Goal: Task Accomplishment & Management: Manage account settings

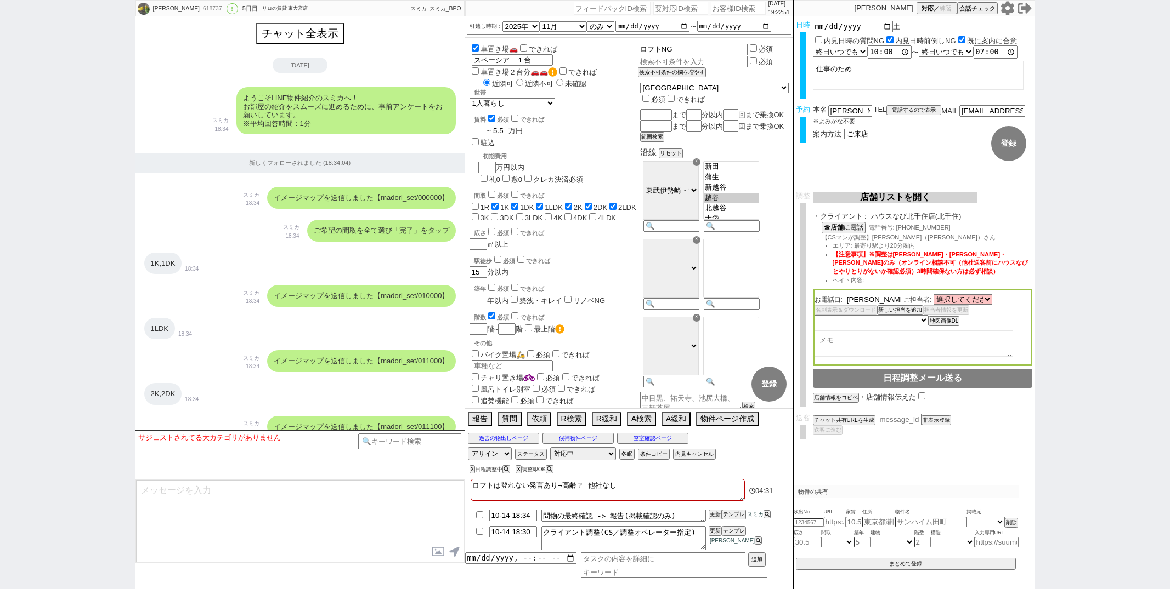
select select "2025"
select select "11"
select select "36"
select select "0"
select select "11"
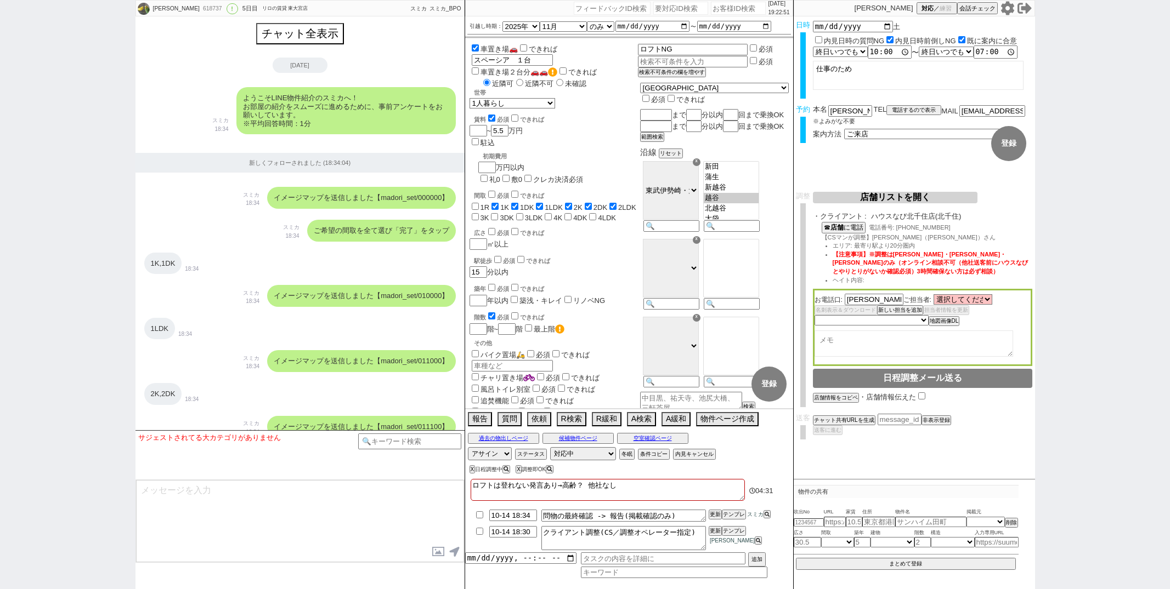
select select "33"
select select "970"
select select "6"
select select "2"
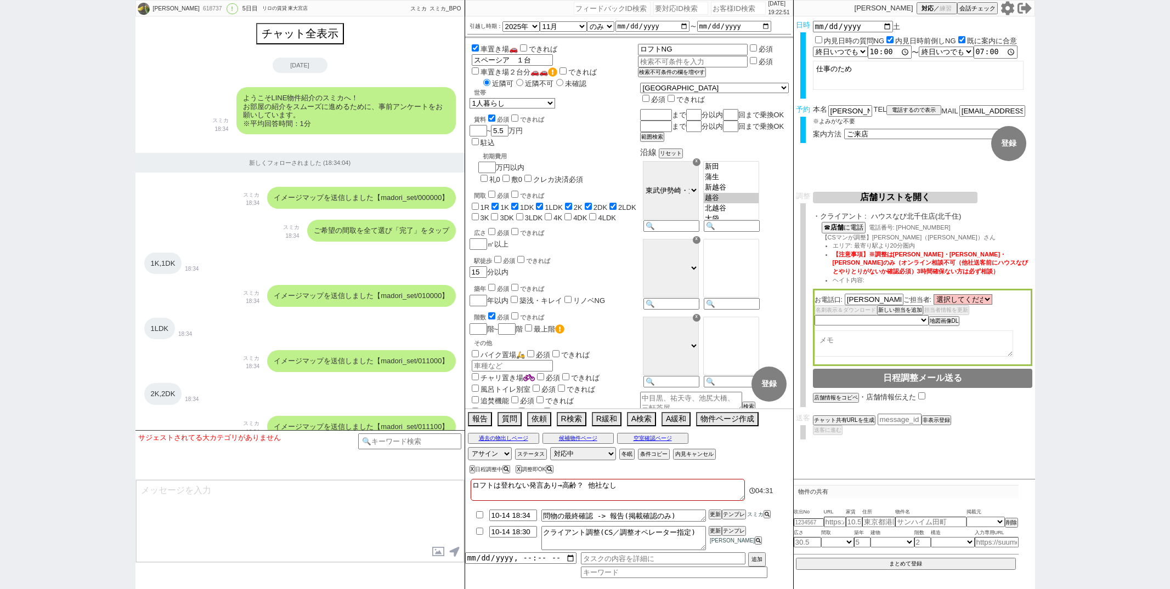
select select
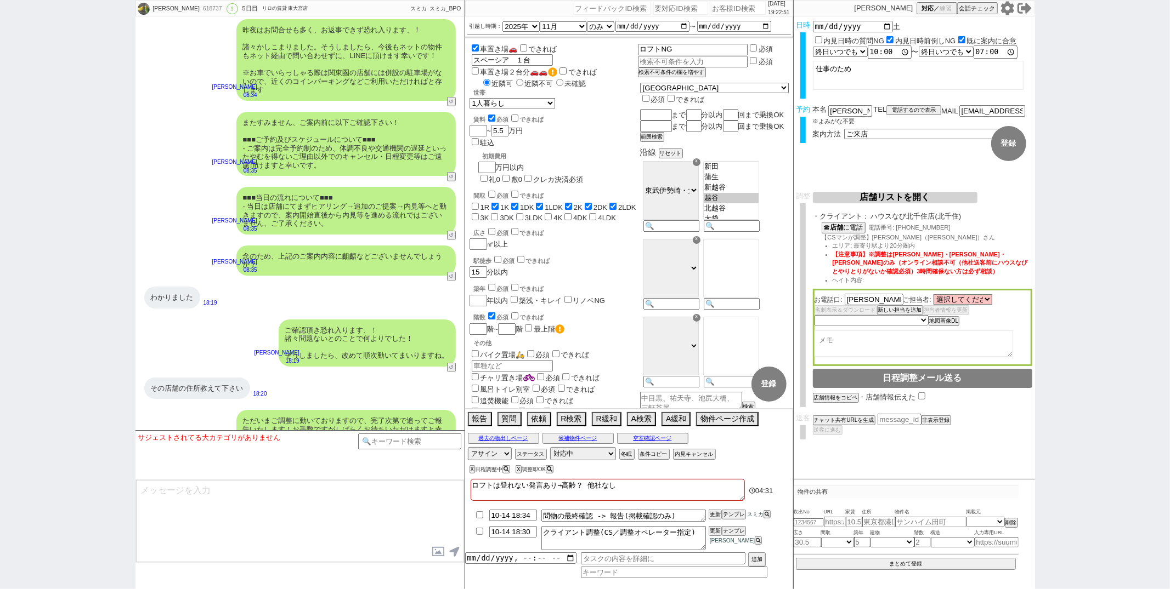
scroll to position [177, 0]
click at [895, 319] on select "未定 希望で最短でOK 最短以外でOK 日程がNG(直近で別日提案可) 日程がNG(直近はNG) お客様ごとNG 折返し待ち 店舗が定休/終業後で連絡取れず" at bounding box center [870, 319] width 113 height 9
select select "10"
click at [814, 315] on select "未定 希望で最短でOK 最短以外でOK 日程がNG(直近で別日提案可) 日程がNG(直近はNG) お客様ごとNG 折返し待ち 店舗が定休/終業後で連絡取れず" at bounding box center [870, 319] width 113 height 9
select select "10"
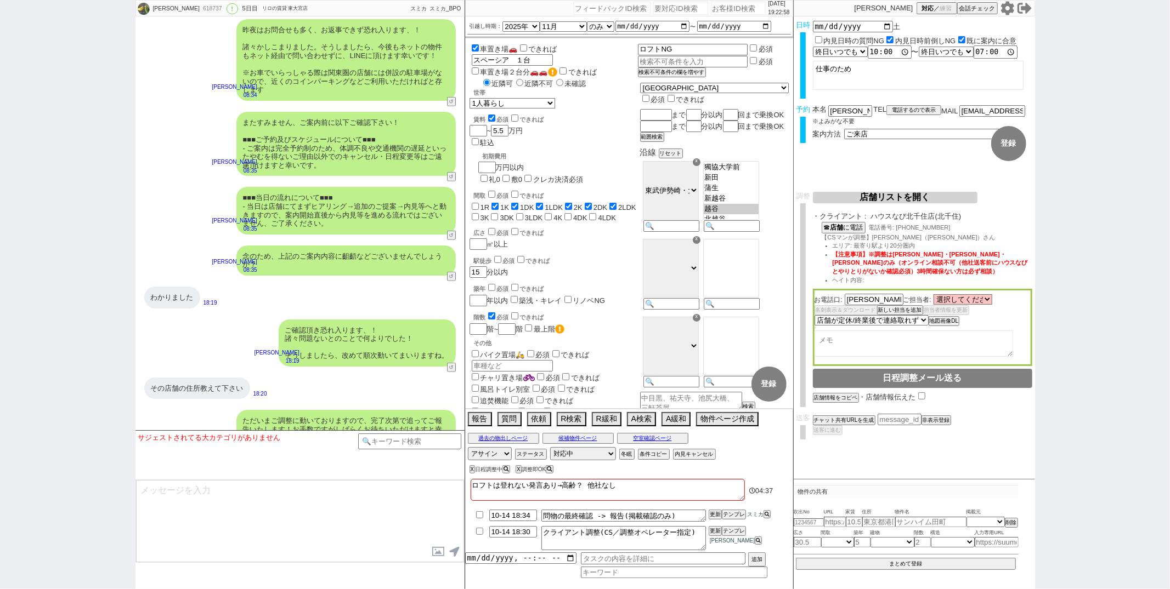
click at [881, 302] on input "金澤" at bounding box center [873, 300] width 59 height 12
type input "金"
click at [733, 527] on li "10-14 18:30 クライアント調整(CS／調整オペレーター指定) 更新 テンプレ 松井健太朗" at bounding box center [629, 538] width 328 height 29
click at [732, 533] on button "テンプレ" at bounding box center [734, 531] width 24 height 8
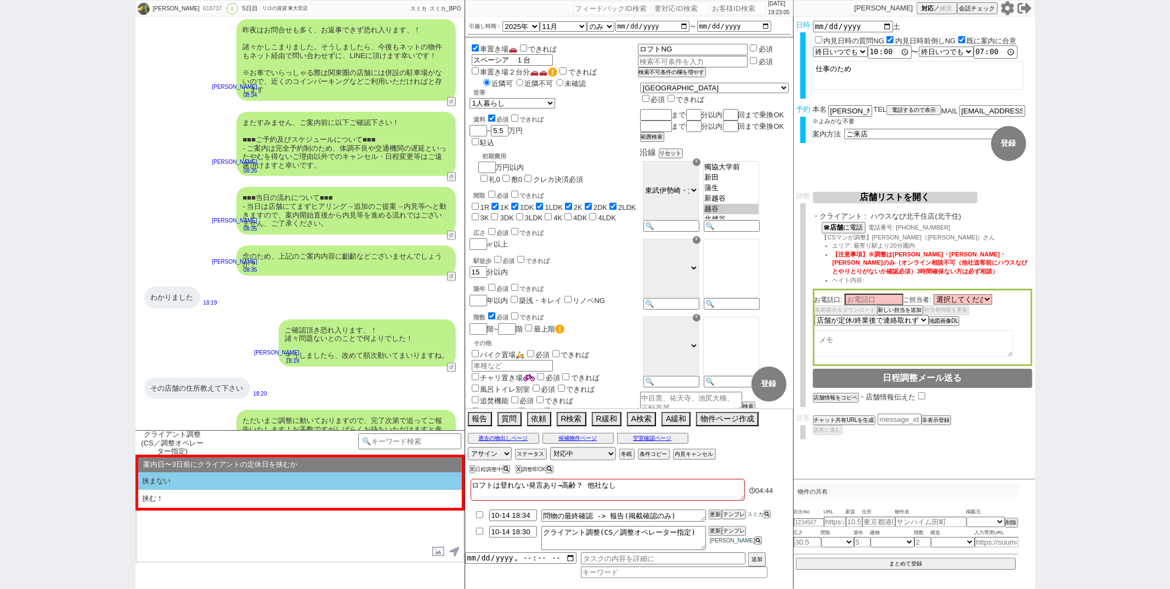
click at [270, 485] on li "挟まない" at bounding box center [300, 482] width 324 height 18
click at [268, 487] on li "いいえ" at bounding box center [300, 482] width 324 height 18
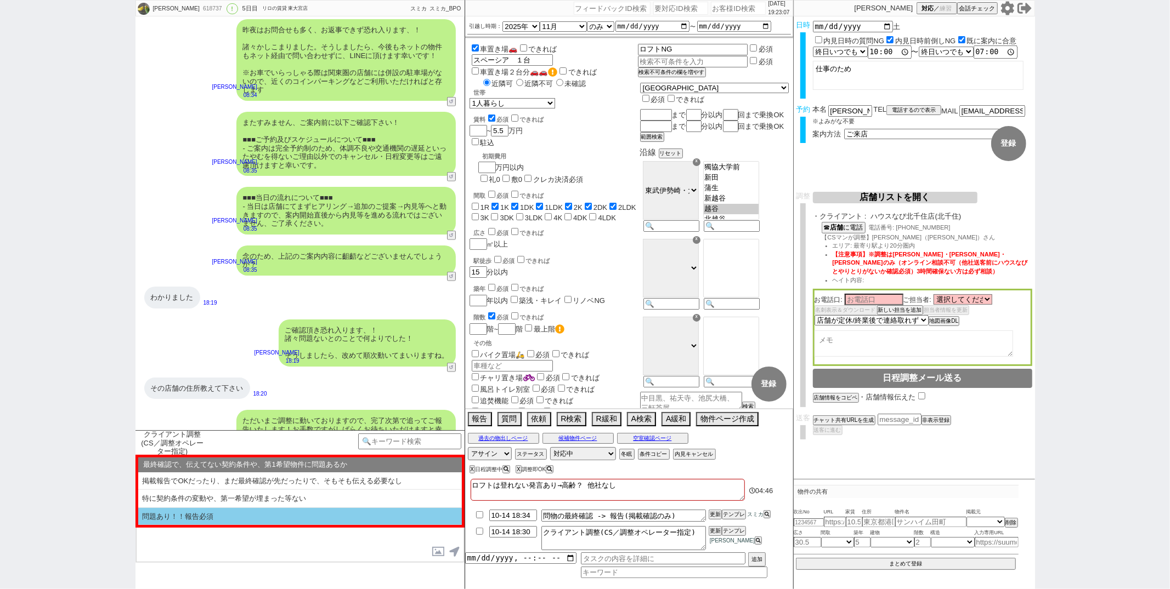
click at [251, 519] on li "問題あり！！報告必須" at bounding box center [300, 517] width 324 height 18
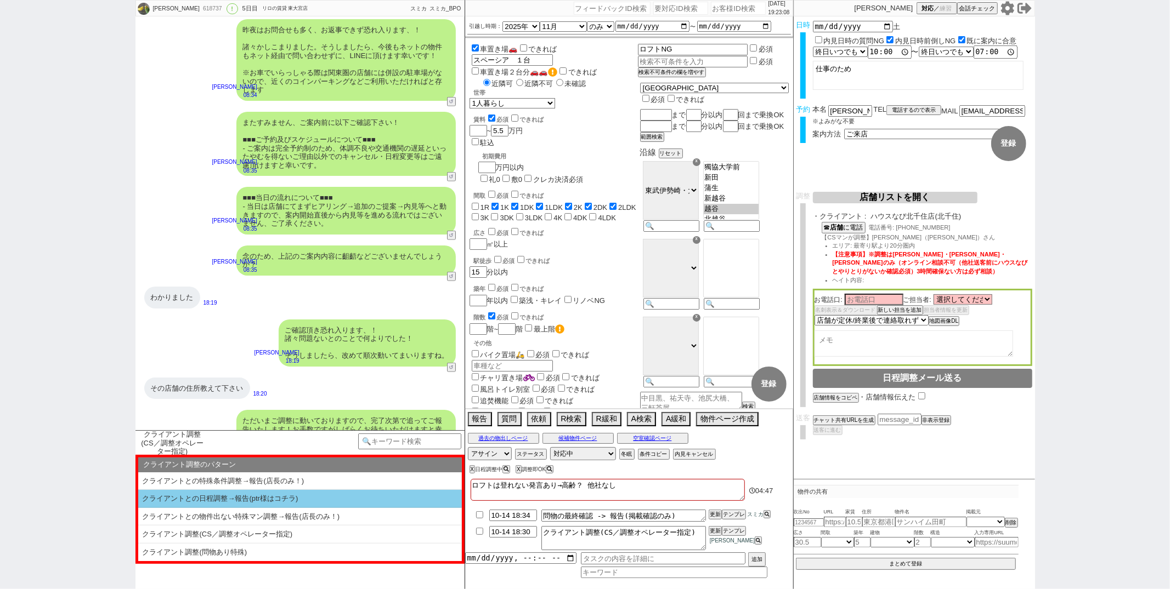
click at [237, 501] on li "クライアントとの日程調整→報告(ptr様はコチラ)" at bounding box center [300, 499] width 324 height 18
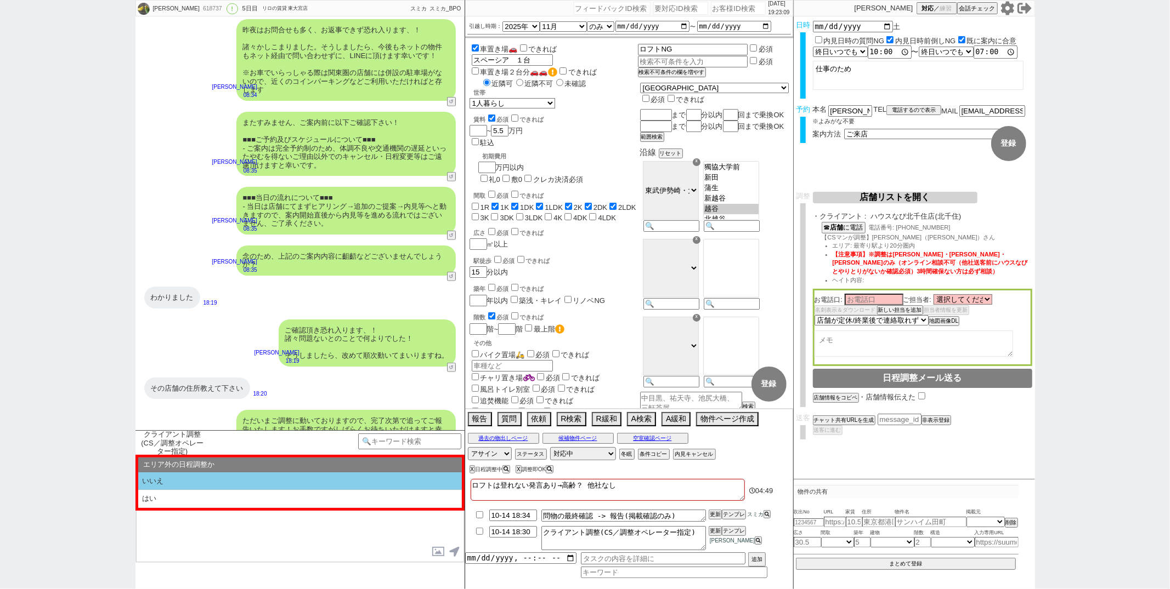
click at [231, 487] on li "いいえ" at bounding box center [300, 482] width 324 height 18
type textarea "すみません調整に動いていたのですが、@@【本日定休 / 既に終業後】でしたので、MAPや担当等は明日確定してご連絡いたしますね！ ※引き続きお時間は18日10…"
select select "挟まない"
select select "いいえ"
select select "問題あり！！報告必須"
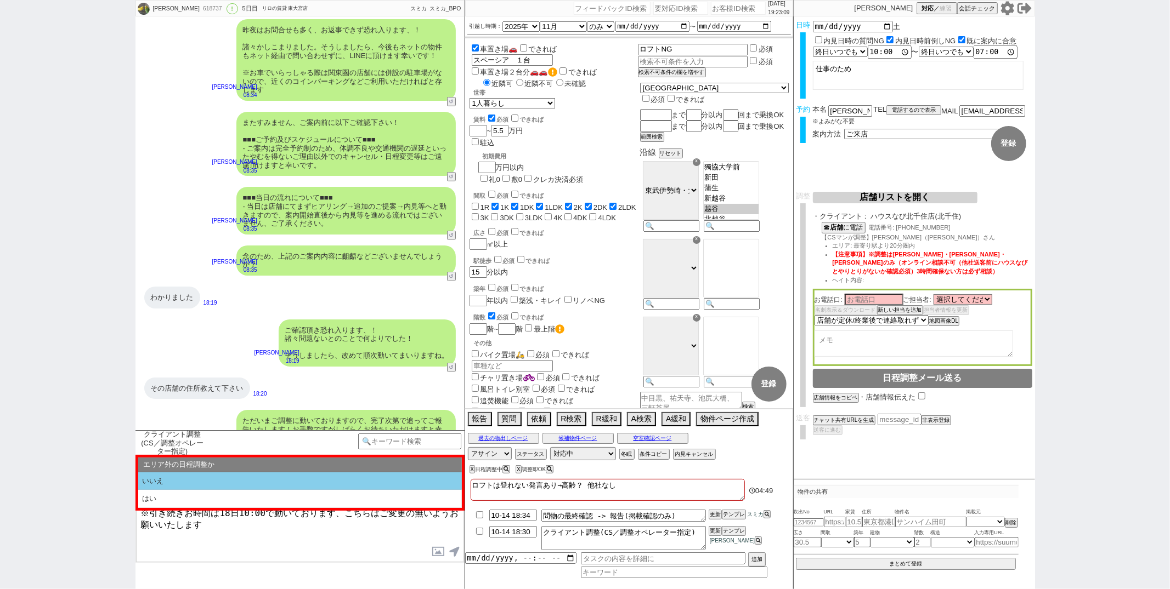
select select "クライアントとの日程調整→報告(ptr様はコチラ)"
select select "いいえ"
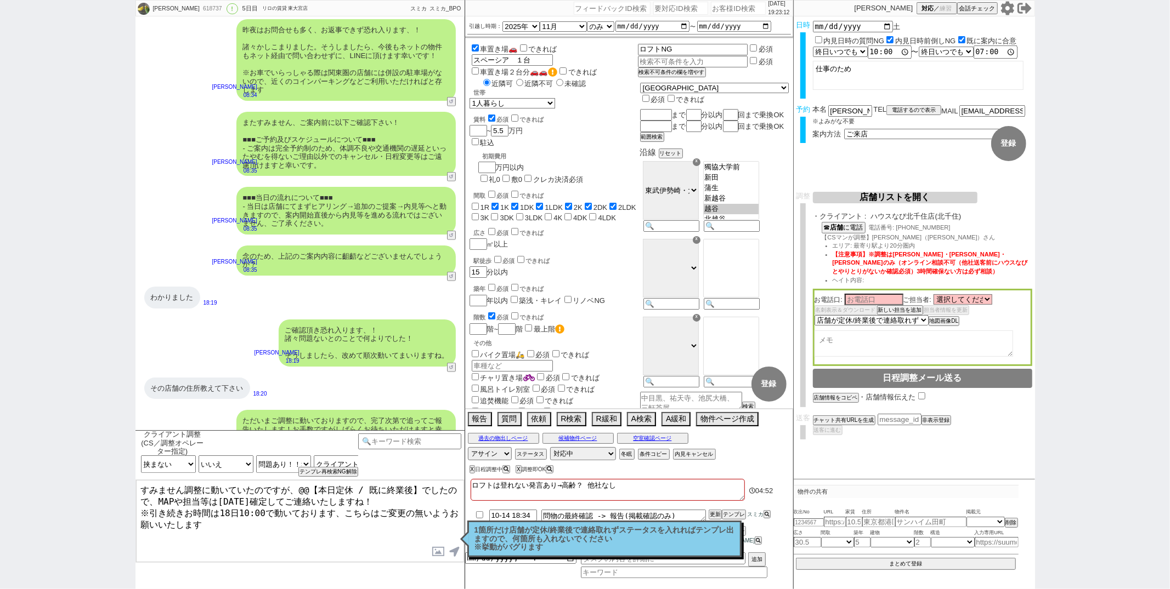
click at [365, 487] on textarea "すみません調整に動いていたのですが、@@【本日定休 / 既に終業後】でしたので、MAPや担当等は明日確定してご連絡いたしますね！ ※引き続きお時間は18日10…" at bounding box center [300, 521] width 328 height 82
type textarea "すみません調整に動いていたのですが、既に終業後でして、明日が定休日となりますのでMAPや担当等は明後日確定してご連絡いたしますね！ ※引き続きお時間は18日1…"
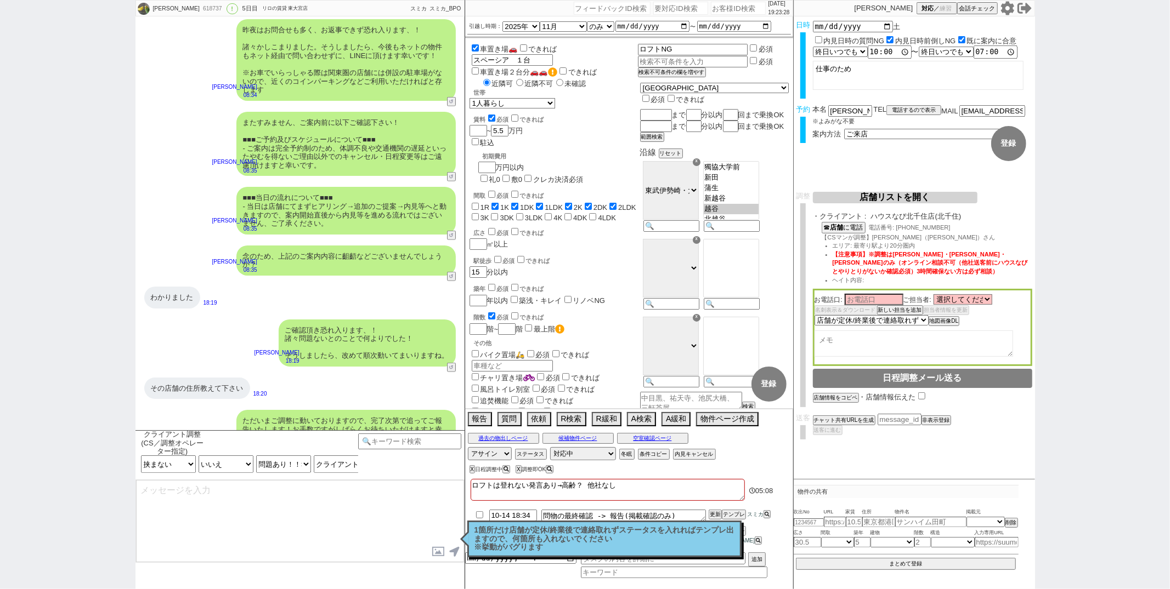
checkbox input "true"
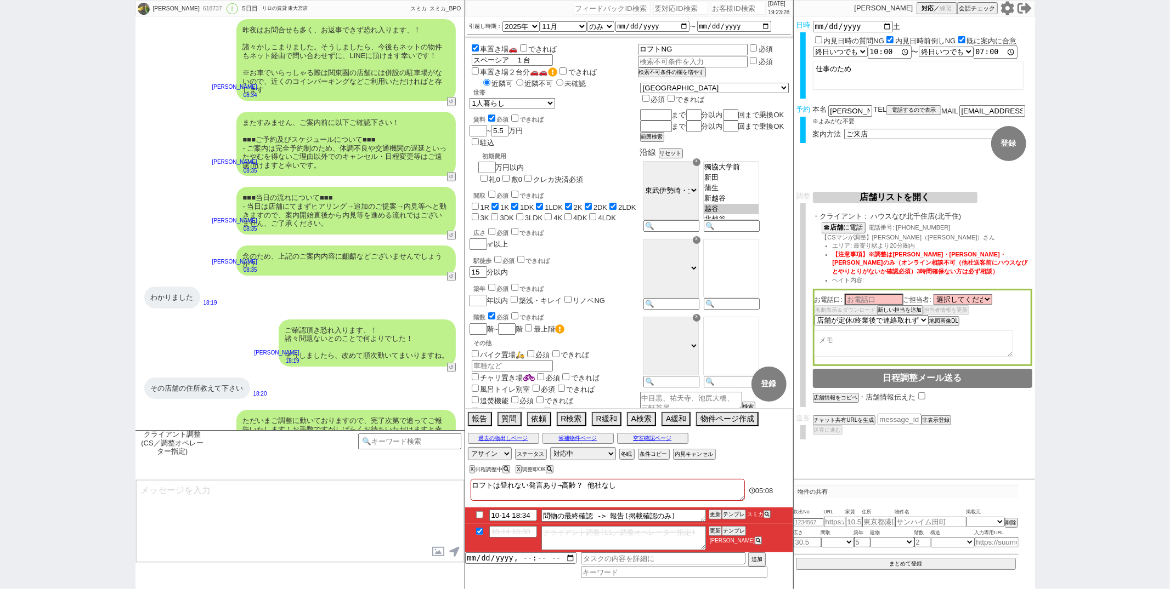
scroll to position [4225, 0]
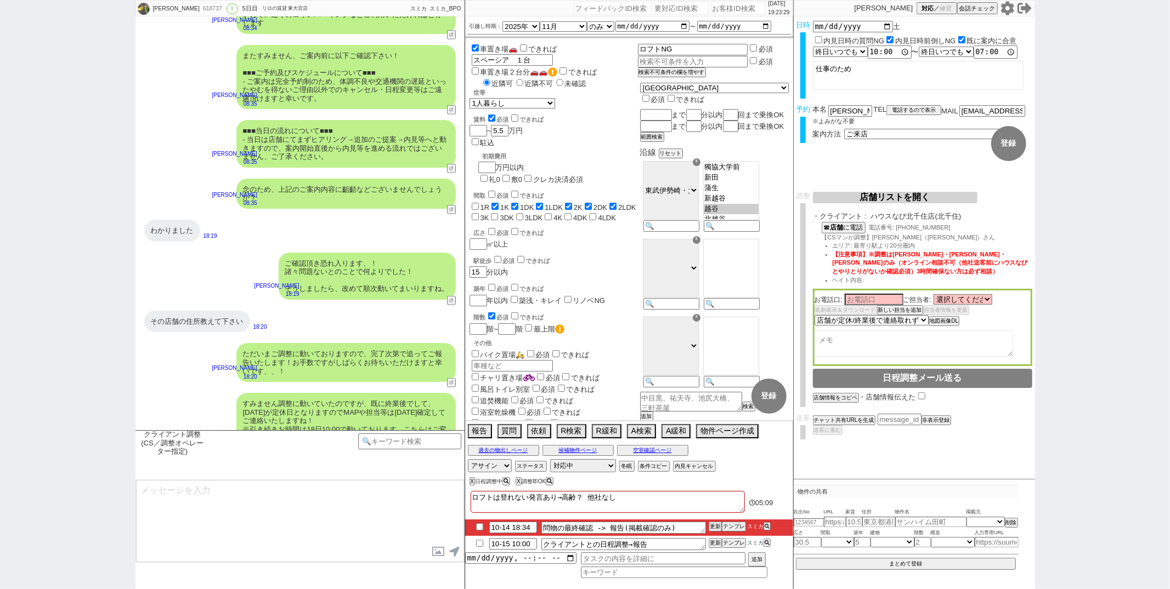
type input "10-14 19:38"
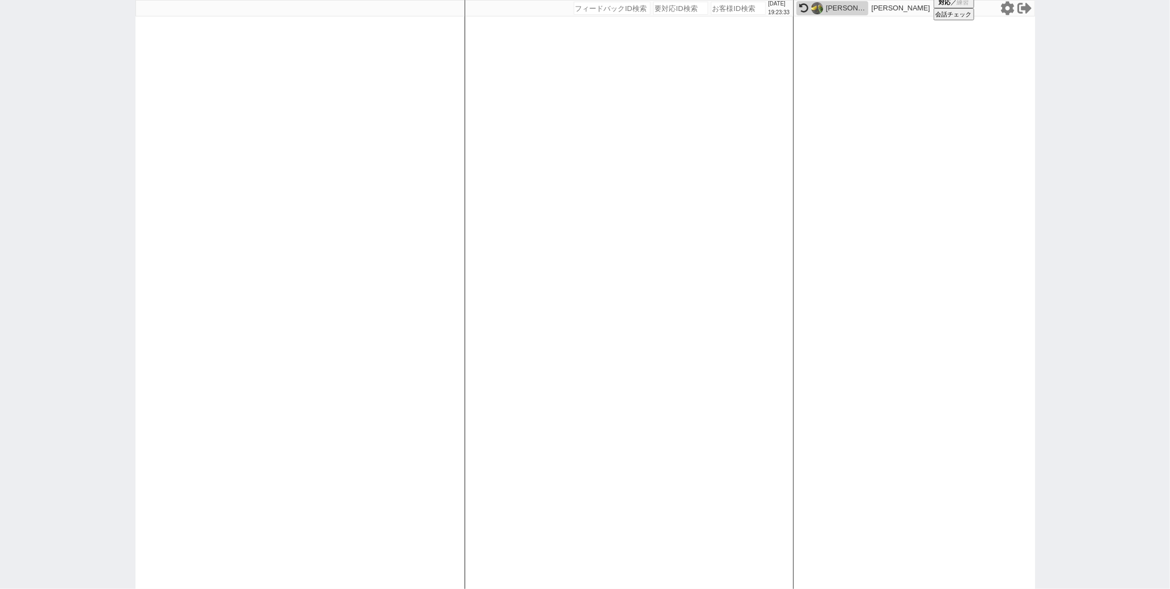
click at [803, 7] on icon at bounding box center [803, 7] width 9 height 9
select select "6"
select select "2"
select select "10"
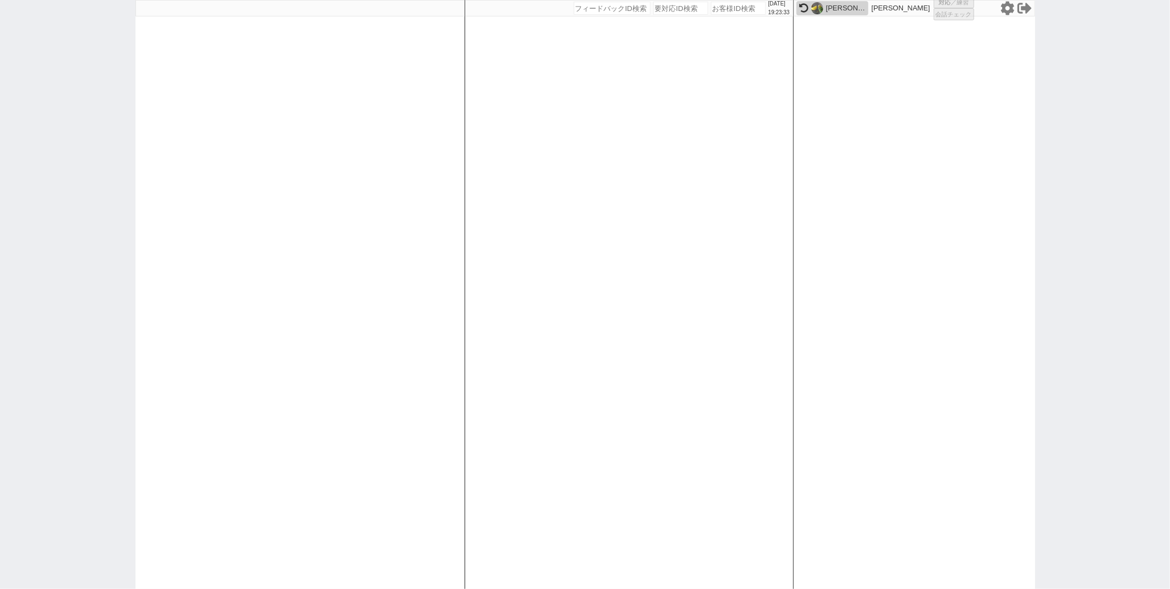
select select
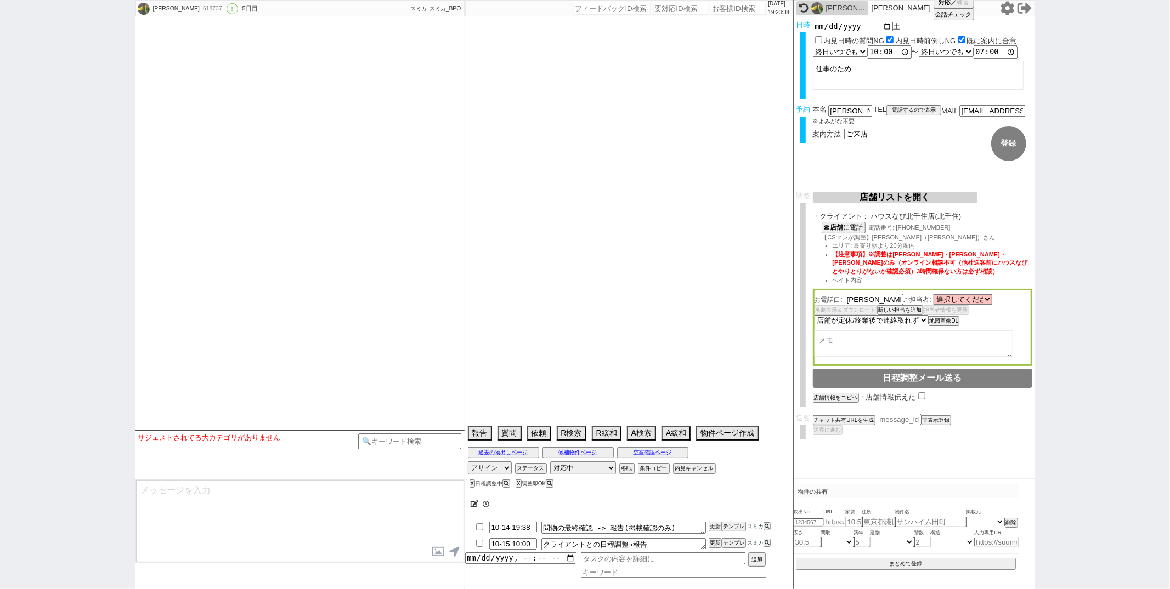
type textarea "ロフトは登れない発言あり→高齢？ 他社なし"
select select "2025"
select select "11"
select select "36"
select select "0"
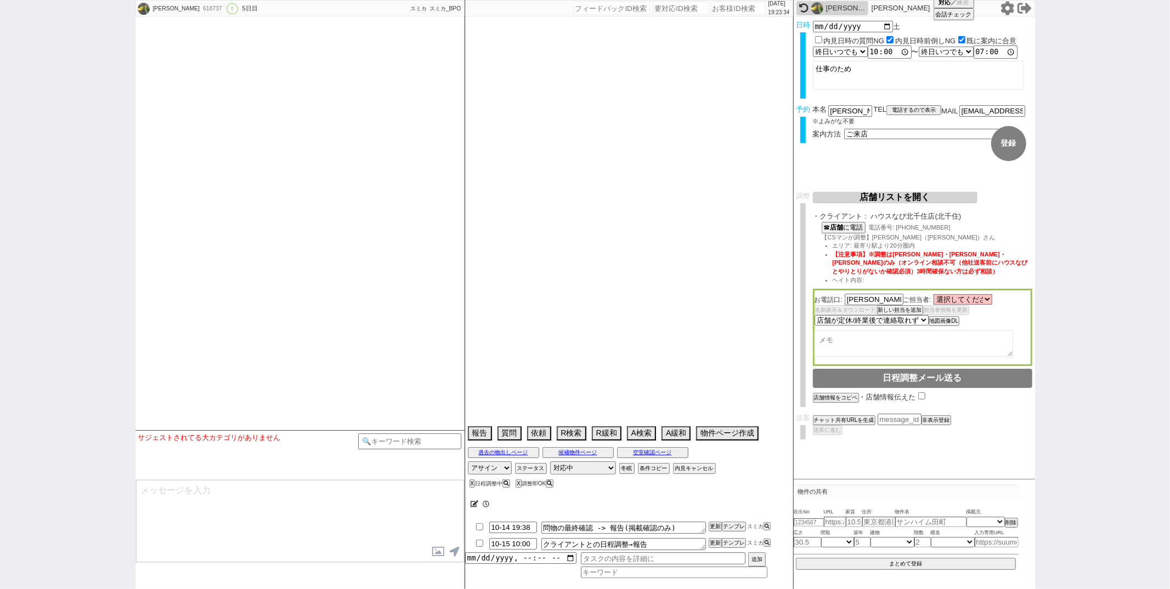
select select "11"
select select "33"
select select "970"
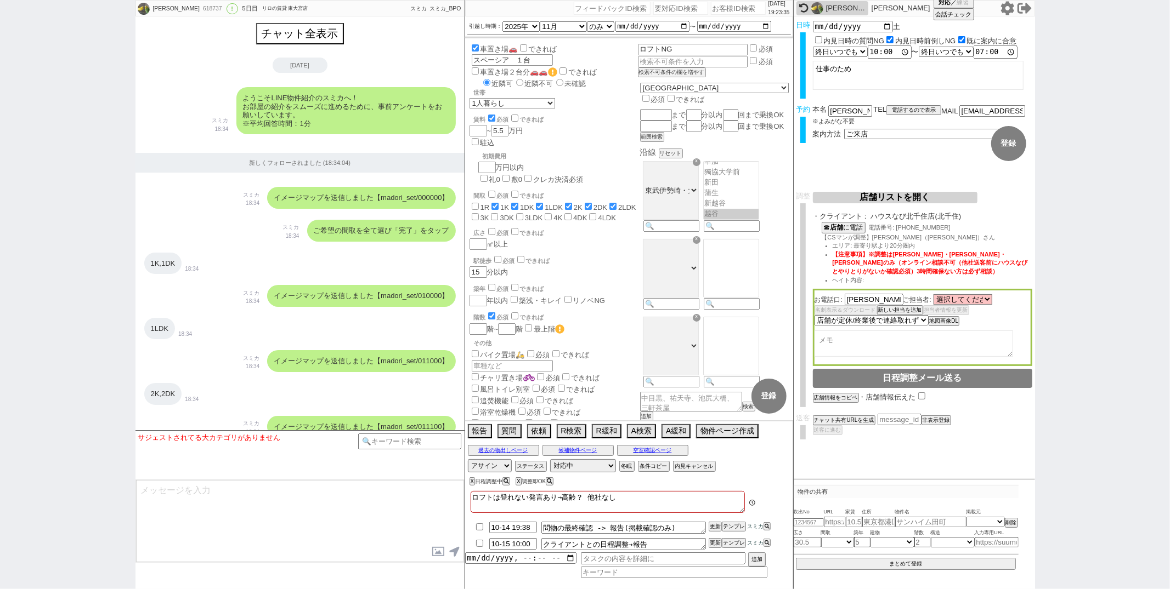
scroll to position [195, 0]
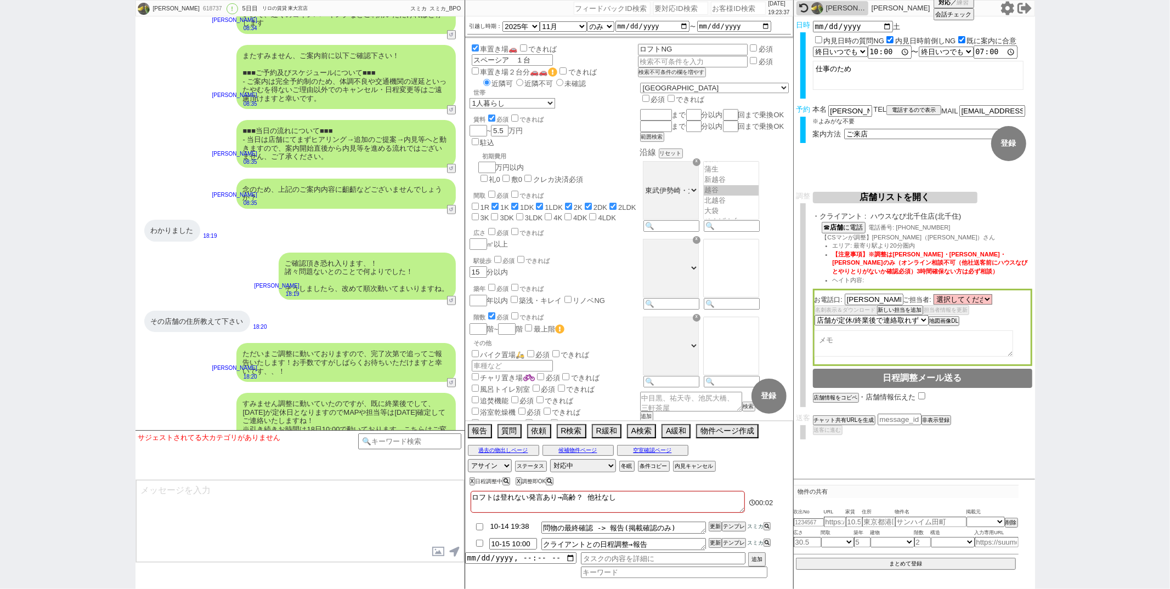
click at [508, 526] on input "10-14 19:38" at bounding box center [513, 526] width 48 height 9
type input "10-15 08:00"
click at [714, 526] on button "更新" at bounding box center [713, 527] width 11 height 8
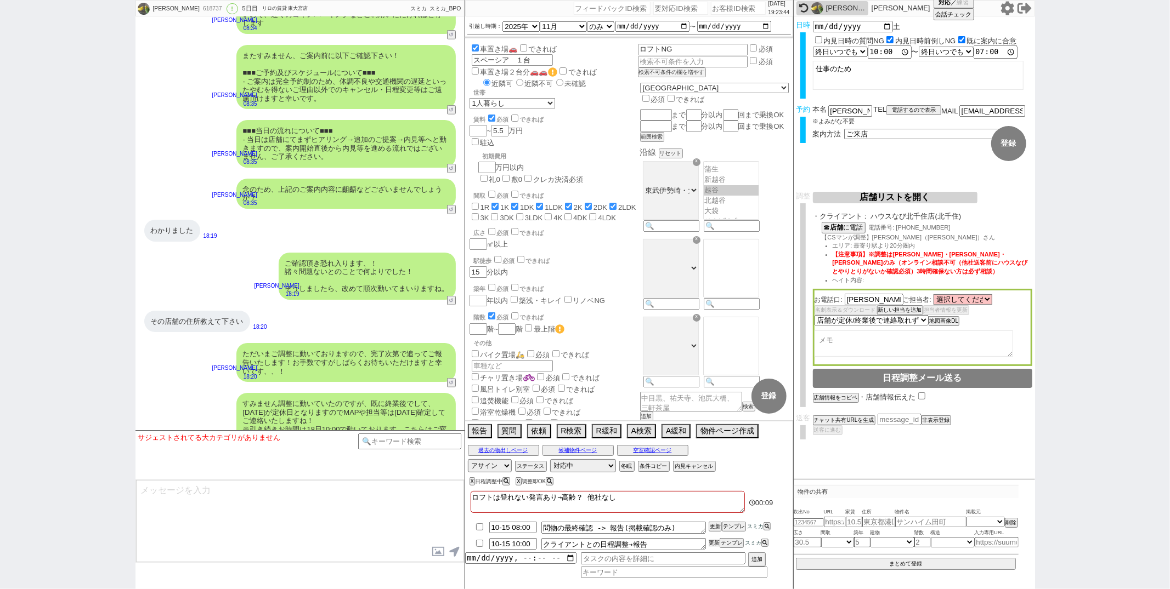
click at [713, 543] on button "更新" at bounding box center [713, 544] width 11 height 8
click at [628, 394] on div "車置き場🚗 できれば 車 スペーシア　１台 車置き場２台分🚗🚗 できれば 近隣可 近隣不可 未確認 世帯 1人暮らし 2人暮らし 家族:小学生以下含む 家族:…" at bounding box center [629, 229] width 328 height 382
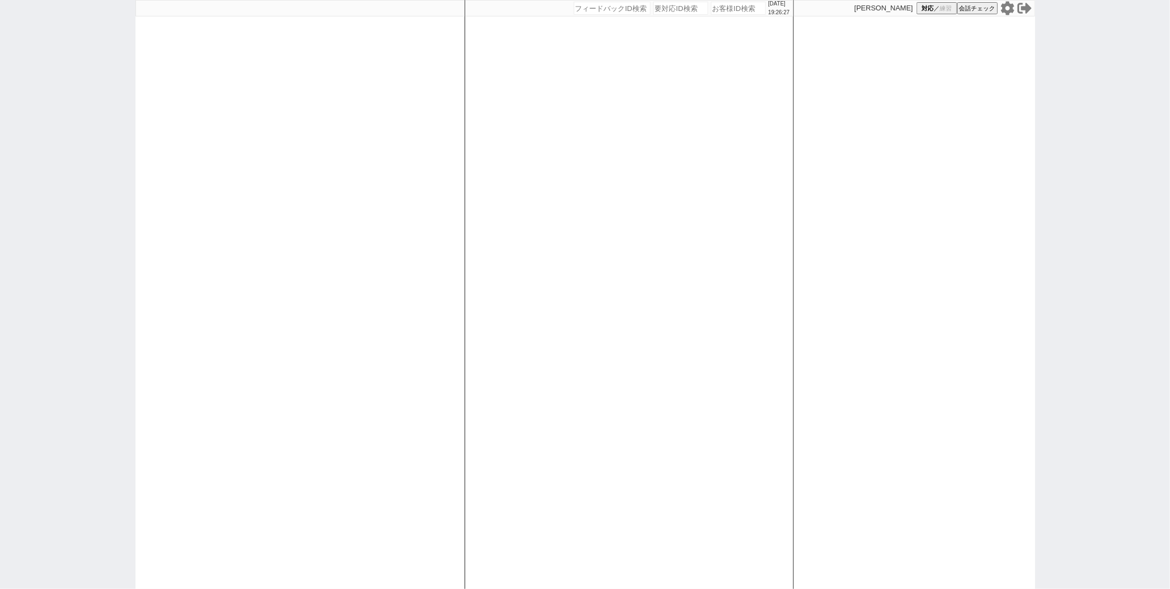
click at [430, 156] on div at bounding box center [299, 294] width 329 height 589
select select
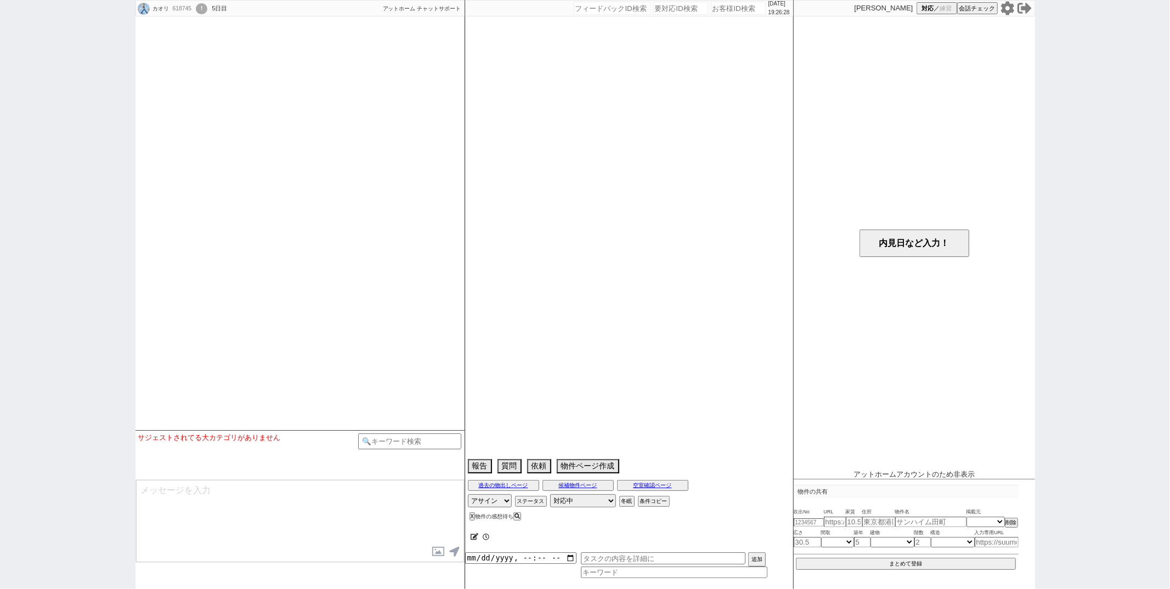
select select
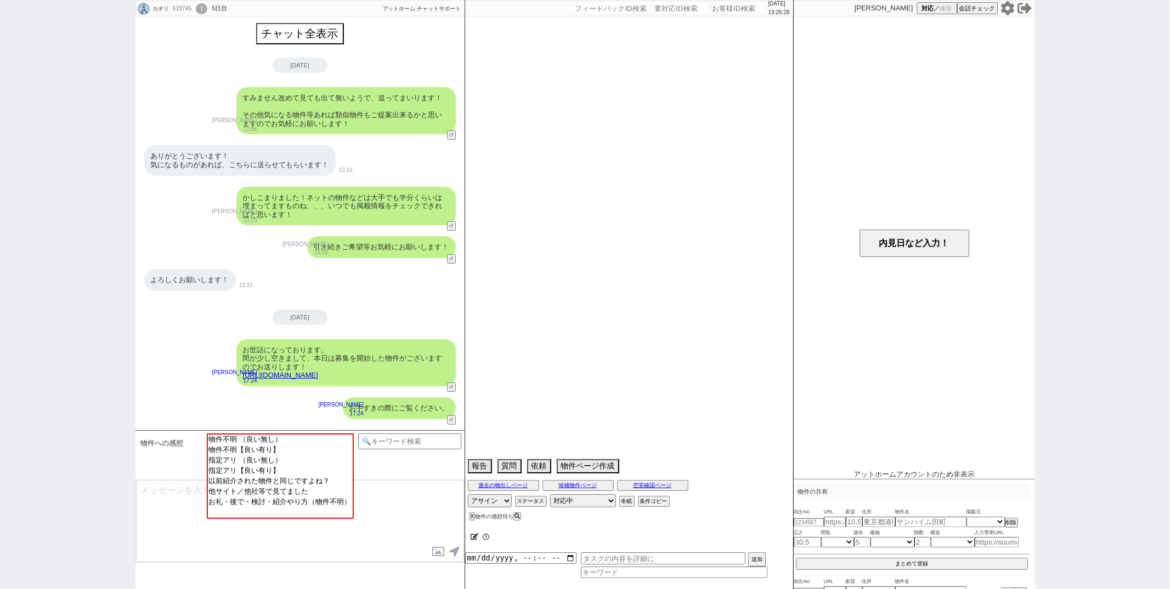
scroll to position [27, 0]
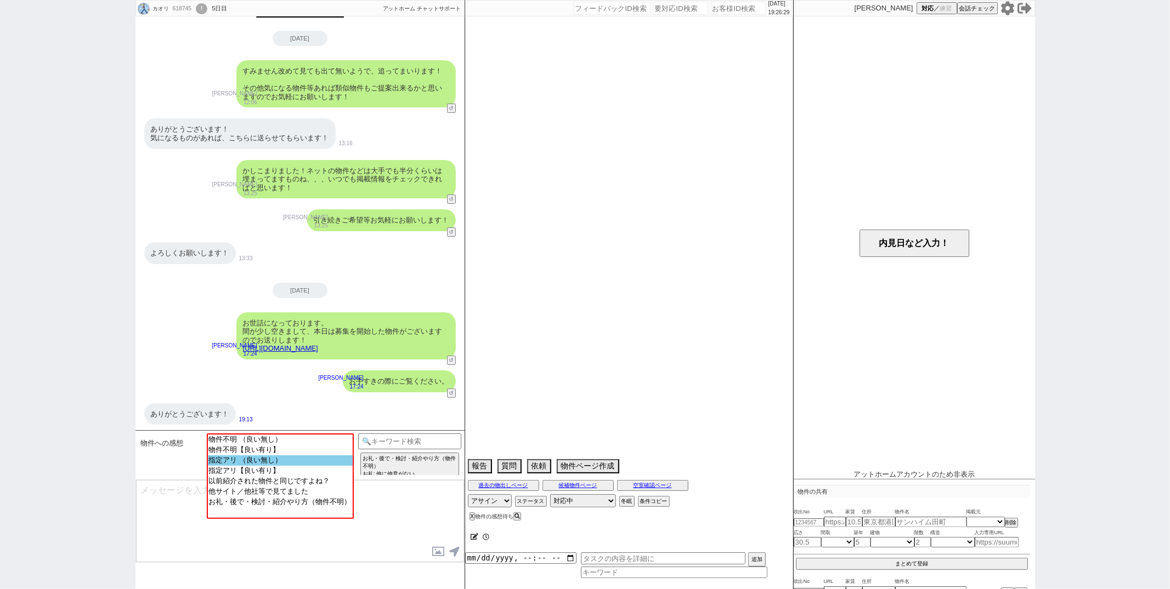
select select "2026"
select select "2"
select select "36"
select select "0"
select select "23"
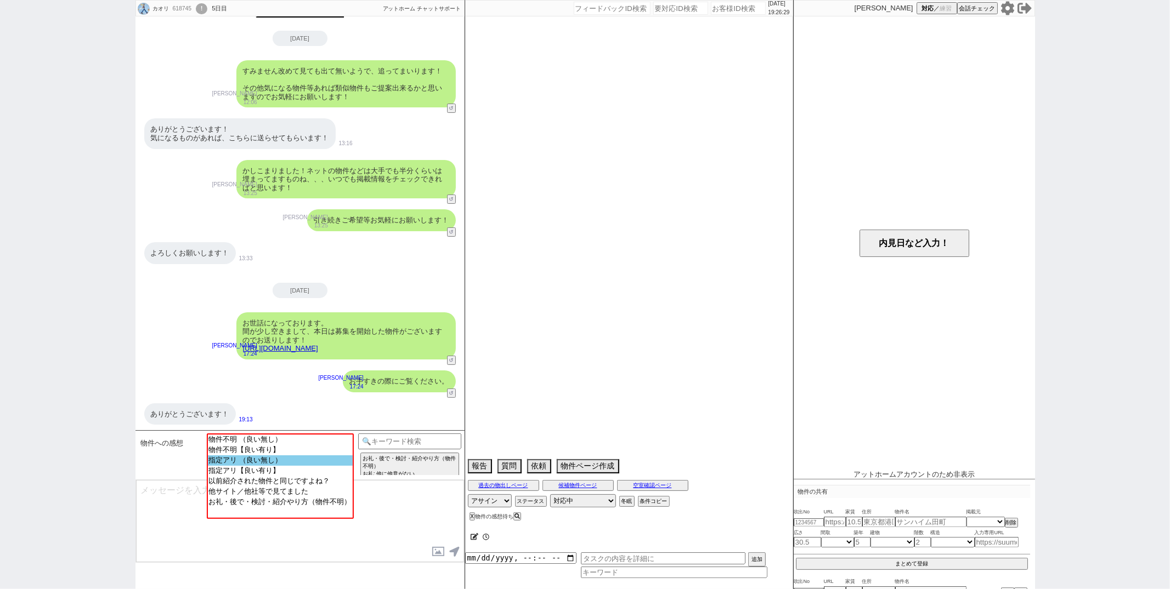
select select "69"
select select "59"
select select "14"
select select "7"
select select "74"
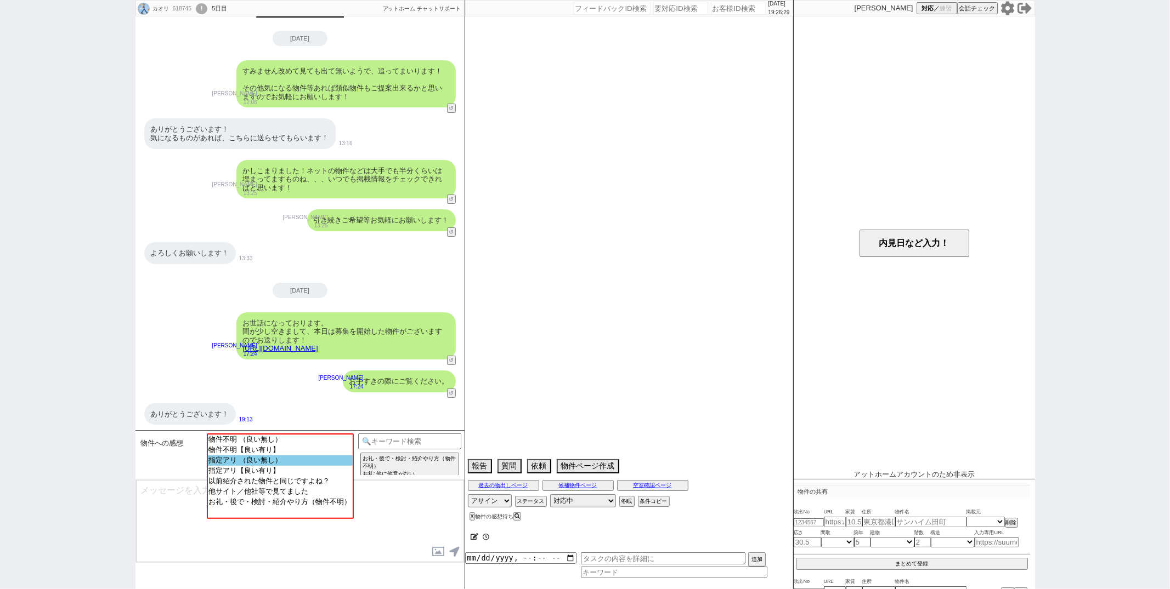
select select "75"
select select "70"
select select "9"
select select "324"
select select "10"
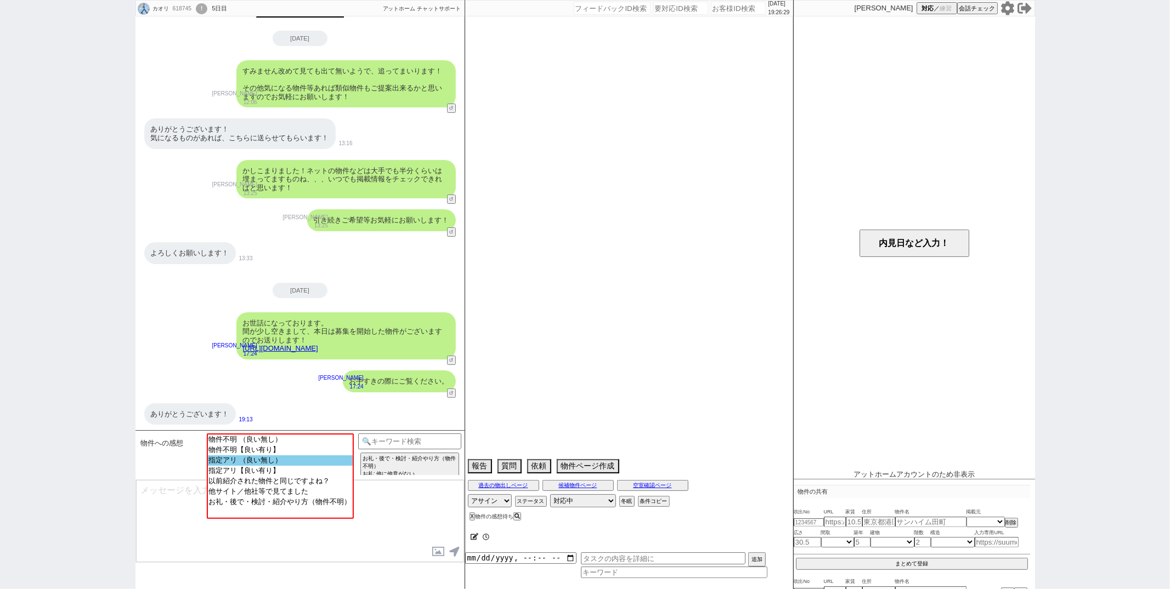
select select "367"
select select "57"
select select "62"
select select "56"
select select "60"
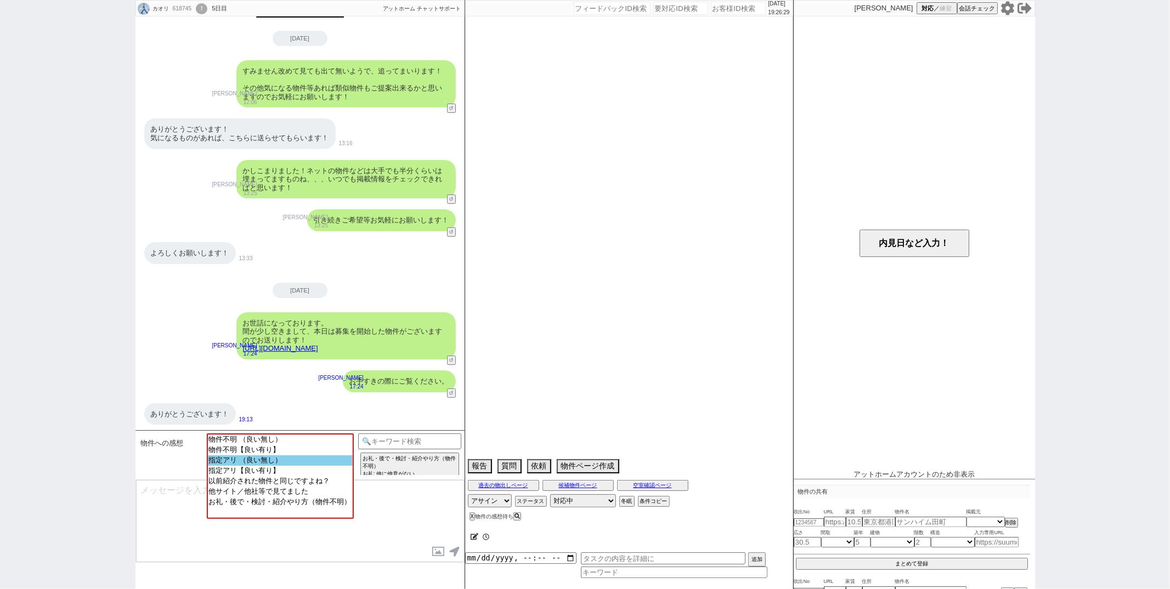
select select "64"
select select "1557"
select select "66"
select select "67"
select select "25"
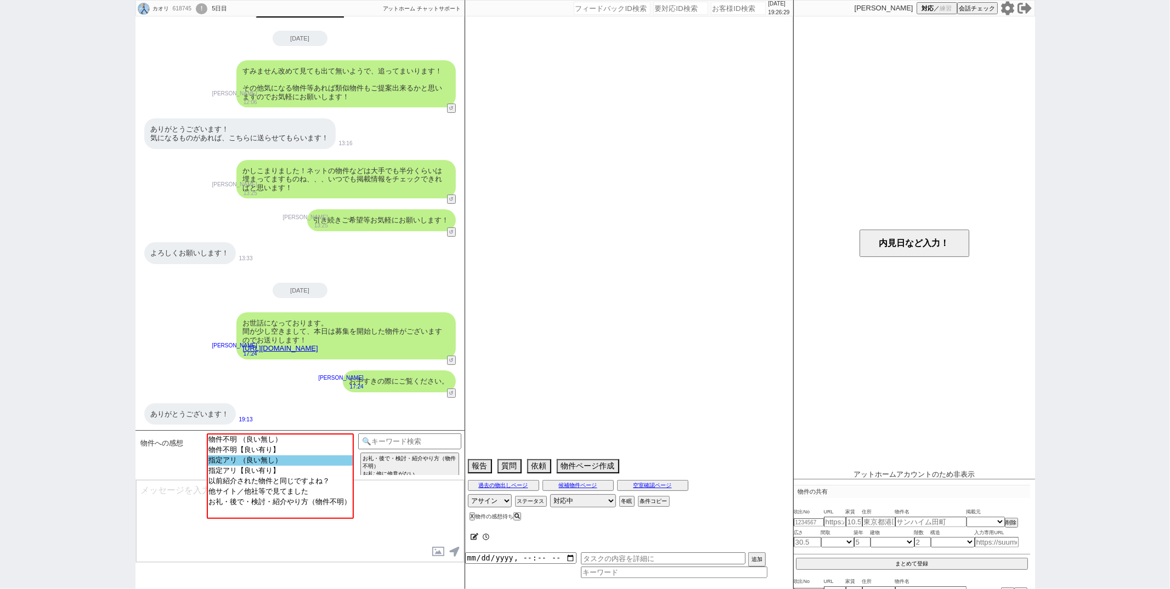
select select "3116"
select select "823"
select select "65"
select select "1584"
select select "71"
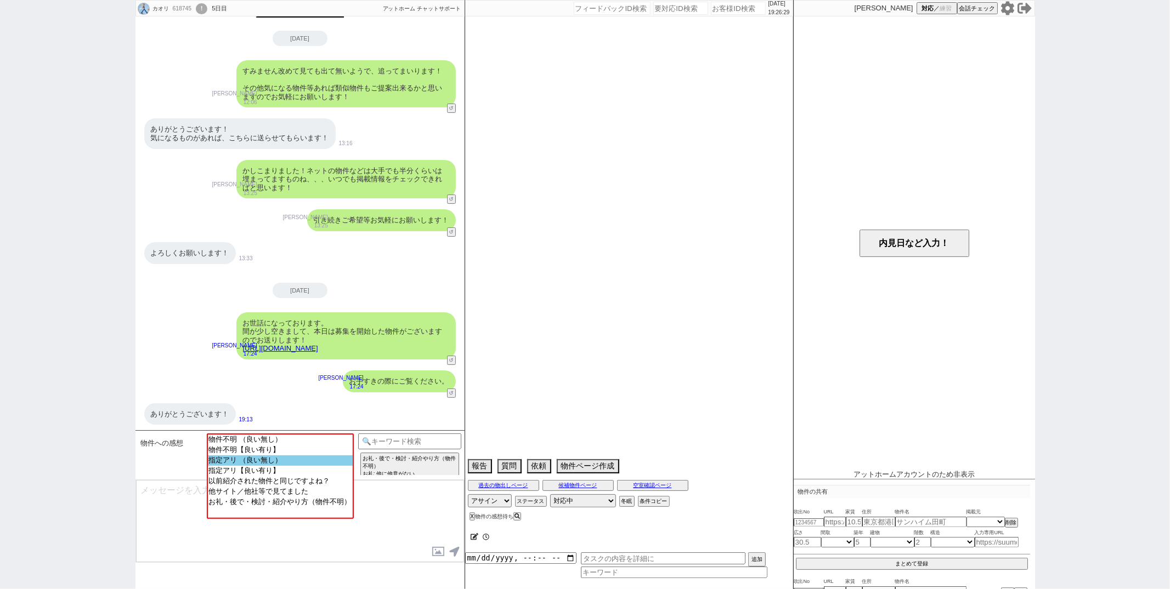
select select "33"
select select "27"
select select "77"
select select "1839"
select select "15"
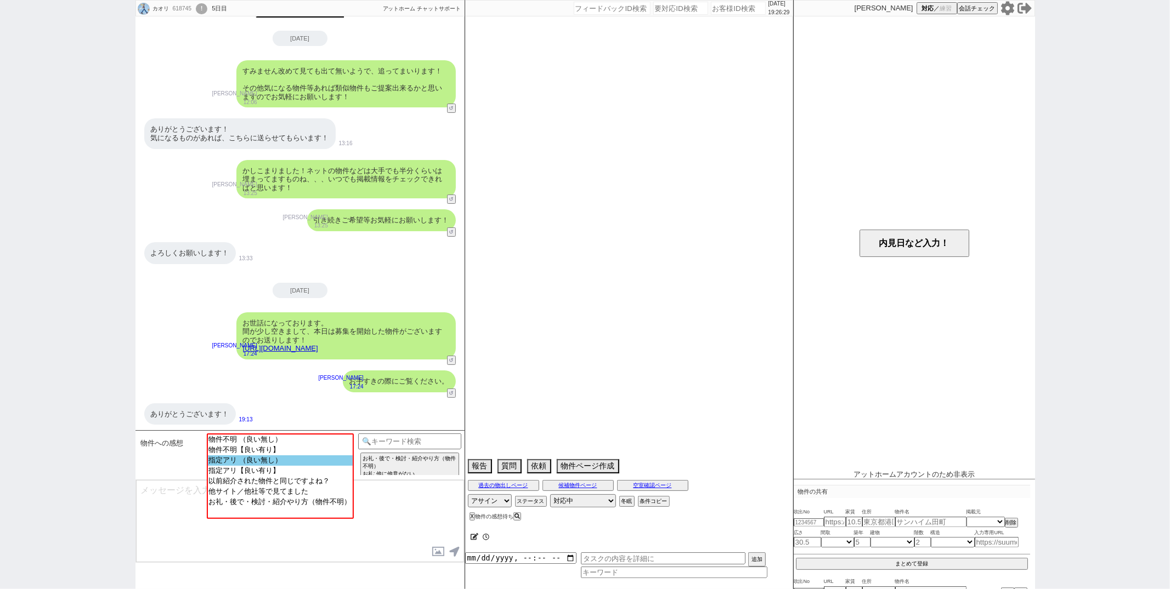
select select "38"
select select "54"
select select "58"
select select "11"
select select "72"
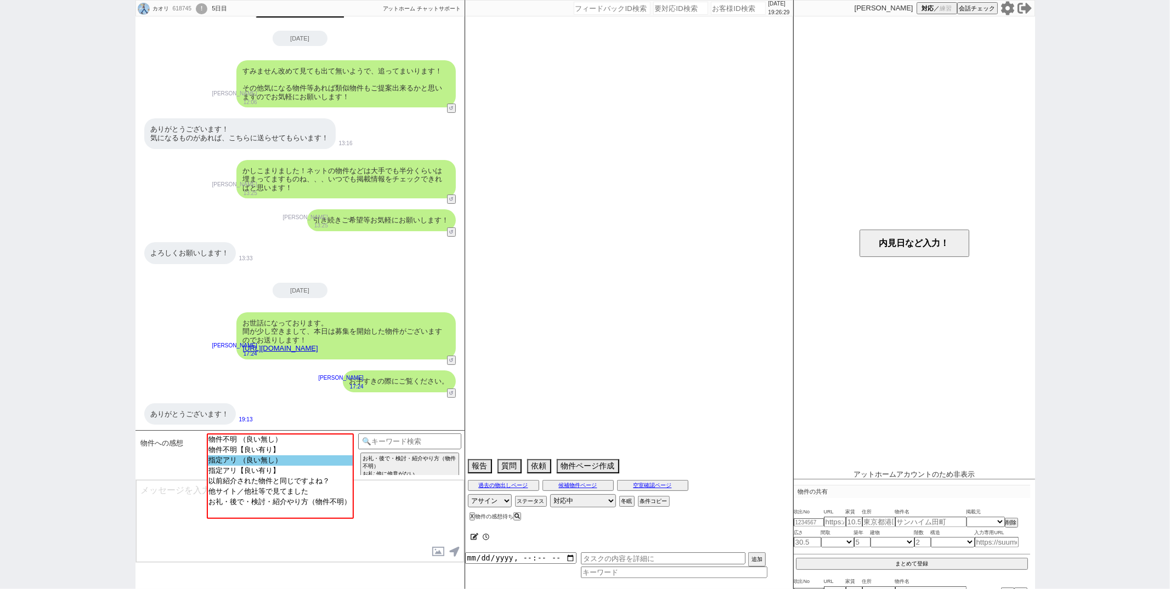
select select "1739"
select select "73"
select select "29"
select select "32"
select select "934"
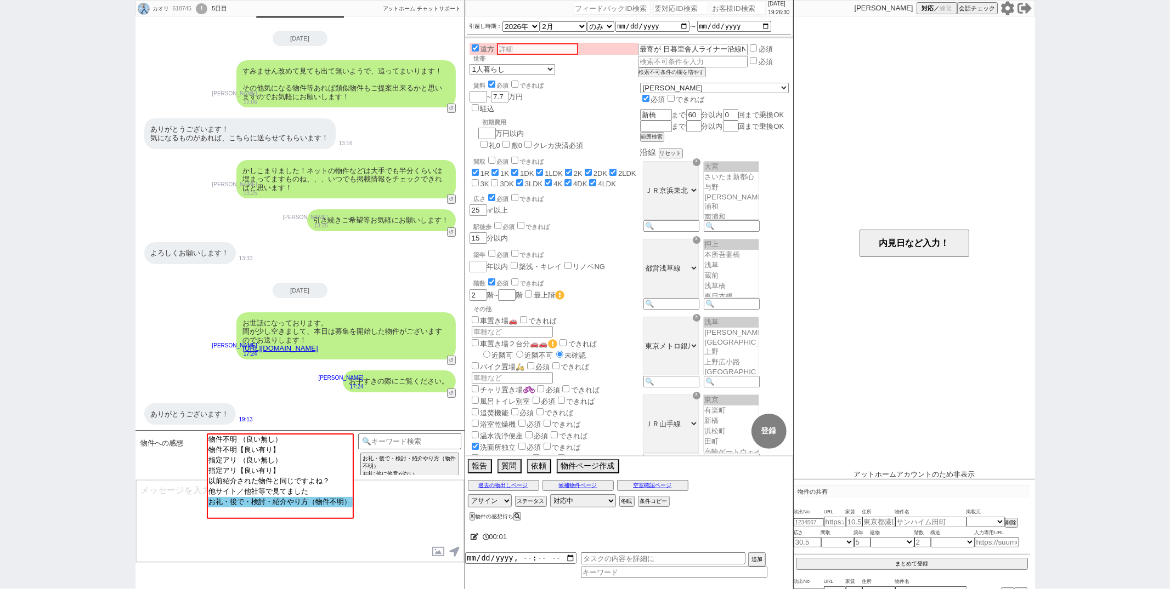
scroll to position [127, 0]
select select "お礼・後で・検討・紹介やり方（物件不明）"
click at [296, 507] on option "お礼・後で・検討・紹介やり方（物件不明）" at bounding box center [279, 501] width 145 height 10
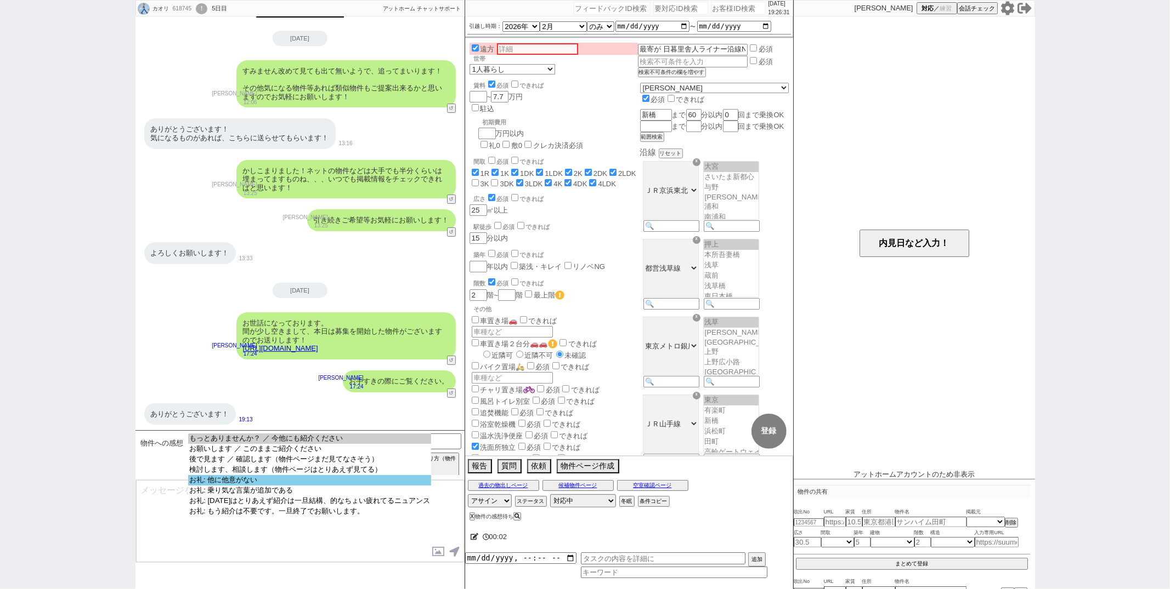
select select "お礼: 他に他意がない"
click at [289, 483] on option "お礼: 他に他意がない" at bounding box center [309, 480] width 243 height 10
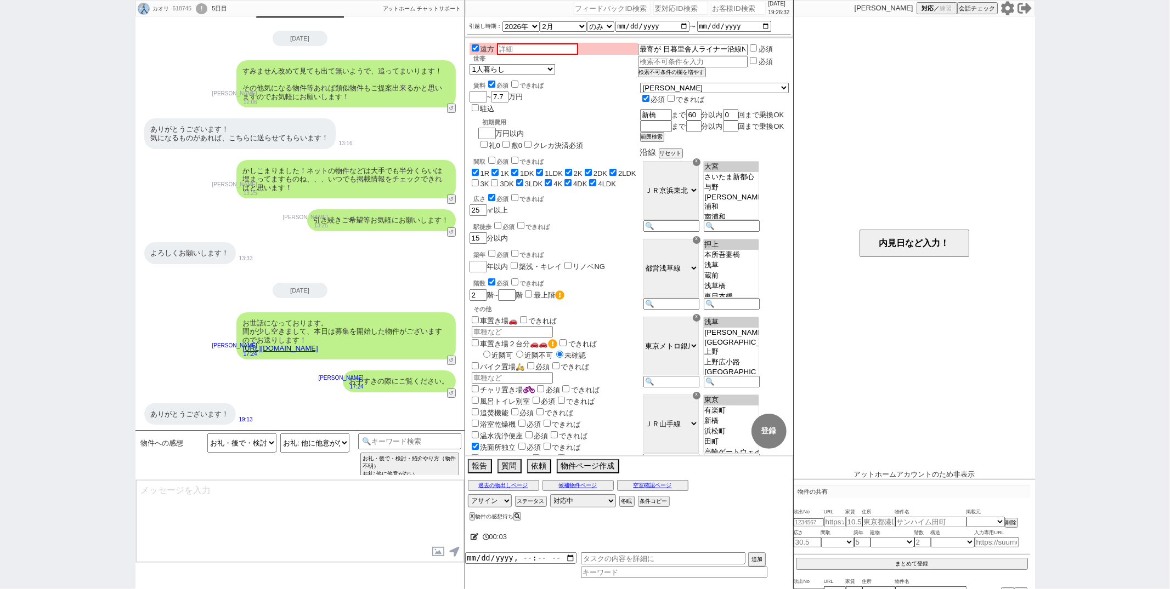
type textarea "いえいえ！恐縮ですが引き続き都度ご連絡させてください！"
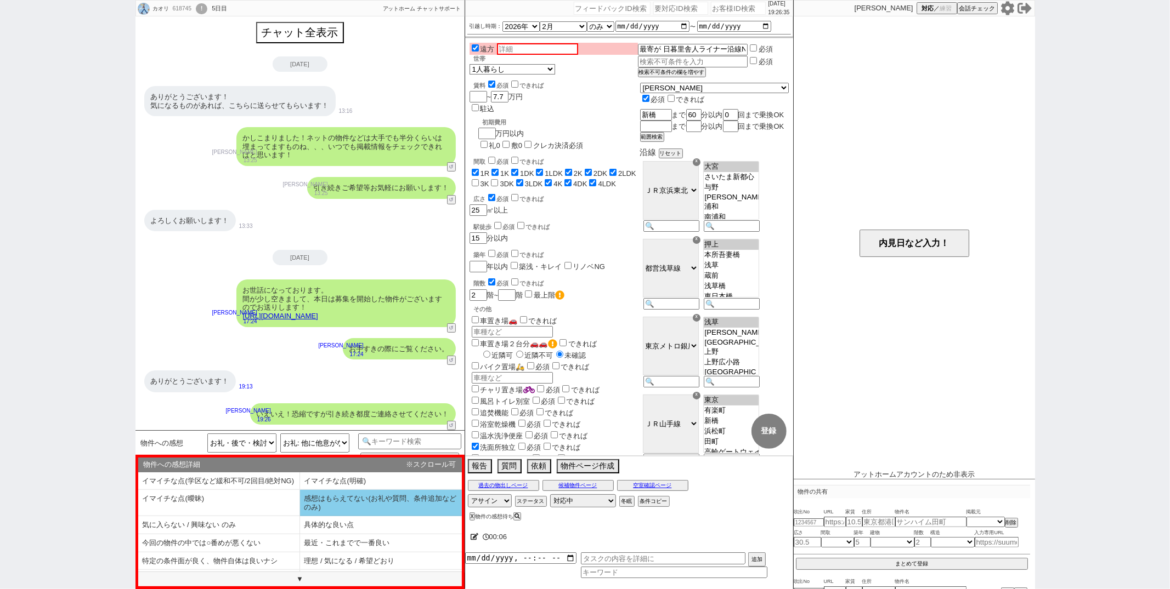
click at [316, 506] on li "感想はもらえてない(お礼や質問、条件追加などのみ)" at bounding box center [381, 503] width 162 height 26
select select "感想はもらえてない(お礼や質問、条件追加などのみ)"
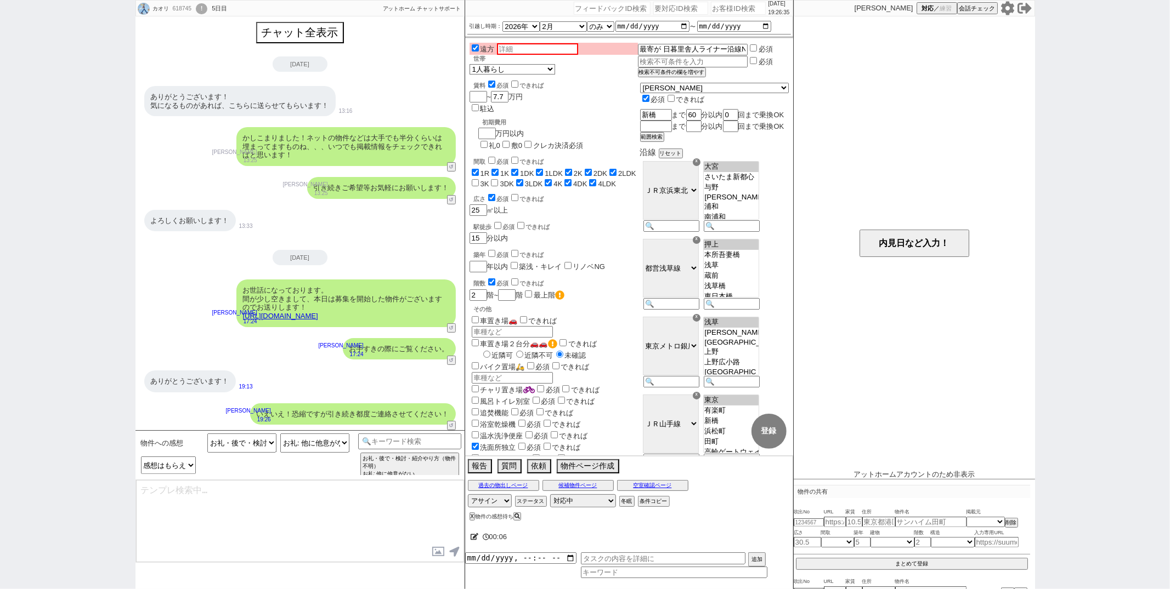
type textarea "よければ物件の良かった点や、イマイチな点など教えて頂けますか？ 考慮してお探しします！"
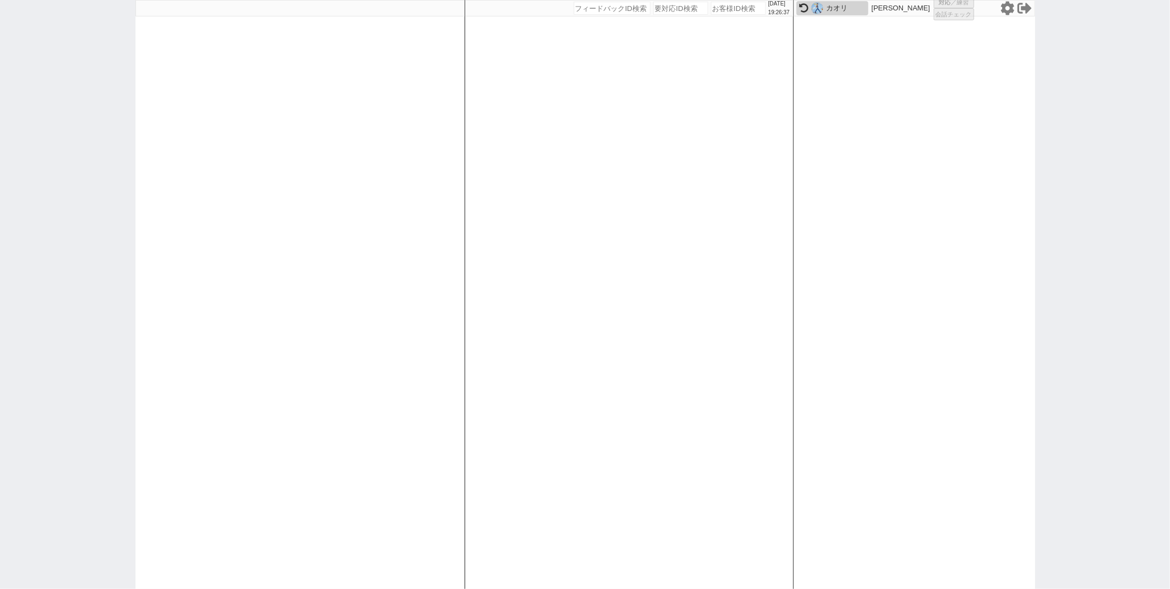
select select "5"
select select
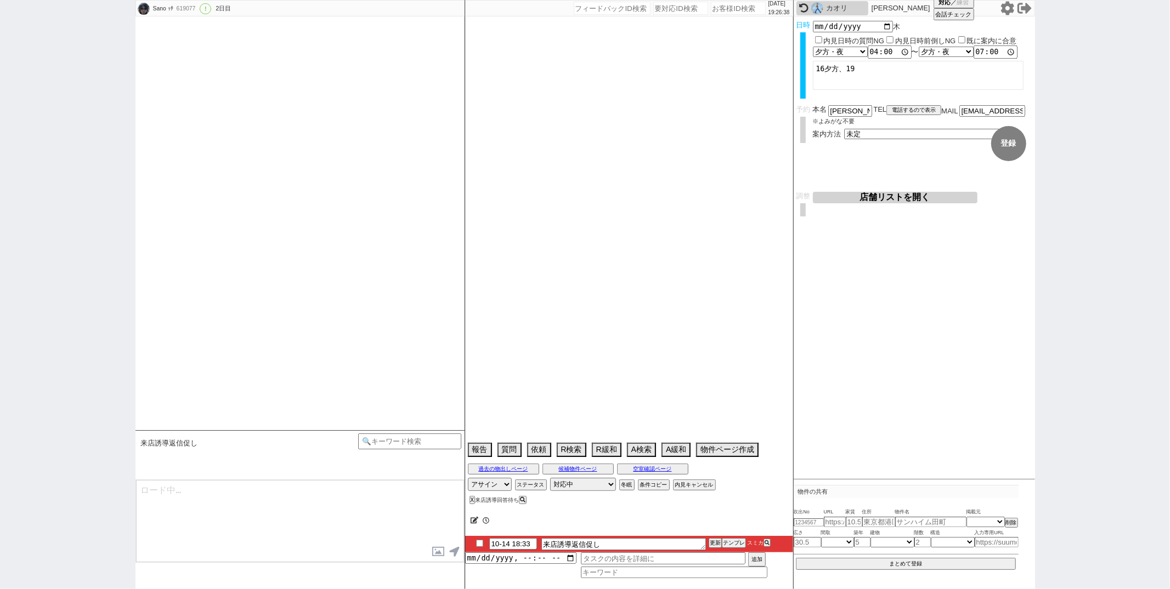
select select "13"
select select "0"
select select "820"
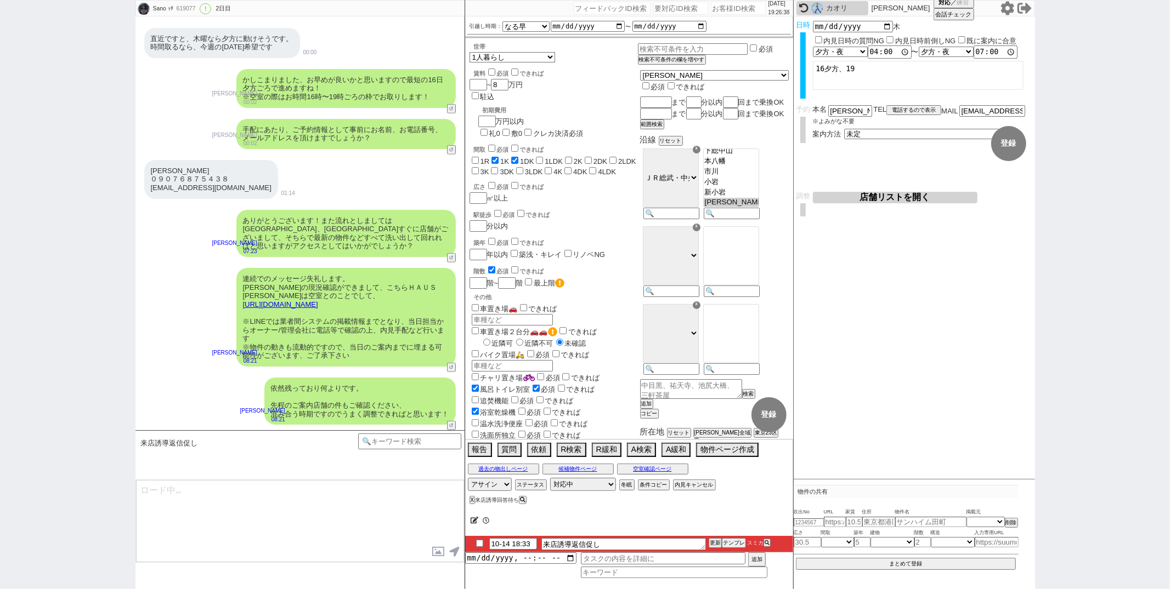
scroll to position [127, 0]
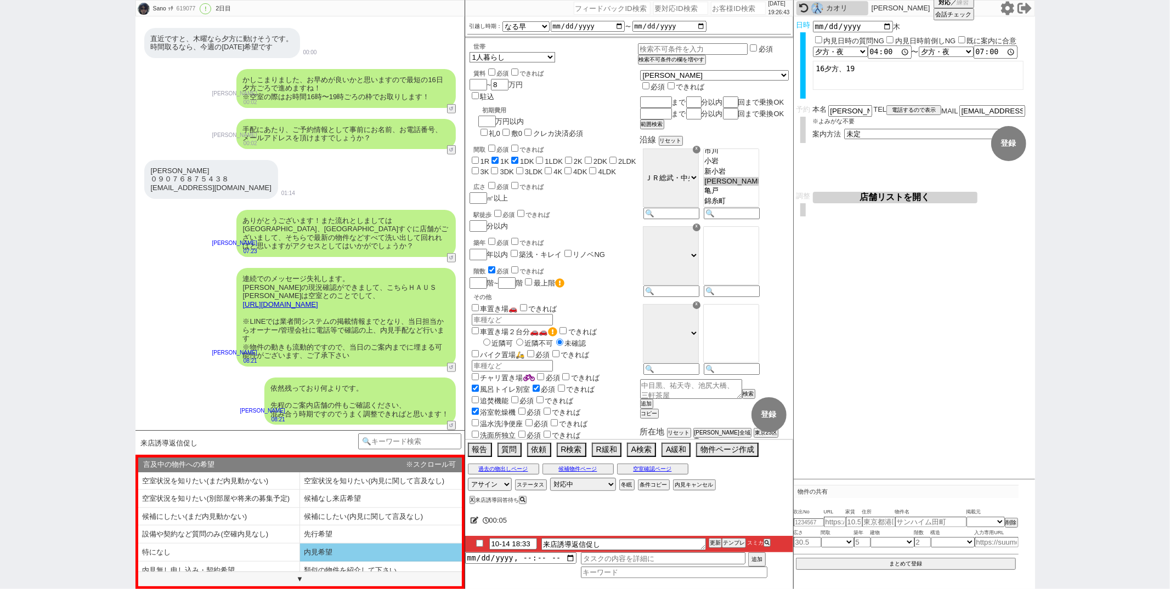
click at [332, 549] on li "内見希望" at bounding box center [381, 553] width 162 height 18
select select "内見希望"
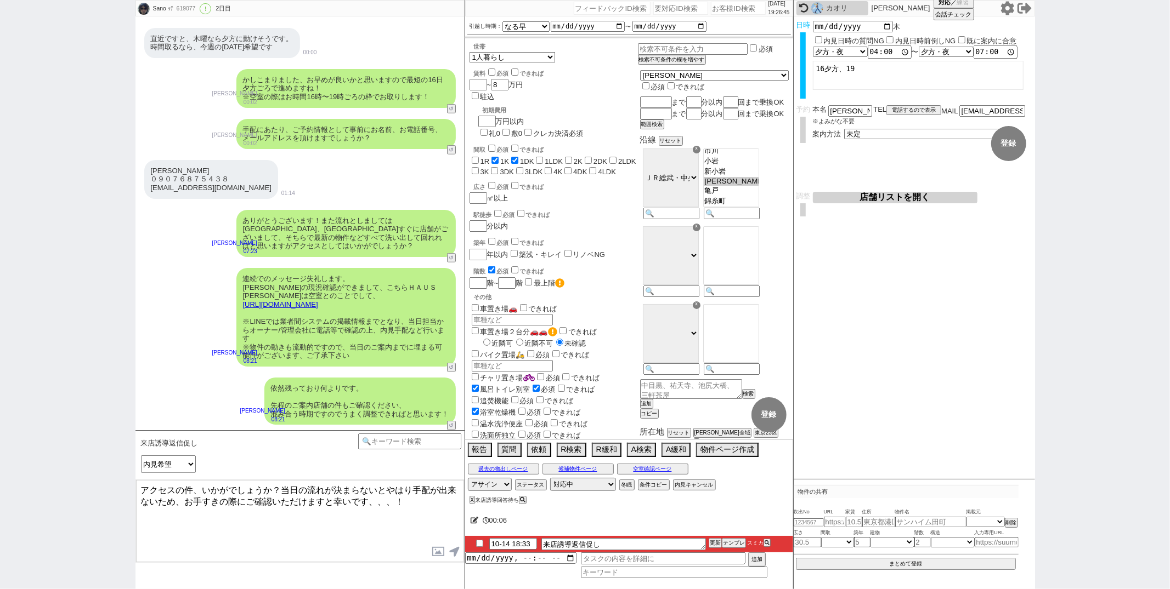
type textarea "アクセスの件、いかがでしょうか？当日の流れが決まらないとやはり手配が出来ないため、お手すきの際にご確認いただけますと幸いです、、、！"
checkbox input "true"
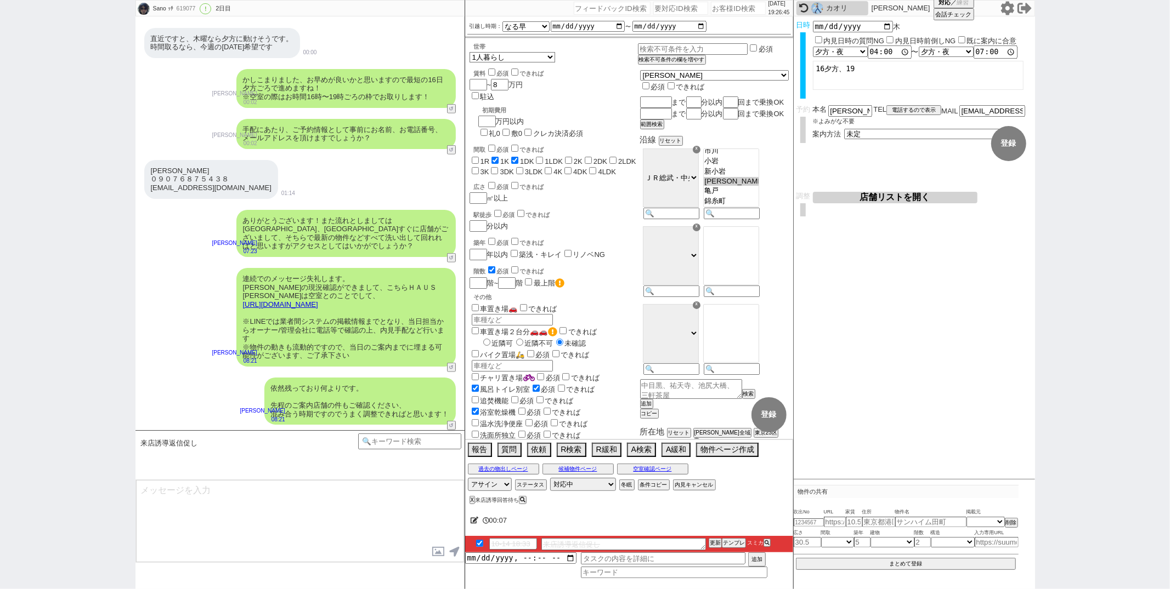
scroll to position [651, 0]
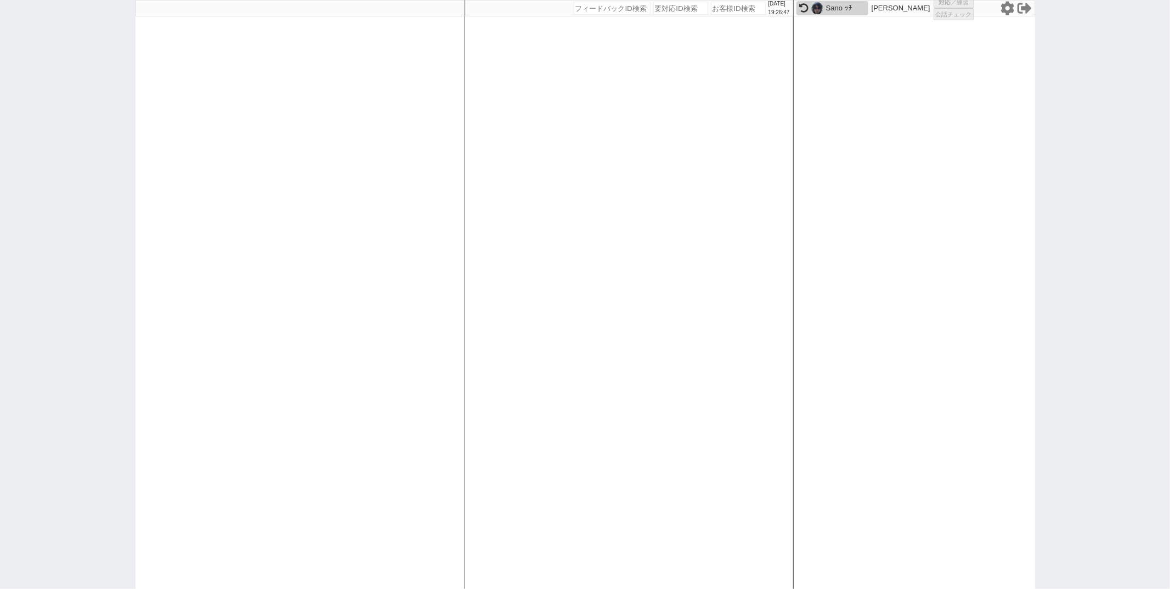
select select "1"
select select "6"
select select "2"
select select
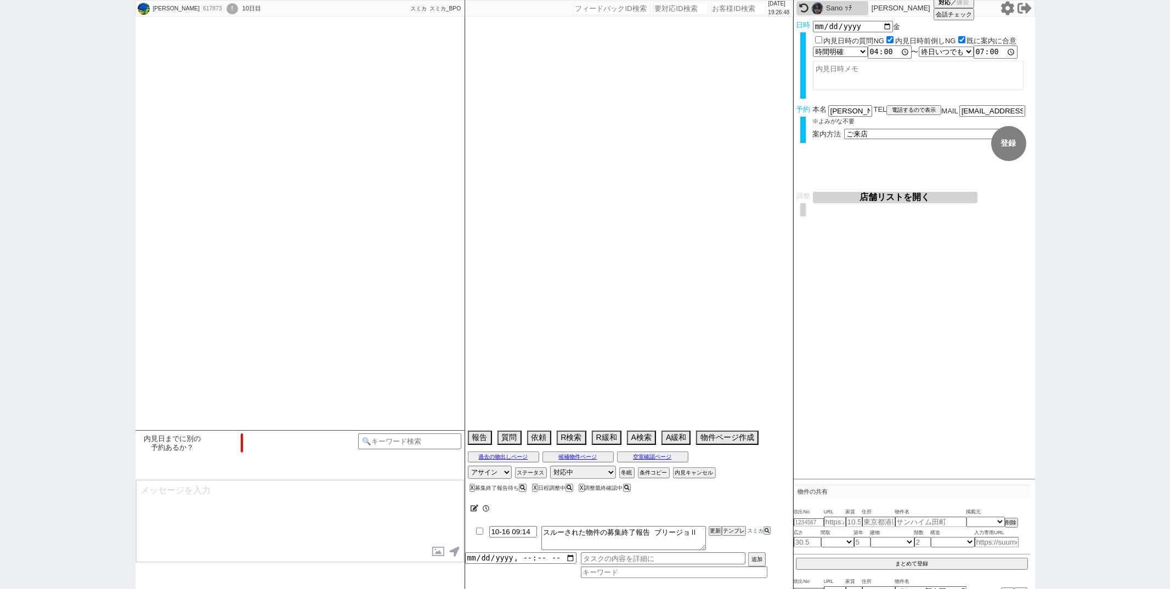
type textarea "6日他社内見(ボナール新白岡)→申し込み済みでNGだった"
select select "2025"
select select "11"
select select "36"
select select "0"
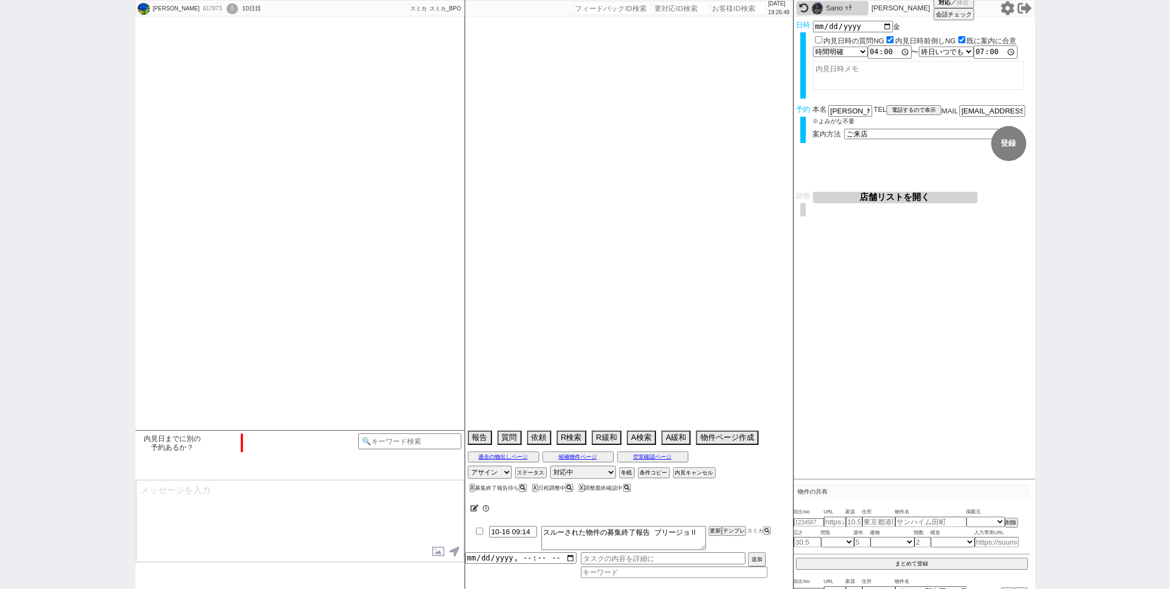
select select "9"
select select "326"
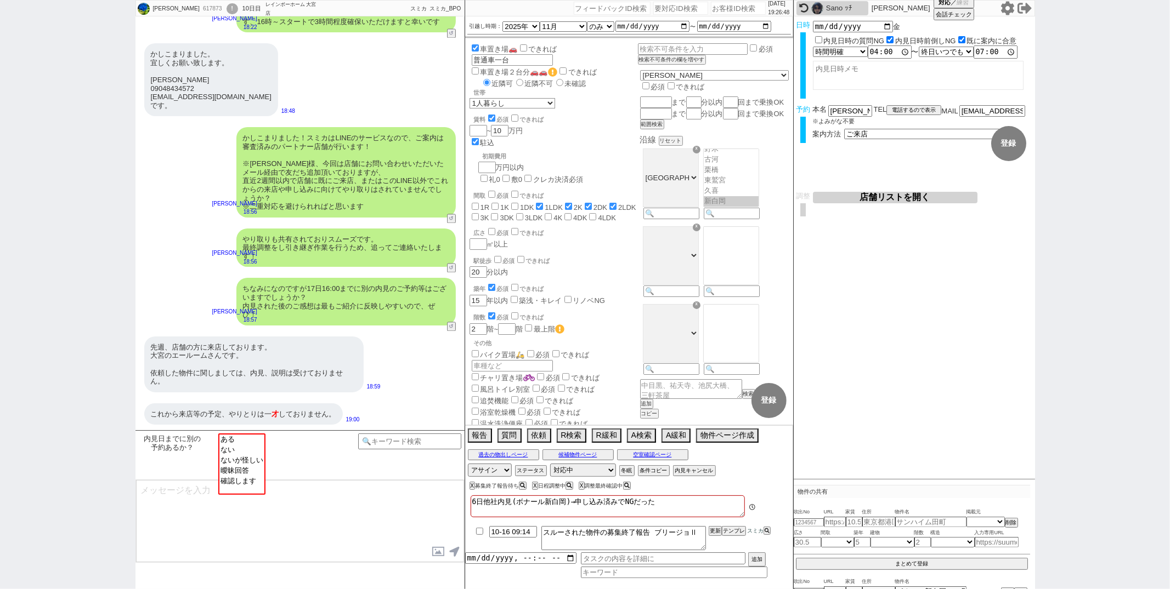
scroll to position [92, 0]
select select "ない"
click at [239, 451] on option "ない" at bounding box center [241, 449] width 45 height 10
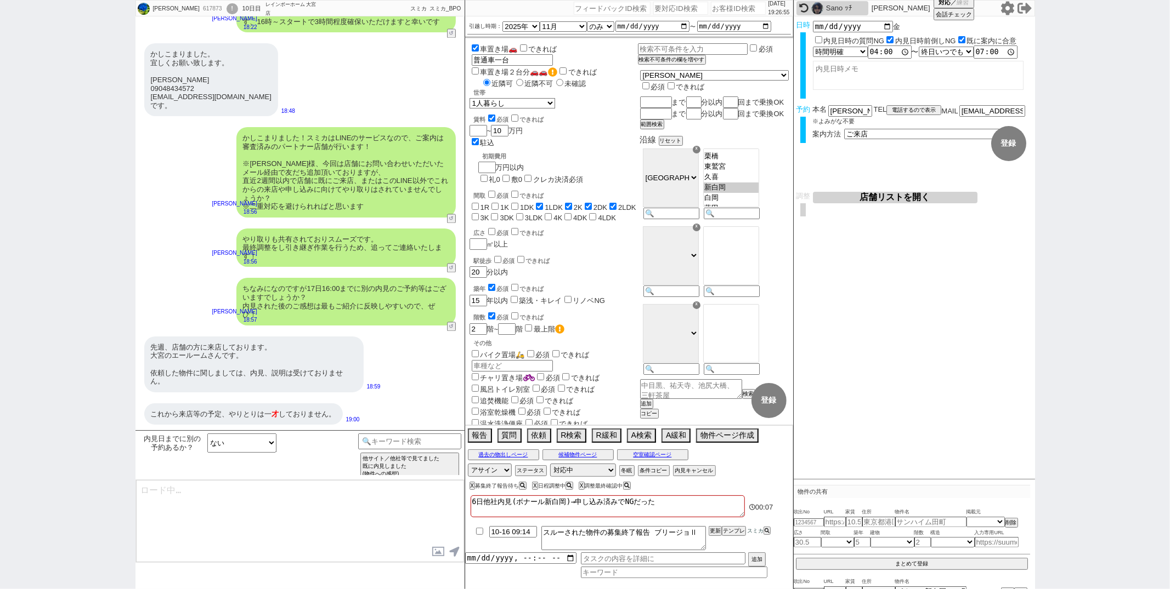
type textarea "かしこまりました！そうしましたら、今後もネットの物件もネット経由で問い合わせずに、LINEに頂けます幸いです！ 総合仲介でほぼ全ての物件を紹介可能ですので、当…"
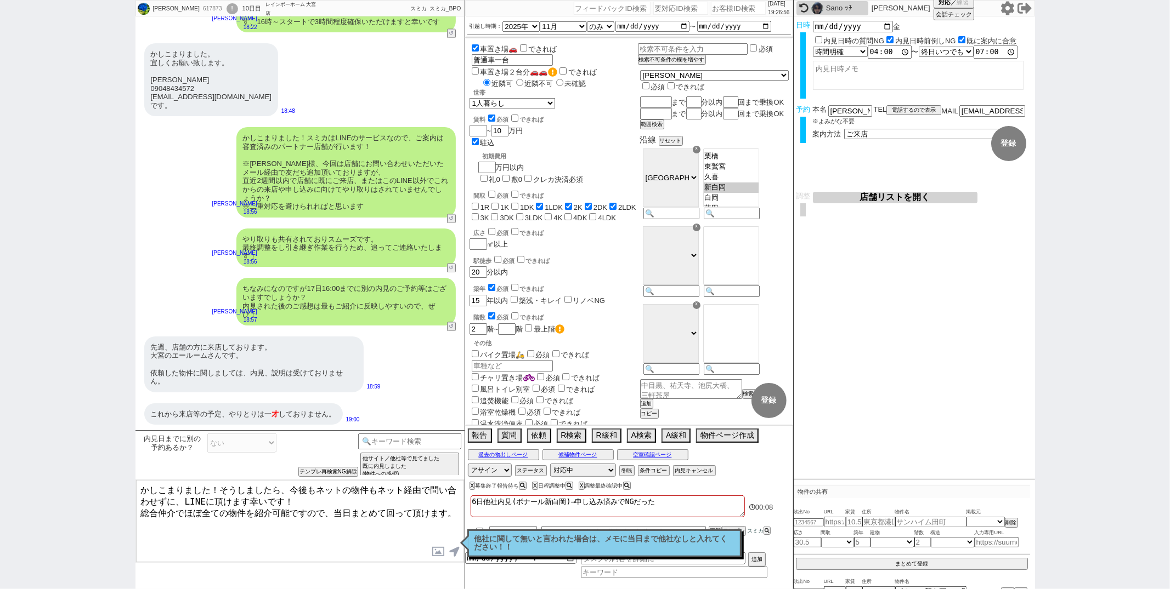
click at [497, 542] on p "他社に関して無いと言われた場合は、メモに当日まで他社なしと入れてください！！" at bounding box center [604, 543] width 260 height 17
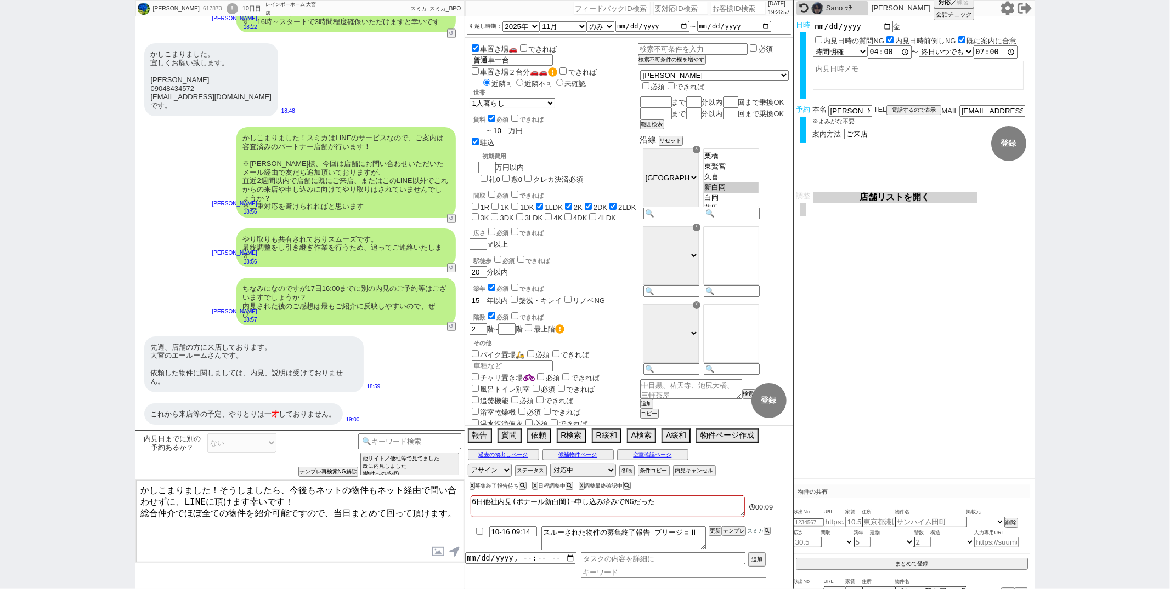
click at [690, 501] on textarea "6日他社内見(ボナール新白岡)→申し込み済みでNGだった" at bounding box center [607, 507] width 274 height 22
type textarea "6日他社内見(ボナール新白岡)→申し込み済みでNGだった"
checkbox input "false"
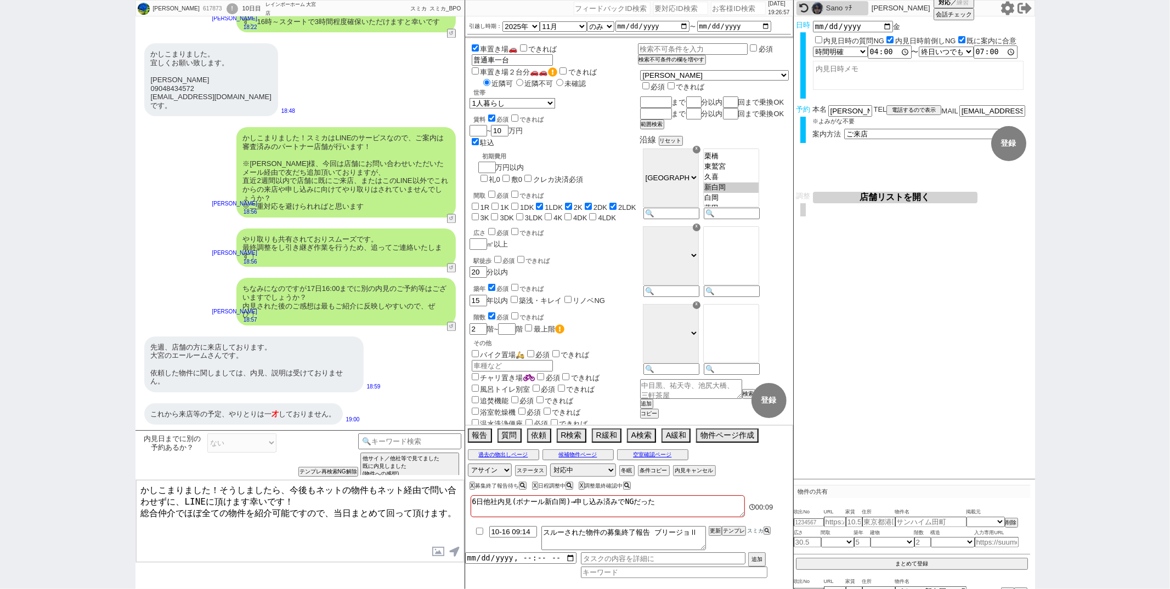
checkbox input "true"
checkbox input "false"
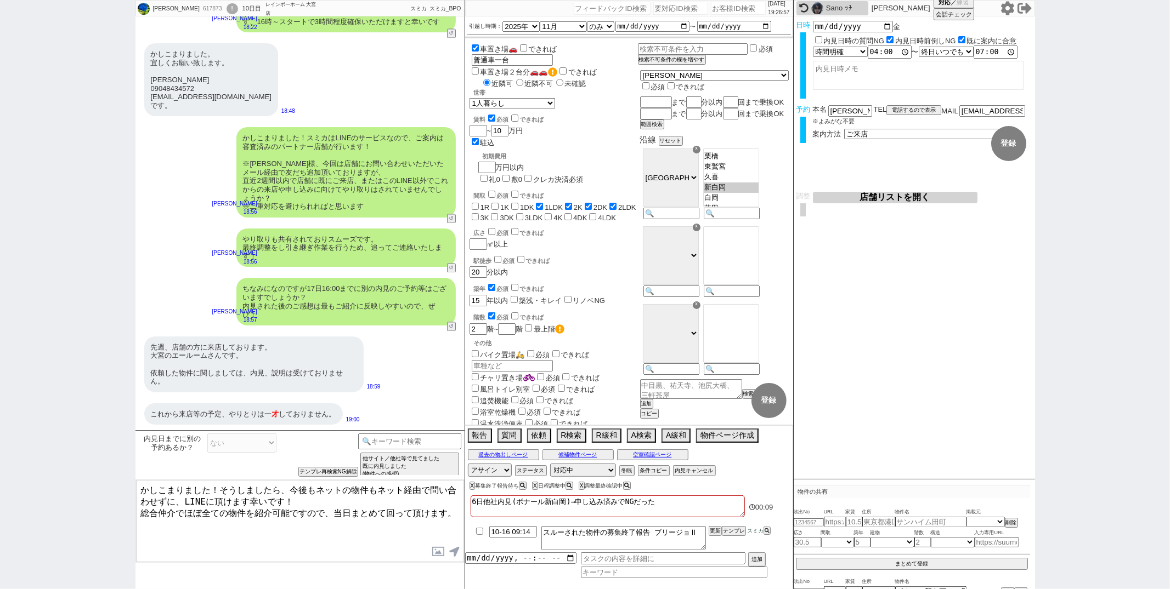
checkbox input "false"
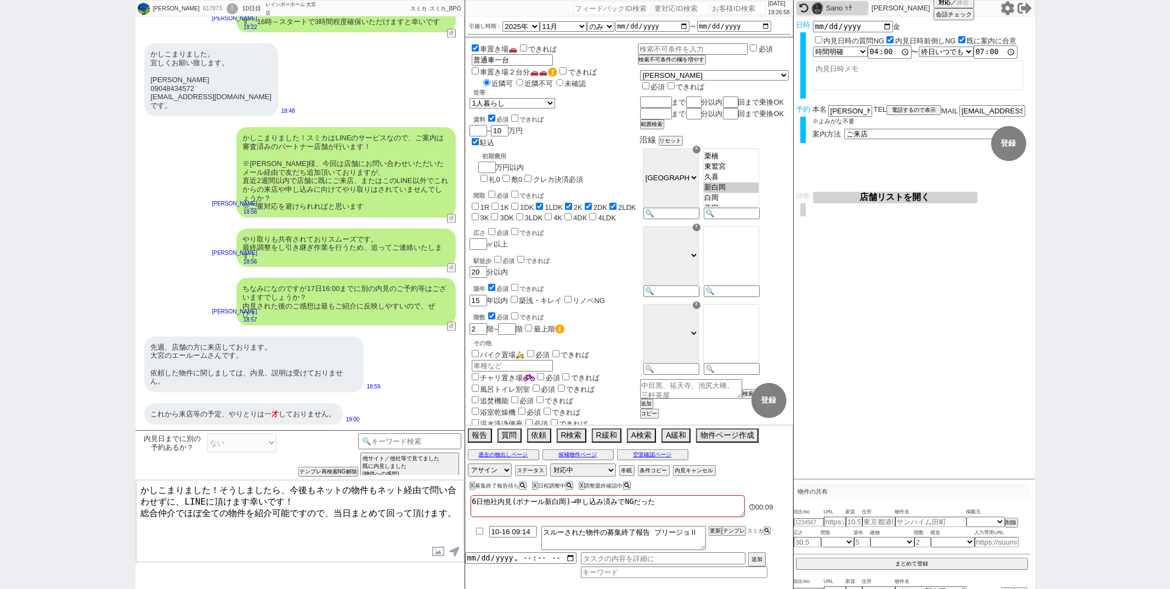
type textarea "6日他社内見(ボナール新白岡)→申し込み済みでNGだった @"
checkbox input "false"
checkbox input "true"
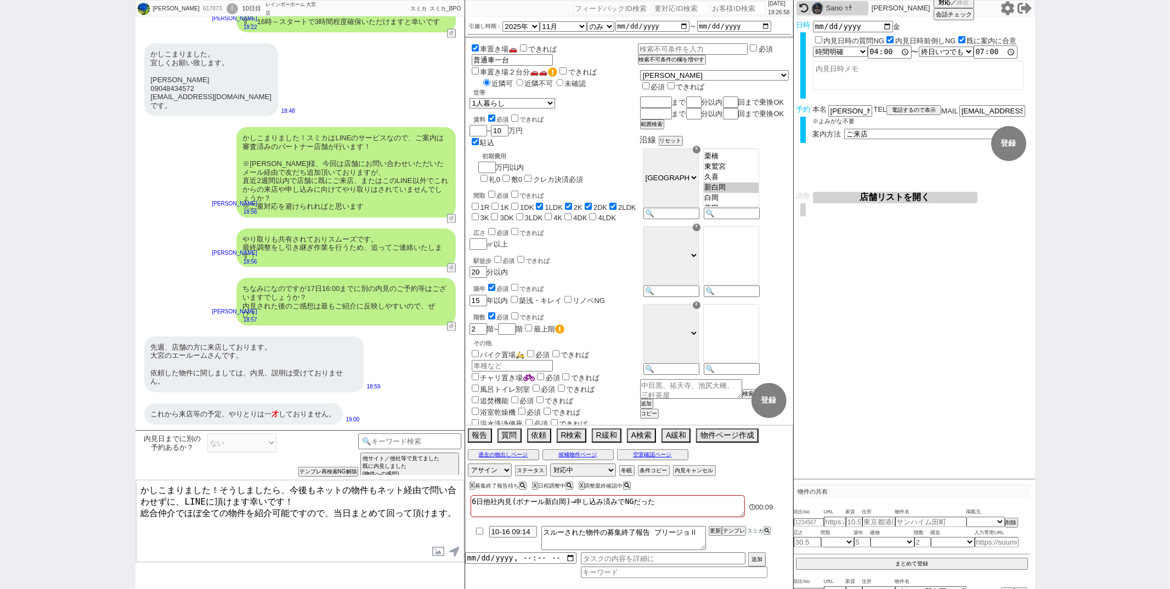
checkbox input "true"
checkbox input "false"
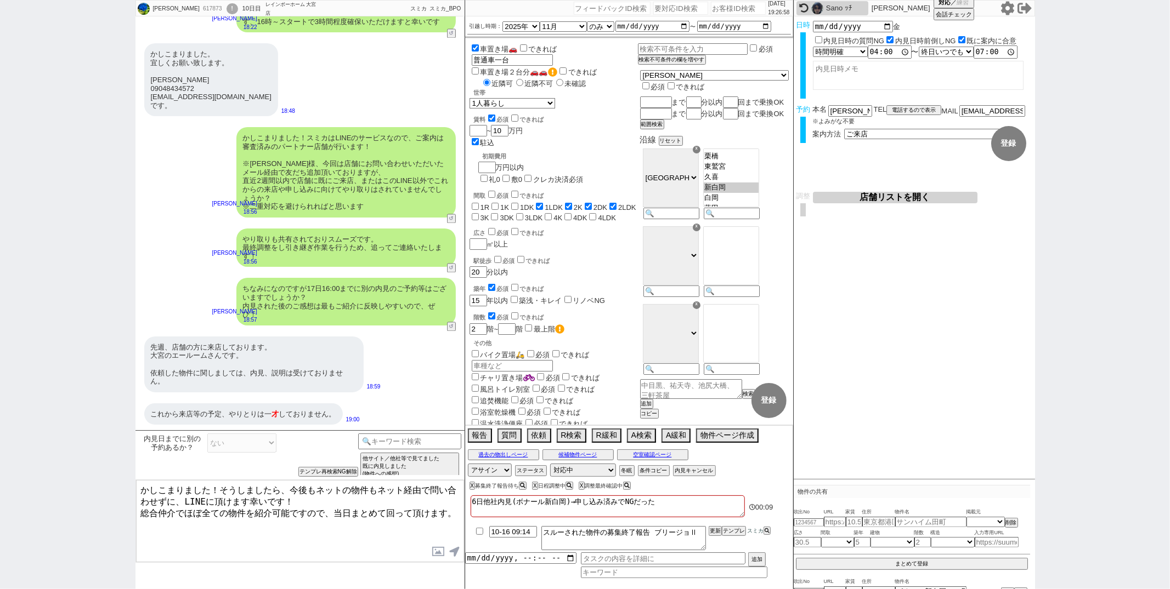
checkbox input "false"
type textarea "6日他社内見(ボナール新白岡)→申し込み済みでNGだった @ｔ"
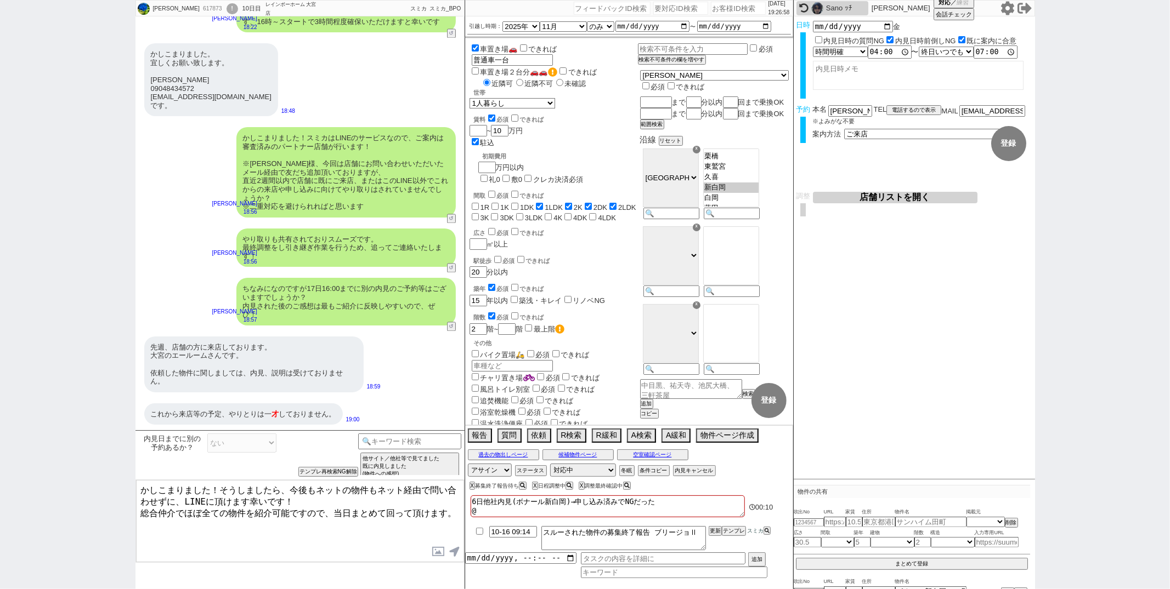
checkbox input "false"
checkbox input "true"
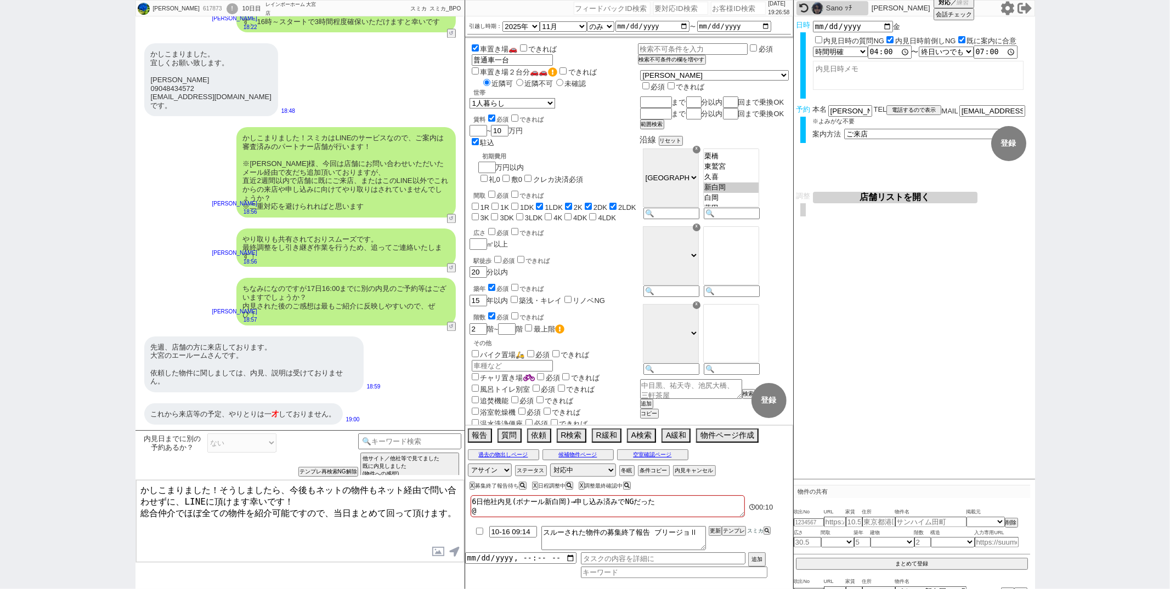
checkbox input "true"
checkbox input "false"
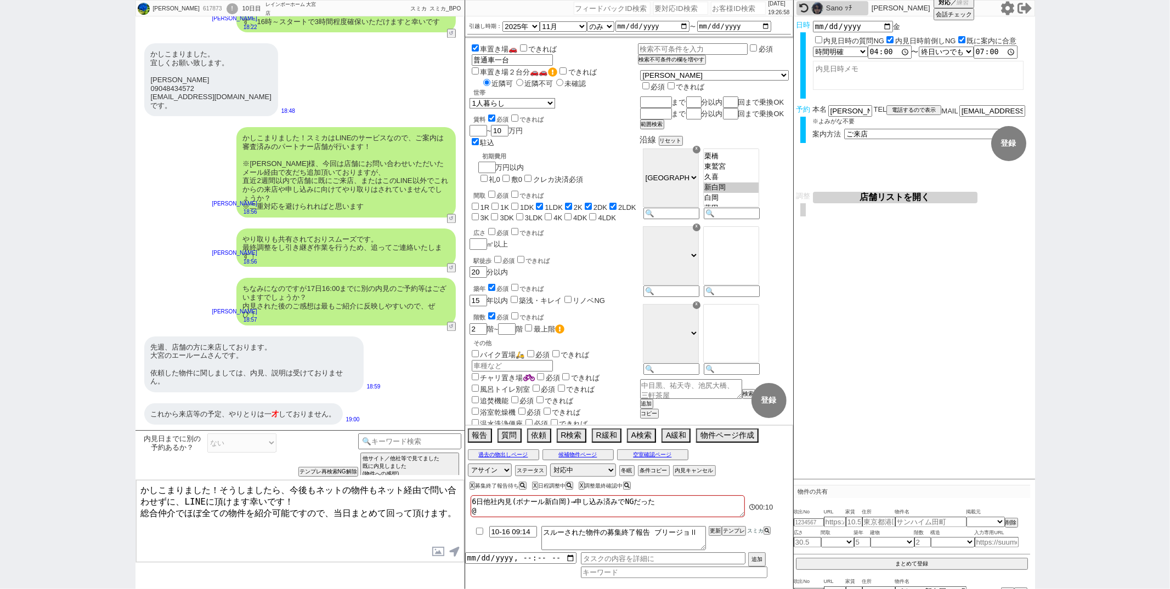
checkbox input "false"
type textarea "6日他社内見(ボナール新白岡)→申し込み済みでNGだった @と"
checkbox input "false"
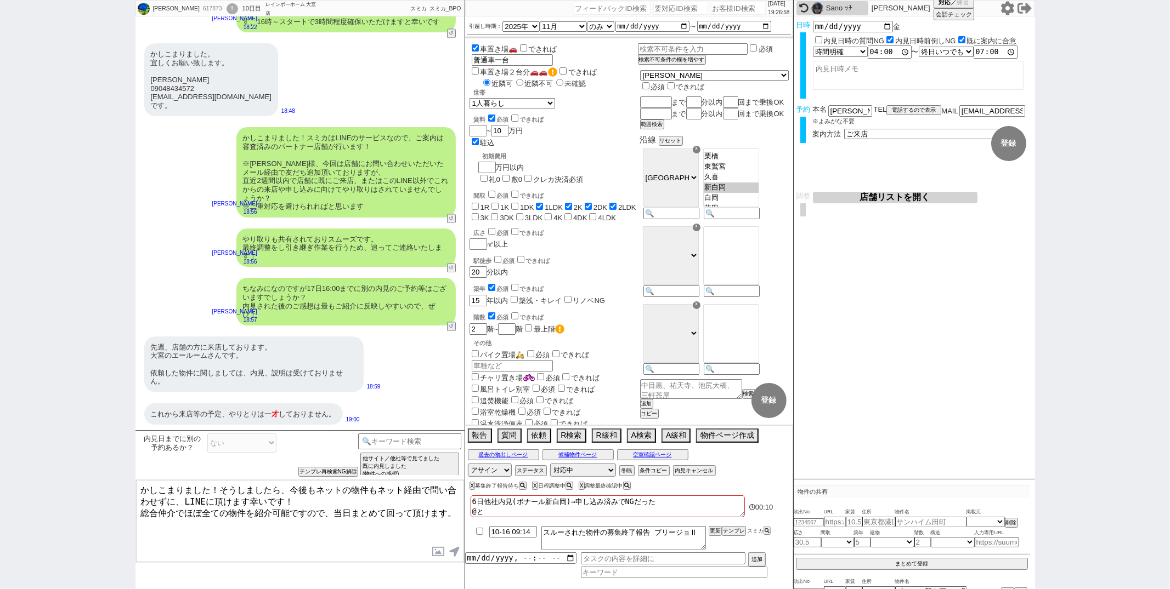
checkbox input "false"
checkbox input "true"
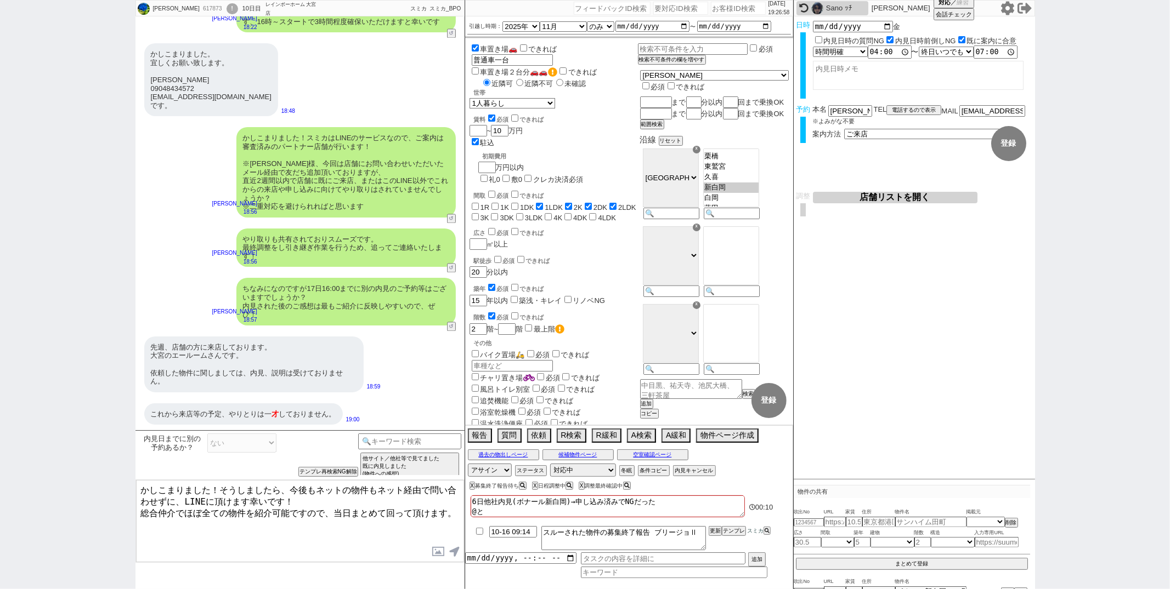
checkbox input "true"
checkbox input "false"
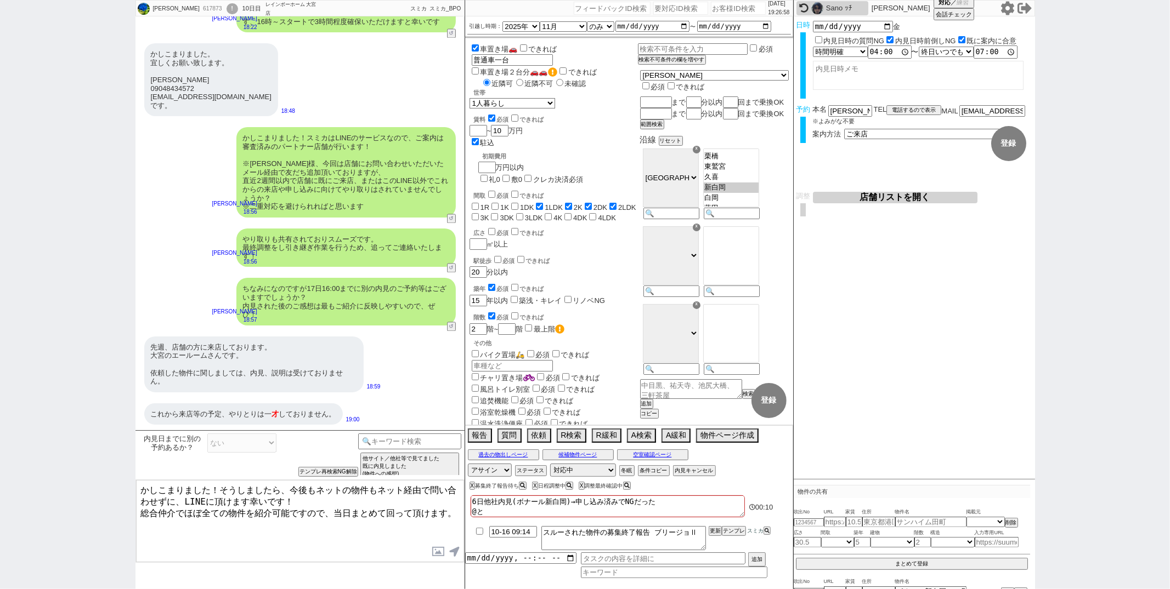
checkbox input "false"
type textarea "6日他社内見(ボナール新白岡)→申し込み済みでNGだった @とう"
checkbox input "false"
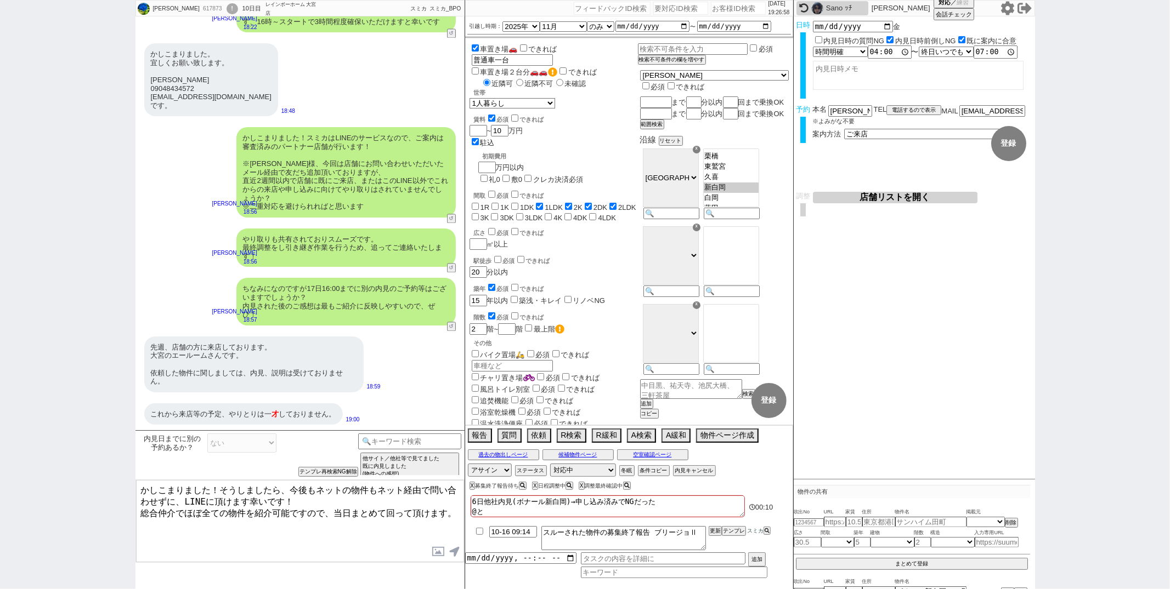
checkbox input "false"
checkbox input "true"
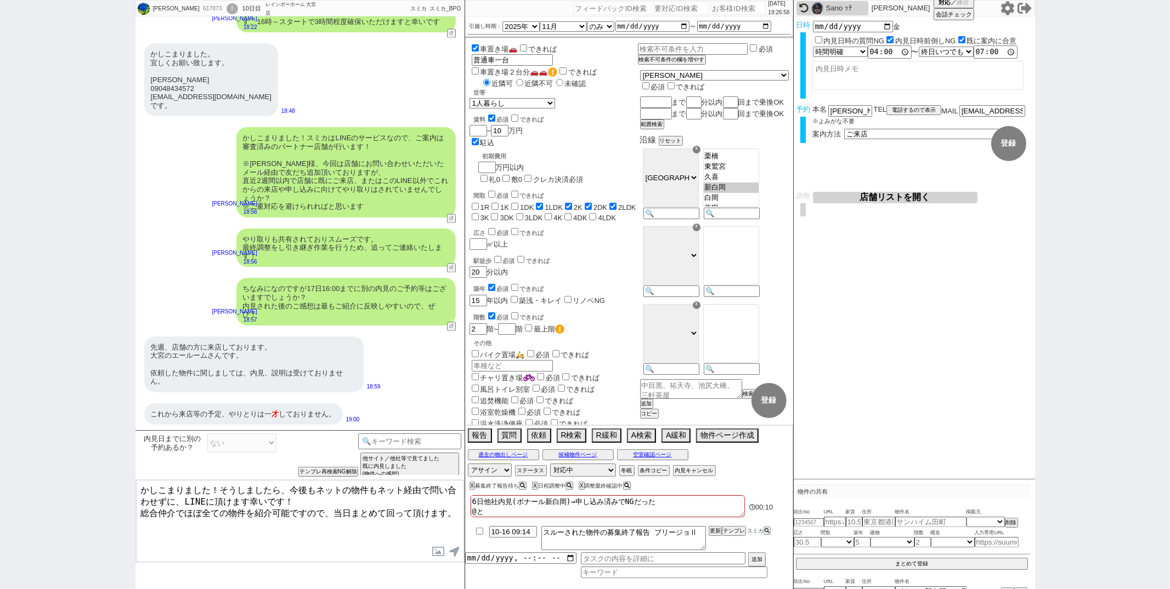
checkbox input "false"
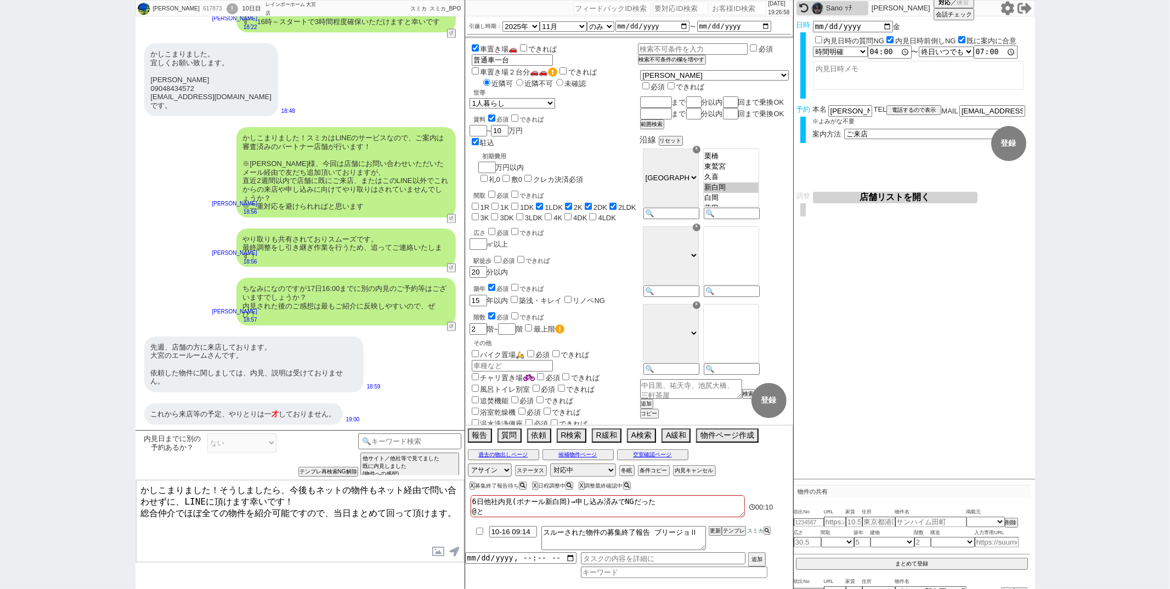
checkbox input "false"
type textarea "6日他社内見(ボナール新白岡)→申し込み済みでNGだった @とうｊ"
checkbox input "false"
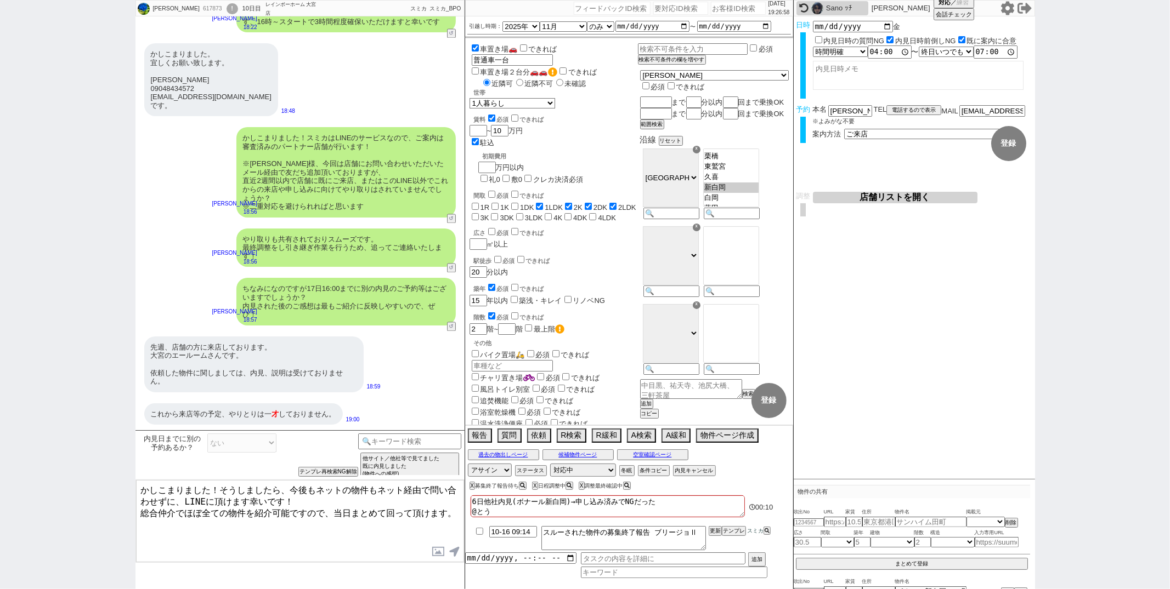
checkbox input "true"
checkbox input "false"
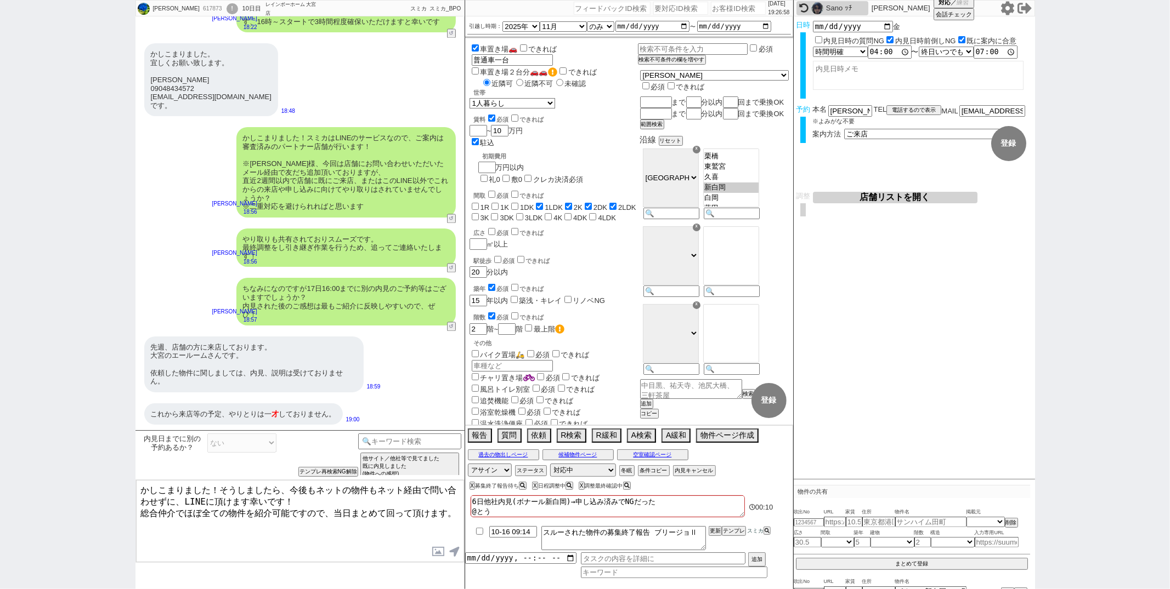
checkbox input "false"
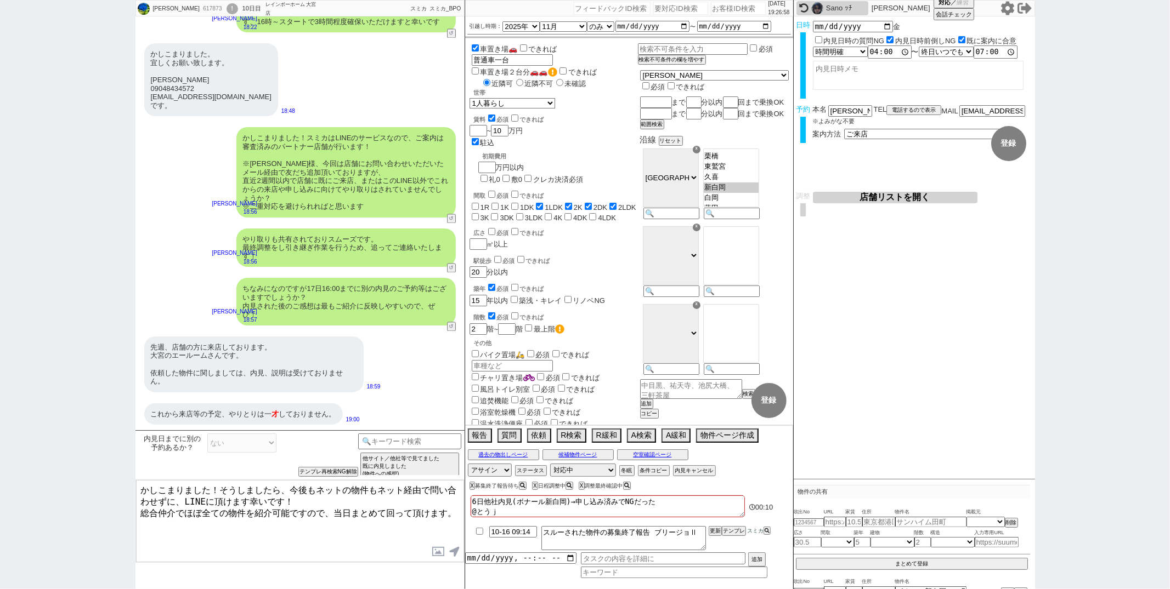
type textarea "6日他社内見(ボナール新白岡)→申し込み済みでNGだった @とうじ"
checkbox input "false"
checkbox input "true"
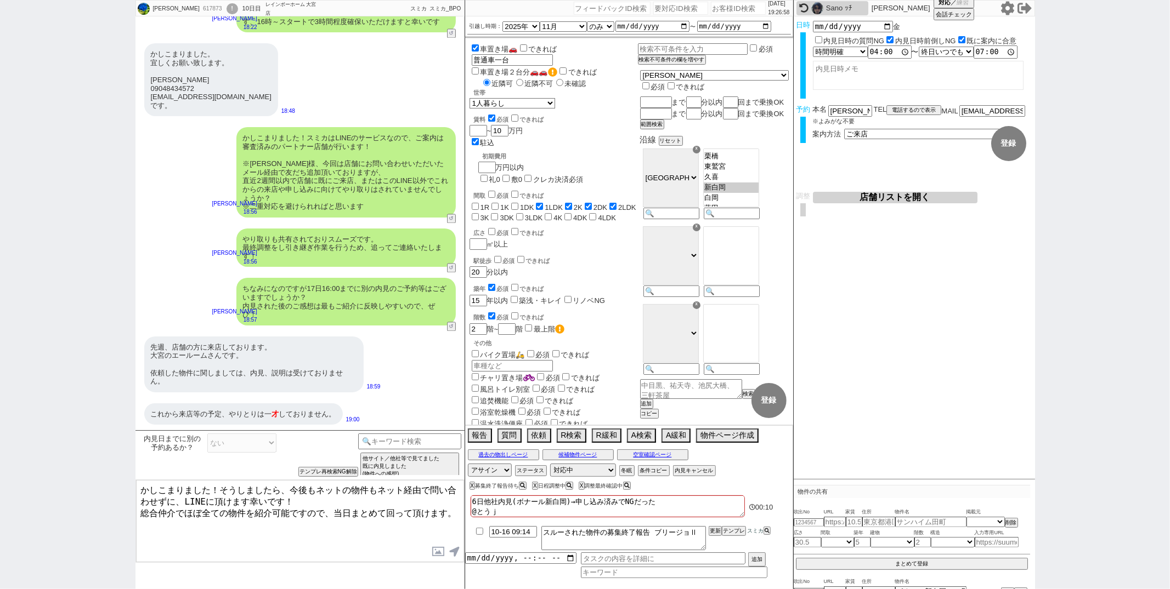
checkbox input "true"
checkbox input "false"
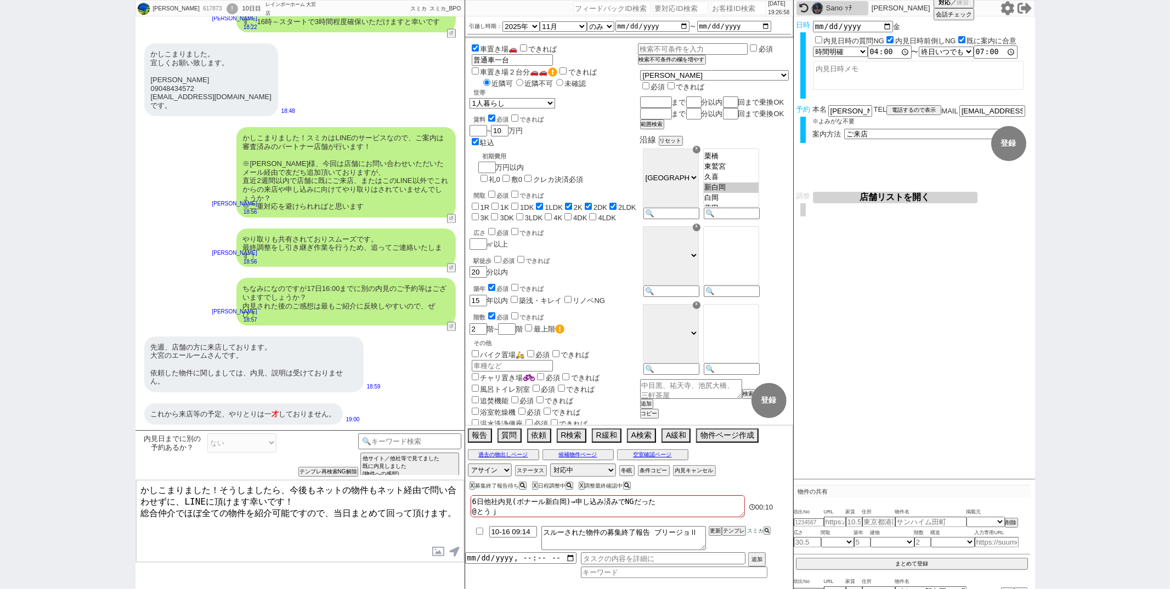
checkbox input "false"
type textarea "6日他社内見(ボナール新白岡)→申し込み済みでNGだった @とうじｔ"
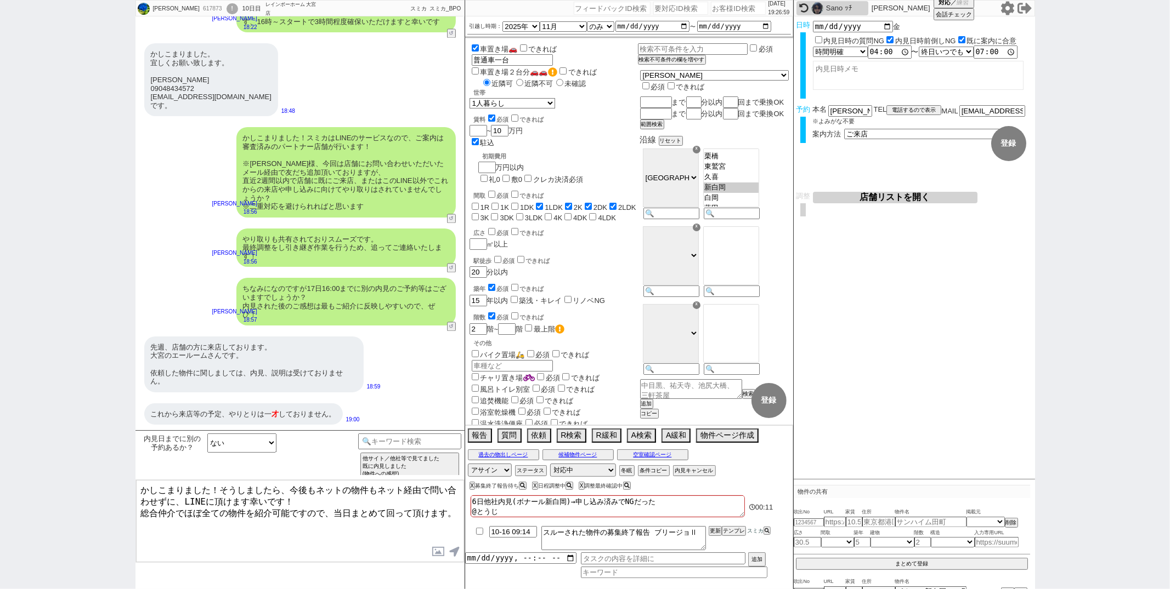
checkbox input "false"
checkbox input "true"
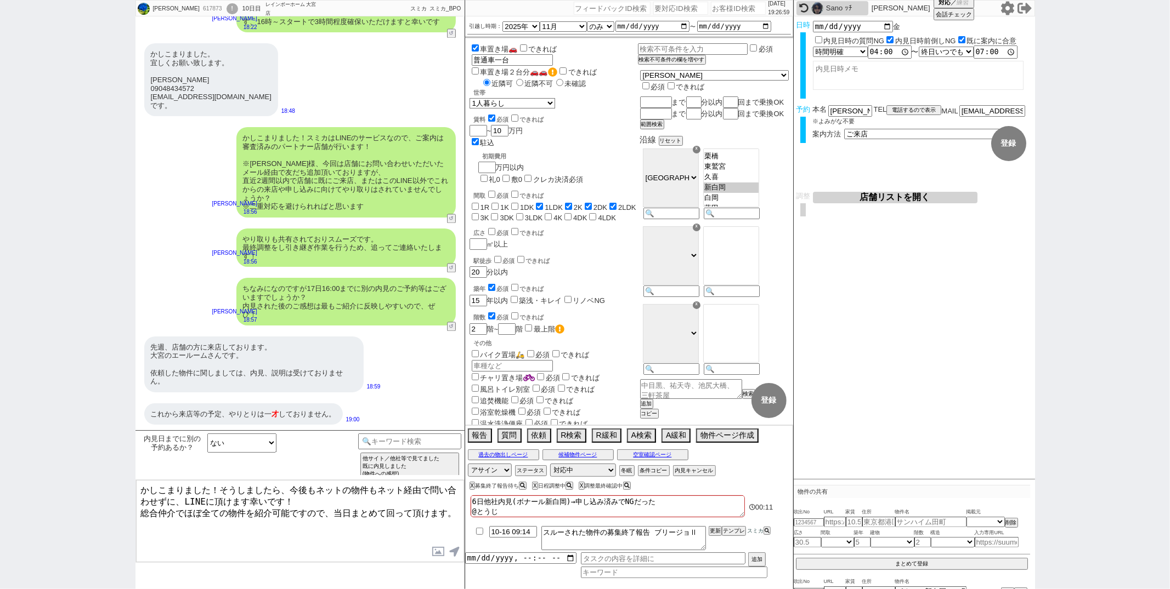
checkbox input "true"
checkbox input "false"
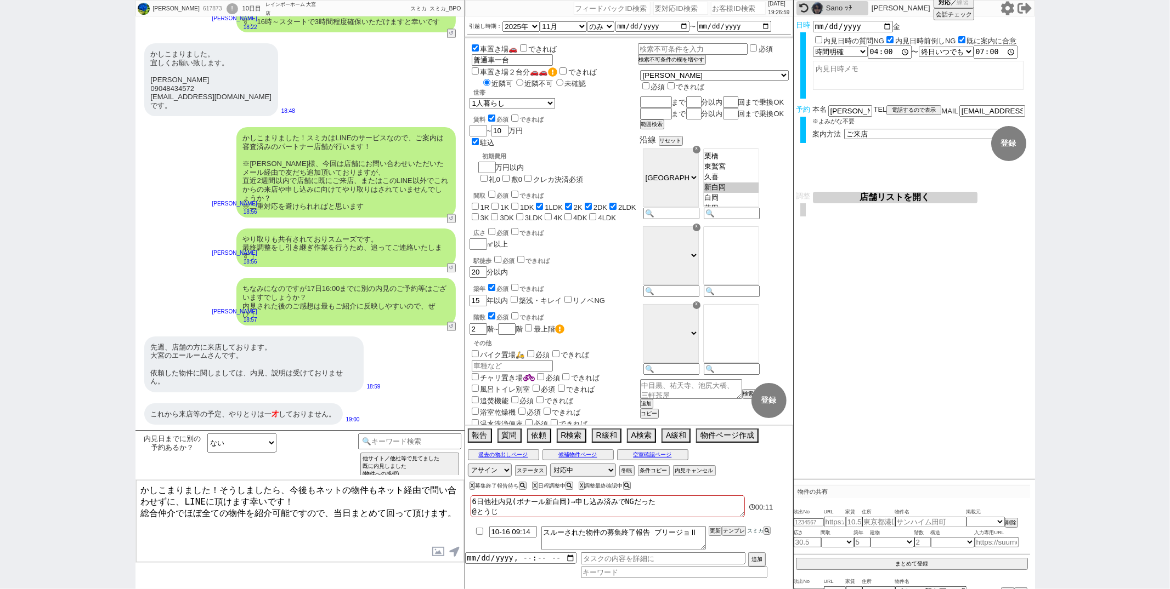
checkbox input "false"
type textarea "6日他社内見(ボナール新白岡)→申し込み済みでNGだった @とうじつ"
checkbox input "false"
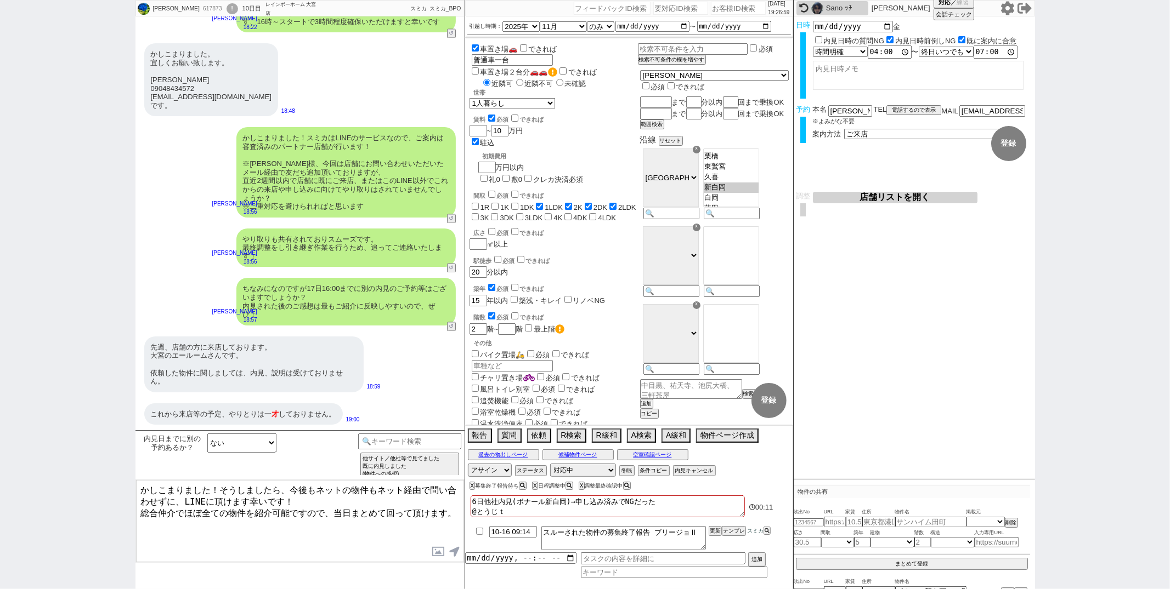
checkbox input "false"
checkbox input "true"
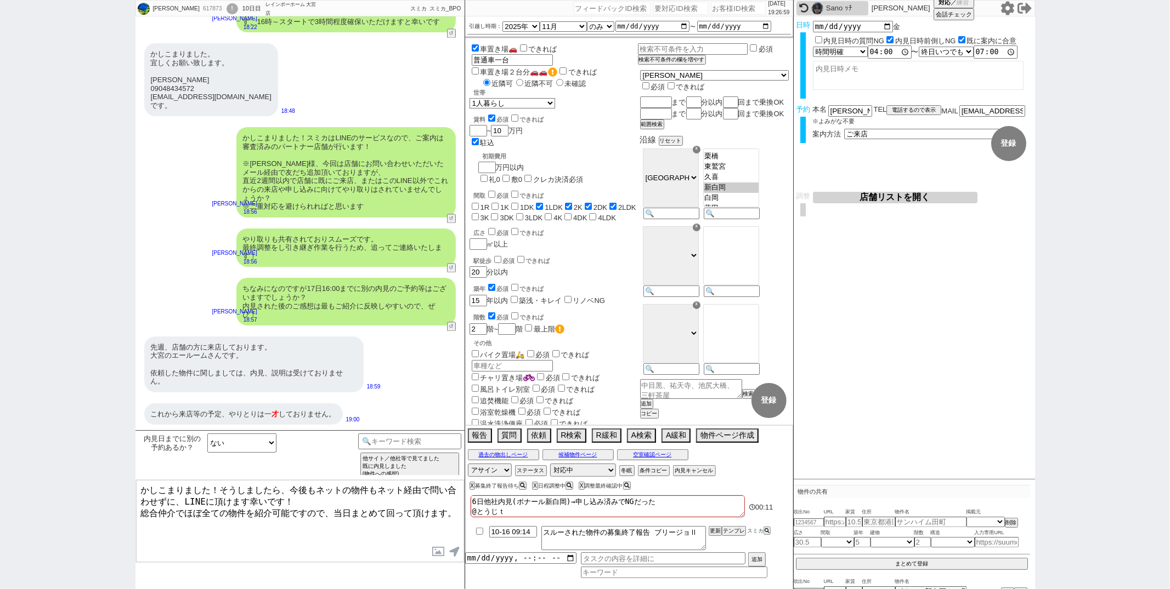
checkbox input "true"
checkbox input "false"
click at [622, 418] on div "温水洗浄便座 必須 できれば" at bounding box center [553, 424] width 168 height 12
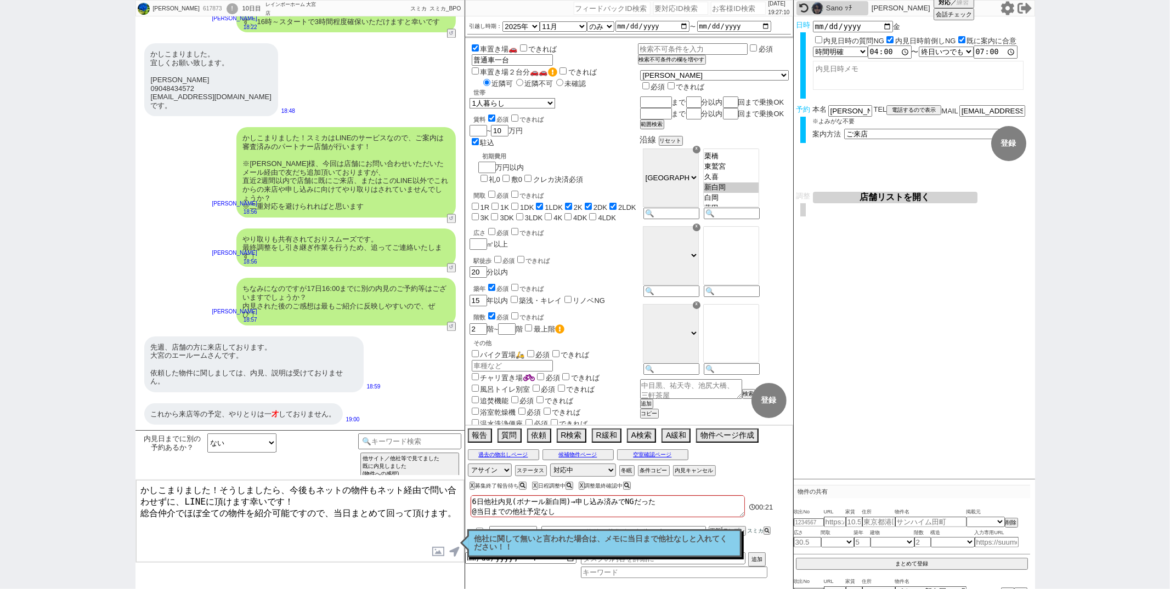
click at [219, 491] on textarea "かしこまりました！そうしましたら、今後もネットの物件もネット経由で問い合わせずに、LINEに頂けます幸いです！ 総合仲介でほぼ全ての物件を紹介可能ですので、当…" at bounding box center [300, 521] width 328 height 82
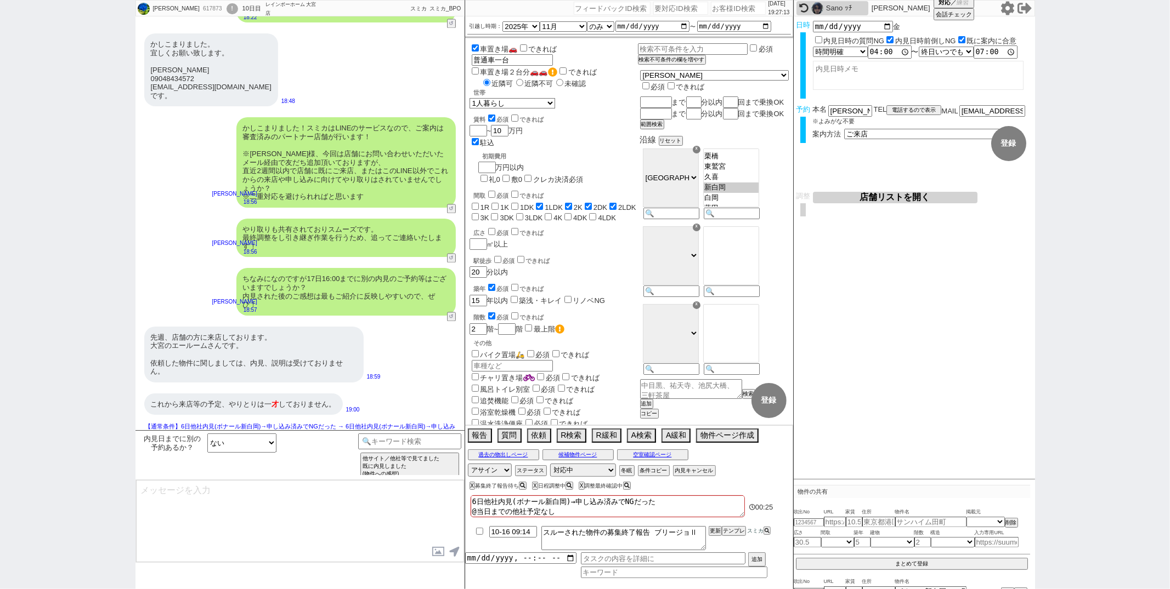
scroll to position [1736, 0]
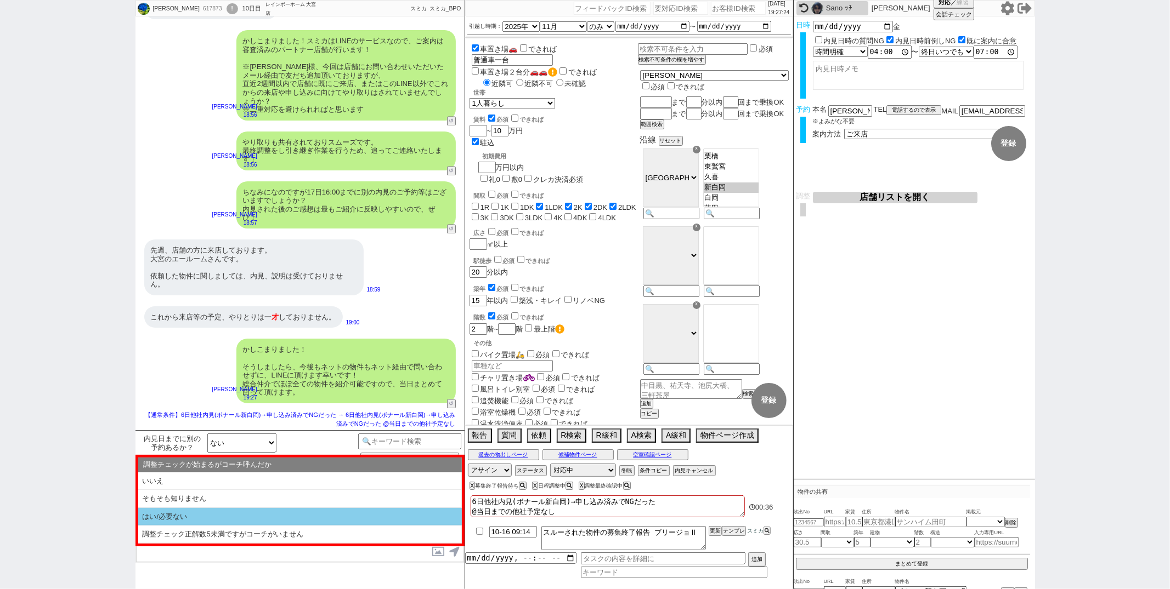
click at [269, 518] on li "はい/必要ない" at bounding box center [300, 517] width 324 height 18
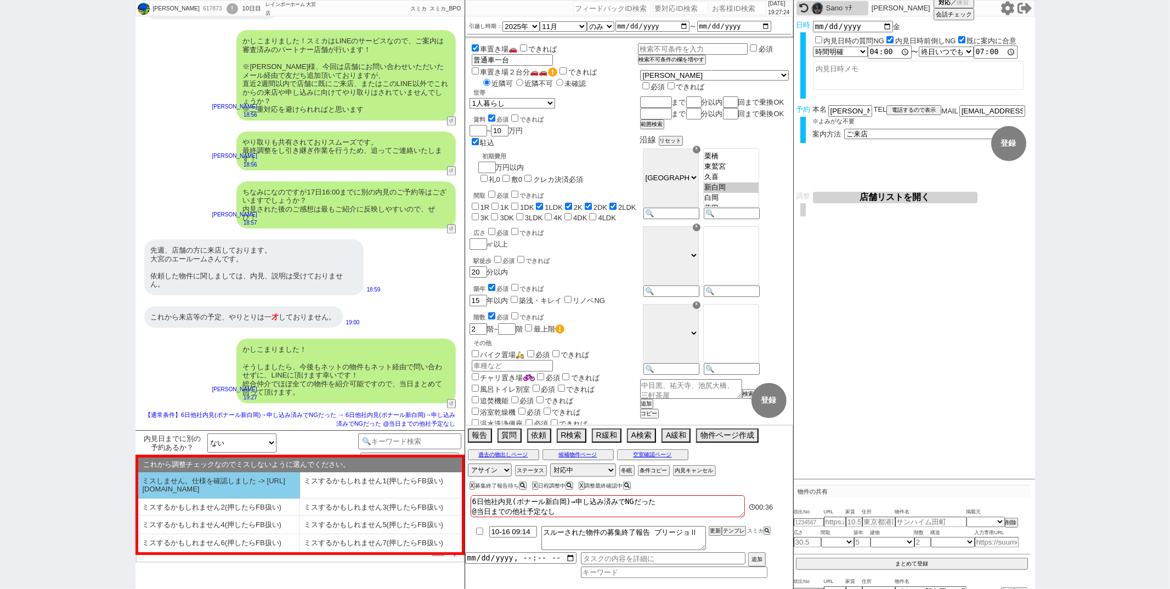
click at [264, 498] on li "ミスしません。仕様を確認しました -> https://jent.notion.site/841a6651aa67425da7d40ddfad41a184" at bounding box center [219, 486] width 162 height 26
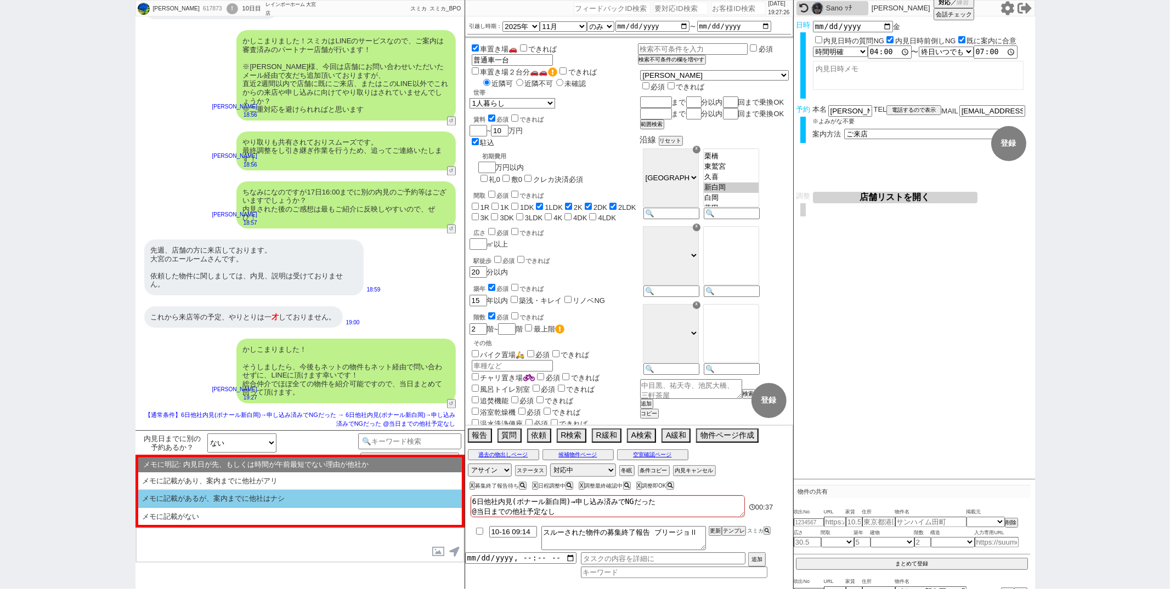
click at [249, 506] on li "メモに記載があるが、案内までに他社はナシ" at bounding box center [300, 499] width 324 height 18
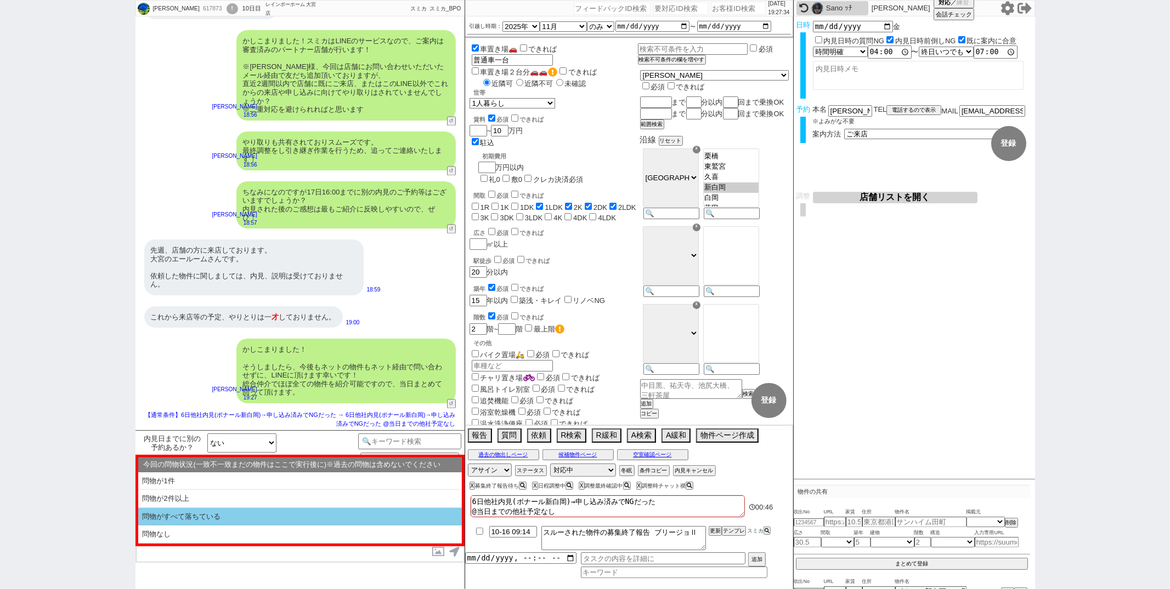
click at [293, 513] on li "問物がすべて落ちている" at bounding box center [300, 517] width 324 height 18
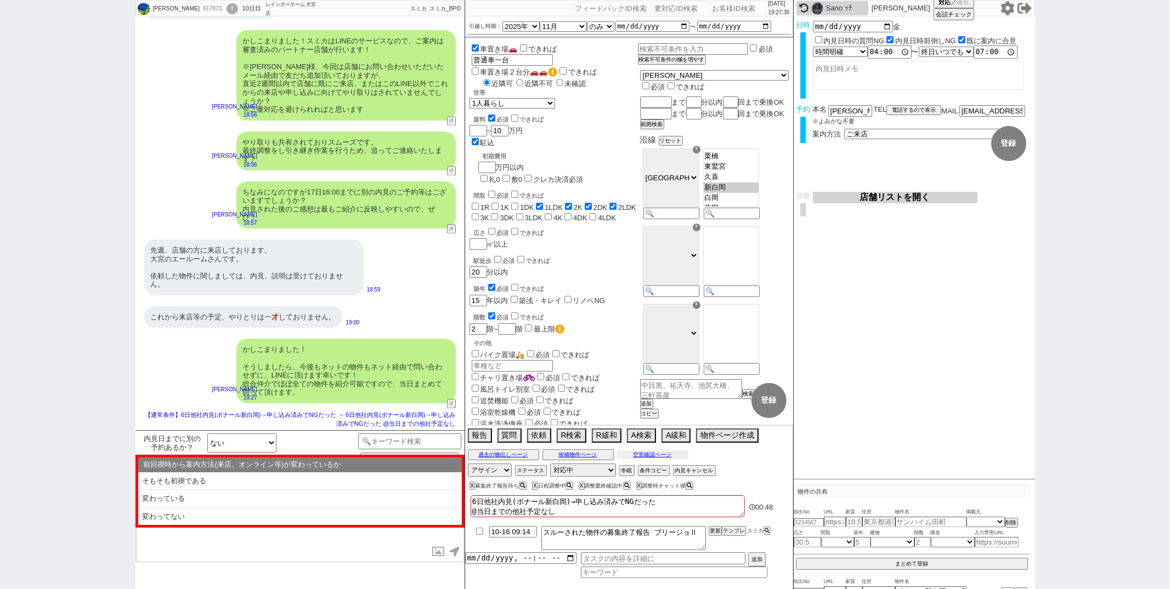
click at [632, 457] on button "空室確認ページ" at bounding box center [652, 455] width 71 height 9
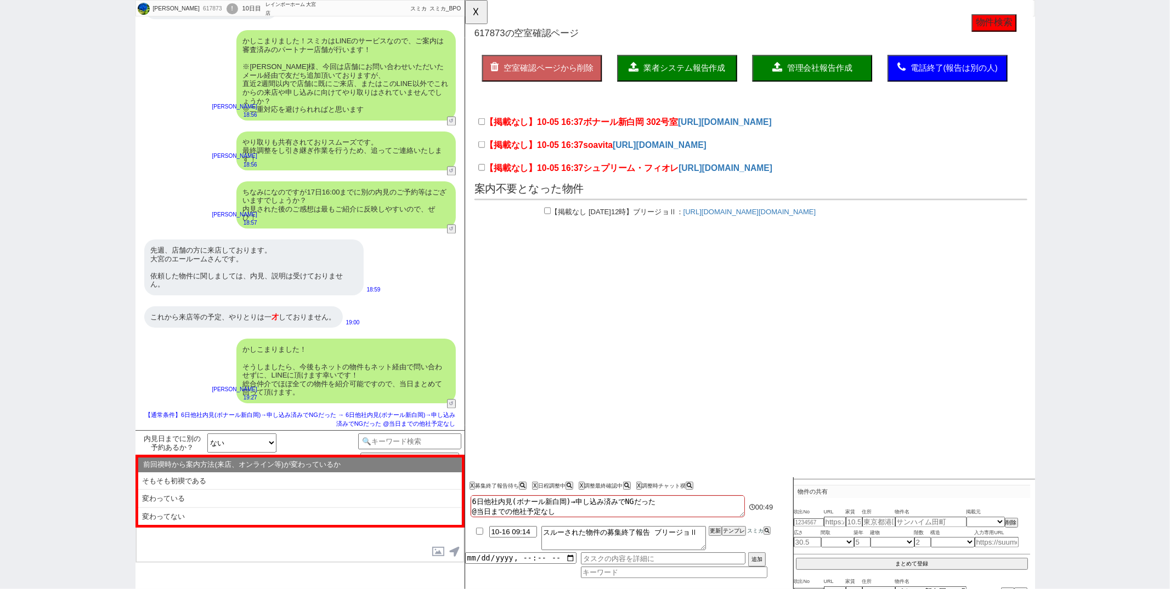
scroll to position [0, 0]
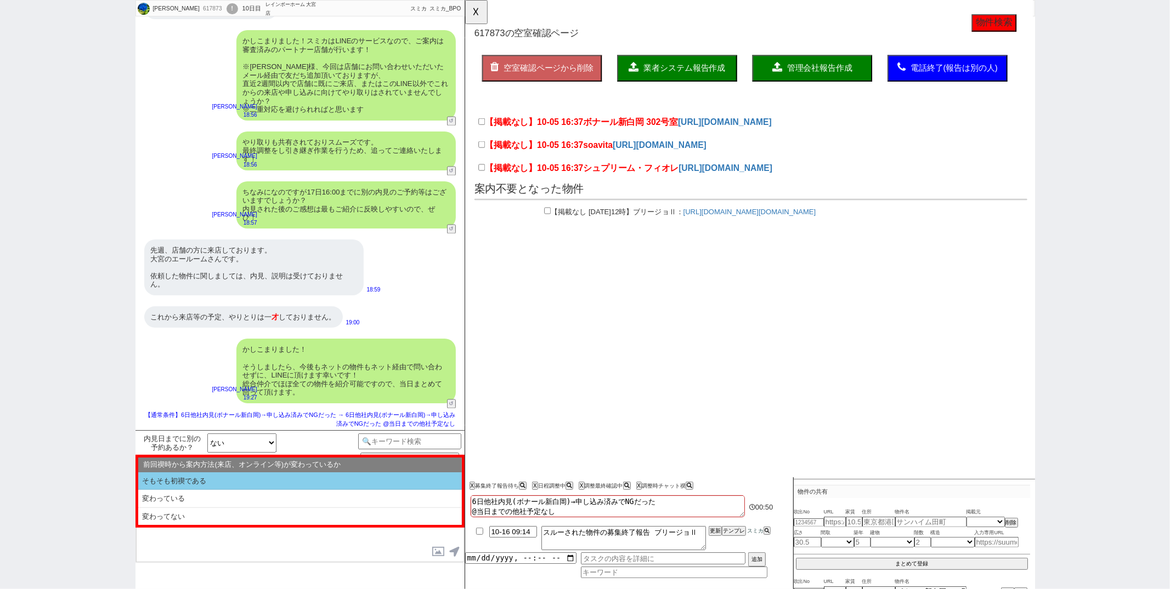
click at [216, 480] on li "そもそも初禊である" at bounding box center [300, 482] width 324 height 18
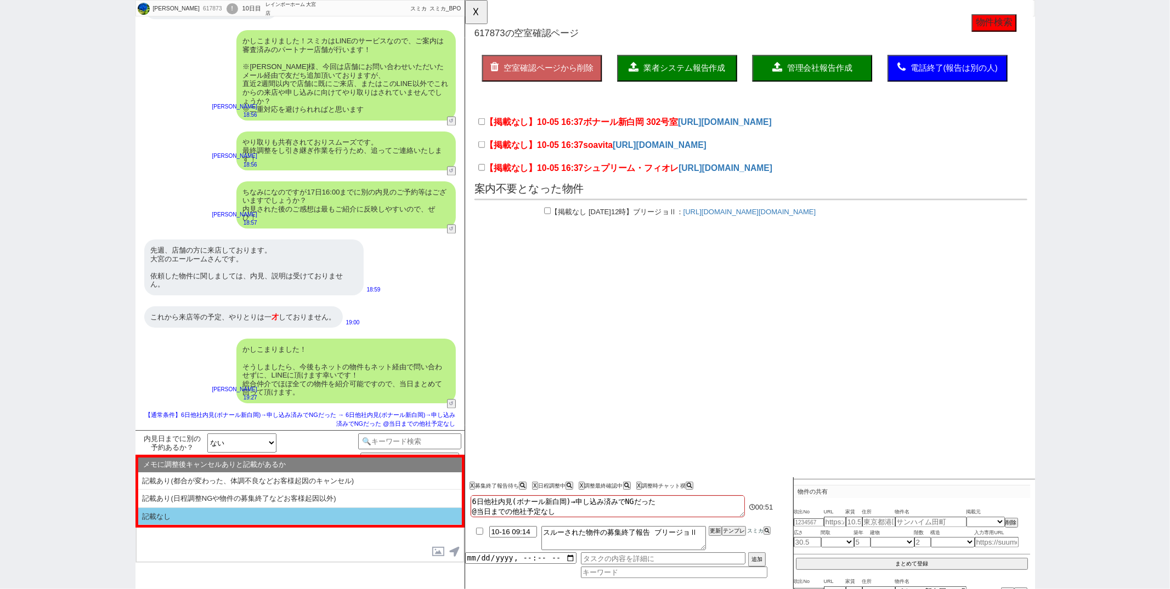
click at [202, 520] on li "記載なし" at bounding box center [300, 517] width 324 height 18
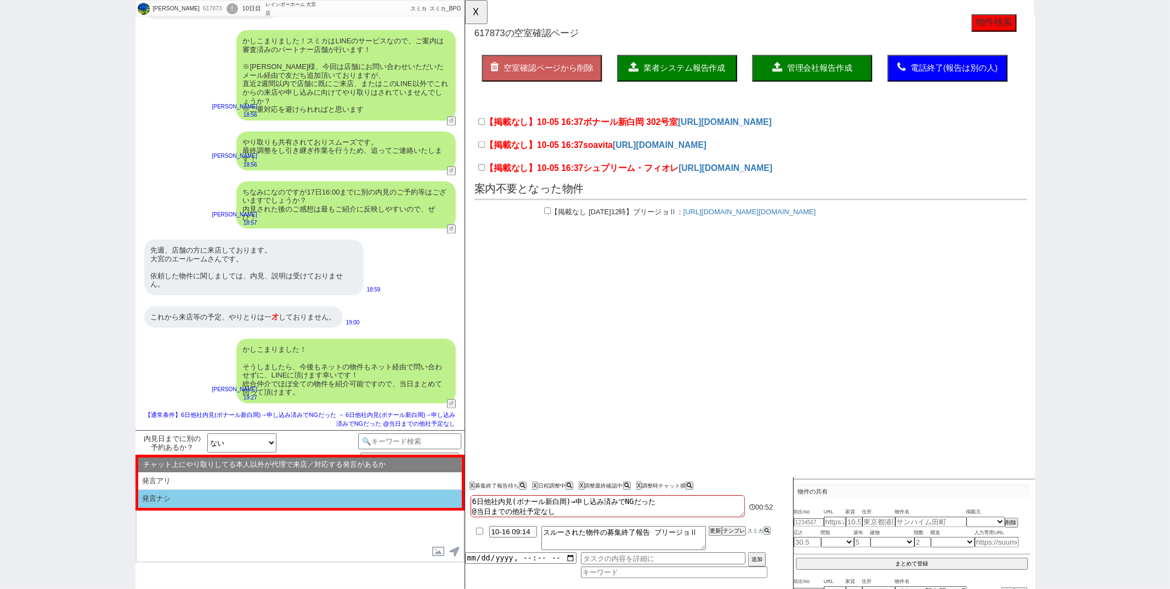
click at [208, 504] on li "発言ナシ" at bounding box center [300, 499] width 324 height 18
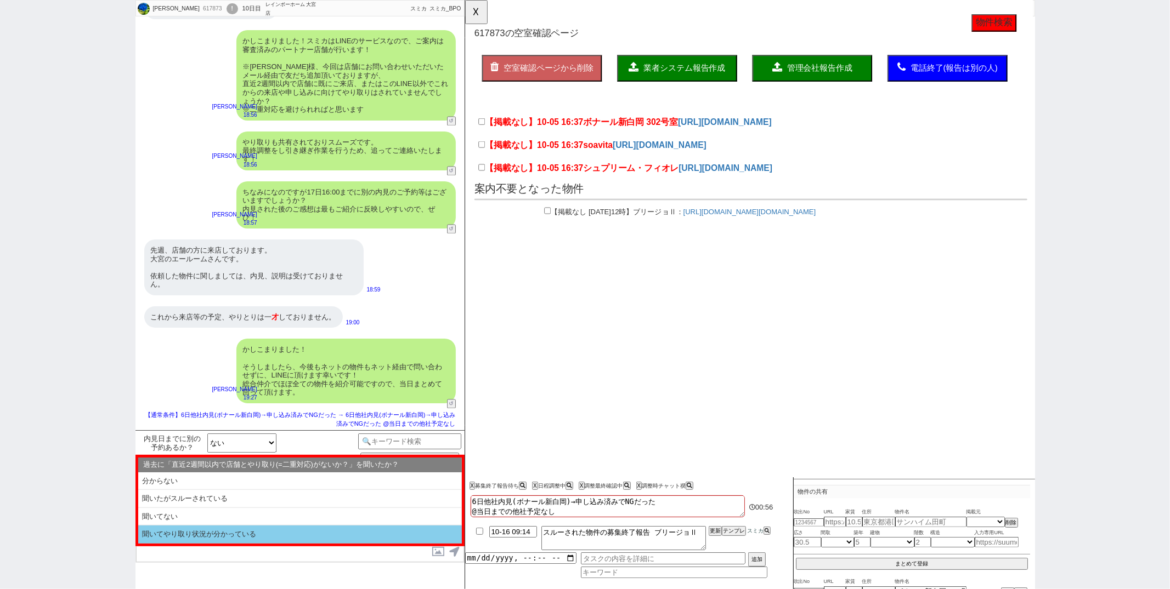
click at [214, 537] on li "聞いてやり取り状況が分かっている" at bounding box center [300, 535] width 324 height 18
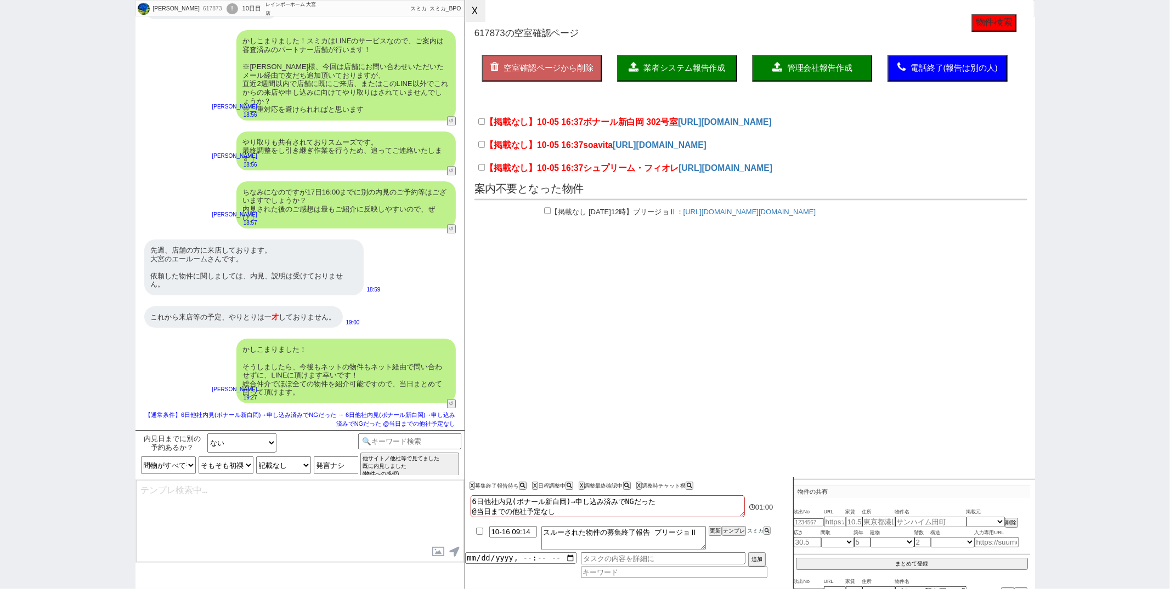
click at [475, 9] on button "☓" at bounding box center [475, 11] width 20 height 22
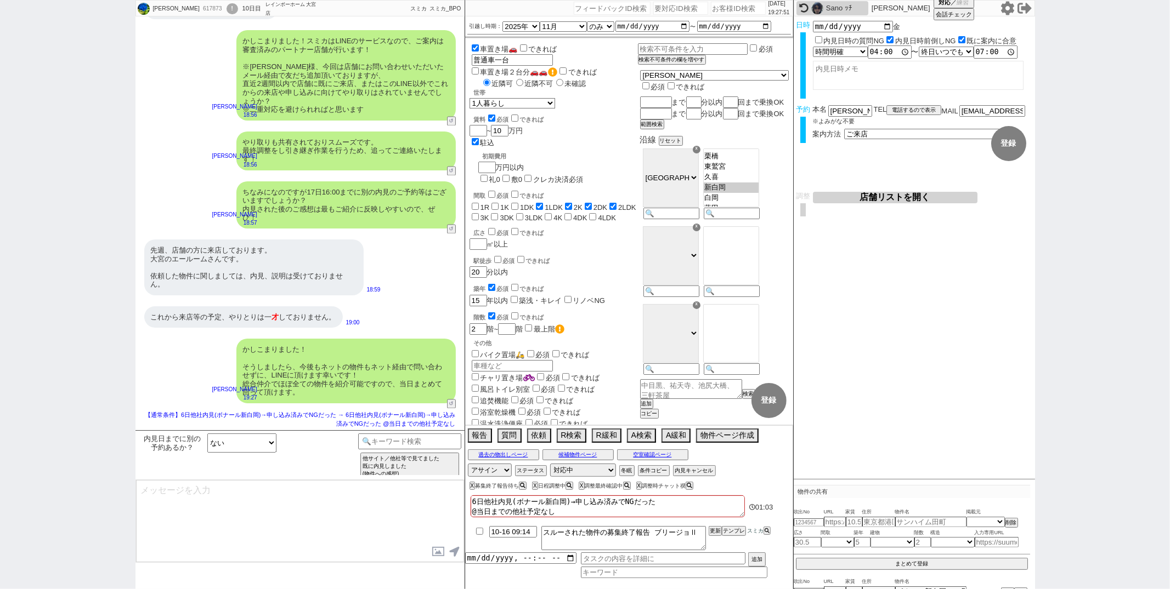
scroll to position [1812, 0]
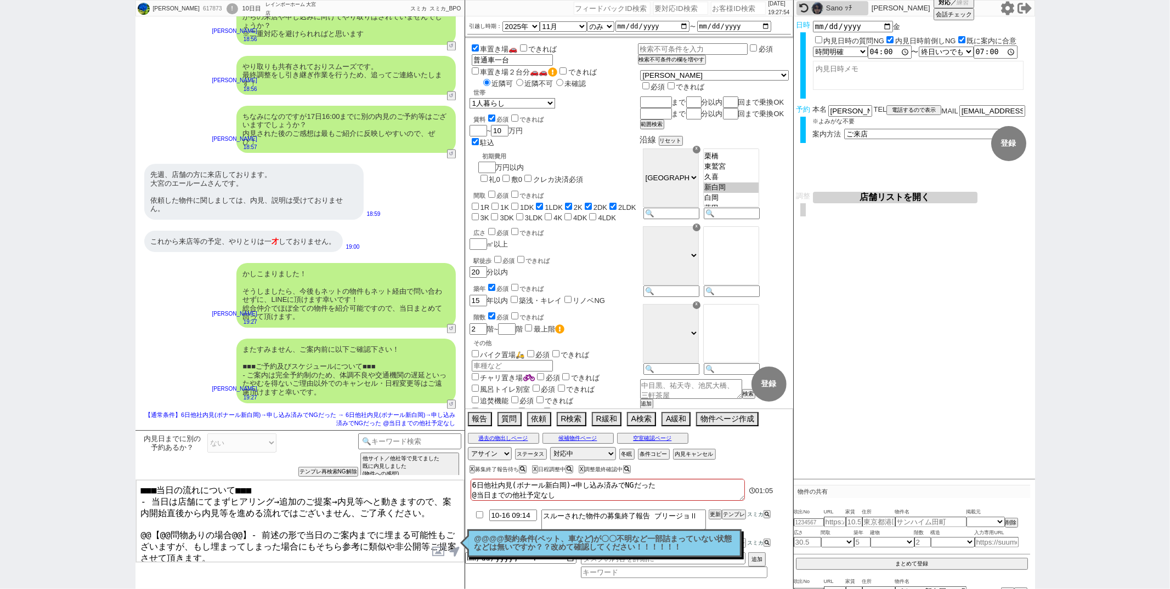
drag, startPoint x: 242, startPoint y: 526, endPoint x: 106, endPoint y: 526, distance: 136.0
click at [106, 526] on div "みさき 617873 ! 0 10日目 レインボーホーム 大宮店 冬眠中 自社客 スミカ スミカ_BPO チャット全表示 2025-10-08 出来れば、築年…" at bounding box center [585, 294] width 1170 height 589
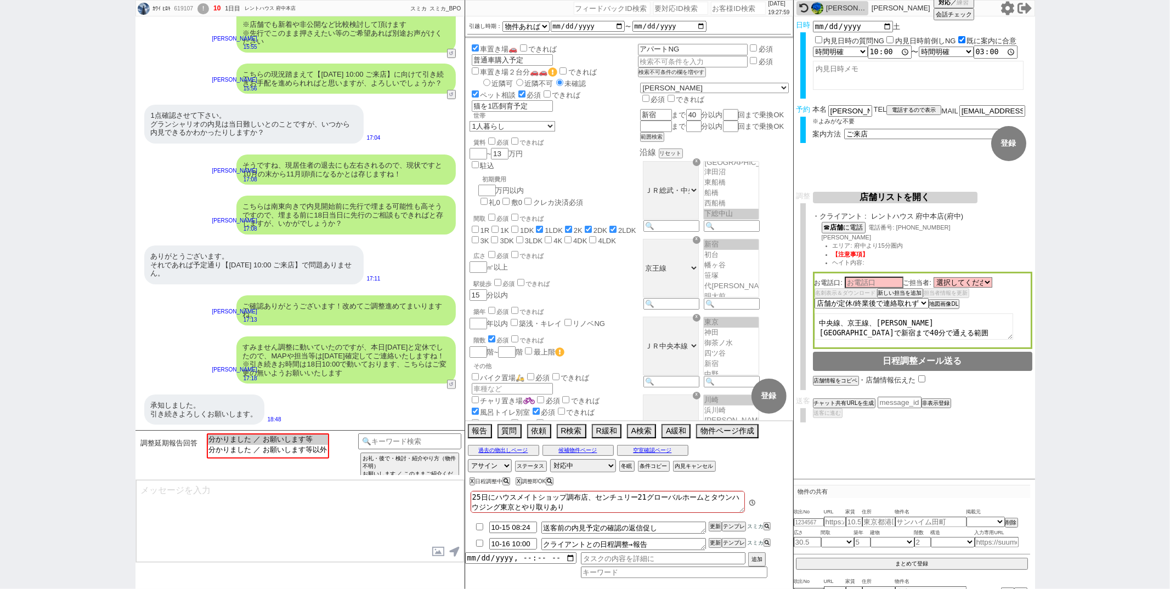
scroll to position [69, 0]
click at [280, 437] on option "分かりました ／ お願いします等" at bounding box center [267, 439] width 120 height 10
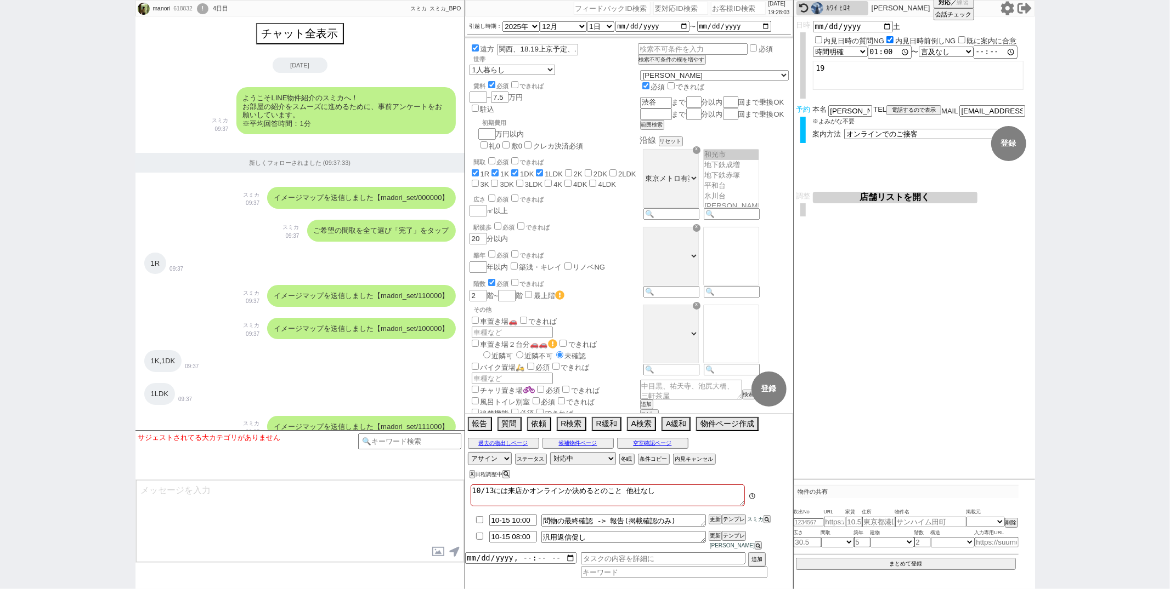
scroll to position [4597, 0]
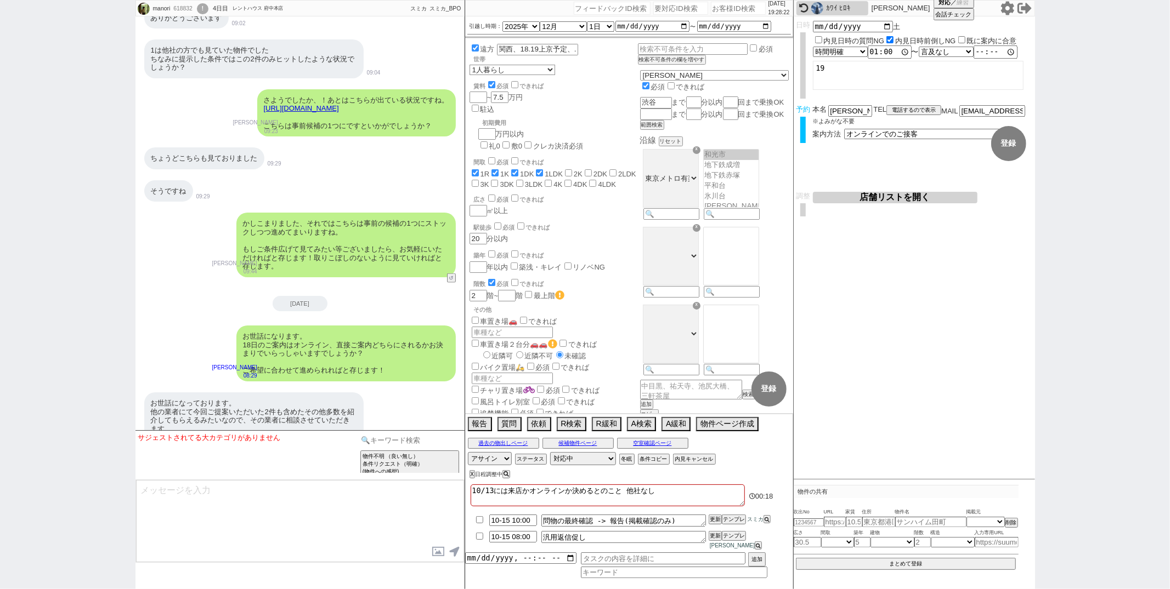
click at [375, 440] on input at bounding box center [410, 441] width 104 height 14
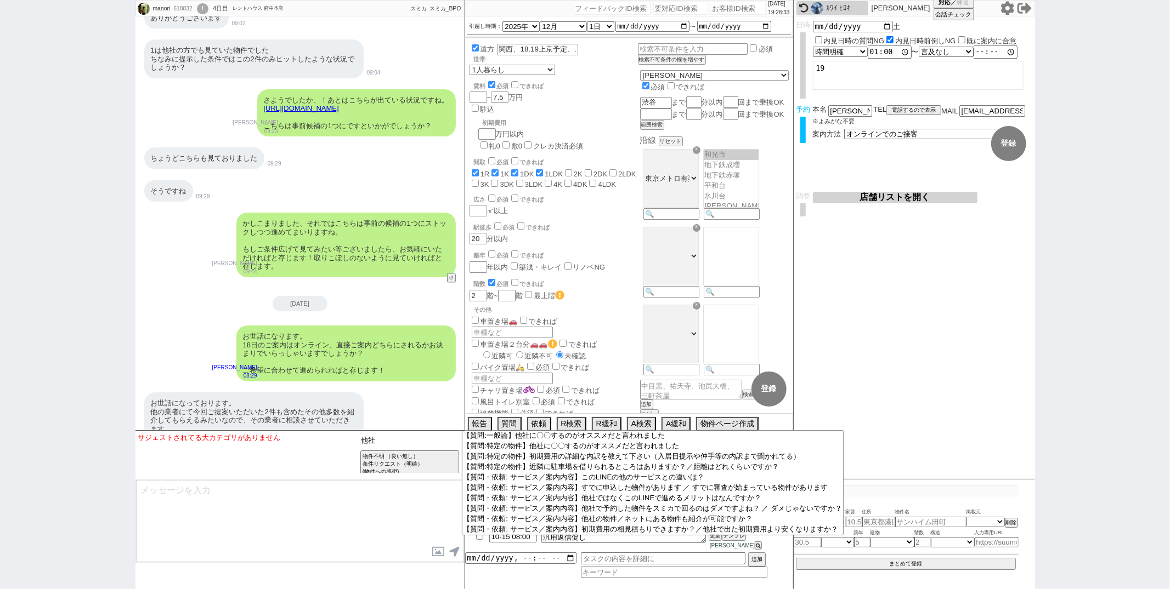
scroll to position [218, 0]
click at [421, 446] on input at bounding box center [410, 441] width 104 height 14
click at [419, 531] on textarea at bounding box center [300, 521] width 328 height 82
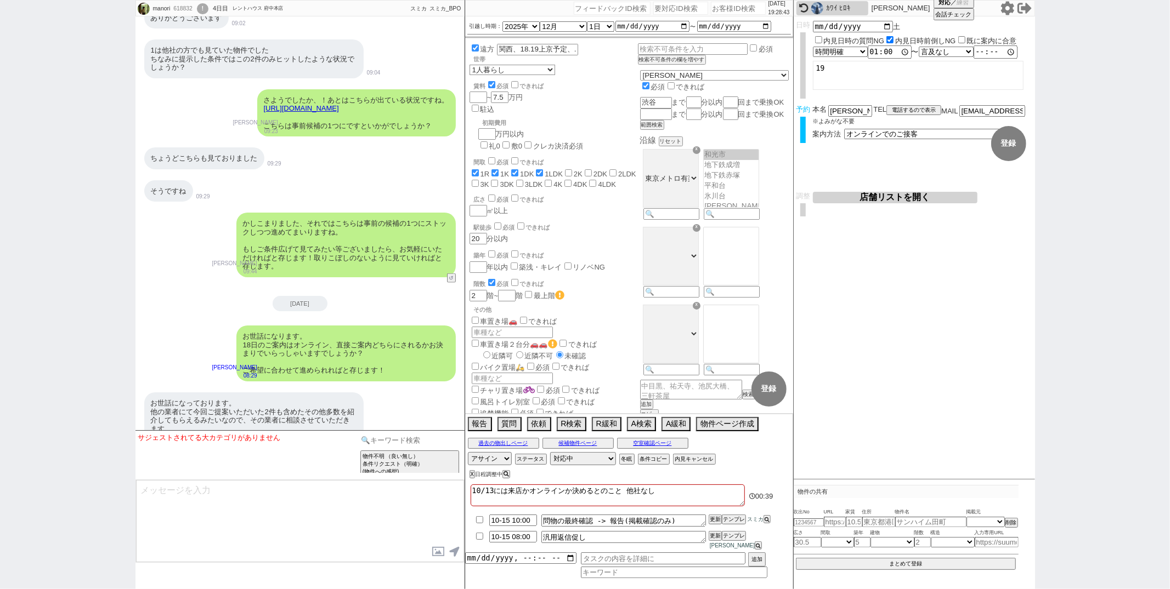
click at [418, 446] on input at bounding box center [410, 441] width 104 height 14
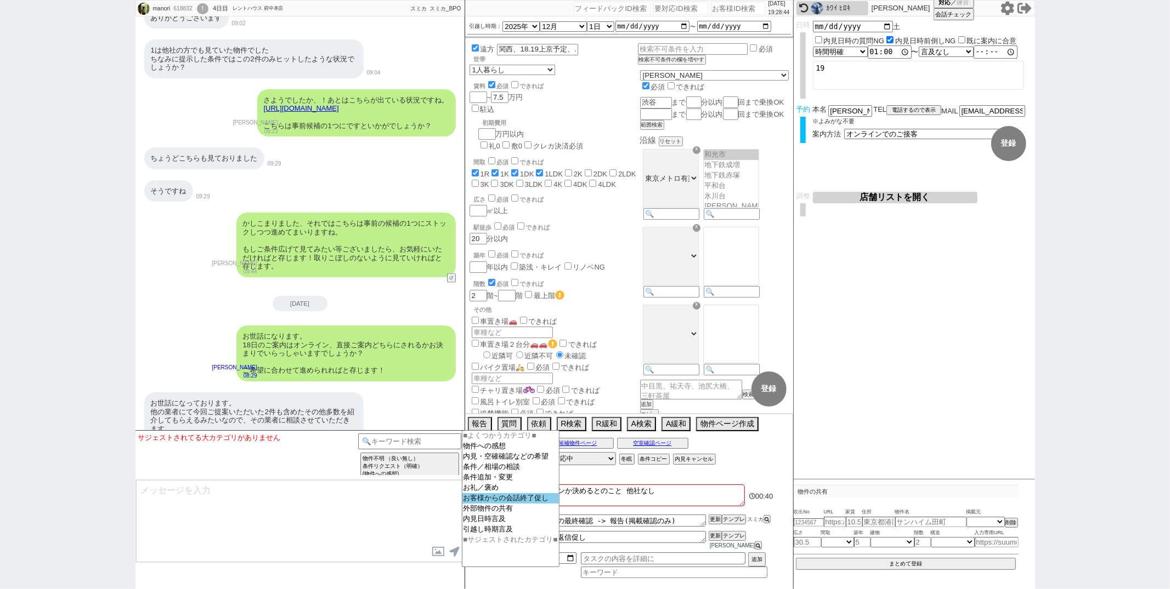
click at [485, 502] on option "お客様からの会話終了促し" at bounding box center [510, 498] width 97 height 10
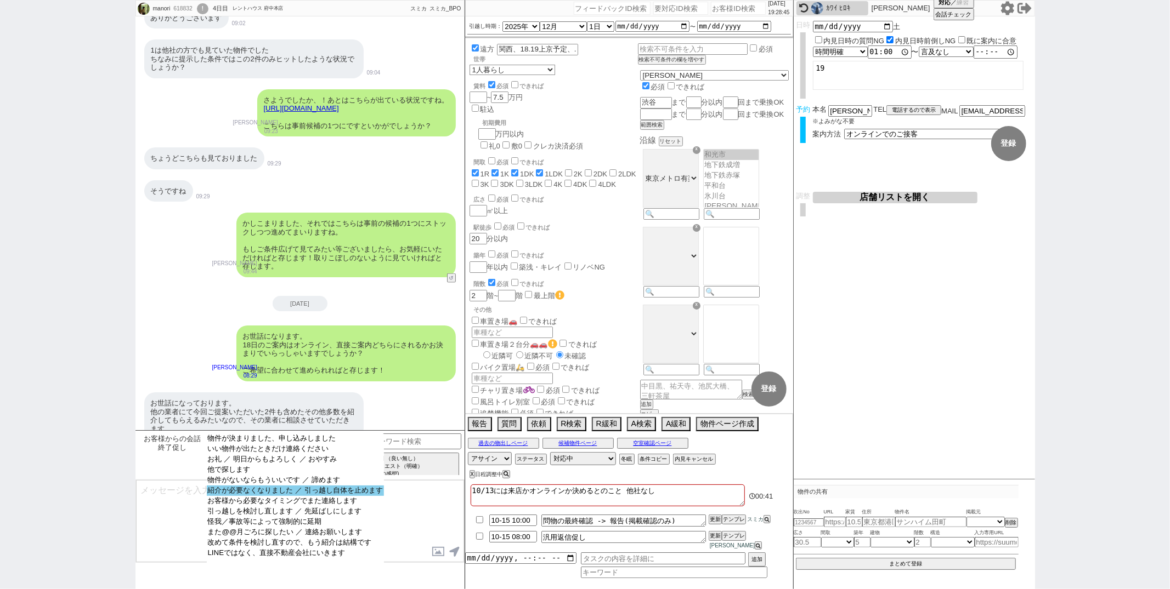
click at [316, 496] on option "紹介が必要なくなりました ／ 引っ越し自体を止めます" at bounding box center [295, 491] width 177 height 10
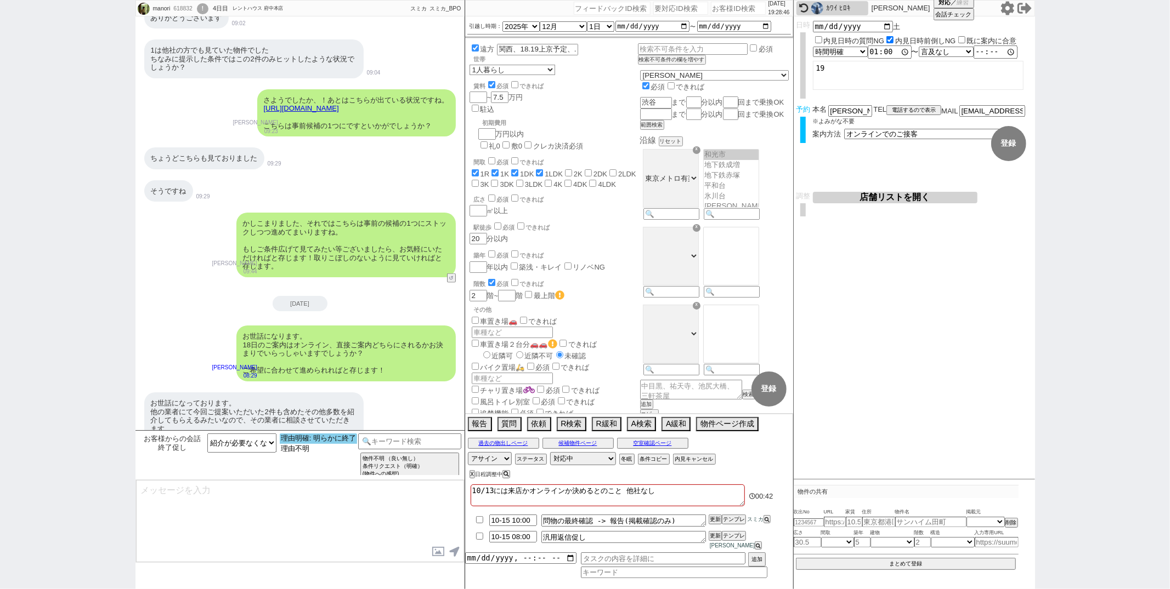
click at [307, 437] on option "理由明確: 明らかに終了" at bounding box center [318, 439] width 77 height 10
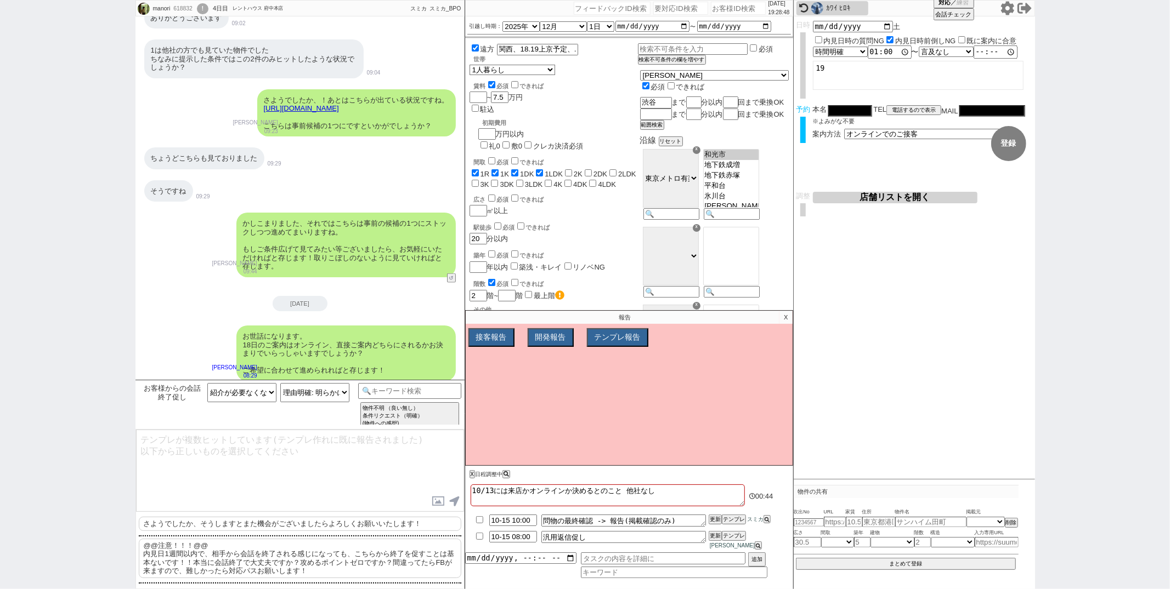
click at [234, 527] on p "さようでしたか、そうしますとまた機会がございましたらよろしくお願いいたします！" at bounding box center [300, 524] width 322 height 14
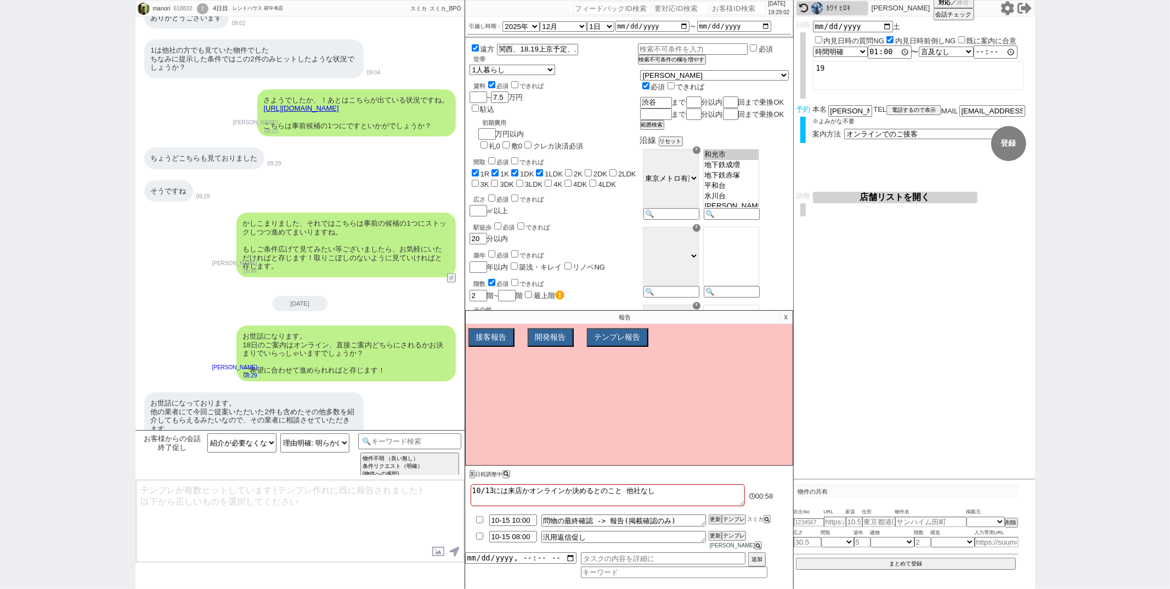
scroll to position [4646, 0]
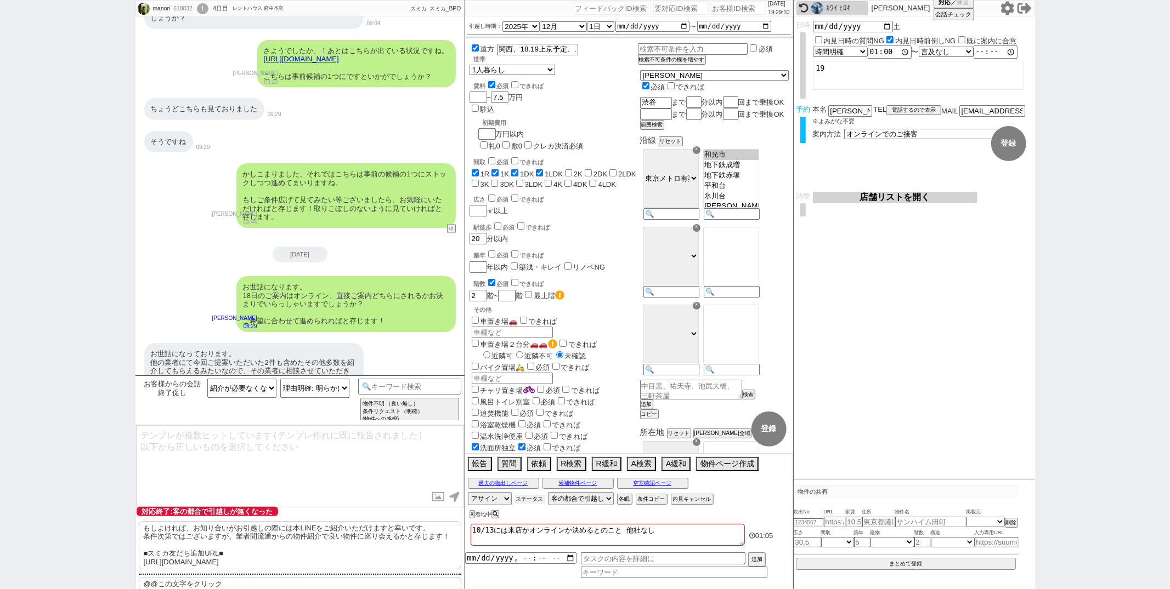
click at [536, 497] on button "ステータス" at bounding box center [530, 499] width 30 height 9
click at [331, 587] on p "@@この文字をクリック" at bounding box center [300, 584] width 322 height 14
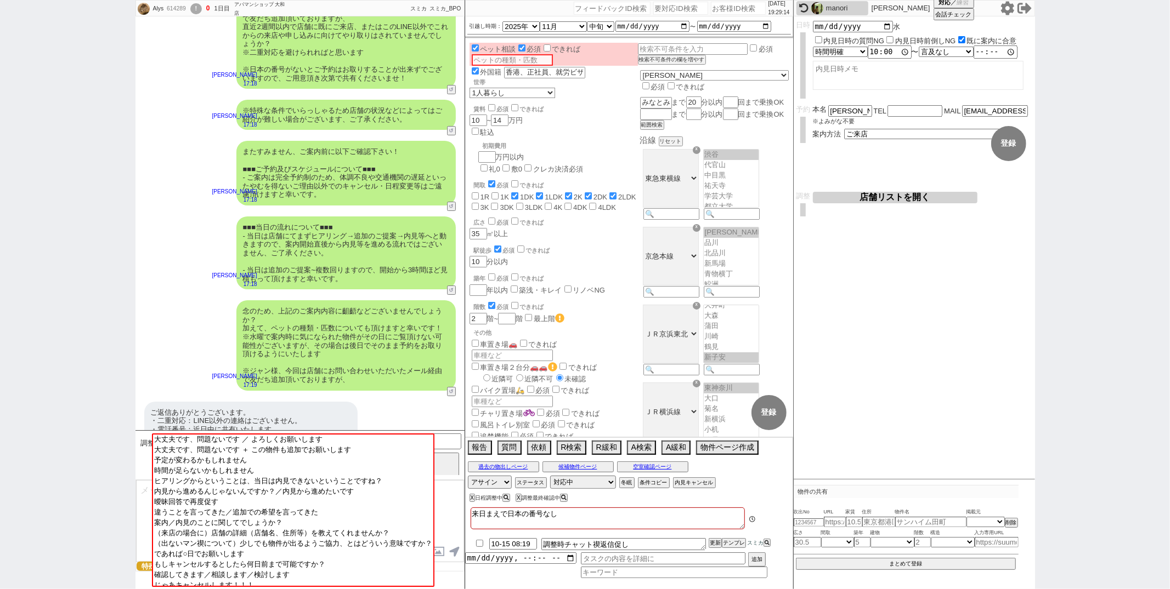
scroll to position [253, 0]
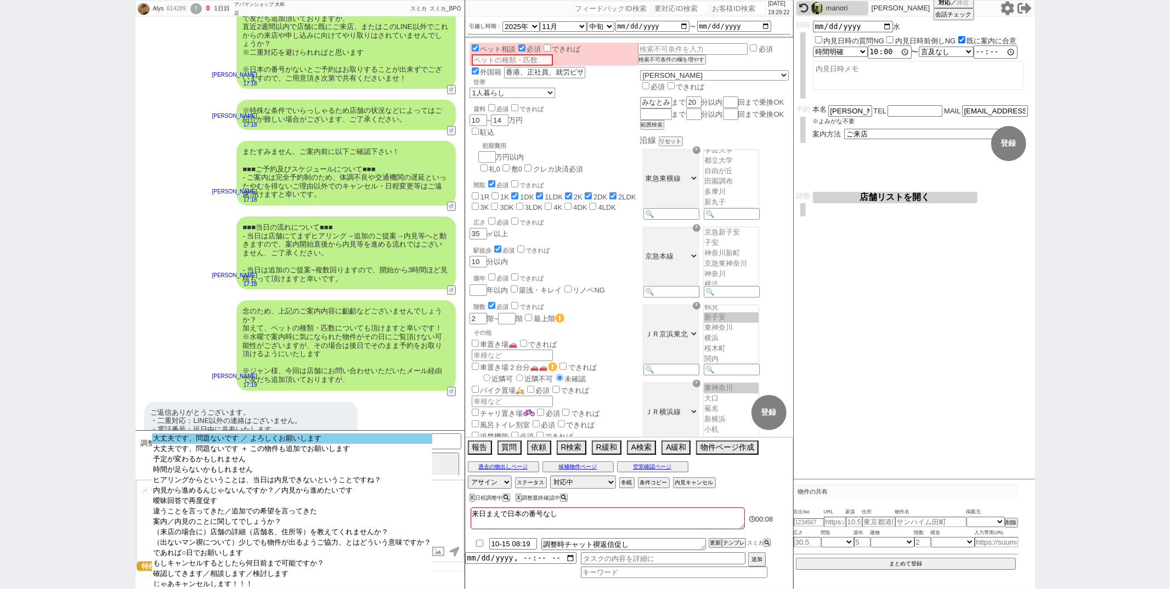
click at [320, 436] on option "大丈夫です、問題ないです ／ よろしくお願いします" at bounding box center [292, 439] width 280 height 10
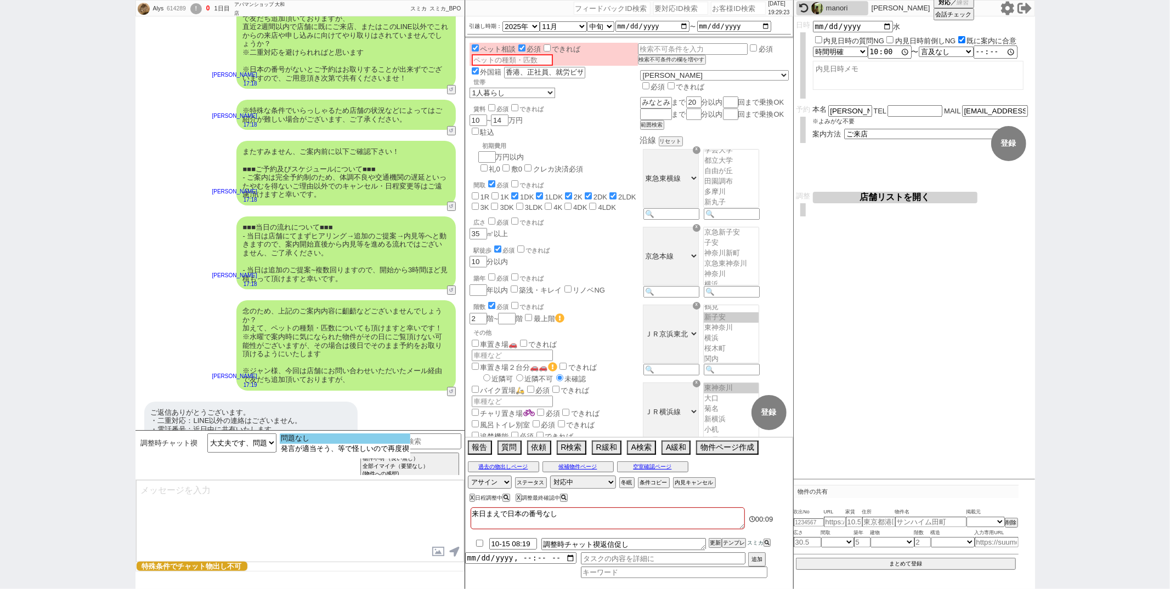
click at [316, 438] on option "問題なし" at bounding box center [345, 439] width 131 height 10
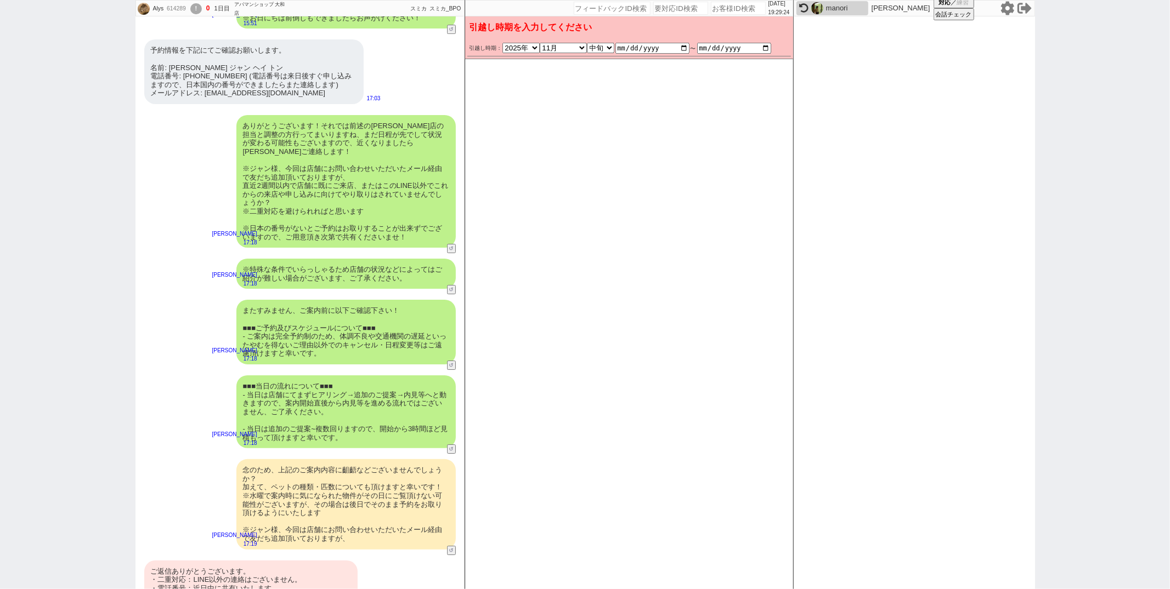
click at [250, 561] on div "ご返信ありがとうございます。 ・二重対応：LINE以外の連絡はございません。 ・電話番号：近日中に共有いたします ・ ペット ： ペット を飼うか検討中です。…" at bounding box center [250, 589] width 213 height 56
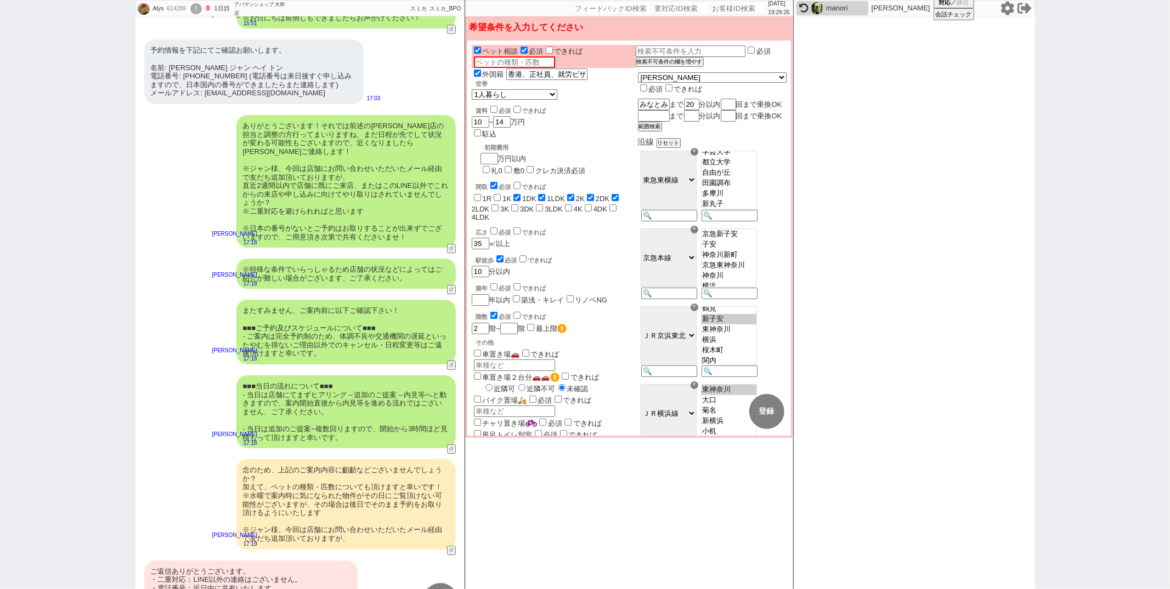
scroll to position [3106, 0]
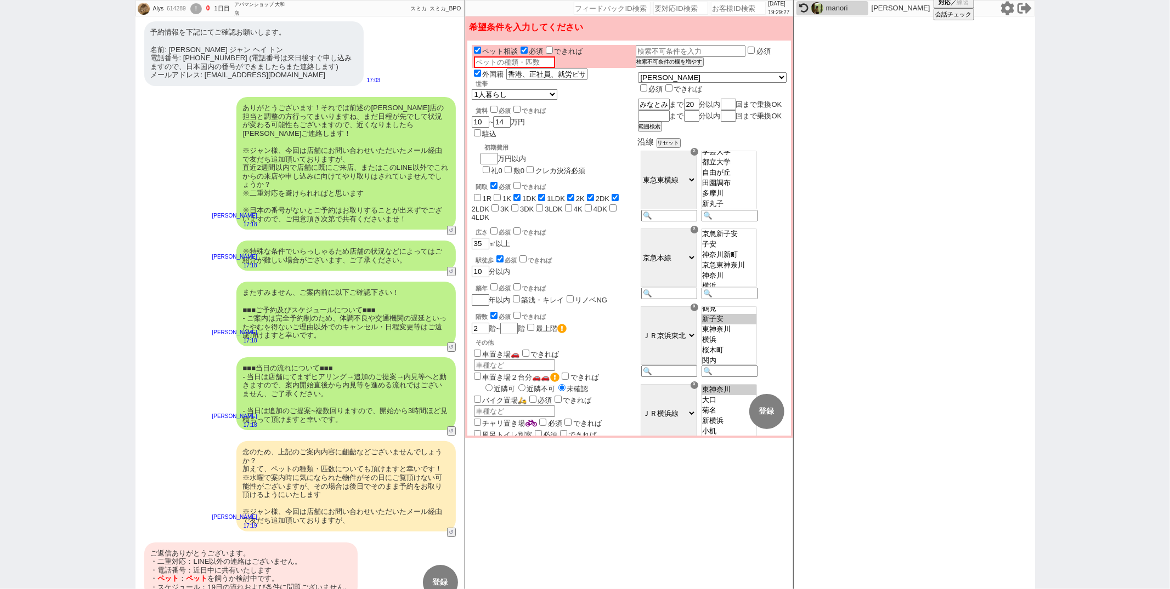
click at [528, 58] on input "text" at bounding box center [514, 62] width 81 height 12
click at [145, 317] on div "またすみません、ご案内前に以下ご確認下さい！ ■■■ご予約及びスケジュールについて■■■ - ご案内は完全予約制のため、体調不良や交通機関の遅延といったやむを…" at bounding box center [299, 314] width 329 height 76
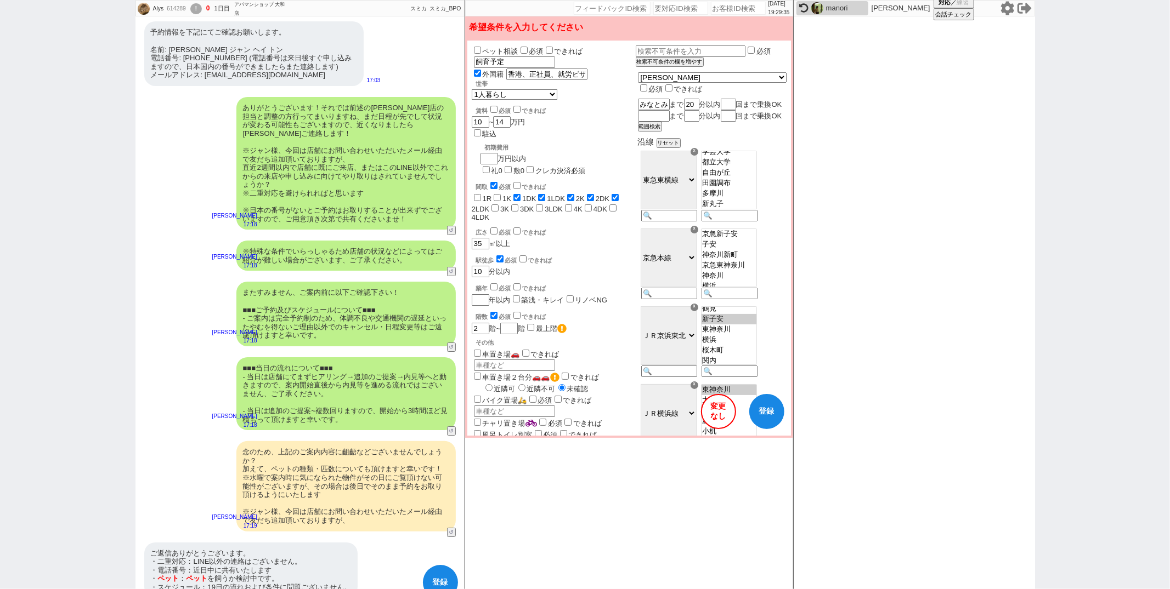
click at [184, 436] on div "念のため、上記のご案内内容に齟齬などございませんでしょうか？ 加えて、ペットの種類・匹数についても頂けますと幸いです！ ※水曜で案内時に気になられた物件がその…" at bounding box center [299, 486] width 329 height 101
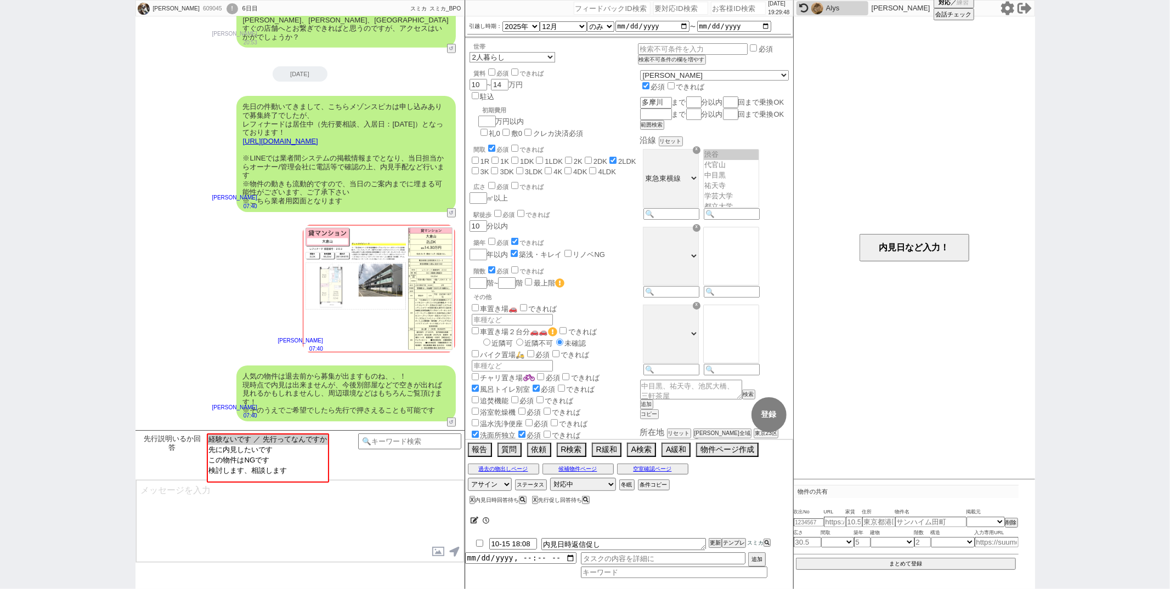
scroll to position [115, 0]
click at [802, 4] on icon at bounding box center [803, 8] width 9 height 9
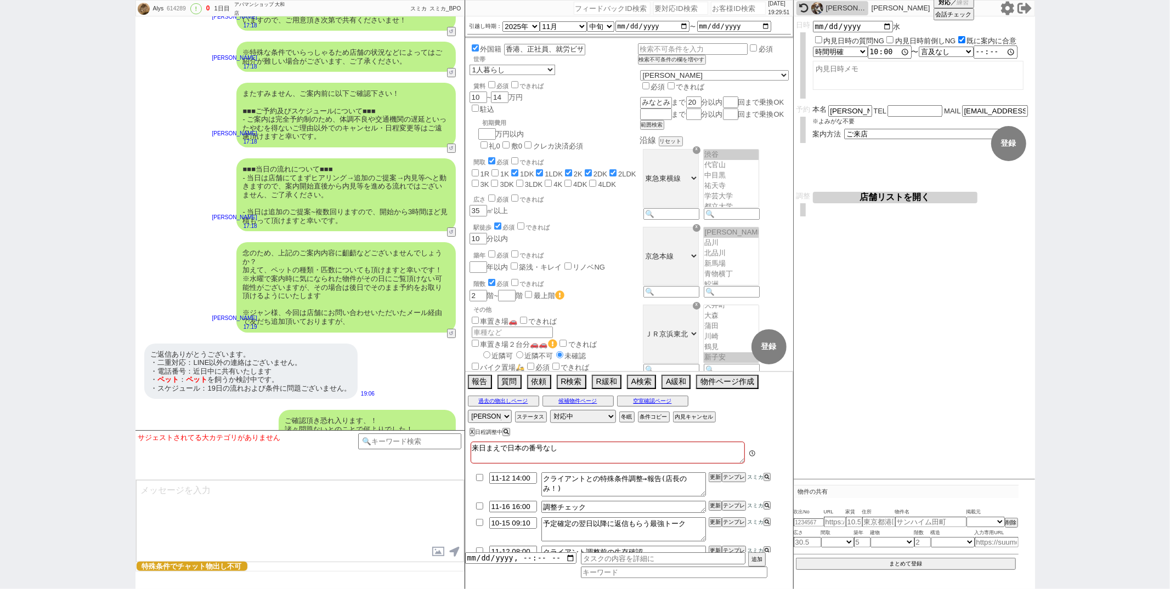
scroll to position [253, 0]
click at [492, 419] on select "アサイン 御手洗侑矢 廣瀬晶子 髙木麻衣 和田麻衣 林愛恵" at bounding box center [490, 416] width 44 height 13
click at [468, 411] on select "アサイン 御手洗侑矢 廣瀬晶子 髙木麻衣 和田麻衣 林愛恵" at bounding box center [490, 416] width 44 height 13
click at [417, 338] on div "ご返信ありがとうございます。 ・二重対応：LINE以外の連絡はございません。 ・電話番号：近日中に共有いたします ・ ペット ： ペット を飼うか検討中です。…" at bounding box center [299, 371] width 329 height 67
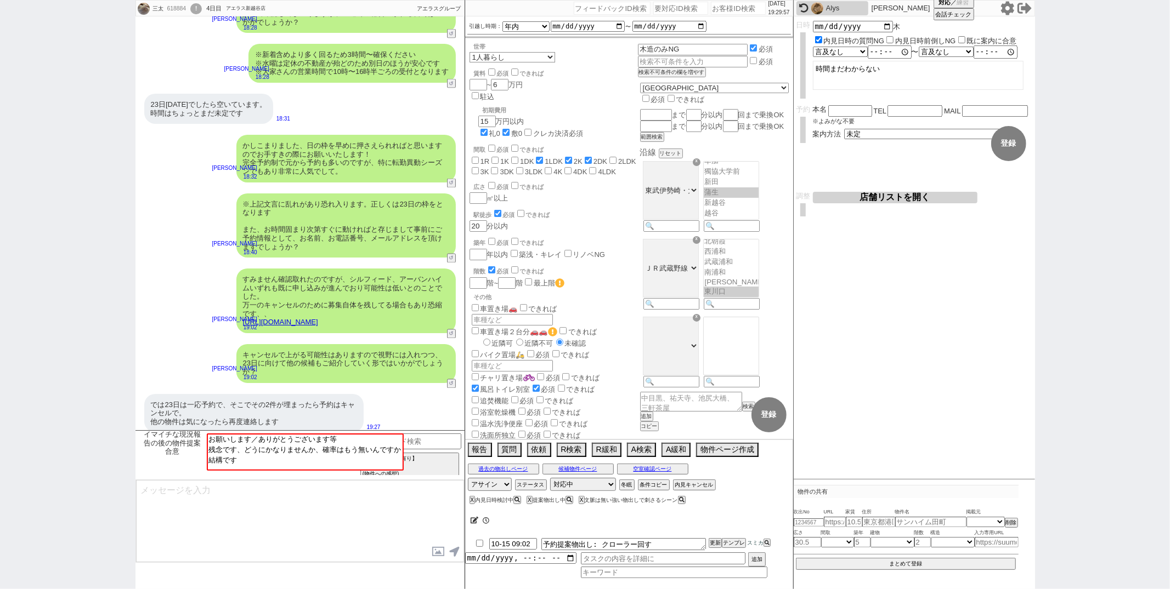
scroll to position [92, 0]
drag, startPoint x: 351, startPoint y: 269, endPoint x: 446, endPoint y: 270, distance: 94.9
click at [446, 270] on div "すみません確認取れたのですが、シルフィード、アーバンハイムいずれも既に申し込みが進んでおり可能性は低いとのことでした。 万一のキャンセルのために募集自体を残し…" at bounding box center [345, 301] width 219 height 65
copy div "シルフィード、アーバンハイム"
click at [472, 523] on icon at bounding box center [474, 520] width 8 height 7
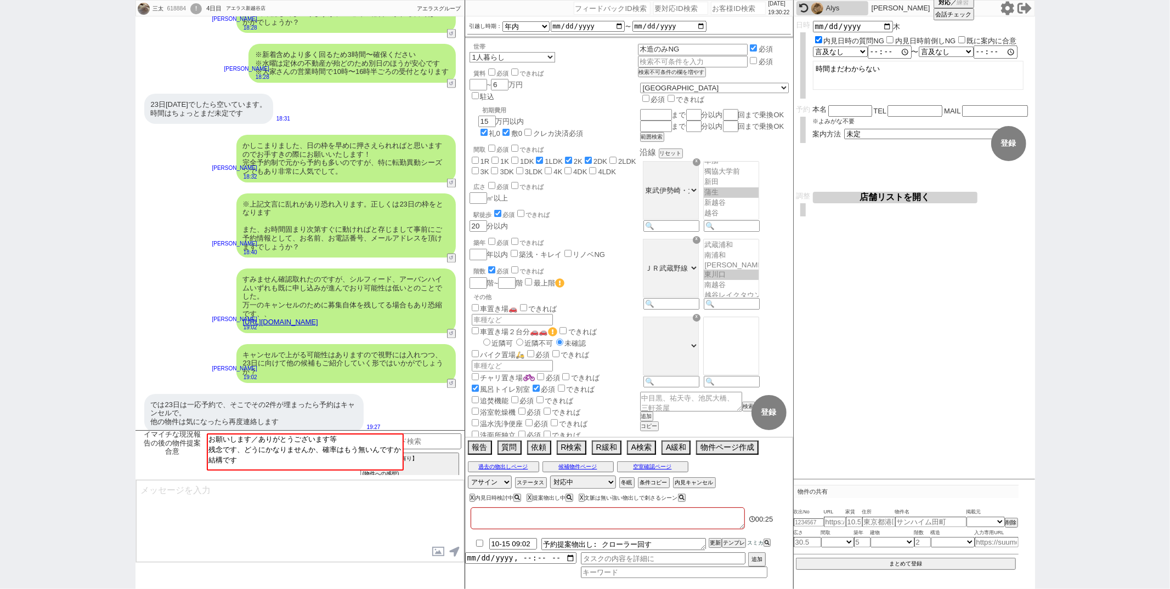
click at [472, 523] on textarea at bounding box center [607, 519] width 274 height 22
paste textarea "シルフィード、アーバンハイム"
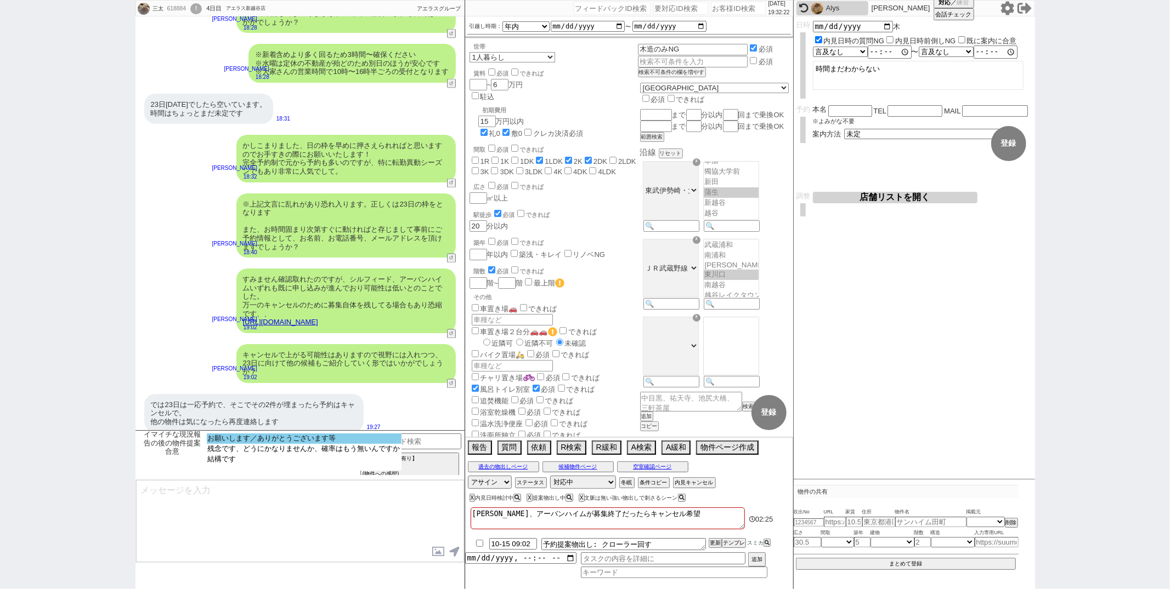
click at [277, 442] on option "お願いします／ありがとうございます等" at bounding box center [304, 439] width 195 height 10
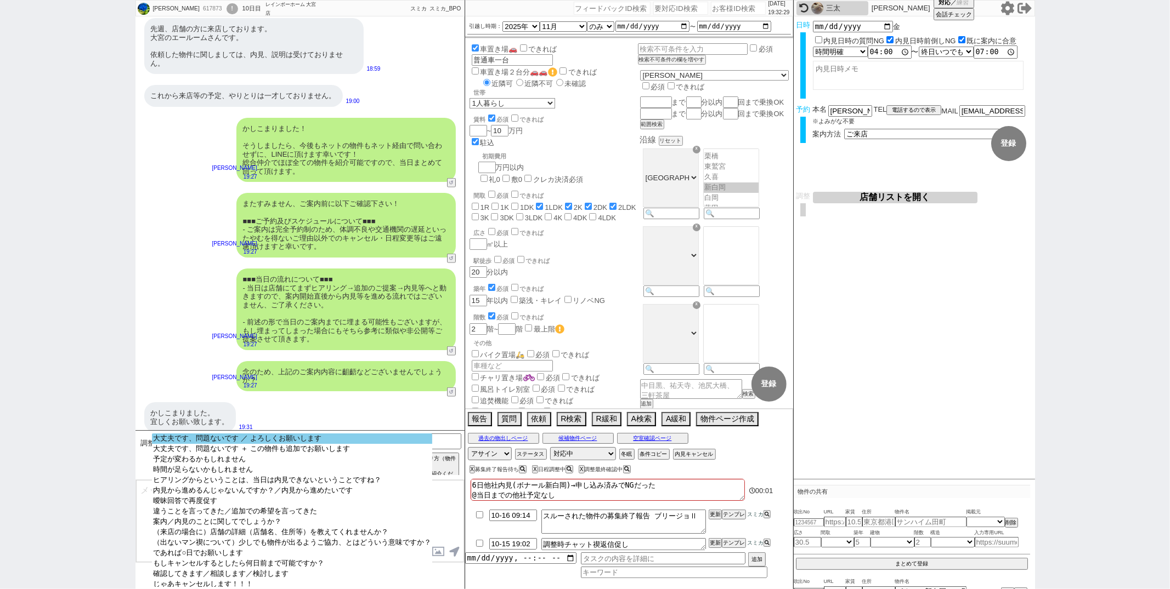
click at [315, 441] on option "大丈夫です、問題ないです ／ よろしくお願いします" at bounding box center [292, 439] width 280 height 10
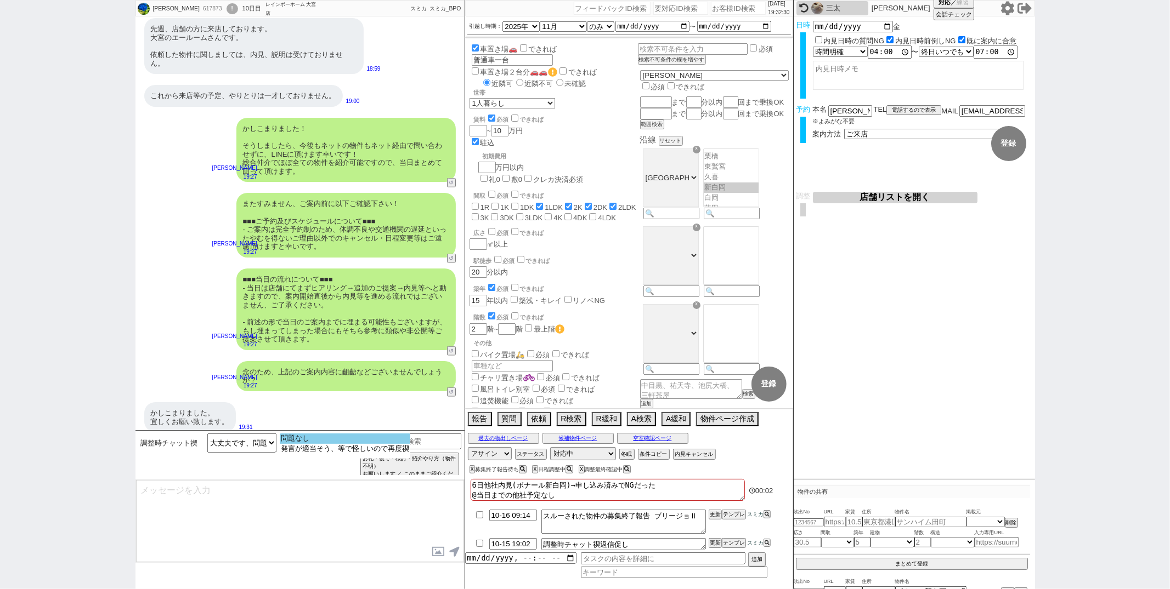
click at [315, 441] on option "問題なし" at bounding box center [345, 439] width 131 height 10
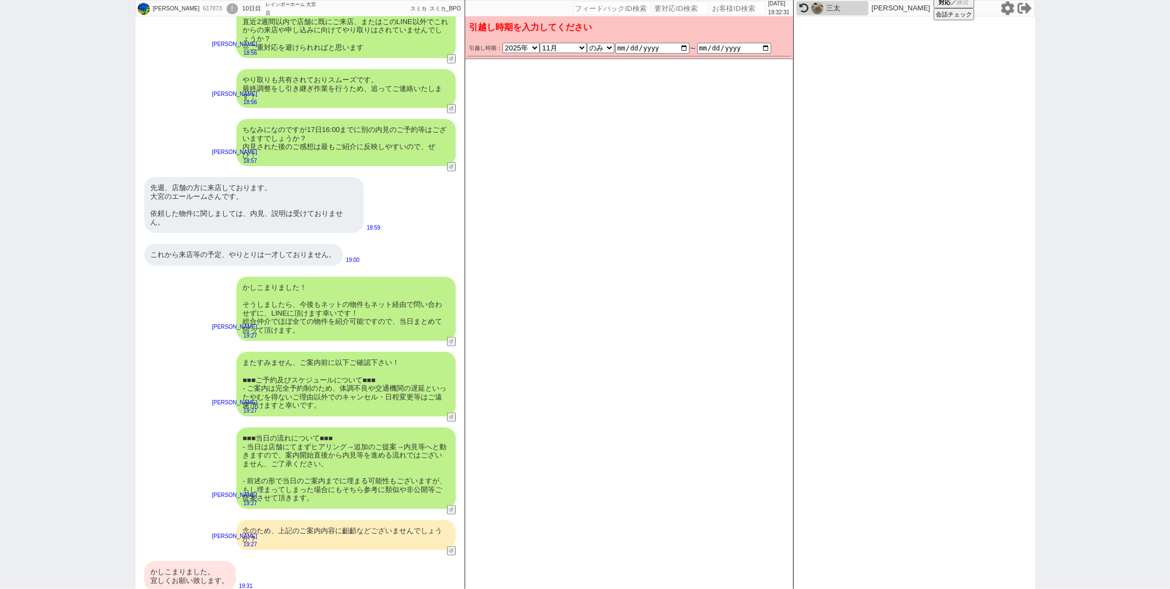
click at [212, 576] on div "かしこまりました。 宜しくお願い致します。" at bounding box center [190, 576] width 92 height 30
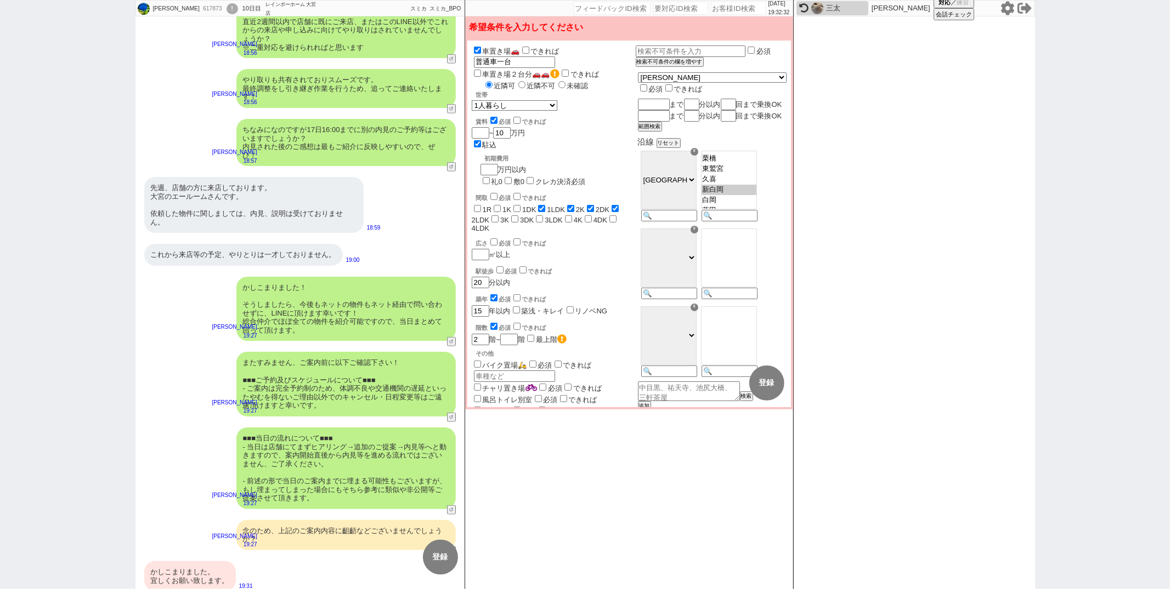
click at [212, 576] on div "かしこまりました。 宜しくお願い致します。" at bounding box center [190, 576] width 92 height 30
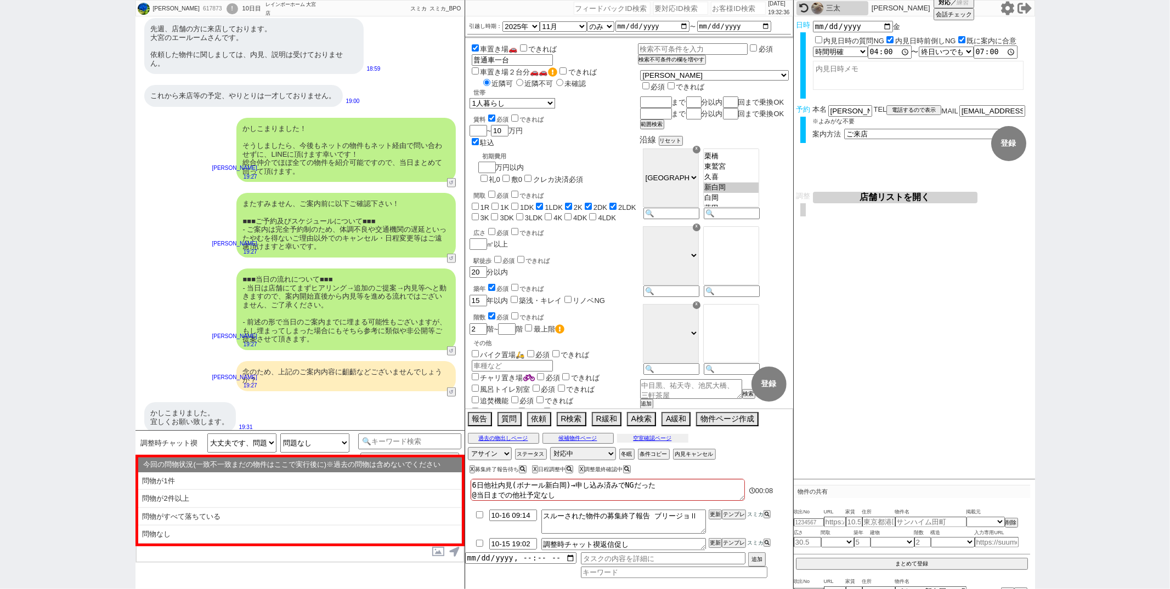
click at [655, 438] on button "空室確認ページ" at bounding box center [652, 438] width 71 height 9
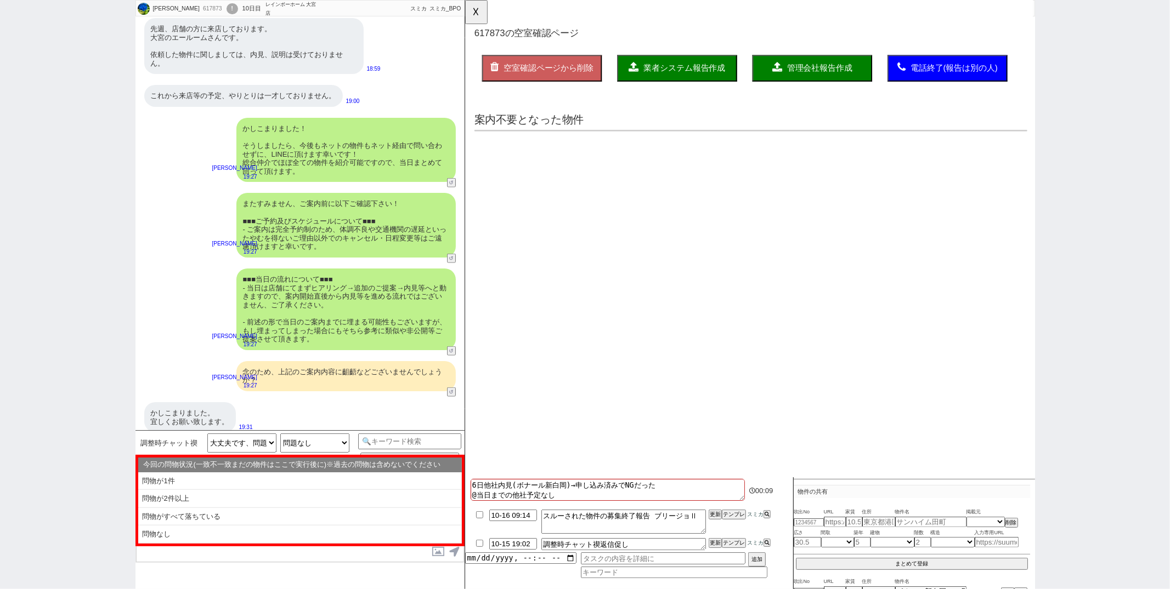
scroll to position [0, 0]
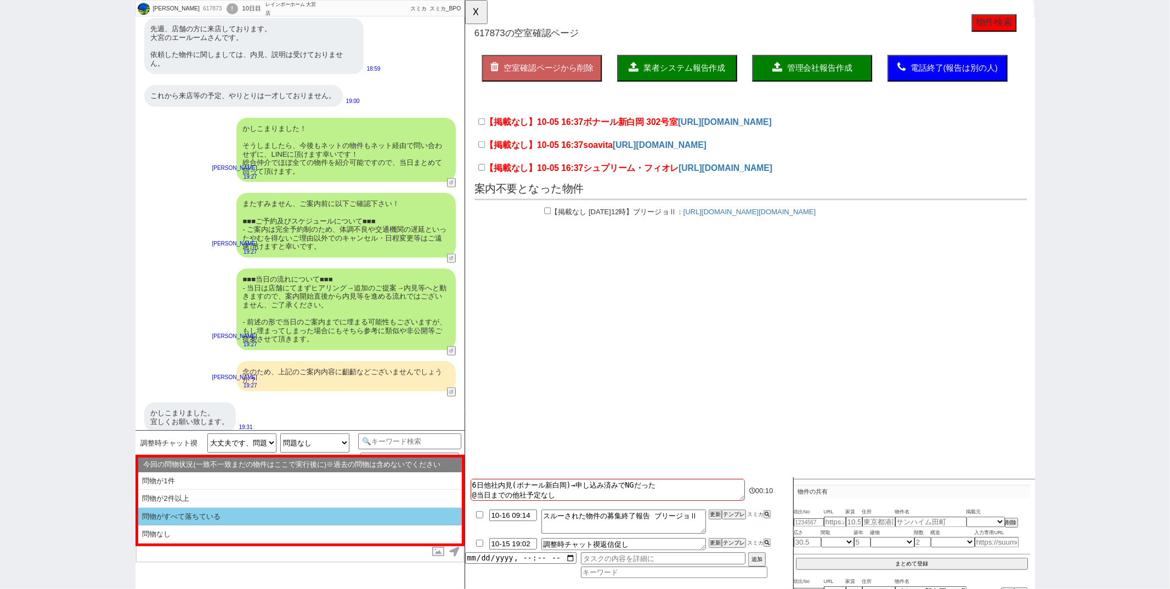
click at [307, 519] on li "問物がすべて落ちている" at bounding box center [300, 517] width 324 height 18
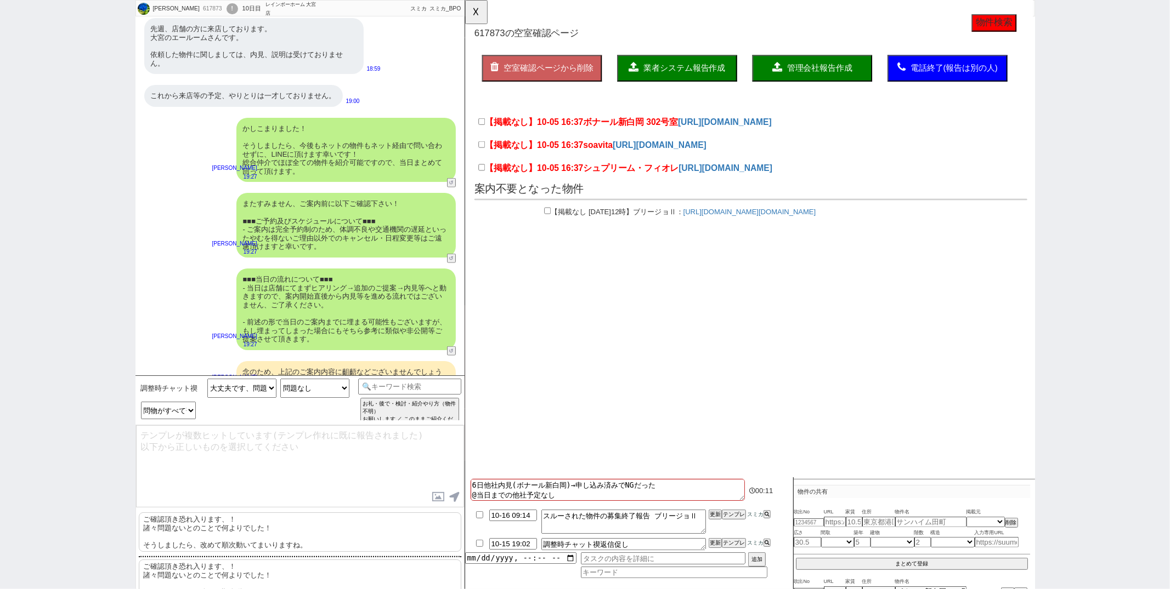
click at [303, 532] on p "ご確認頂き恐れ入ります、！ 諸々問題ないとのことで何よりでした！ そうしましたら、改めて順次動いてまいりますね。" at bounding box center [300, 532] width 322 height 39
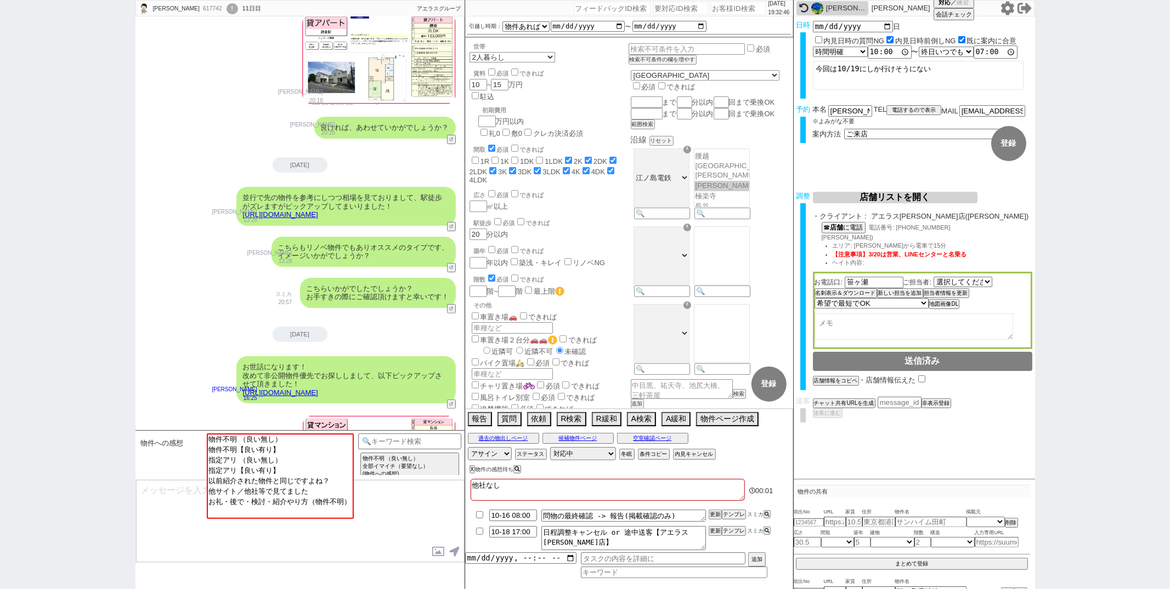
scroll to position [326, 0]
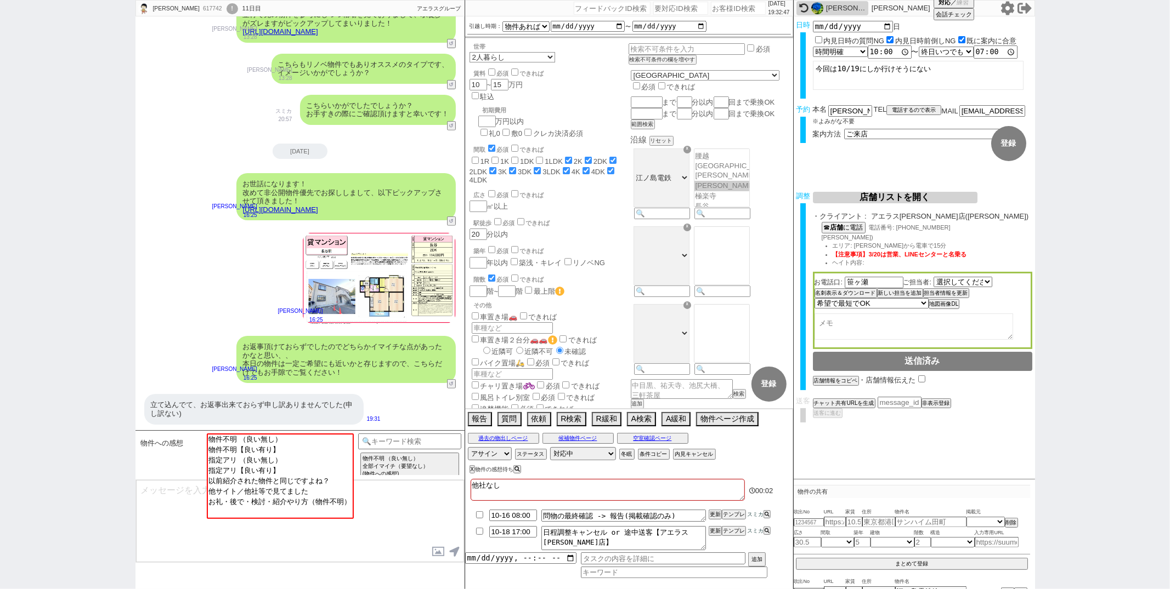
click at [200, 295] on div "松井健太朗 16:25" at bounding box center [299, 278] width 329 height 105
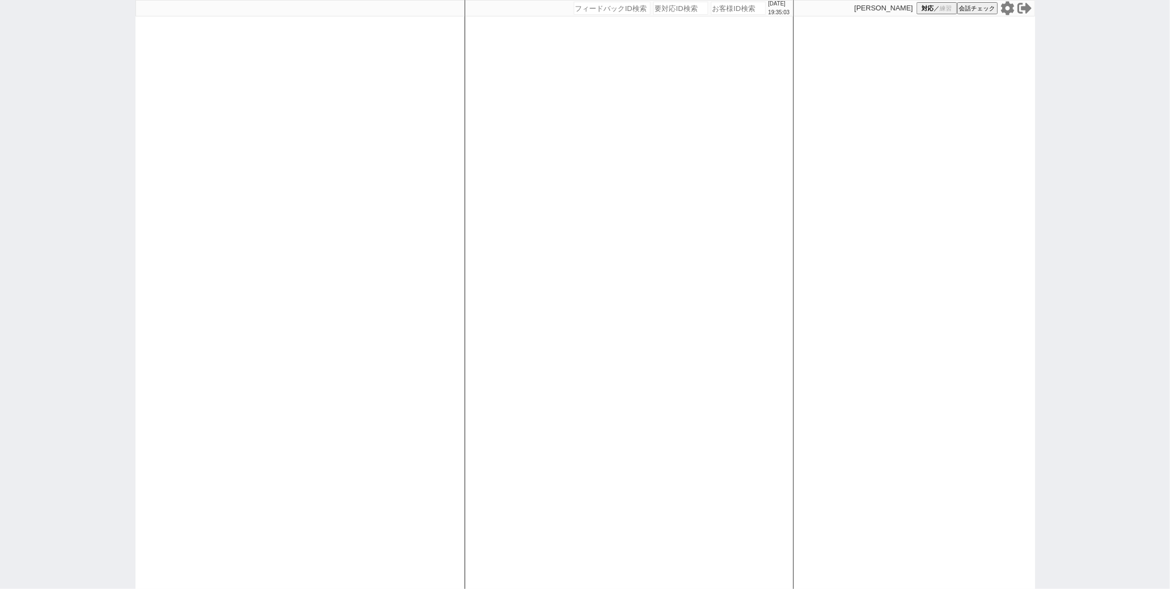
click at [473, 207] on div "[DATE] 19:35:03 候補物件を追加してしてください 紹介した物件一覧 他社物件を追加する 空室確認ページに追加・削除 紹介した物件一覧 他社物件を…" at bounding box center [628, 294] width 329 height 589
paste input "618933"
type input "618933"
select select
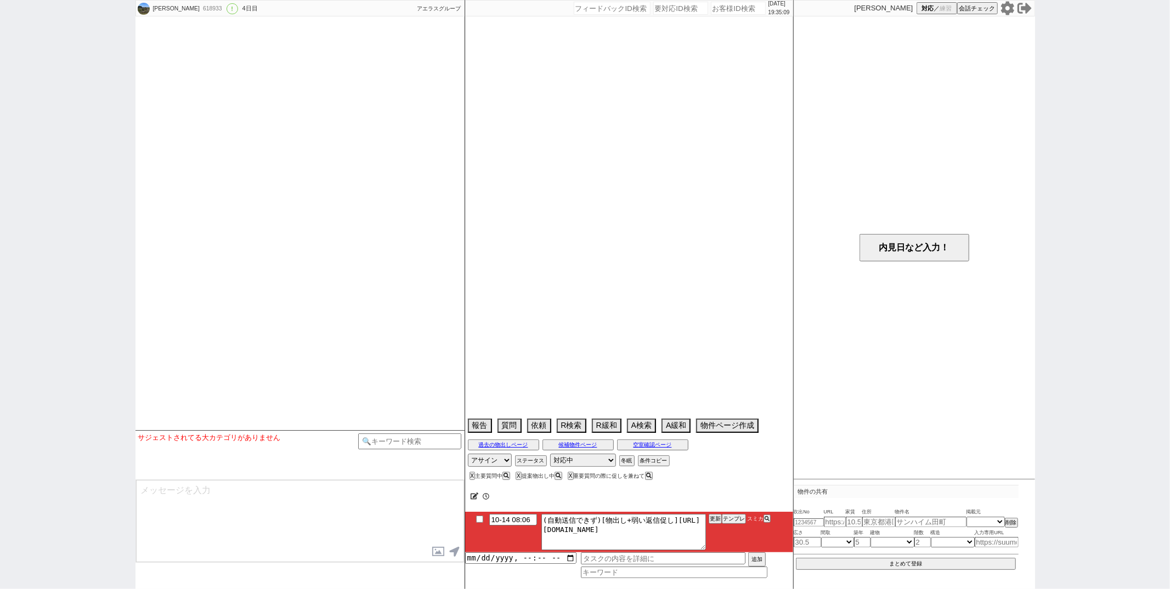
select select "2025"
select select "11"
select select "36"
select select "5"
select select "75"
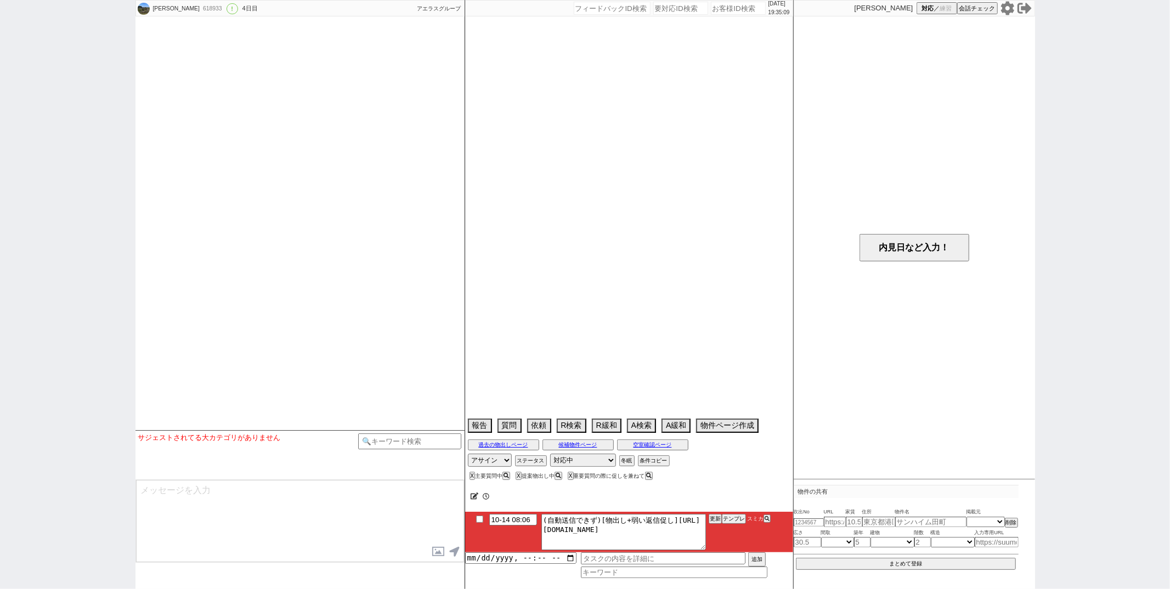
select select "[DATE]"
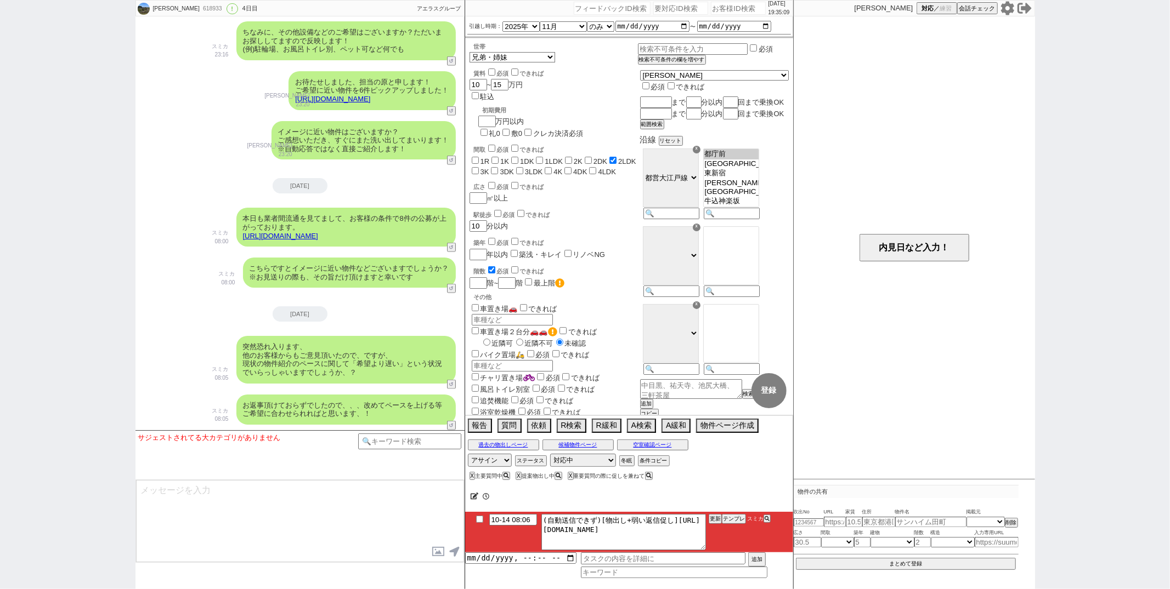
scroll to position [379, 0]
click at [730, 518] on button "テンプレ" at bounding box center [734, 519] width 24 height 8
click at [731, 521] on button "テンプレ" at bounding box center [734, 519] width 24 height 8
type textarea "@@【@@メッセージは打たず、以下やってください@@】@@ @@【@@手動の提案物出しのシーンです！！！1~2件の物件に絞って手動で物件ページを作ってください…"
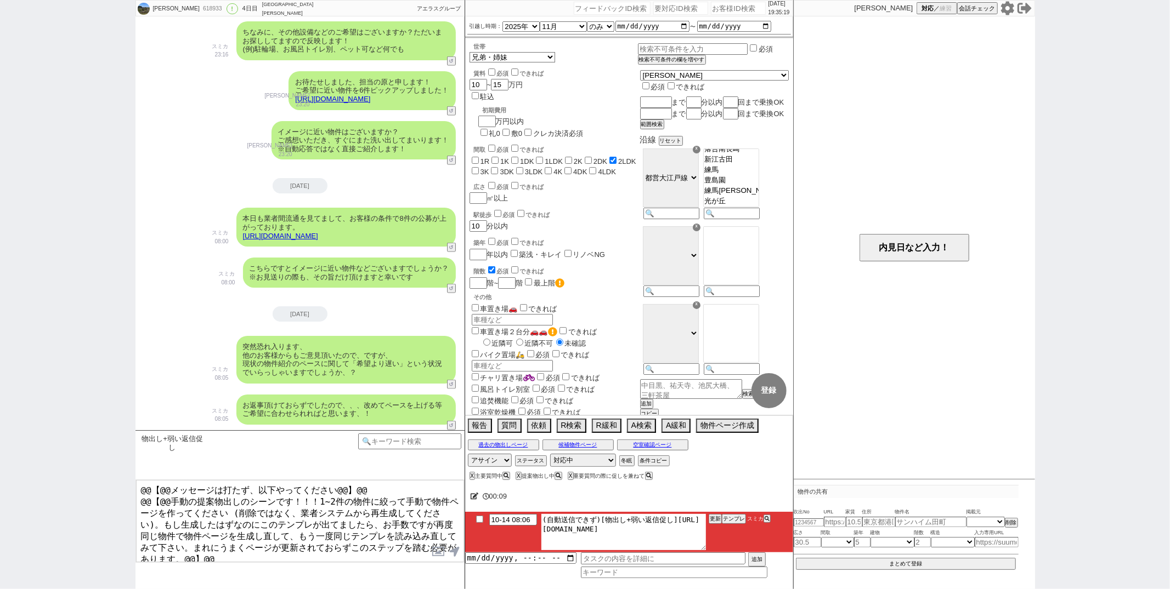
drag, startPoint x: 554, startPoint y: 527, endPoint x: 576, endPoint y: 544, distance: 27.9
click at [576, 544] on textarea "(自動送信できず)[物出し+弱い返信促し][URL][DOMAIN_NAME]" at bounding box center [623, 532] width 164 height 36
click at [736, 520] on button "テンプレ" at bounding box center [734, 519] width 24 height 8
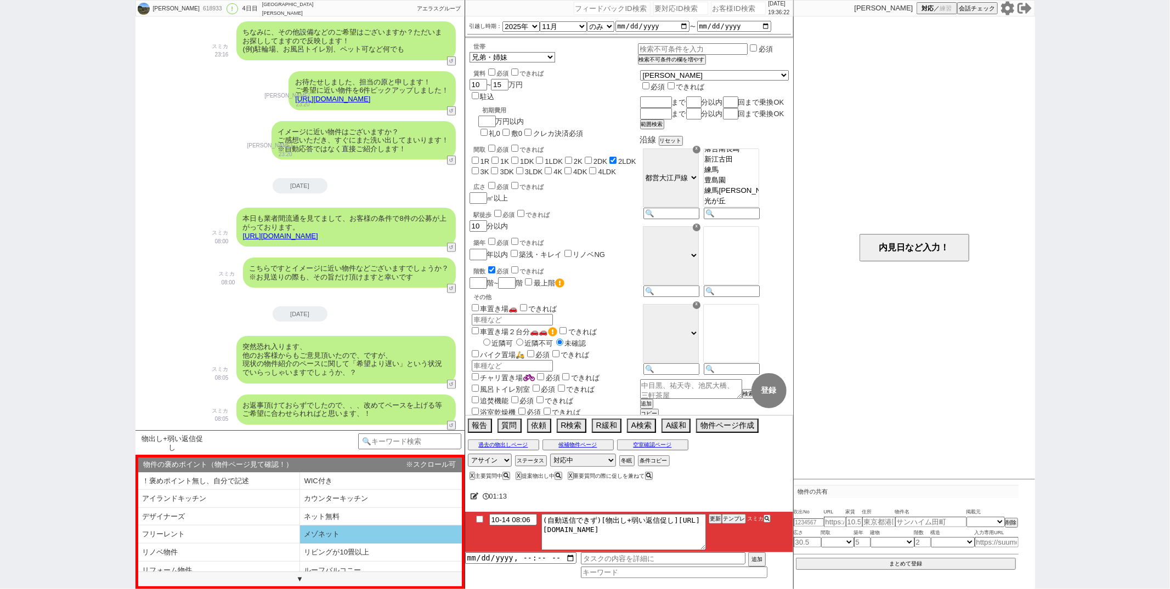
click at [308, 527] on li "メゾネット" at bounding box center [381, 535] width 162 height 18
select select "メゾネット"
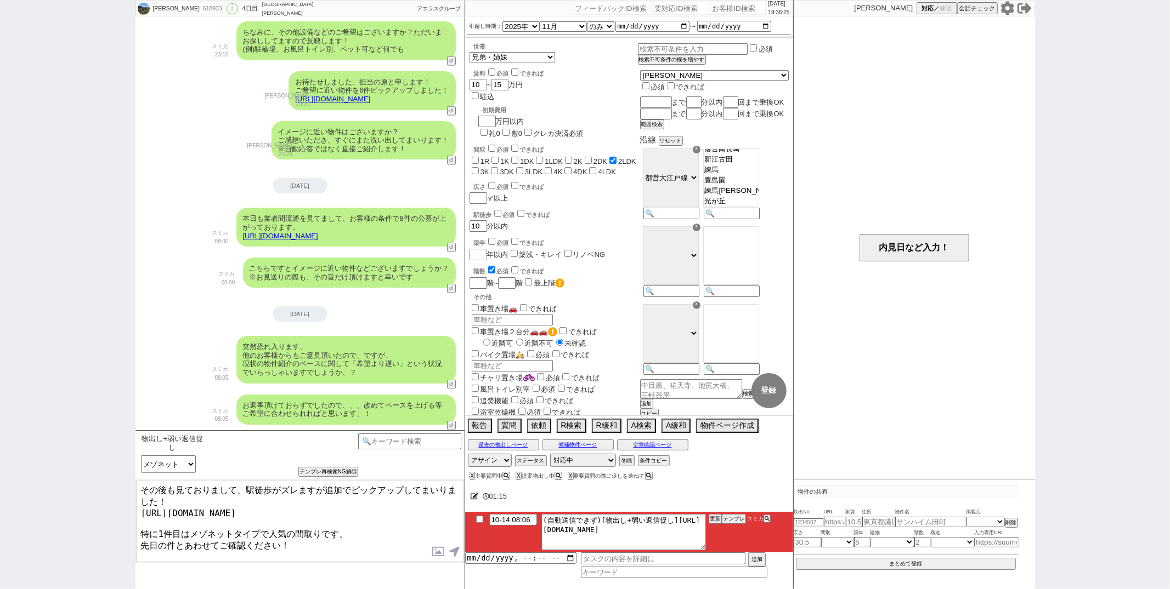
type textarea "その後も見ておりまして、駅徒歩がズレますが追加でピックアップしてまいりました！ [URL][DOMAIN_NAME] 特に1件目はメゾネットタイプで人気の間取…"
checkbox input "true"
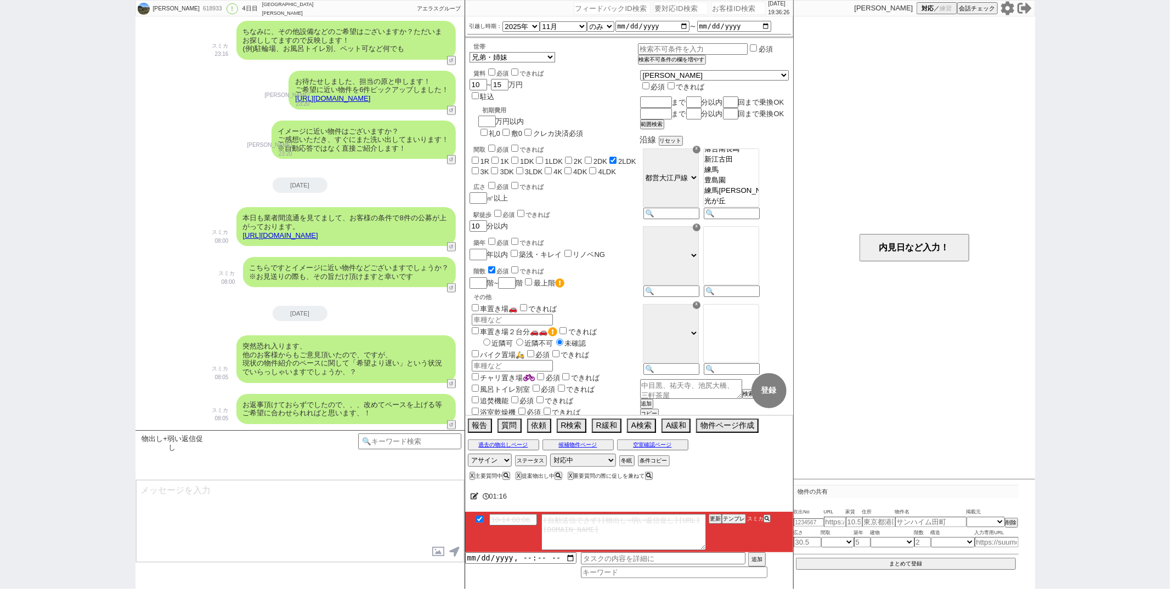
scroll to position [1068, 0]
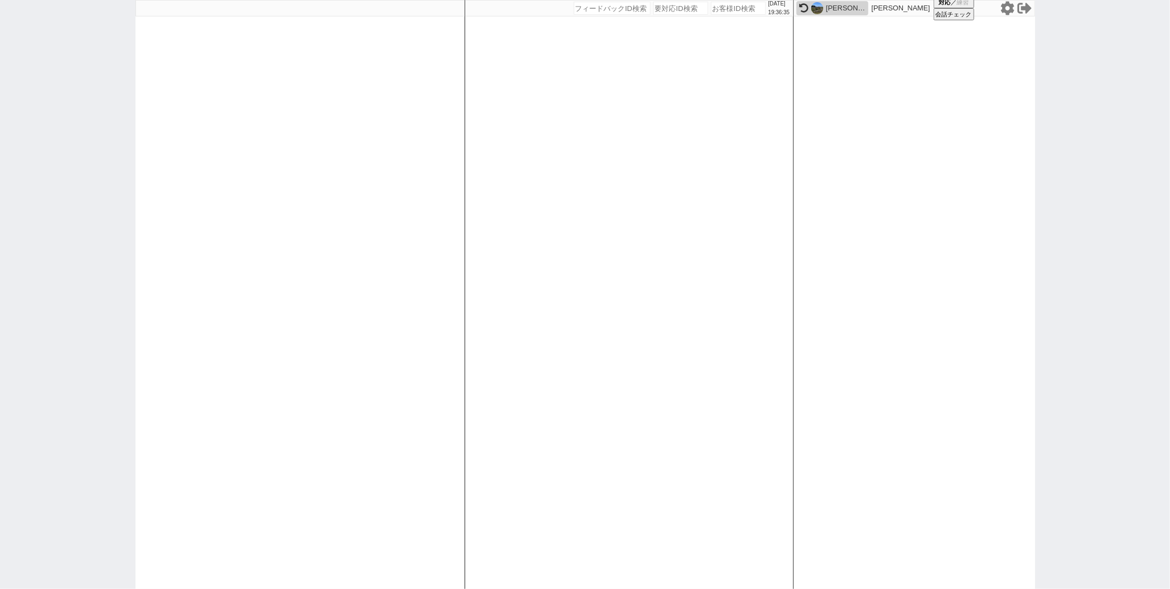
click at [650, 203] on div "[DATE] 19:36:35 候補物件を追加してしてください 紹介した物件一覧 他社物件を追加する 空室確認ページに追加・削除 紹介した物件一覧 他社物件を…" at bounding box center [628, 294] width 329 height 589
paste input "618935"
type input "618935"
select select
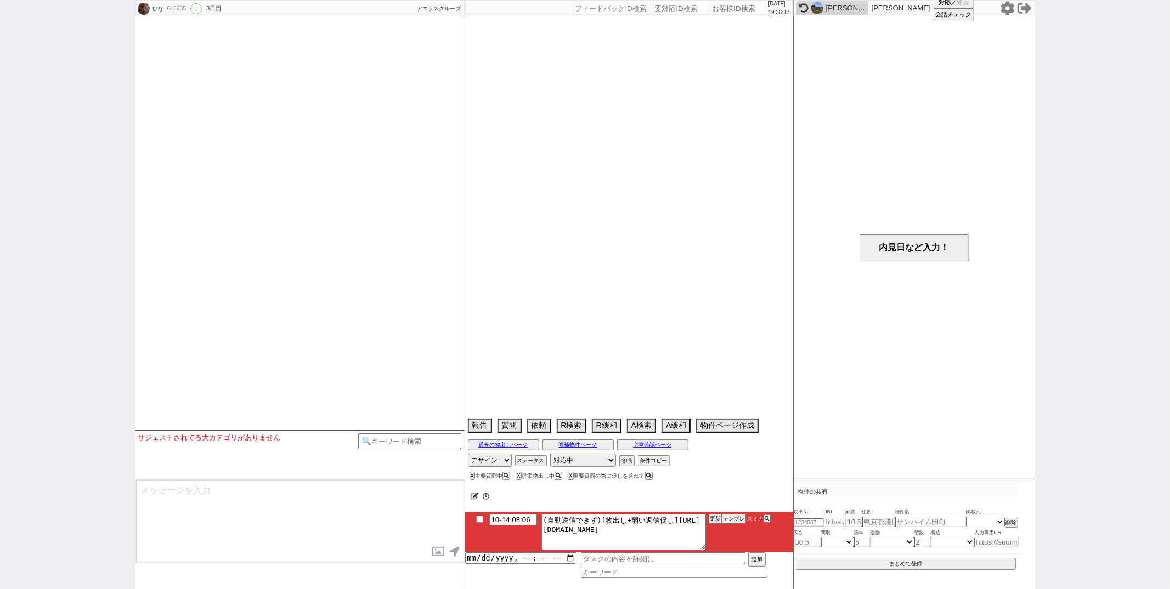
select select "2025"
select select "12"
select select "36"
select select "0"
select select "12"
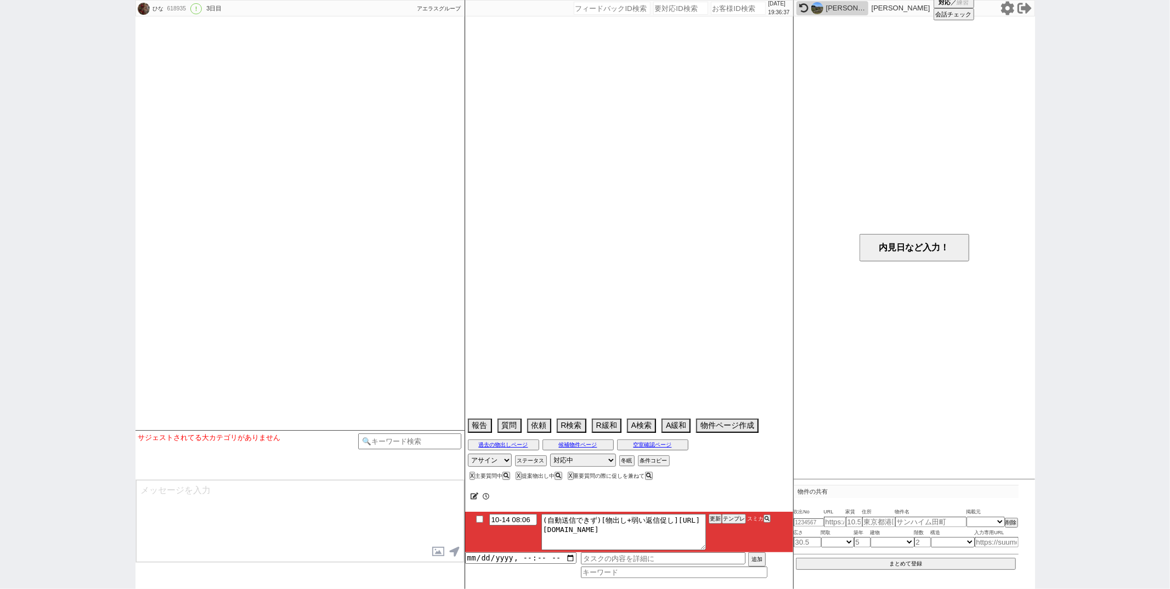
select select "150"
select select "63"
select select "1548"
select select "12"
select select "434"
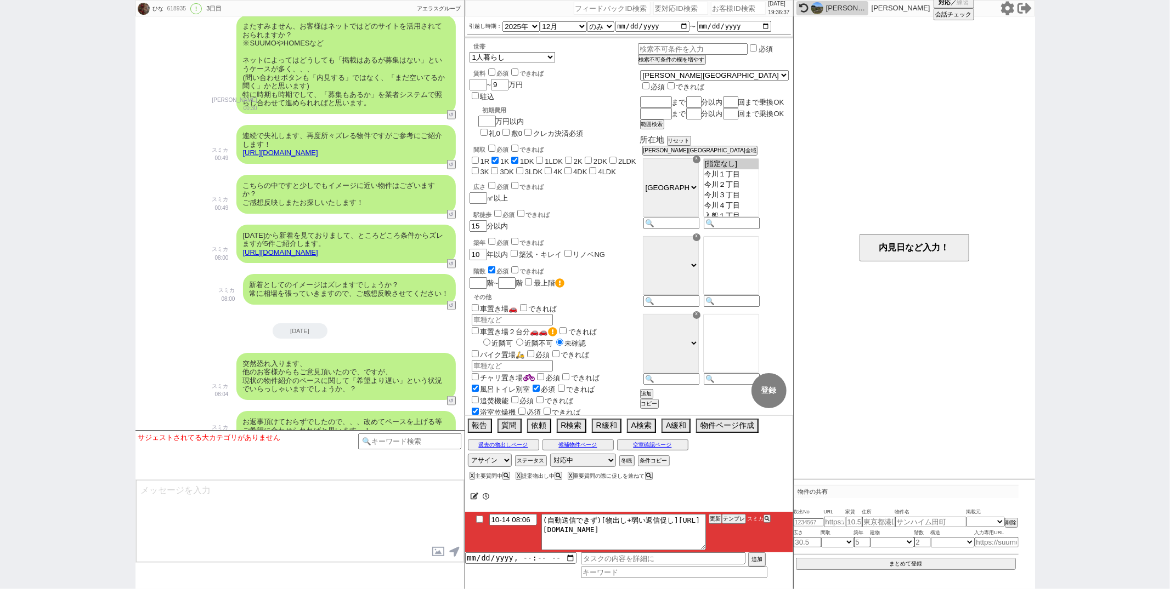
scroll to position [35, 0]
drag, startPoint x: 554, startPoint y: 528, endPoint x: 731, endPoint y: 551, distance: 178.6
click at [731, 551] on li "10-14 08:06 (自動送信できず)[物出し+弱い返信促し][URL][DOMAIN_NAME] 更新 テンプレ スミカ" at bounding box center [629, 532] width 328 height 41
click at [731, 519] on button "テンプレ" at bounding box center [734, 519] width 24 height 8
type textarea "@@【@@メッセージは打たず、以下やってください@@】@@ @@【@@手動の提案物出しのシーンです！！！1~2件の物件に絞って手動で物件ページを作ってください…"
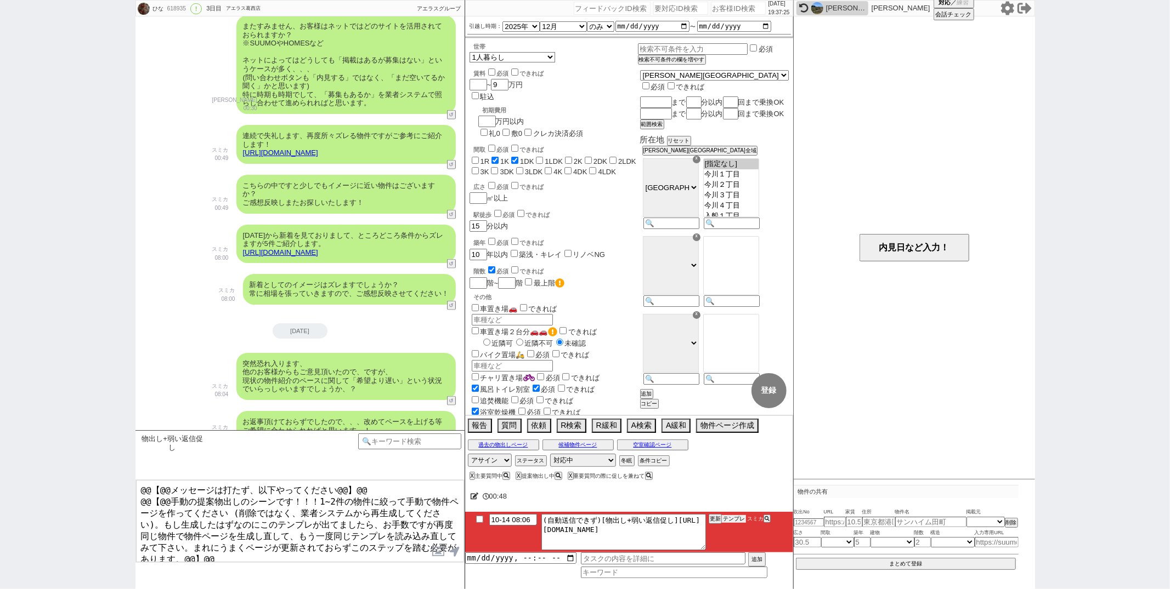
click at [735, 517] on button "テンプレ" at bounding box center [734, 519] width 24 height 8
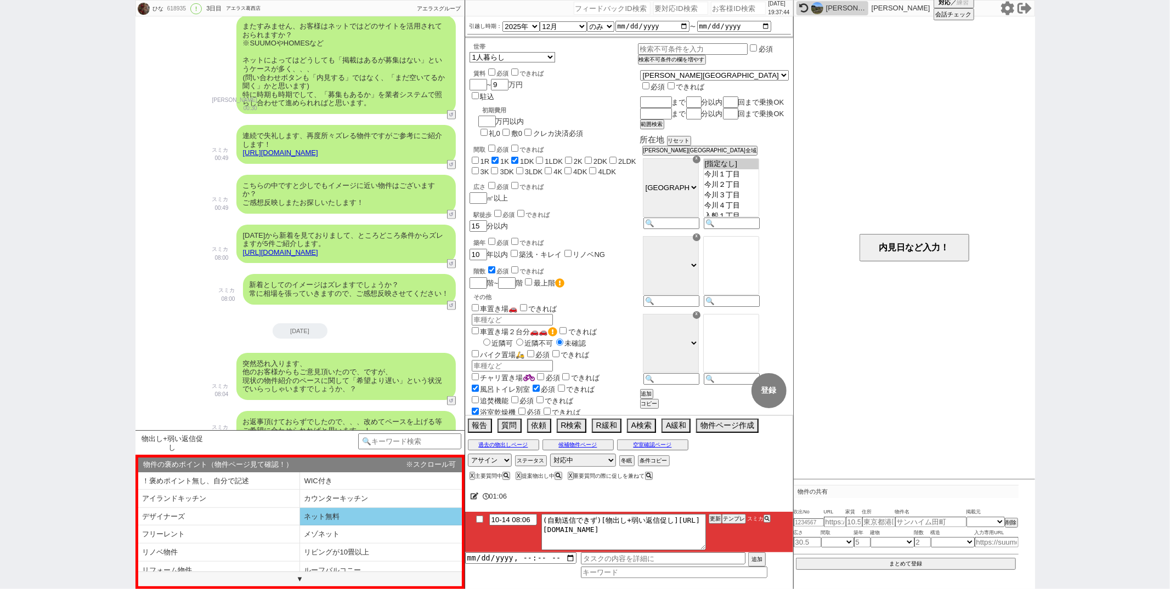
click at [331, 520] on li "ネット無料" at bounding box center [381, 517] width 162 height 18
select select "ネット無料"
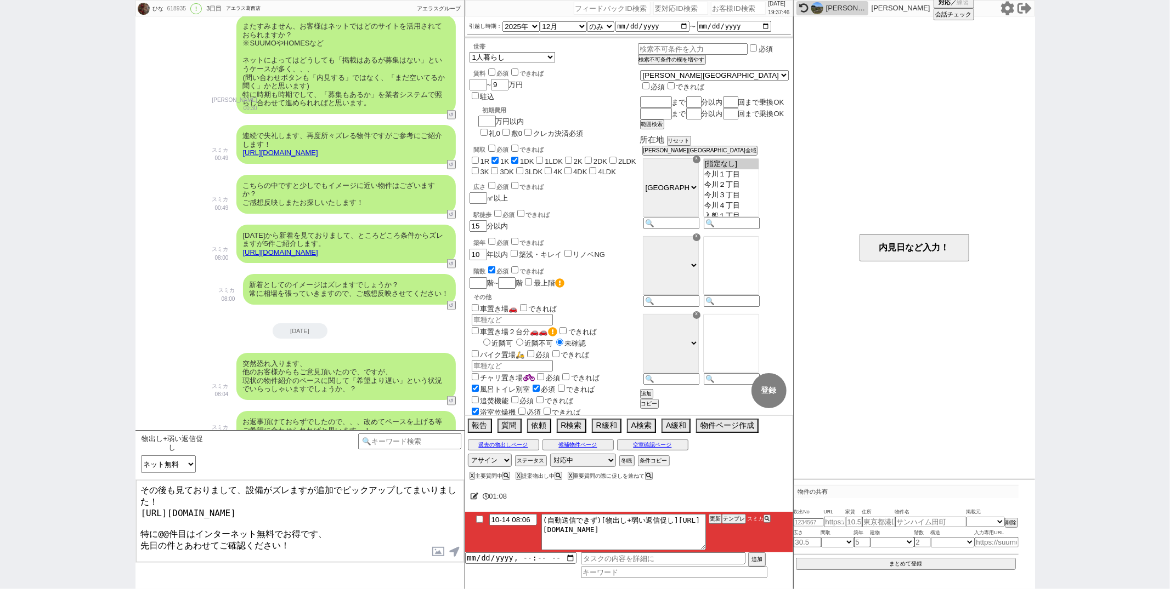
click at [193, 525] on textarea "その後も見ておりまして、設備がズレますが追加でピックアップしてまいりました！ [URL][DOMAIN_NAME] 特に@@件目はインターネット無料でお得です…" at bounding box center [300, 521] width 328 height 82
type textarea "その後も見ておりまして、設備がズレますが追加でピックアップしてまいりました！ [URL][DOMAIN_NAME] それぞれインターネット無料でお得です、 先…"
checkbox input "true"
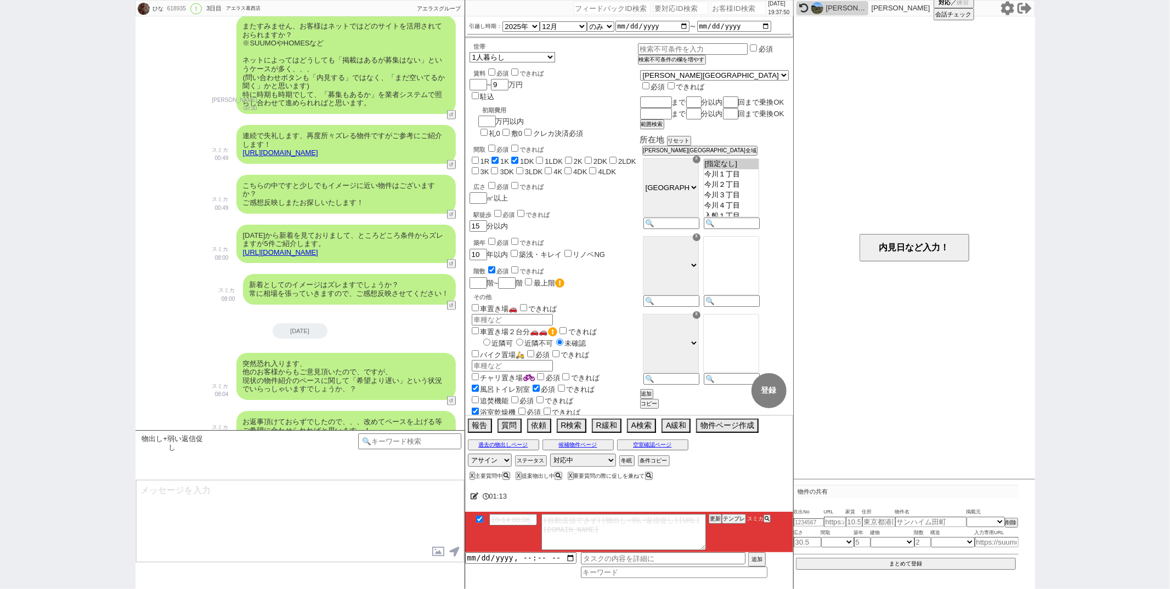
scroll to position [1248, 0]
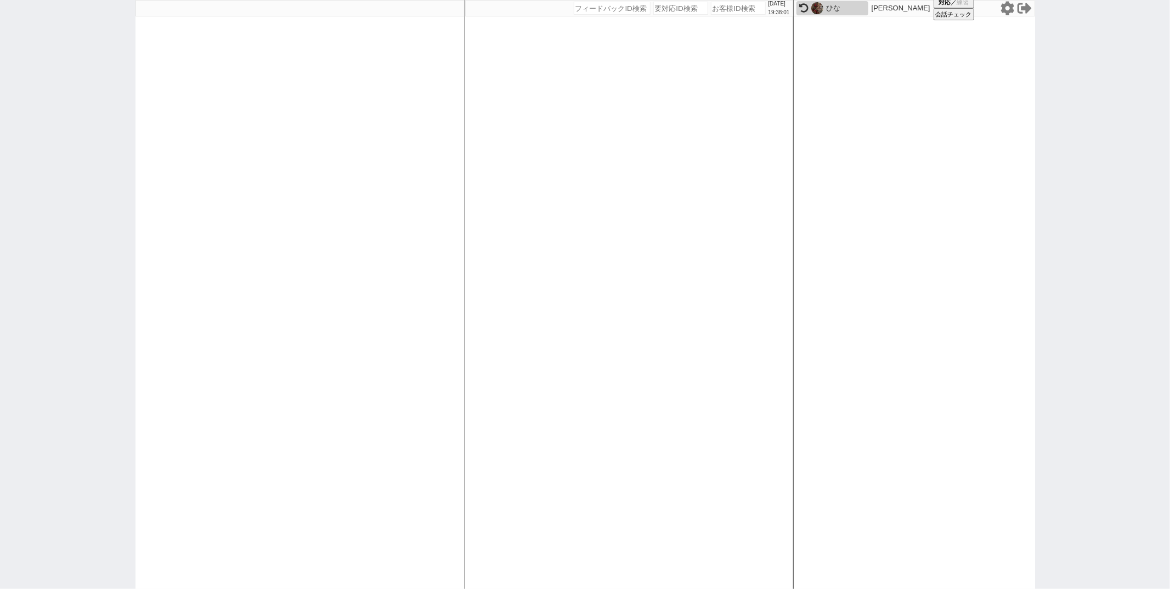
paste input "618934"
type input "618934"
select select
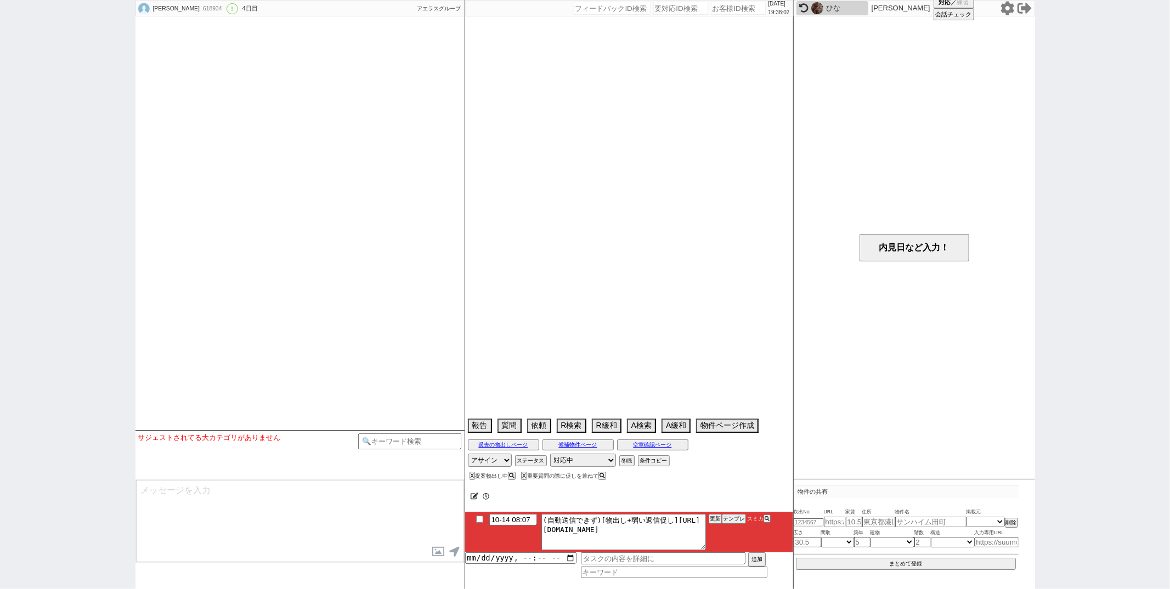
select select "16"
select select "1"
select select "16"
select select "537"
select select "79"
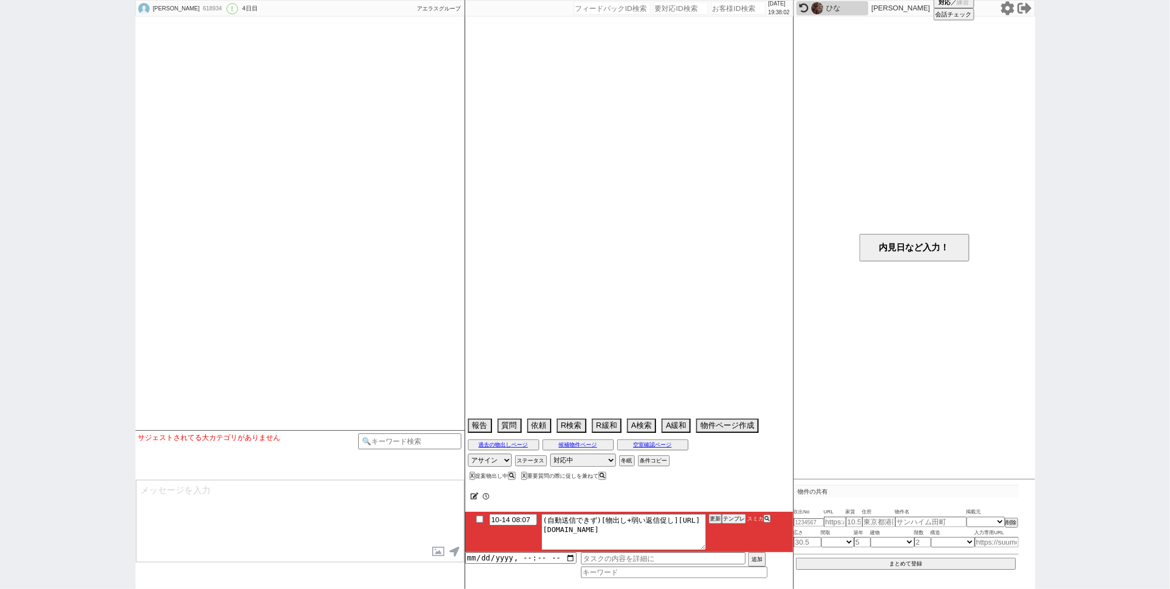
select select "[DATE]"
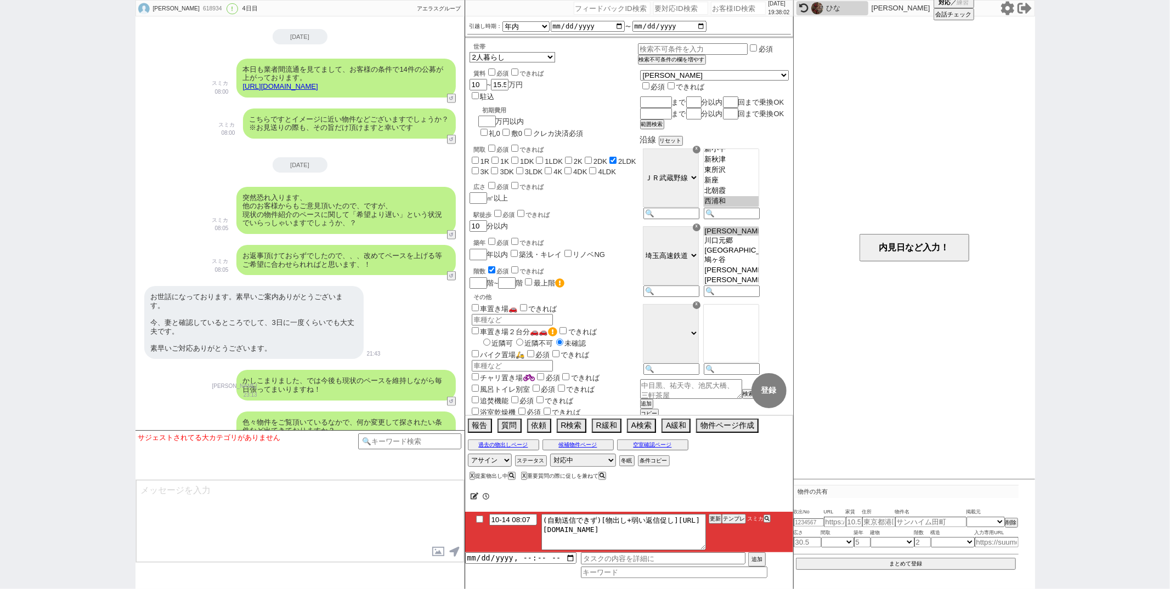
scroll to position [34, 0]
drag, startPoint x: 553, startPoint y: 530, endPoint x: 602, endPoint y: 543, distance: 50.2
click at [602, 543] on textarea "(自動送信できず)[物出し+弱い返信促し][URL][DOMAIN_NAME]" at bounding box center [623, 532] width 164 height 36
click at [732, 521] on button "テンプレ" at bounding box center [734, 519] width 24 height 8
type textarea "その後も見ておりまして、駅徒歩がズレますが追加でピックアップしてまいりました！ [URL][DOMAIN_NAME] 特に2件目のエスポワールはカウンターキッ…"
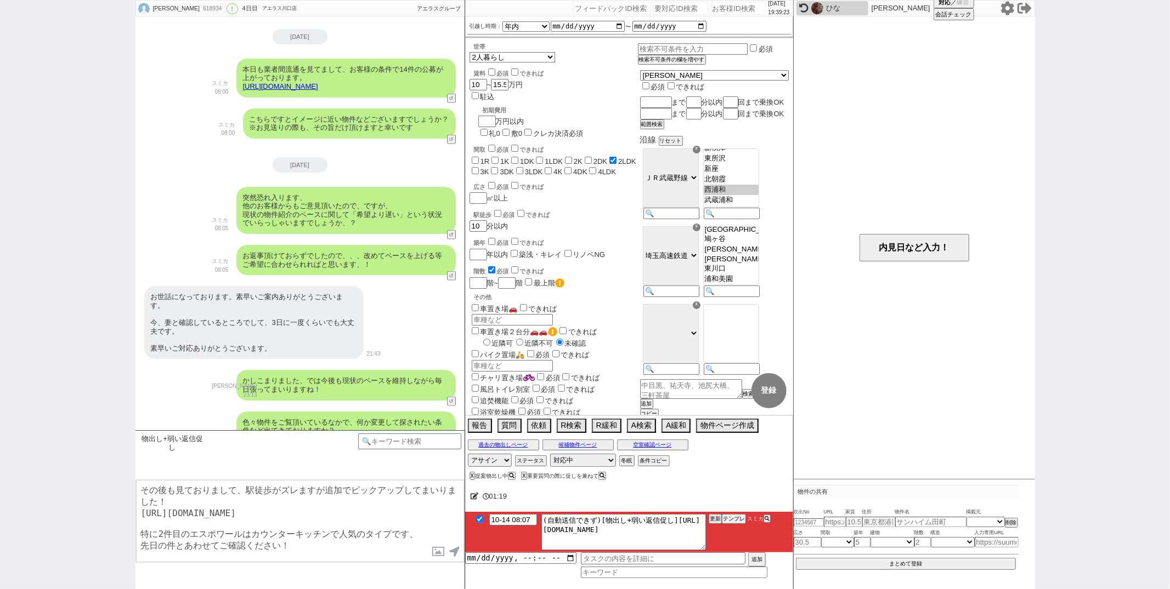
checkbox input "true"
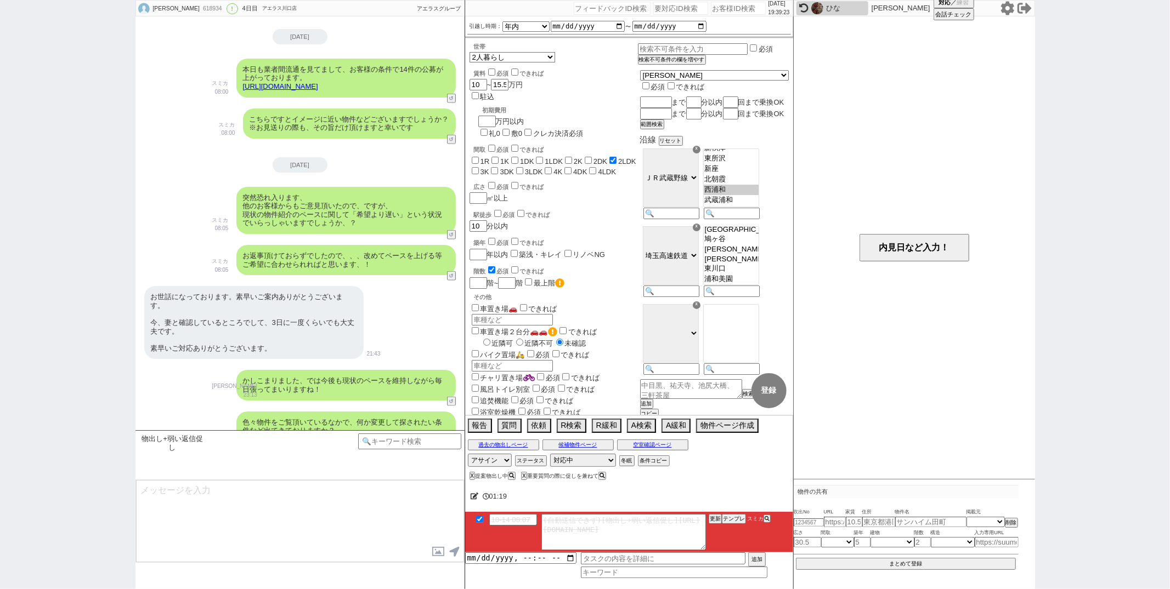
scroll to position [1144, 0]
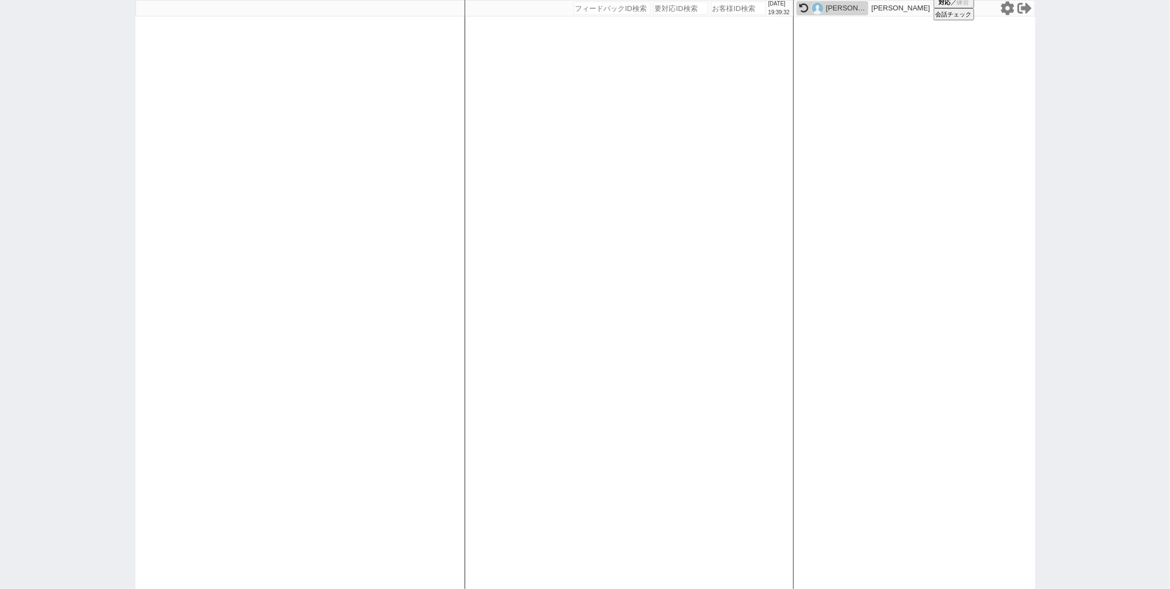
paste input "618925"
type input "618925"
select select
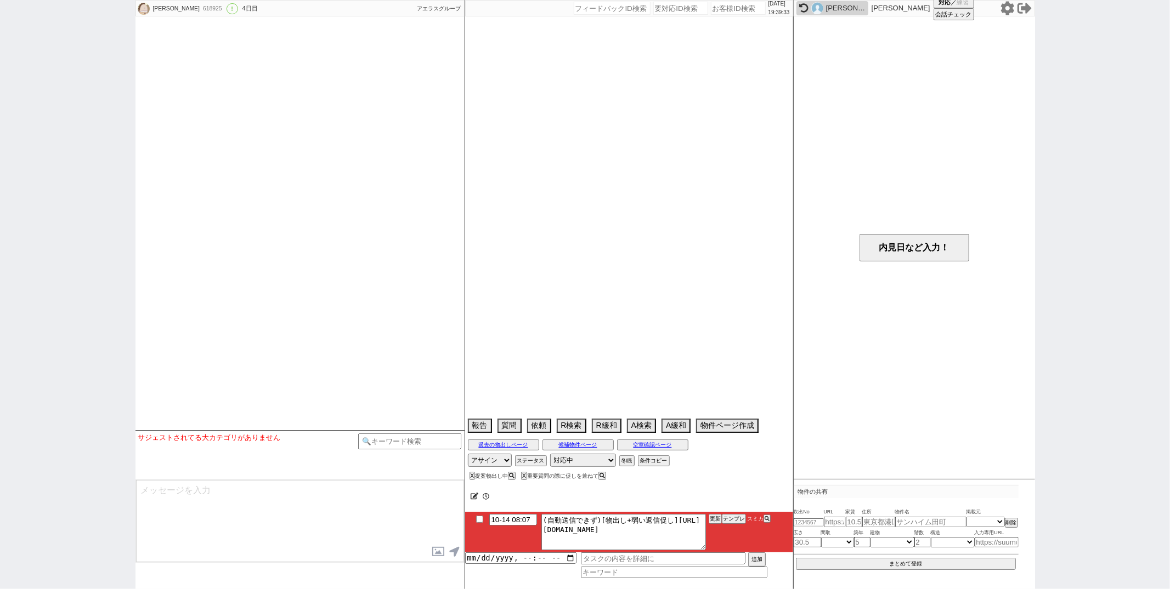
select select "13"
select select "0"
select select "11"
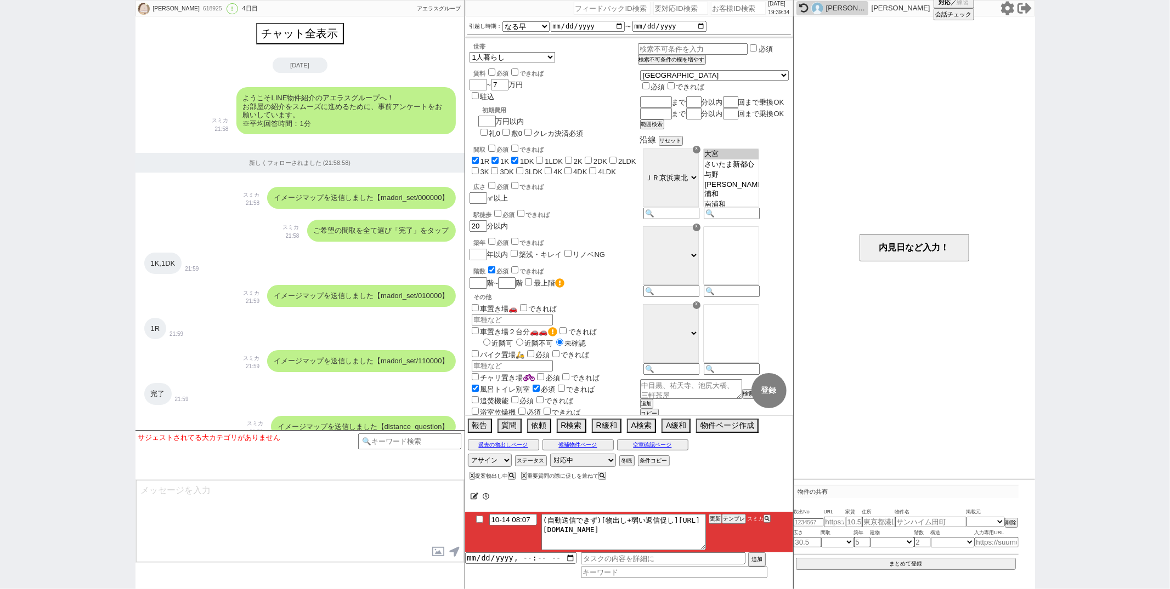
scroll to position [1211, 0]
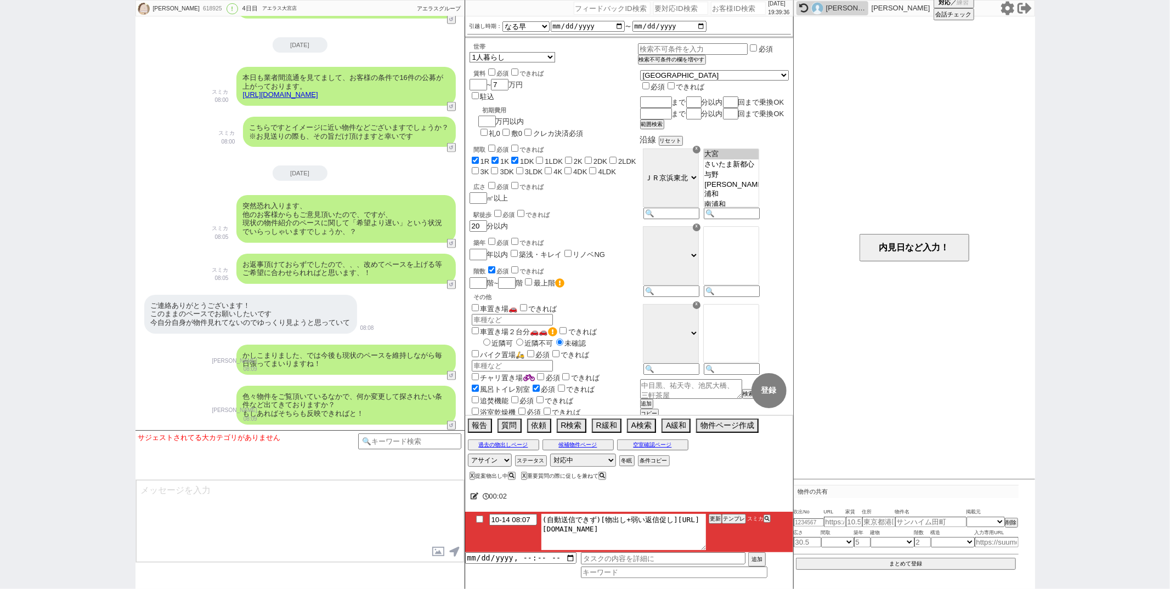
drag, startPoint x: 554, startPoint y: 528, endPoint x: 577, endPoint y: 548, distance: 30.7
click at [577, 548] on textarea "(自動送信できず)[物出し+弱い返信促し][URL][DOMAIN_NAME]" at bounding box center [623, 532] width 164 height 36
click at [736, 525] on li "10-14 08:07 (自動送信できず)[物出し+弱い返信促し][URL][DOMAIN_NAME] 更新 テンプレ スミカ" at bounding box center [629, 532] width 328 height 41
click at [737, 521] on button "テンプレ" at bounding box center [734, 519] width 24 height 8
type textarea "その後も見ておりまして、賃料がズレますが追加でピックアップしてまいりました！ [URL][DOMAIN_NAME] 特に角部屋で人気のタイプです、 先日の件と…"
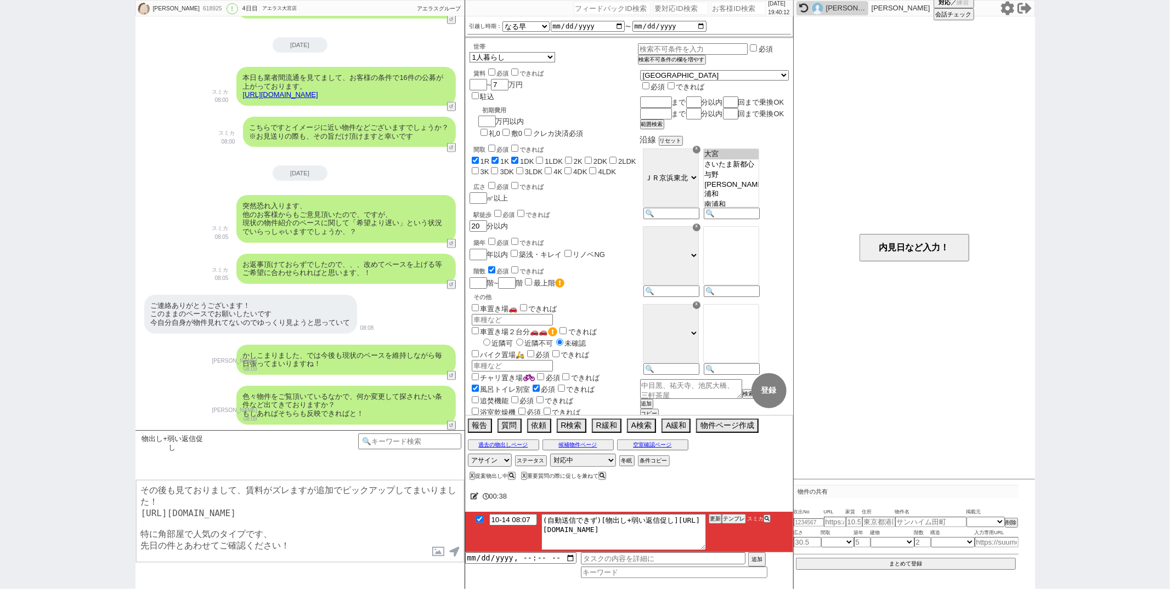
checkbox input "true"
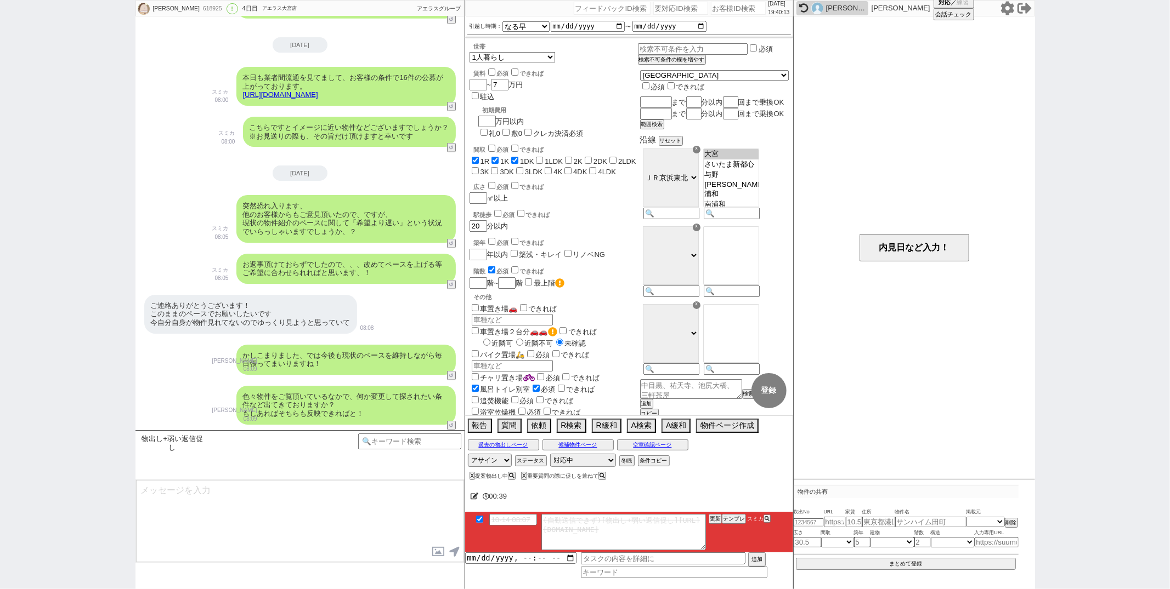
scroll to position [1324, 0]
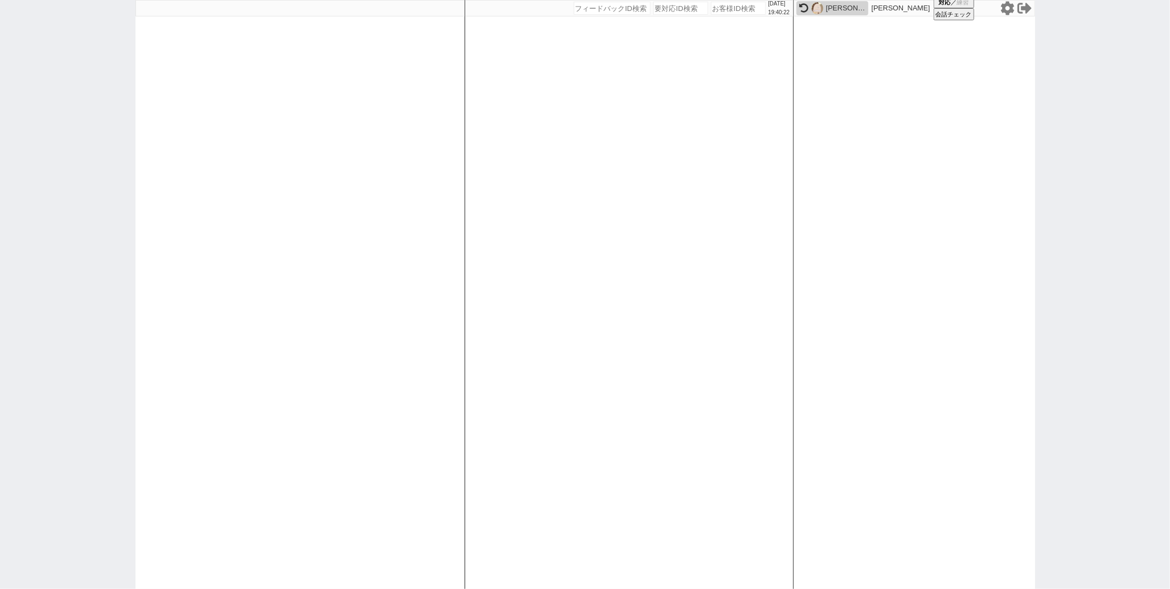
paste input "618899"
type input "618899"
select select
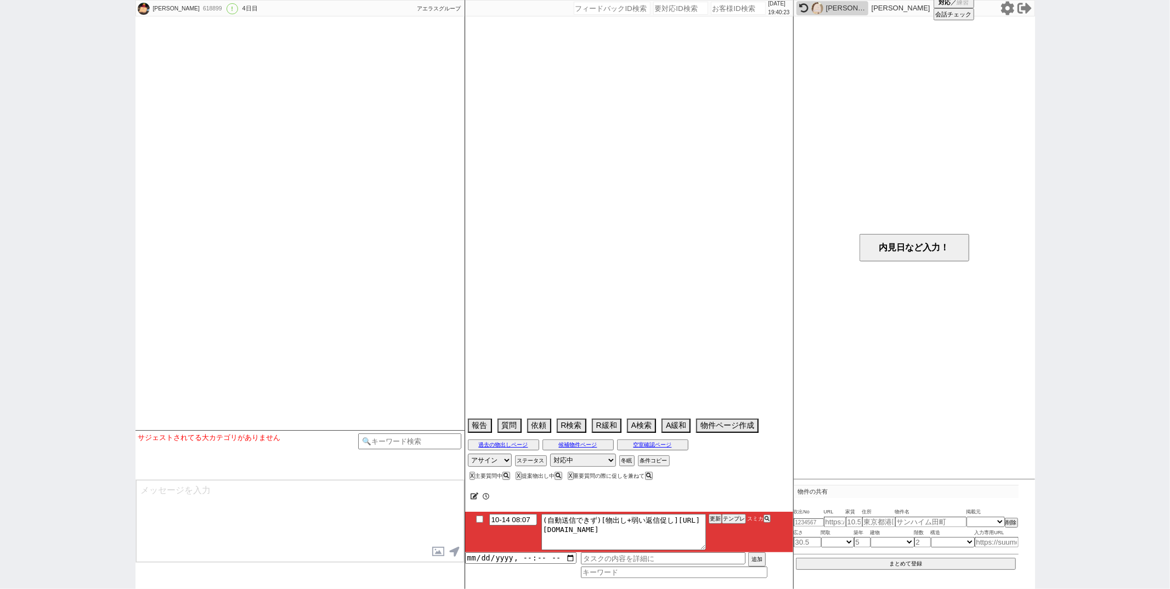
select select "2025"
select select "11"
select select "32"
select select "0"
select select "75"
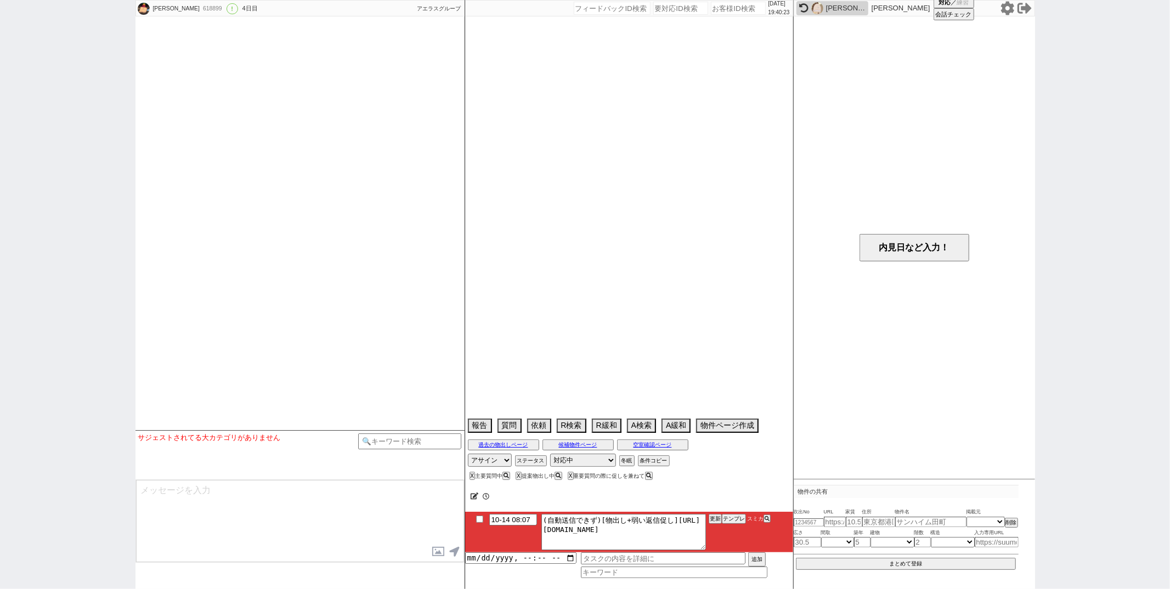
select select "[DATE]"
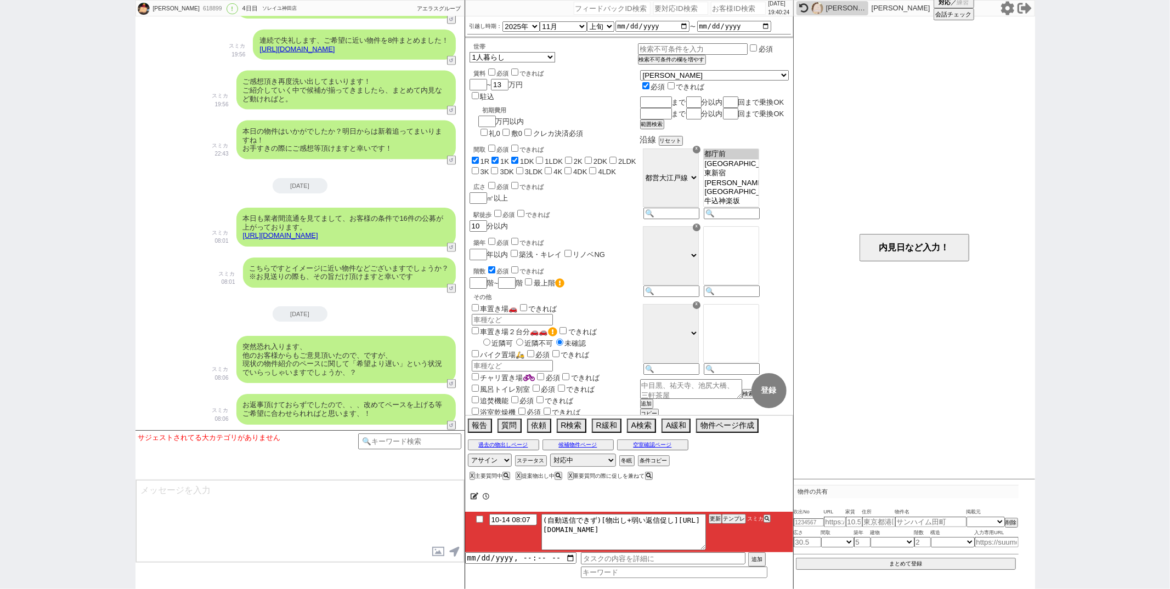
scroll to position [80, 0]
drag, startPoint x: 553, startPoint y: 529, endPoint x: 644, endPoint y: 548, distance: 92.5
click at [644, 548] on textarea "(自動送信できず)[物出し+弱い返信促し][URL][DOMAIN_NAME]" at bounding box center [623, 532] width 164 height 36
click at [728, 520] on button "テンプレ" at bounding box center [734, 519] width 24 height 8
type textarea "その後も見ておりまして、追加でピックアップしてまいりました！ [URL][DOMAIN_NAME] 特に1件目のアーデン両国は常時ゴミ出し完備で人気のタイプで…"
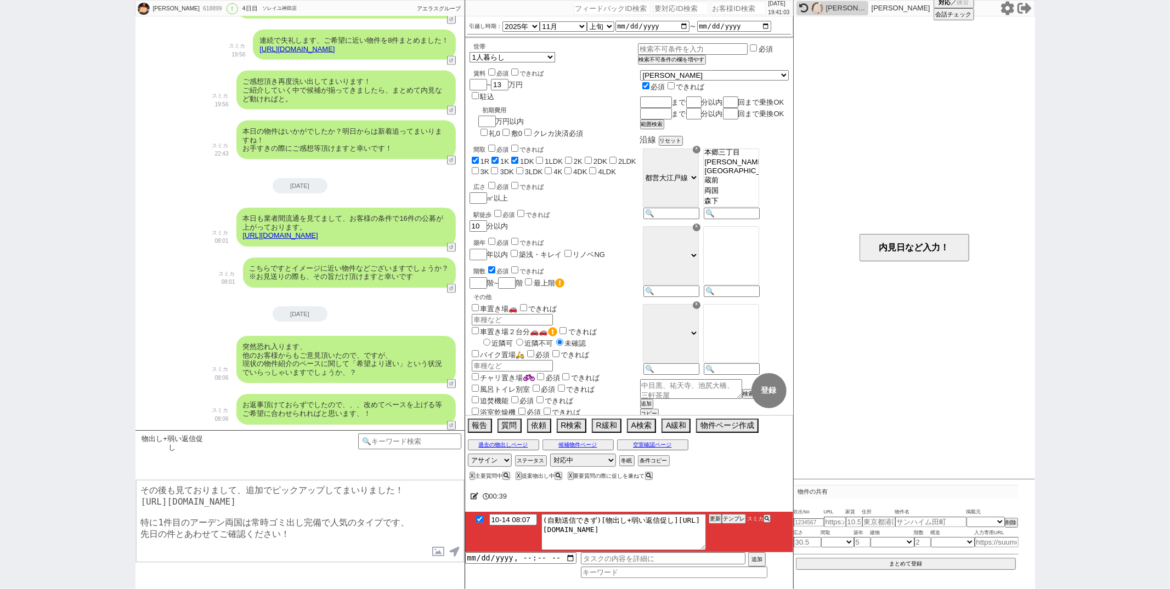
checkbox input "true"
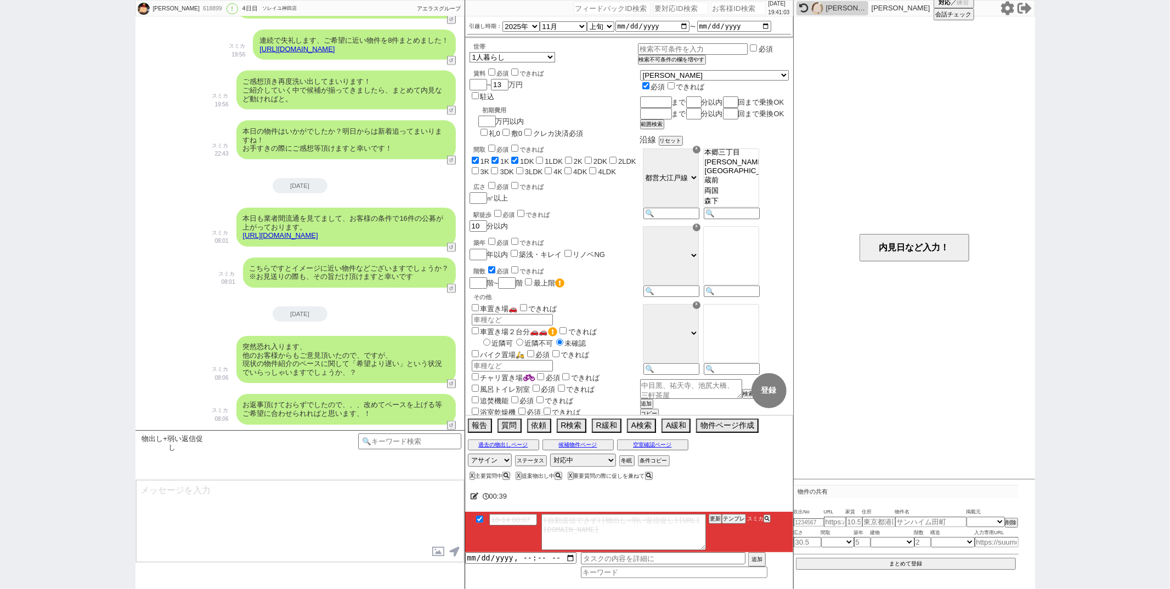
scroll to position [1394, 0]
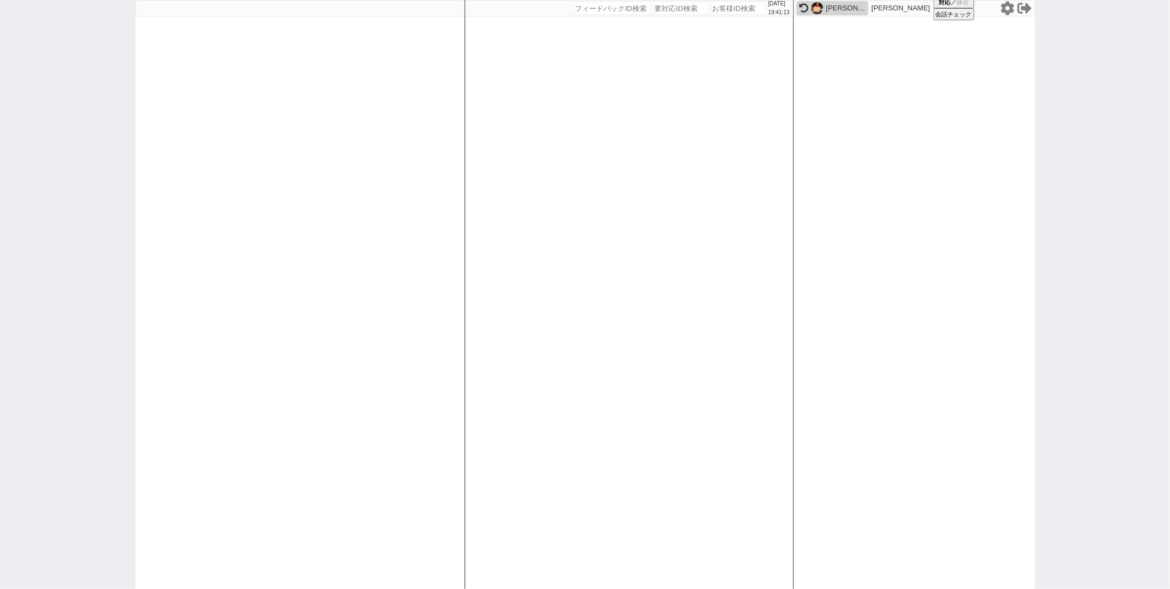
paste input "618890"
type input "618890"
select select
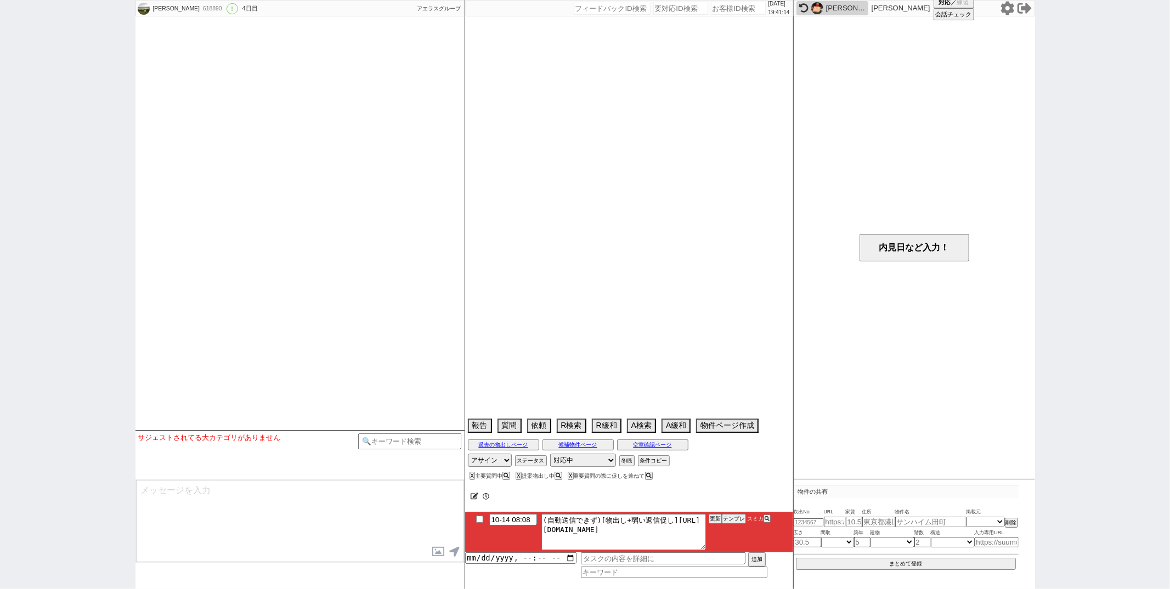
select select "13"
select select "1"
select select "36"
select select "14"
select select "483"
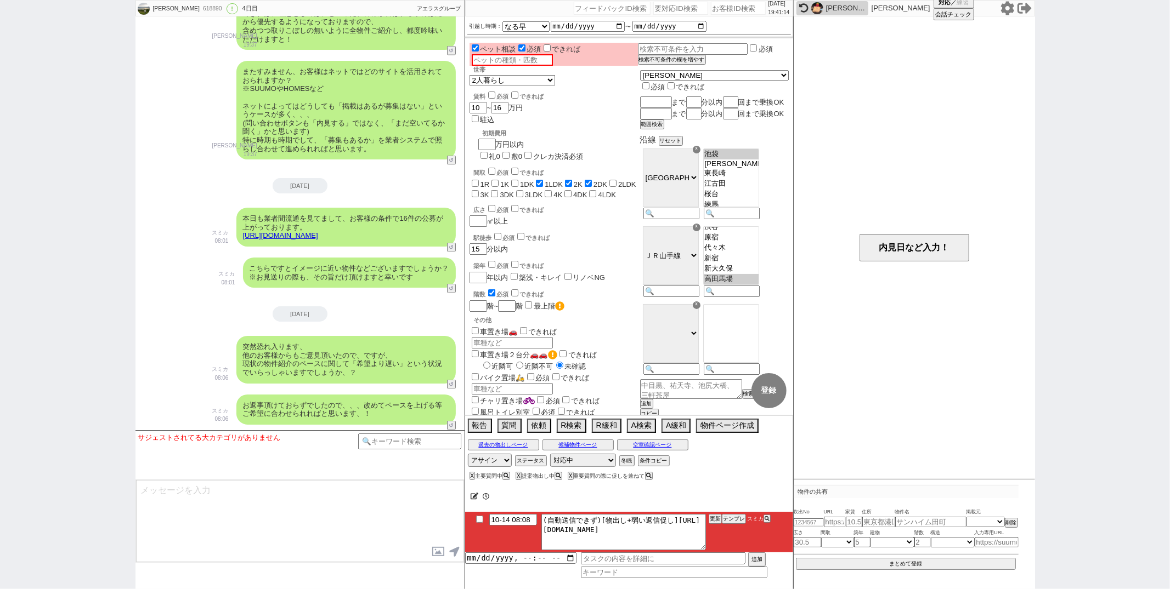
scroll to position [138, 0]
drag, startPoint x: 553, startPoint y: 526, endPoint x: 621, endPoint y: 579, distance: 85.6
click at [621, 579] on div "00:[PHONE_NUMBER]:08 (自動送信できず)[物出し+弱い返信促し][URL][DOMAIN_NAME] 更新 テンプレ スミカ 追加" at bounding box center [629, 536] width 328 height 106
click at [733, 519] on button "テンプレ" at bounding box center [734, 519] width 24 height 8
type textarea "その後も見ておりまして、追加でピックアップしてまいりました！ [URL][DOMAIN_NAME] 特に1件目のＦｉｋａ池袋は宅配ボックス完備で人気のタイプで…"
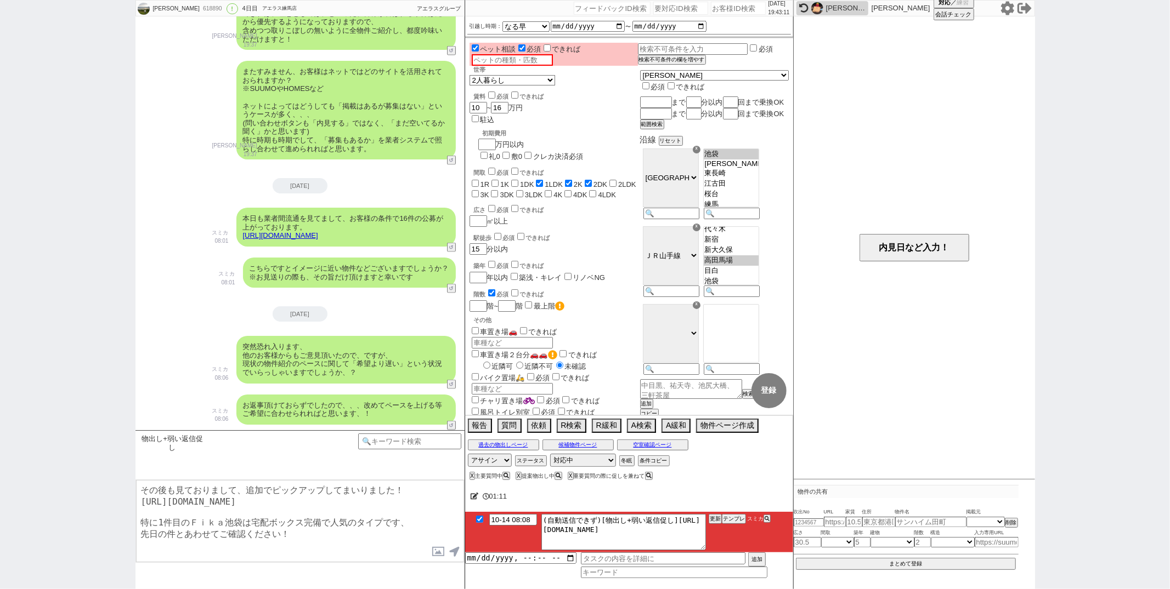
checkbox input "true"
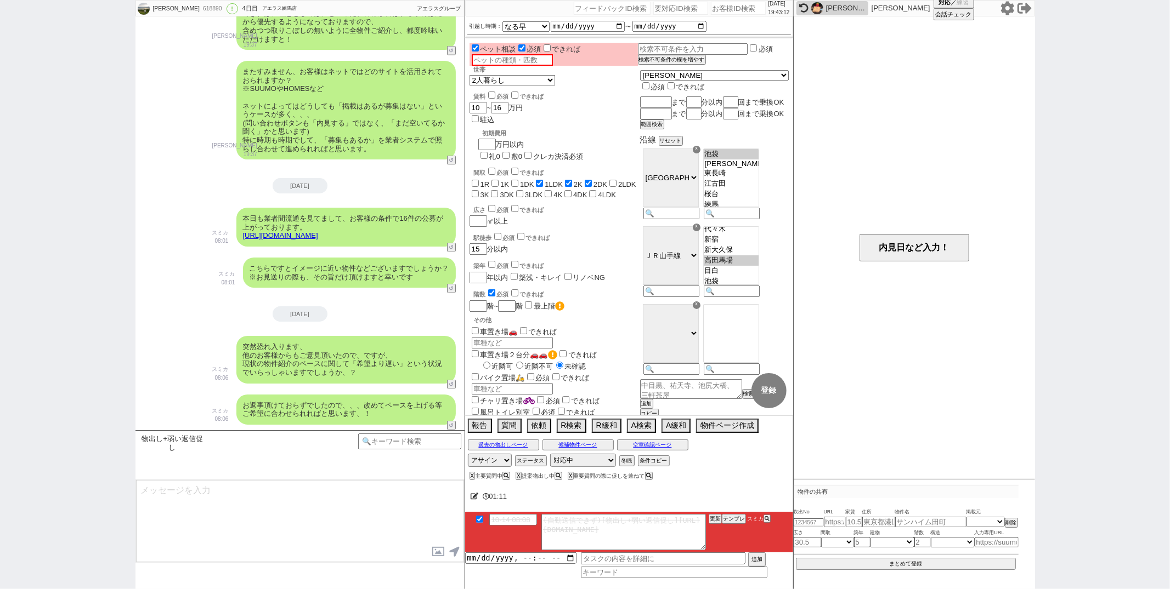
scroll to position [1335, 0]
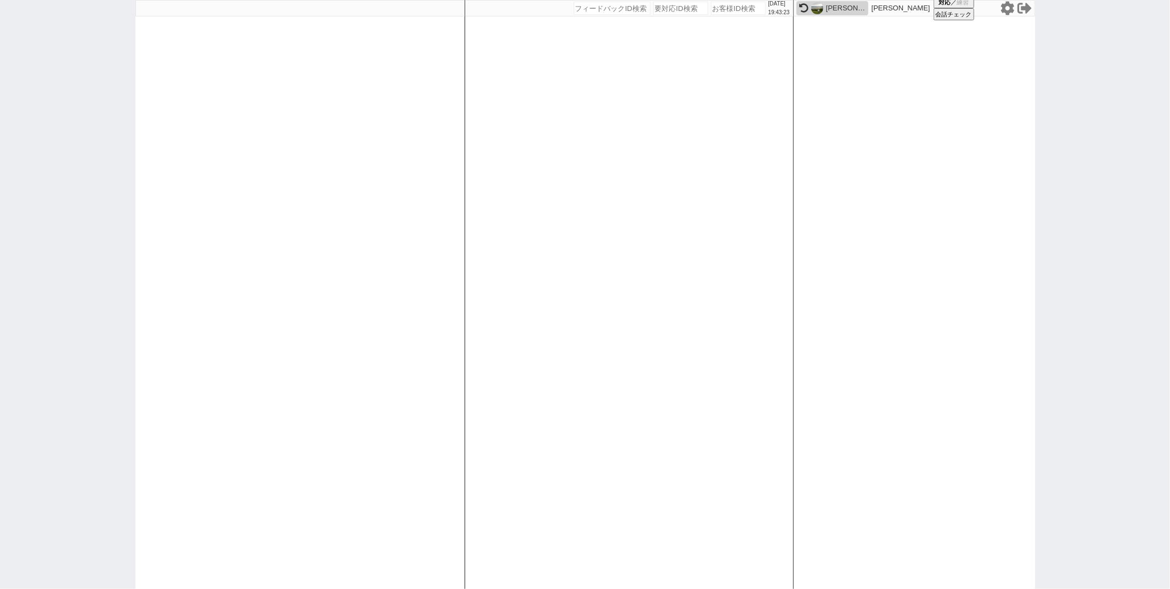
paste input "618875"
type input "618875"
select select
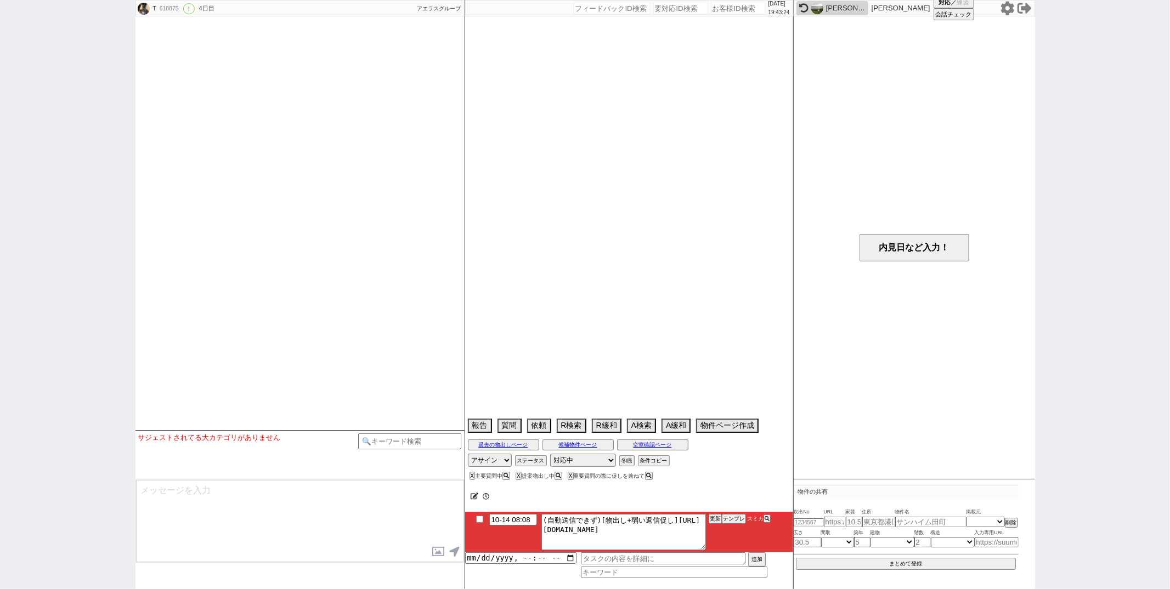
select select "2025"
select select "10"
select select "37"
select select "0"
select select "19"
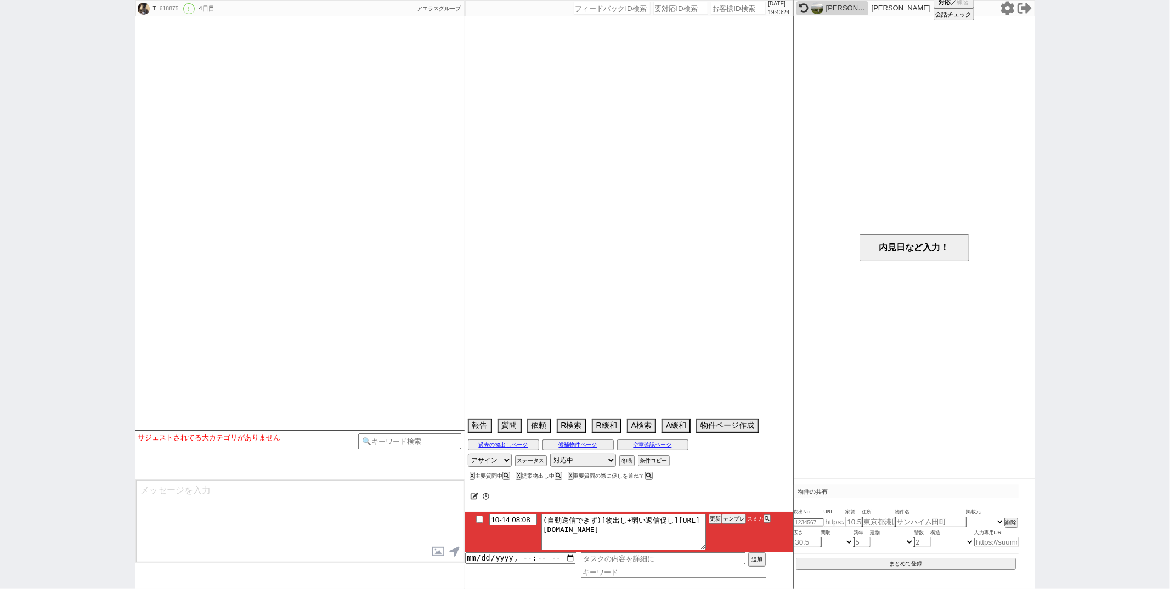
select select "616"
select select "44"
select select "[DATE]"
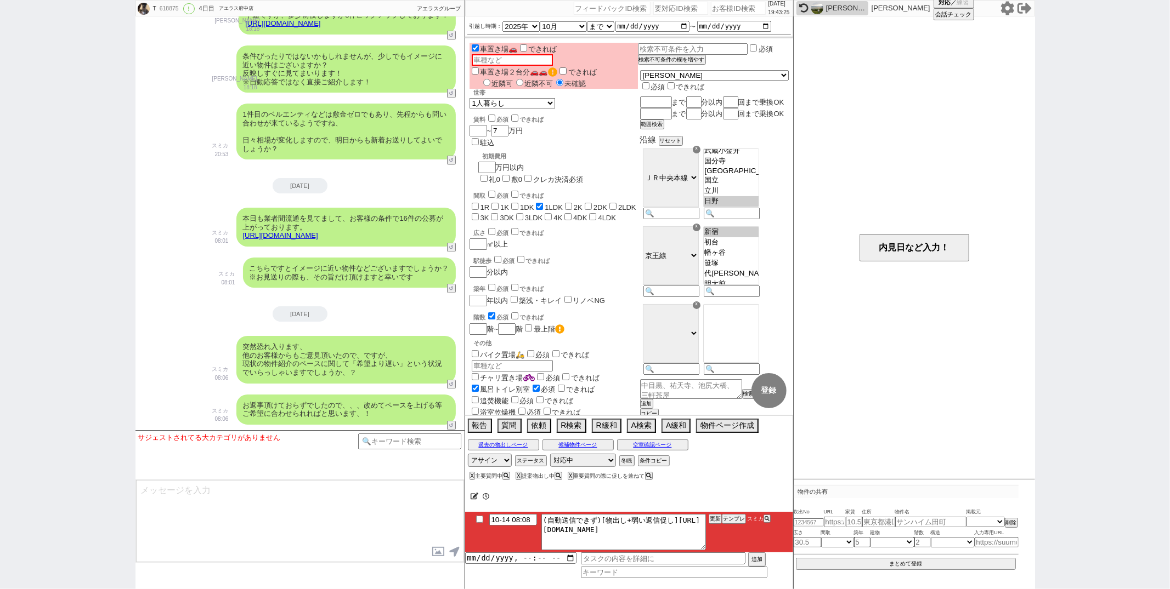
scroll to position [230, 0]
drag, startPoint x: 554, startPoint y: 530, endPoint x: 587, endPoint y: 539, distance: 34.6
click at [587, 539] on textarea "(自動送信できず)[物出し+弱い返信促し][URL][DOMAIN_NAME]" at bounding box center [623, 532] width 164 height 36
click at [727, 518] on button "テンプレ" at bounding box center [734, 519] width 24 height 8
type textarea "その後も見ておりまして、追加でピックアップしてまいりました！ [URL][DOMAIN_NAME] 特に1件目のル・エスターテは敷金ゼロで人気のタイプです、 …"
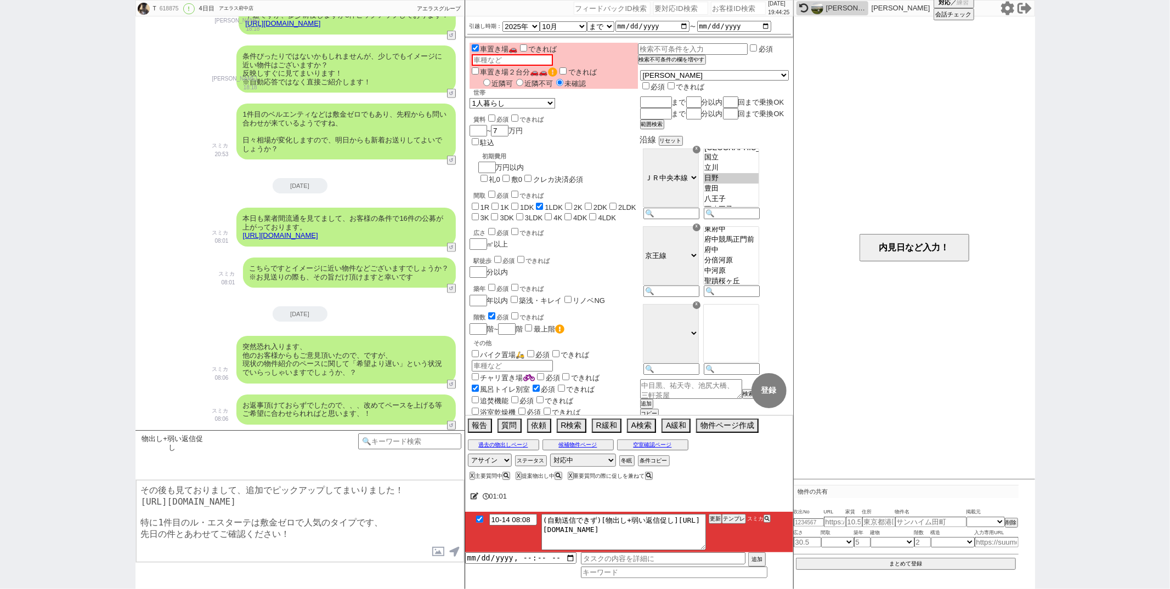
checkbox input "true"
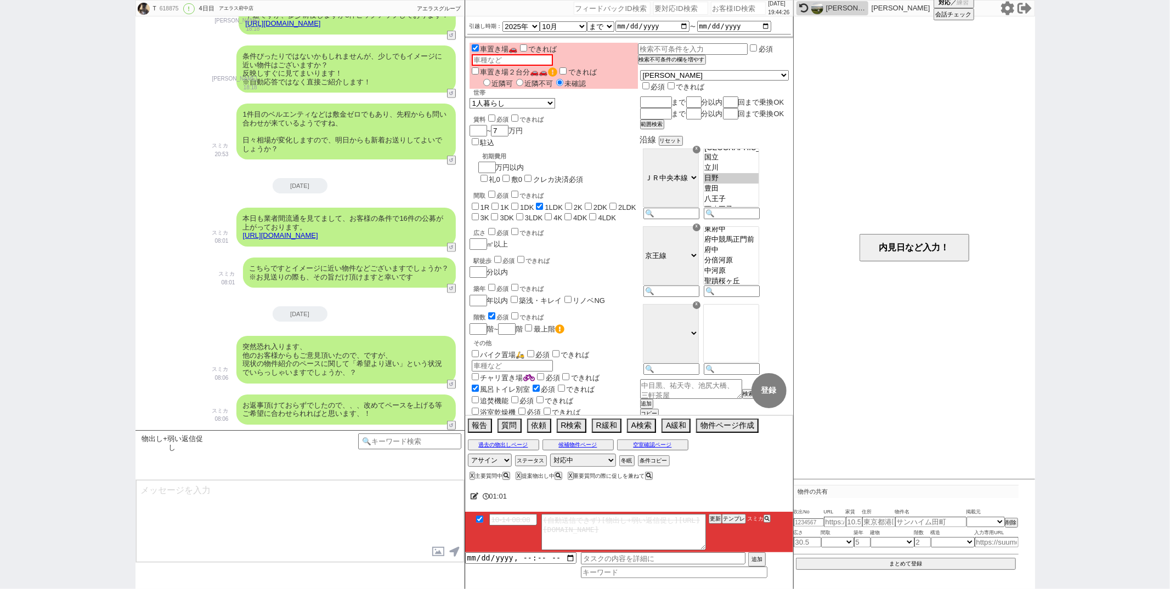
scroll to position [1201, 0]
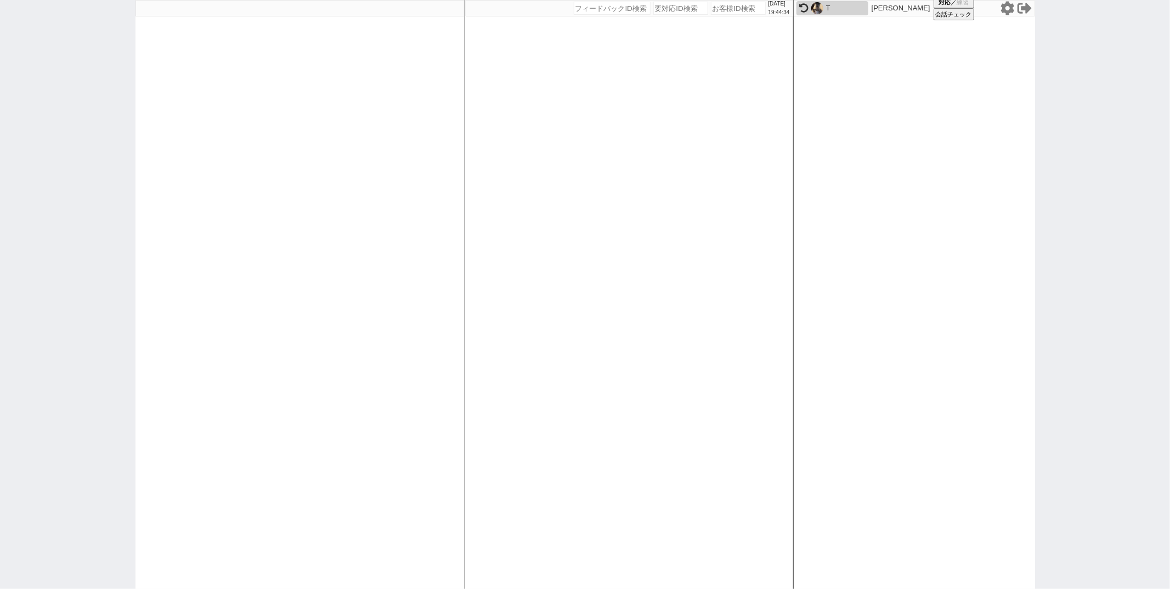
paste input "618874"
type input "618874"
select select
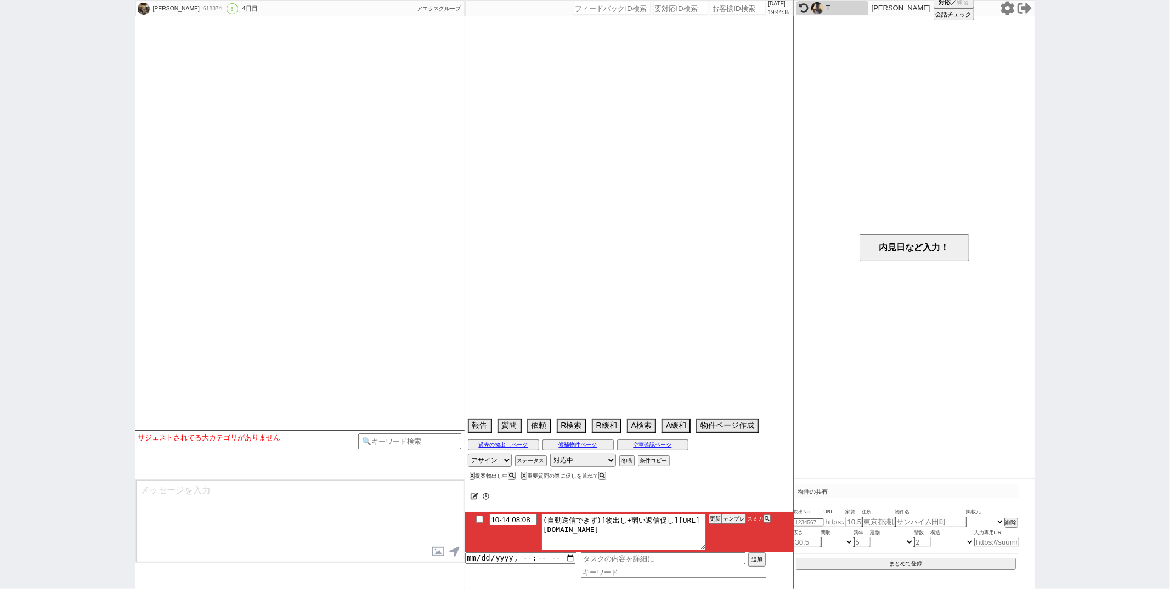
select select "16"
select select "0"
select select "9"
select select "10"
select select "56"
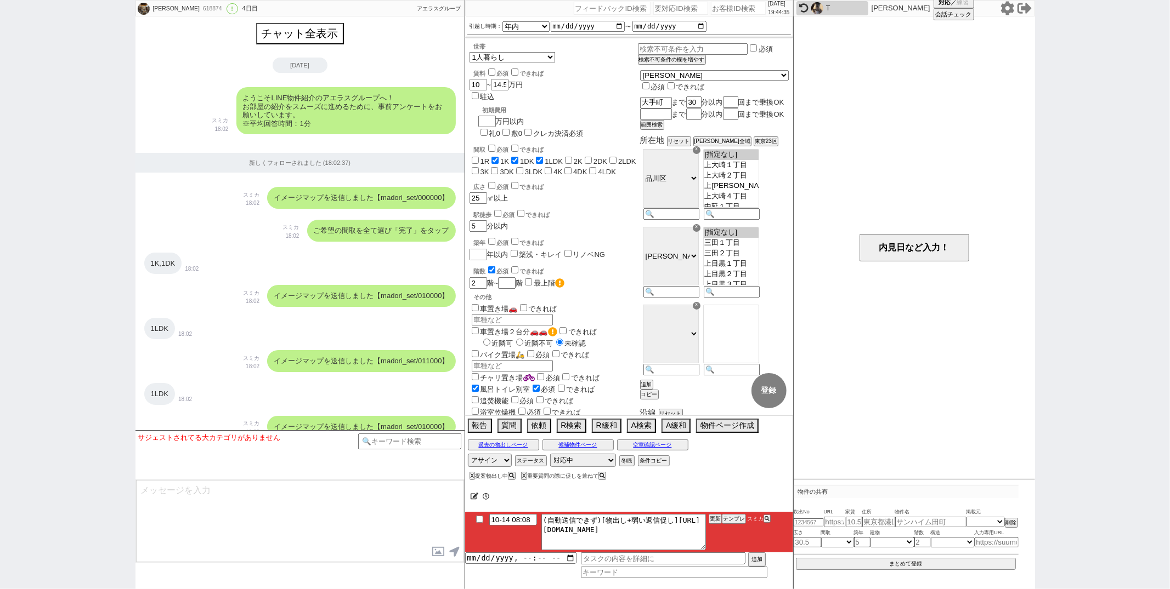
scroll to position [1619, 0]
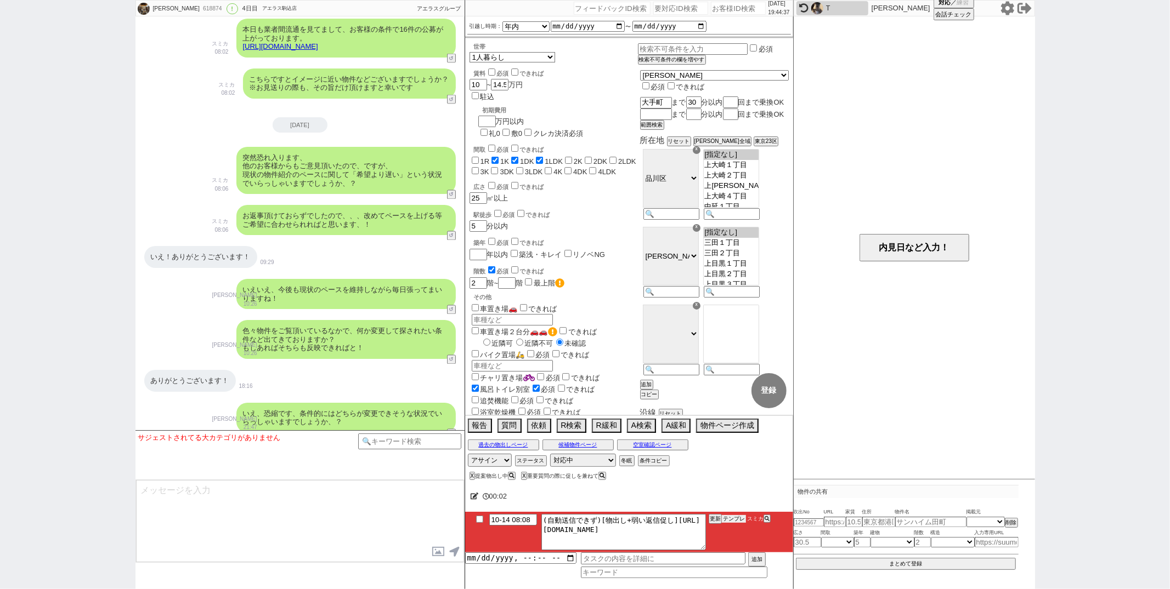
click at [737, 519] on button "テンプレ" at bounding box center [734, 519] width 24 height 8
type textarea "@@【@@メッセージは打たず、以下やってください@@】@@ @@【@@手動の提案物出しのシーンです！！！1~2件の物件に絞って手動で物件ページを作ってください…"
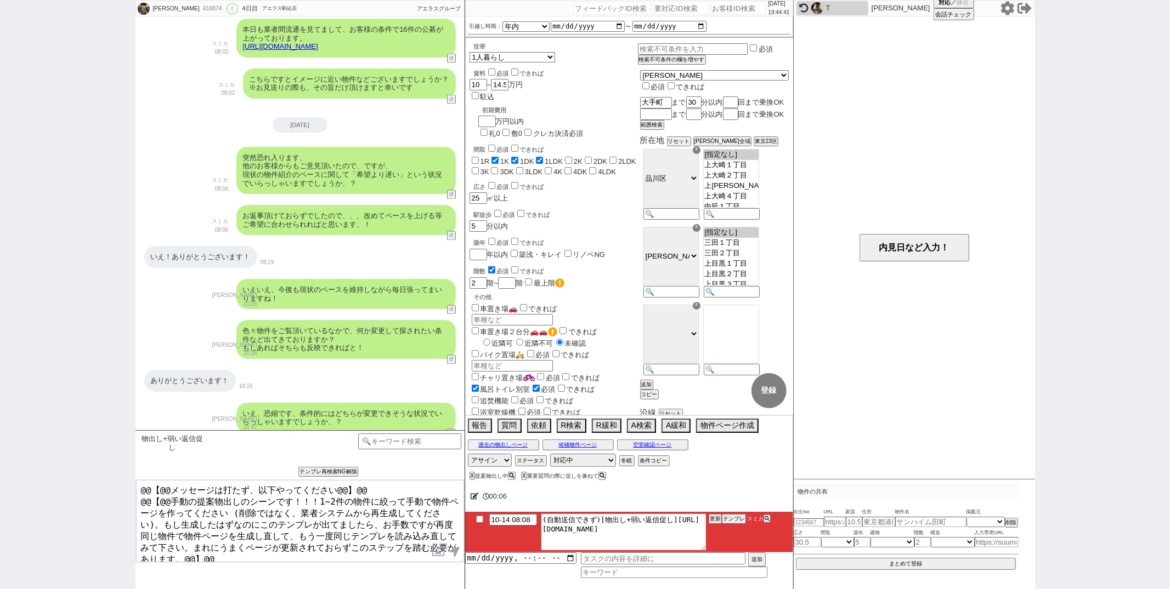
drag, startPoint x: 553, startPoint y: 529, endPoint x: 633, endPoint y: 538, distance: 80.7
click at [633, 538] on textarea "(自動送信できず)[物出し+弱い返信促し][URL][DOMAIN_NAME]" at bounding box center [623, 532] width 164 height 36
click at [736, 520] on button "テンプレ" at bounding box center [734, 519] width 24 height 8
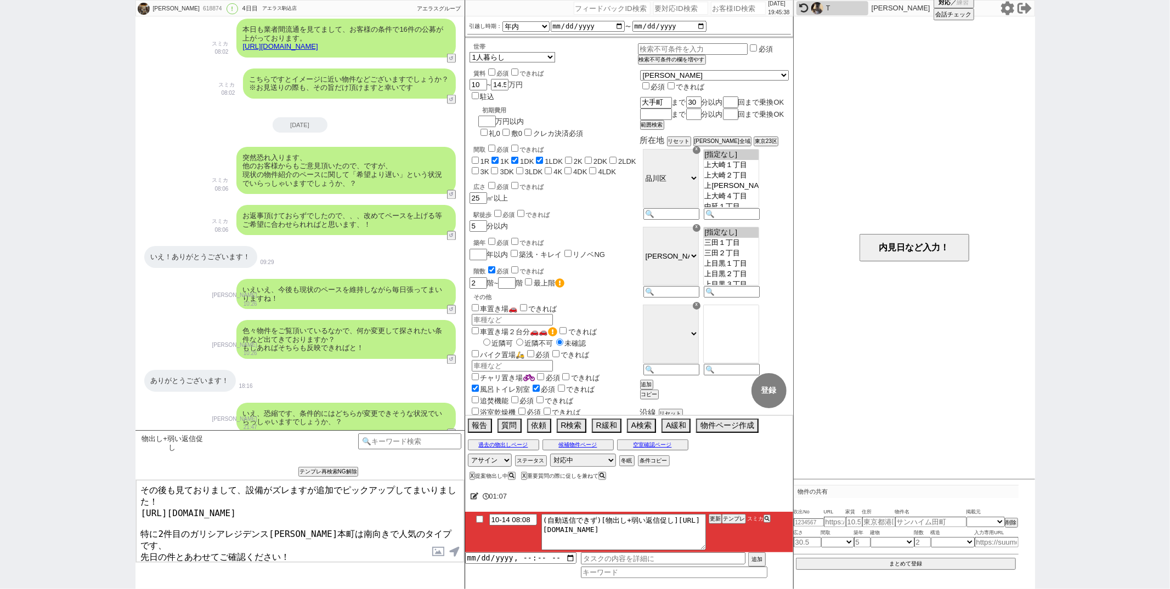
type textarea "その後も見ておりまして、設備がズレますが追加でピックアップしてまいりました！ [URL][DOMAIN_NAME] 特に2件目のガリシアレジデンス[PERSO…"
checkbox input "true"
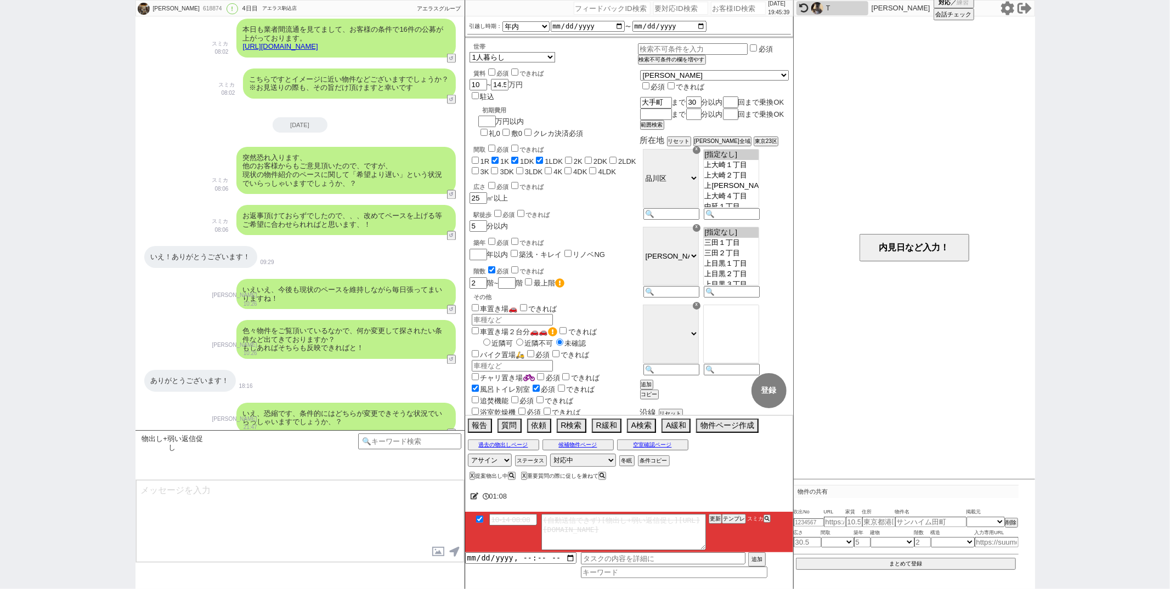
scroll to position [1741, 0]
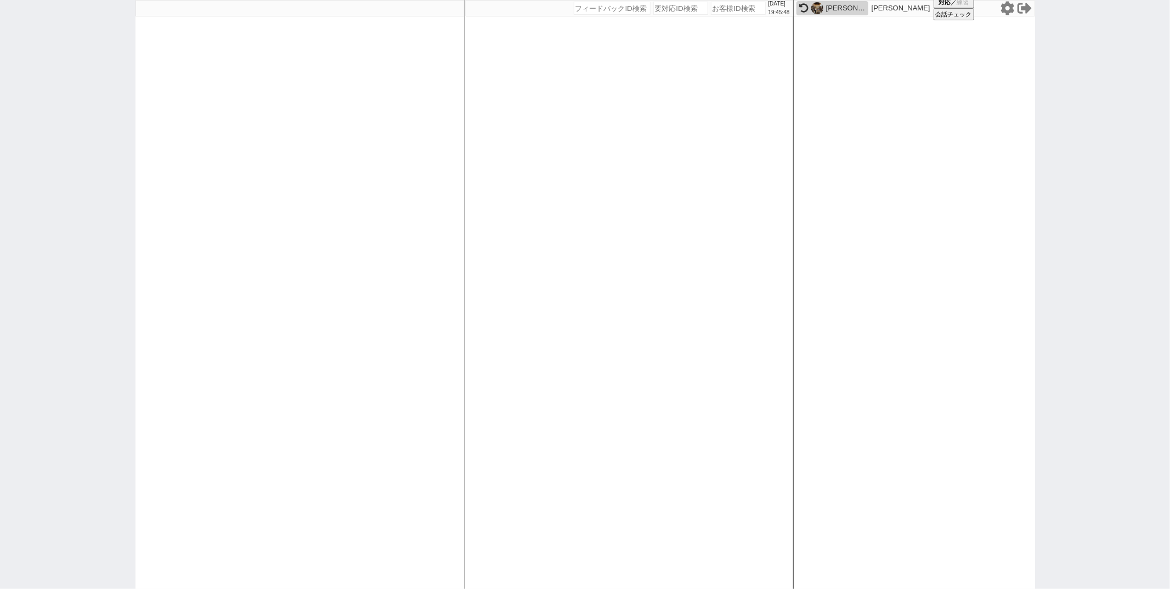
paste input "618876"
type input "618876"
select select
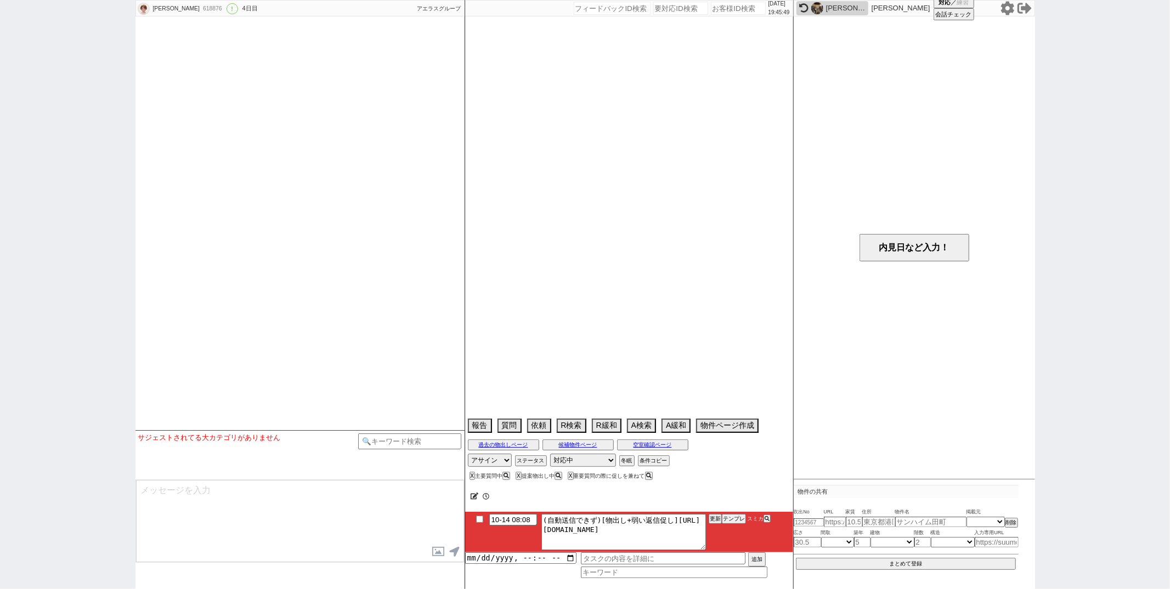
scroll to position [915, 0]
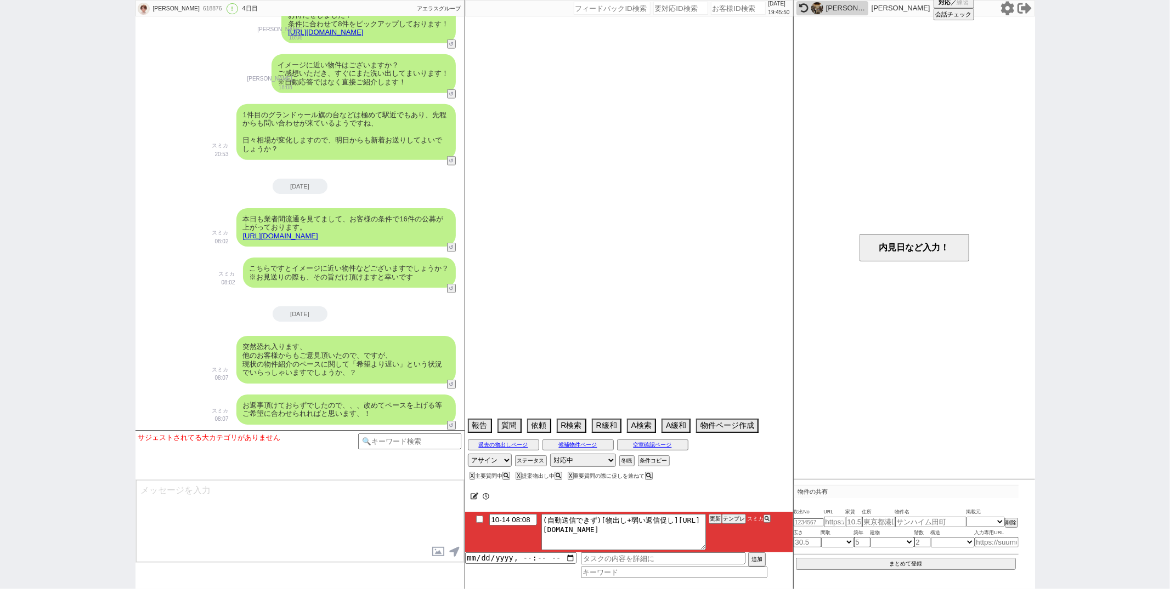
select select "2025"
select select "11"
select select "34"
select select "0"
select select "25"
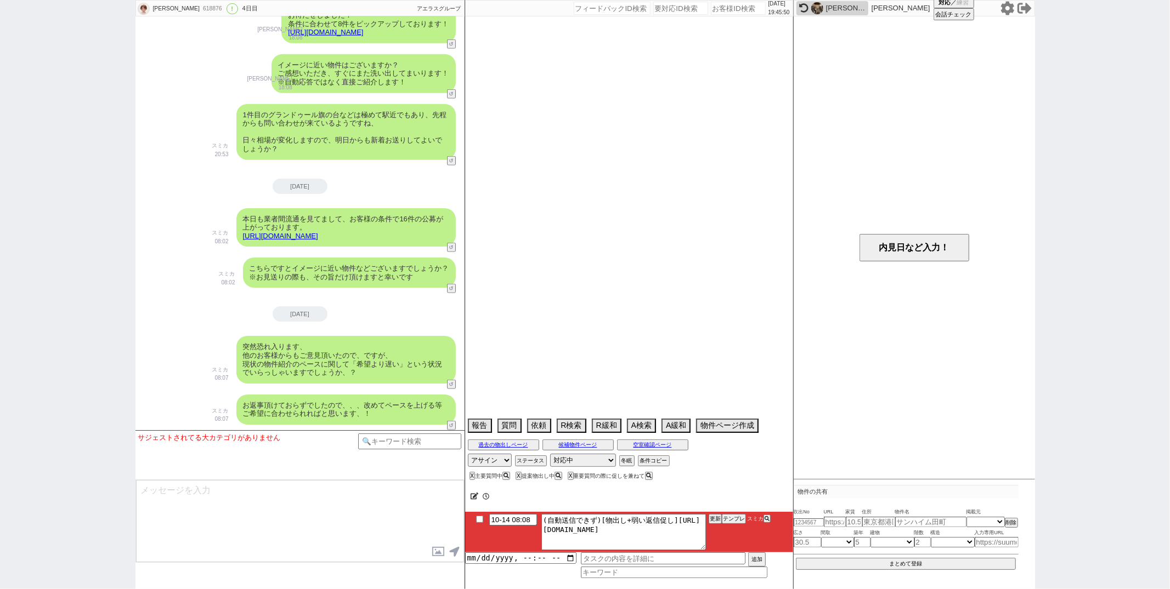
select select "9"
select select "333"
select select "14"
select select "77"
select select "23"
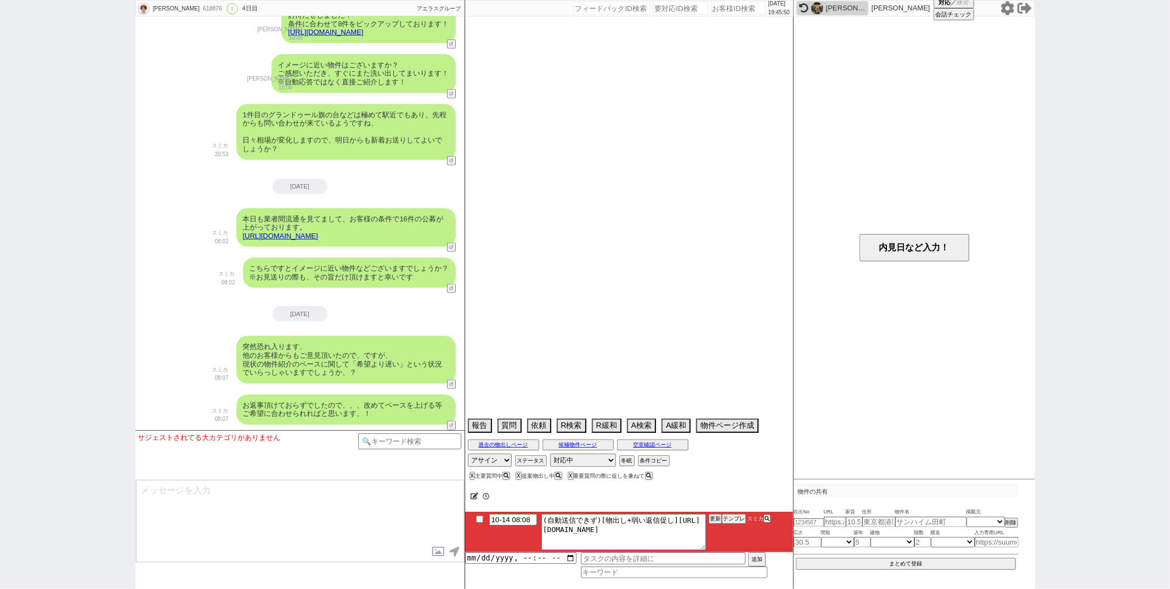
select select "731"
select select "75"
select select "60"
select select "823"
select select "65"
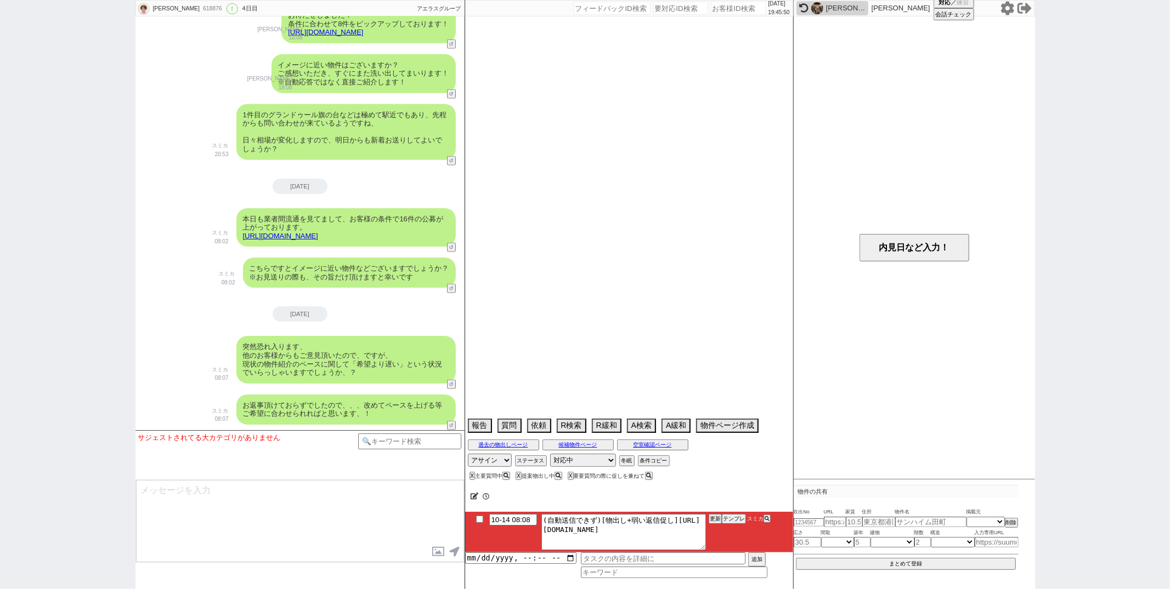
select select "1581"
select select "50"
select select "62"
select select "[DATE]"
select select "69"
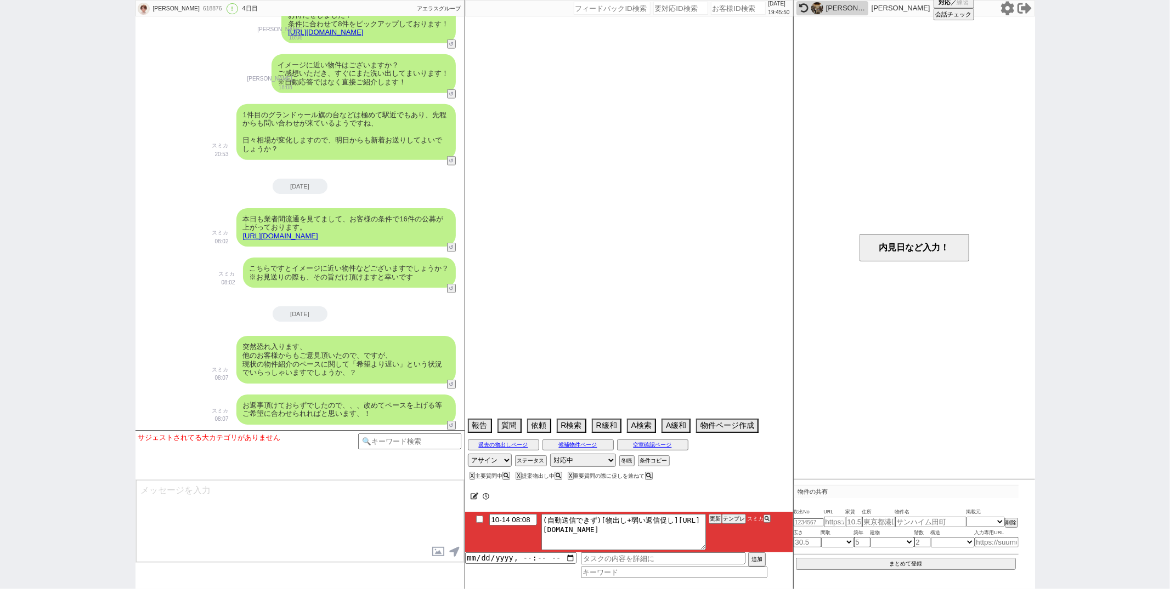
select select "[DATE]"
select select "59"
select select "[DATE]"
select select "54"
select select "74"
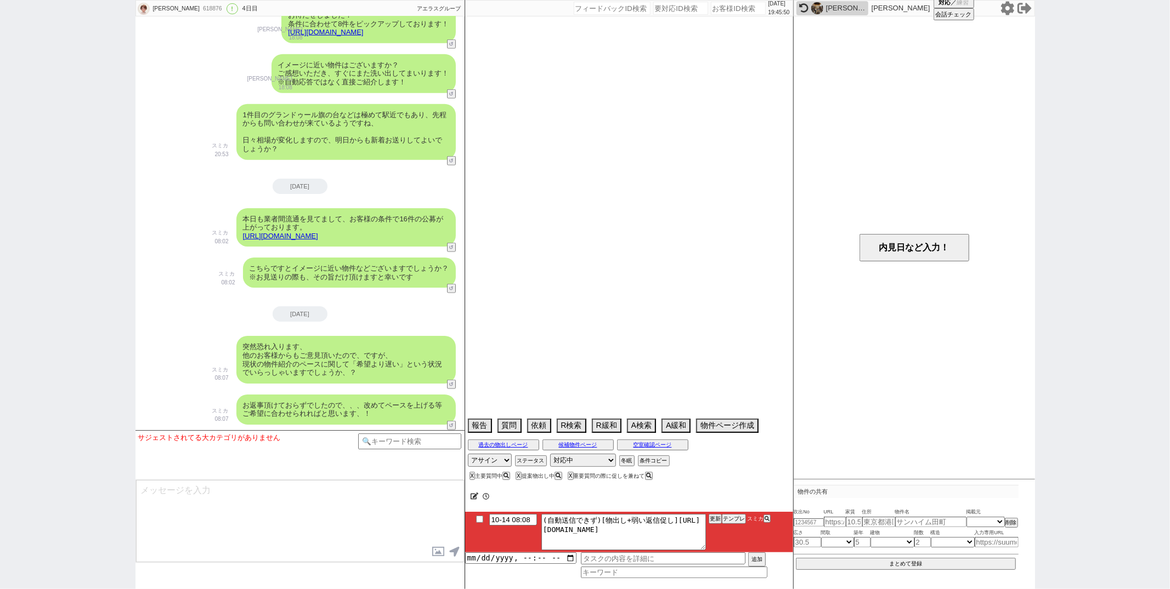
select select "57"
select select "64"
select select "1559"
select select "56"
select select "70"
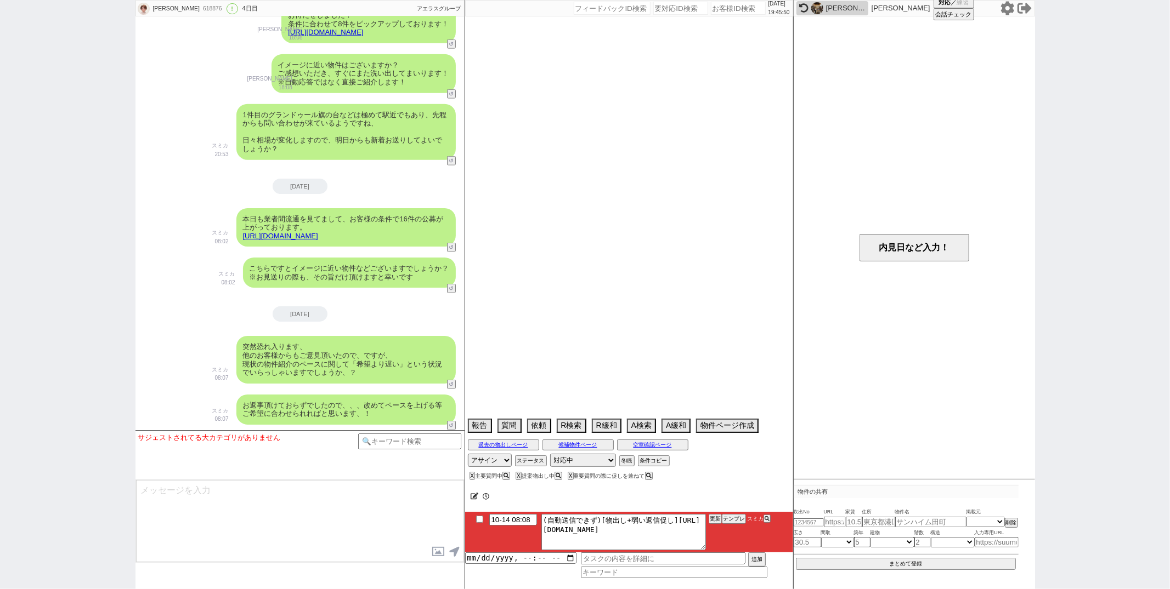
select select "[DATE]"
select select "15"
select select "52"
select select "67"
select select "47"
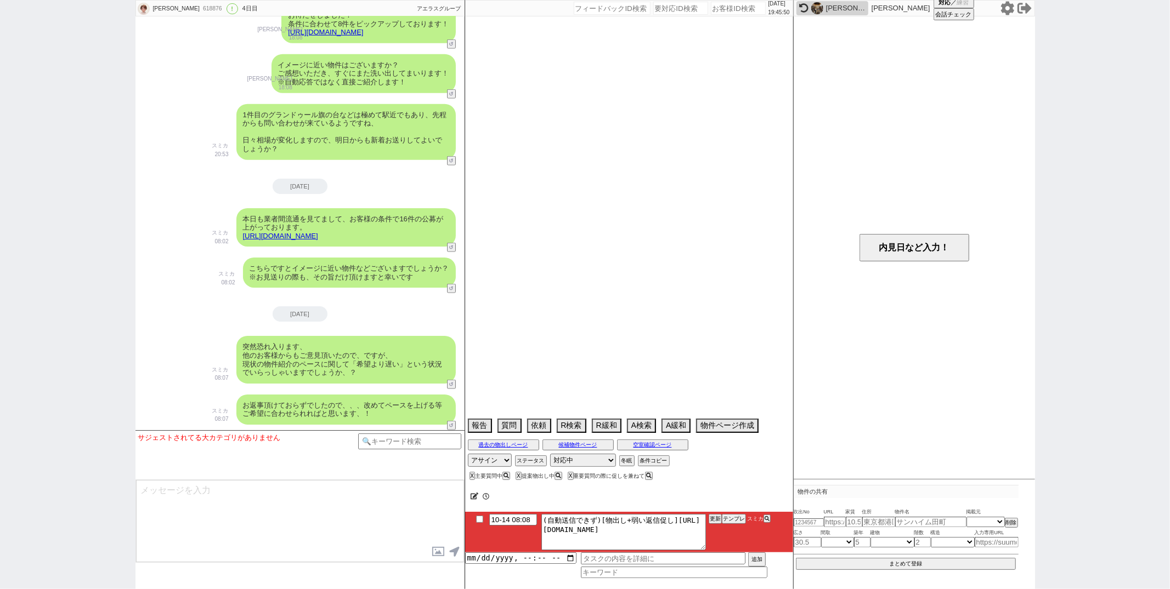
select select "63"
select select "68"
select select "1641"
select select "66"
select select "71"
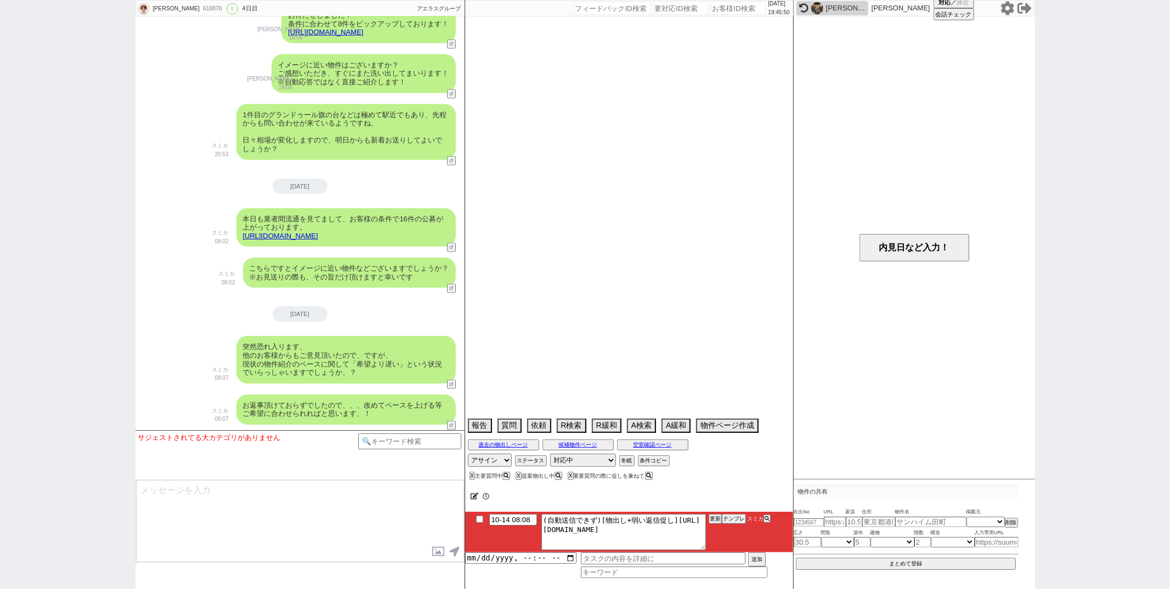
select select "51"
select select "48"
select select "7"
select select "53"
select select "12"
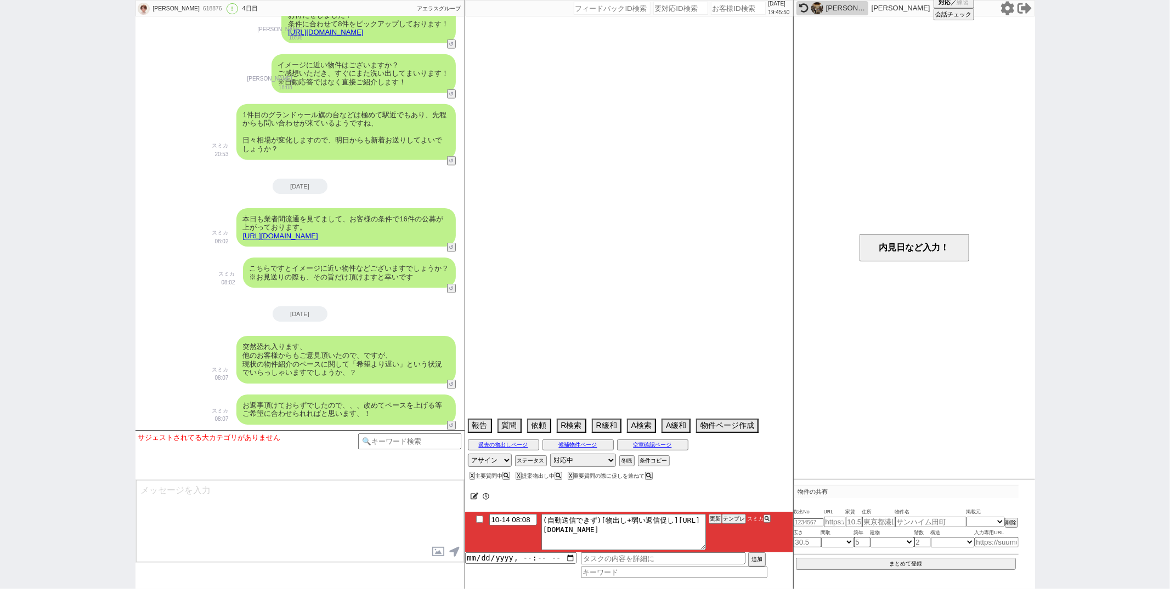
select select "35"
select select "73"
select select "1761"
select select "44"
select select "38"
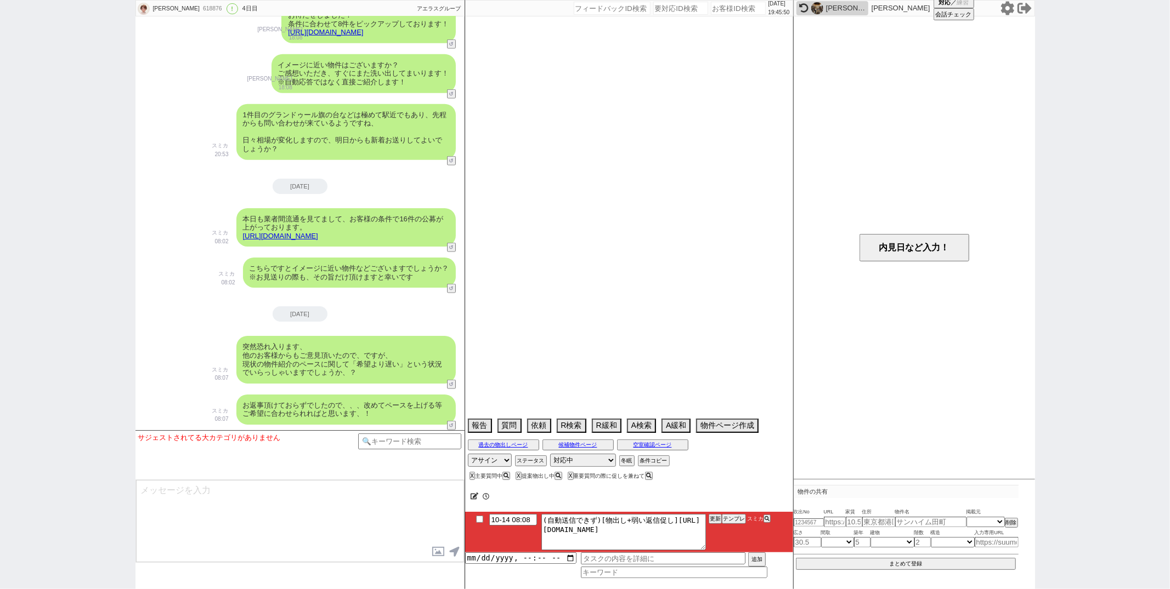
select select "36"
select select "17"
select select "61"
select select "11"
select select "29"
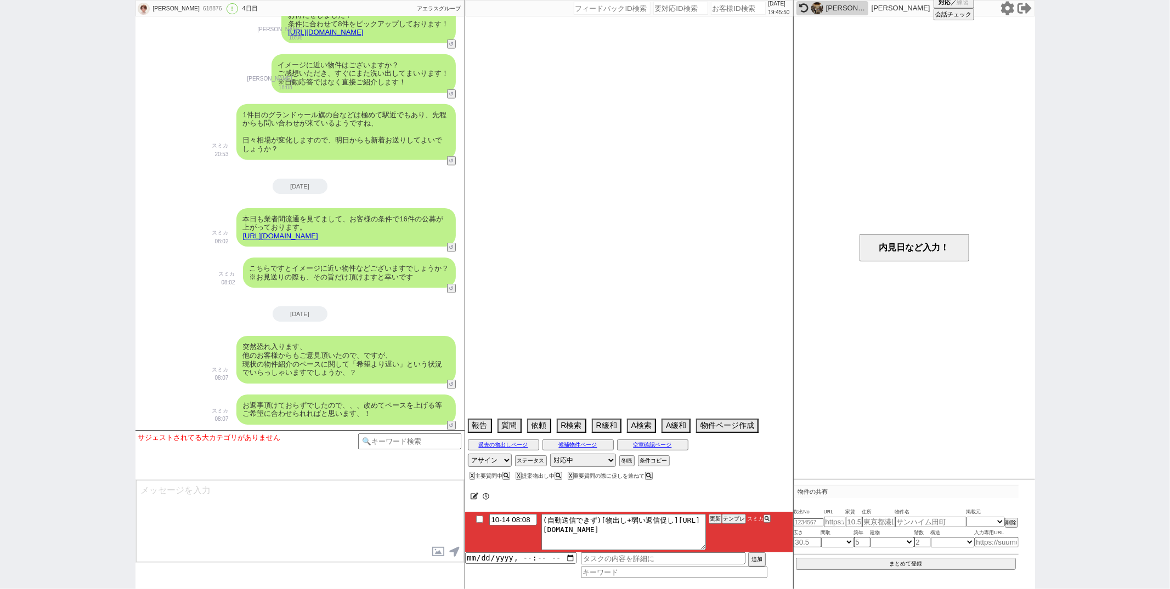
select select "58"
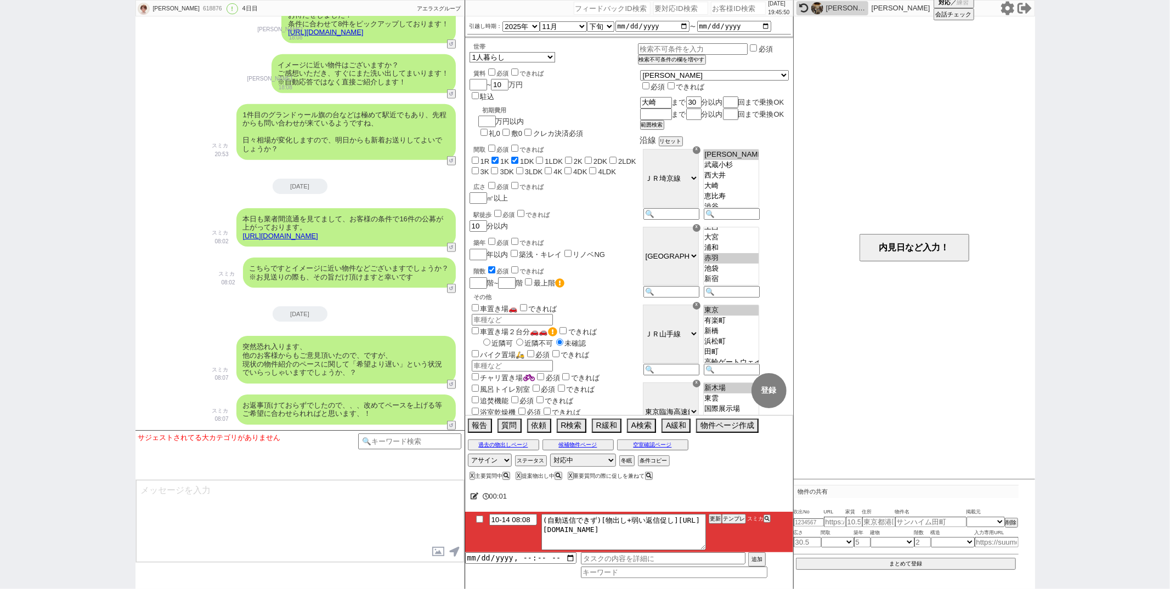
scroll to position [23, 0]
drag, startPoint x: 554, startPoint y: 530, endPoint x: 624, endPoint y: 553, distance: 73.3
click at [624, 553] on li "10-14 08:08 (自動送信できず)[物出し+弱い返信促し][URL][DOMAIN_NAME] 更新 テンプレ スミカ" at bounding box center [629, 532] width 328 height 41
click at [731, 522] on button "テンプレ" at bounding box center [734, 519] width 24 height 8
type textarea "その後も見ておりまして、追加でピックアップしてまいりました！ [URL][DOMAIN_NAME] 特に1件目のエクセレントフラッツ戸越公園は南向きで人気のタ…"
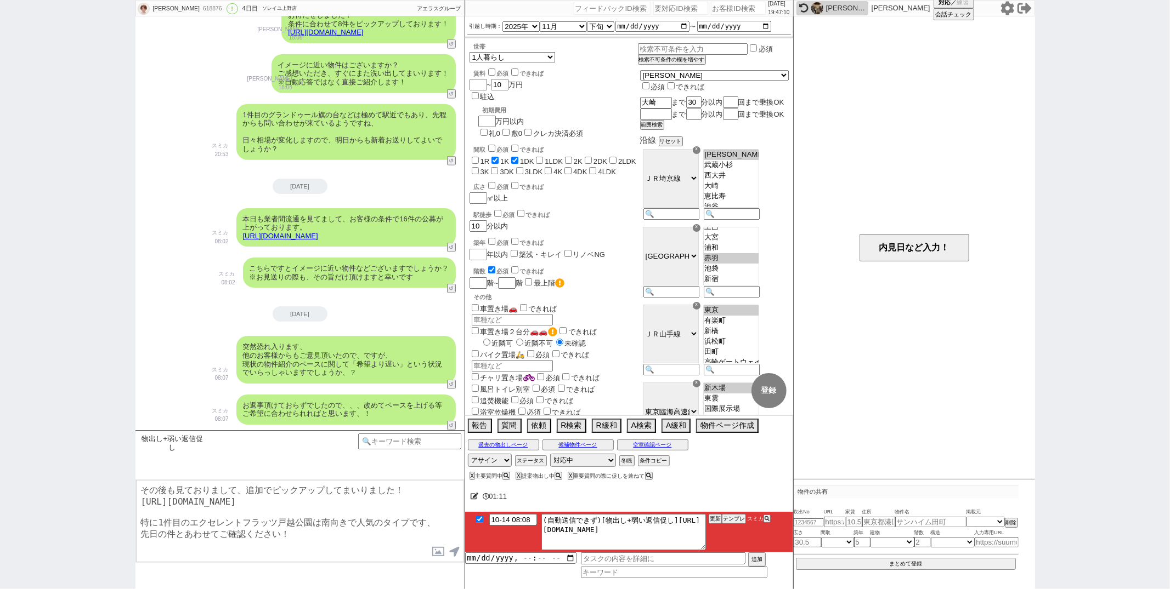
checkbox input "true"
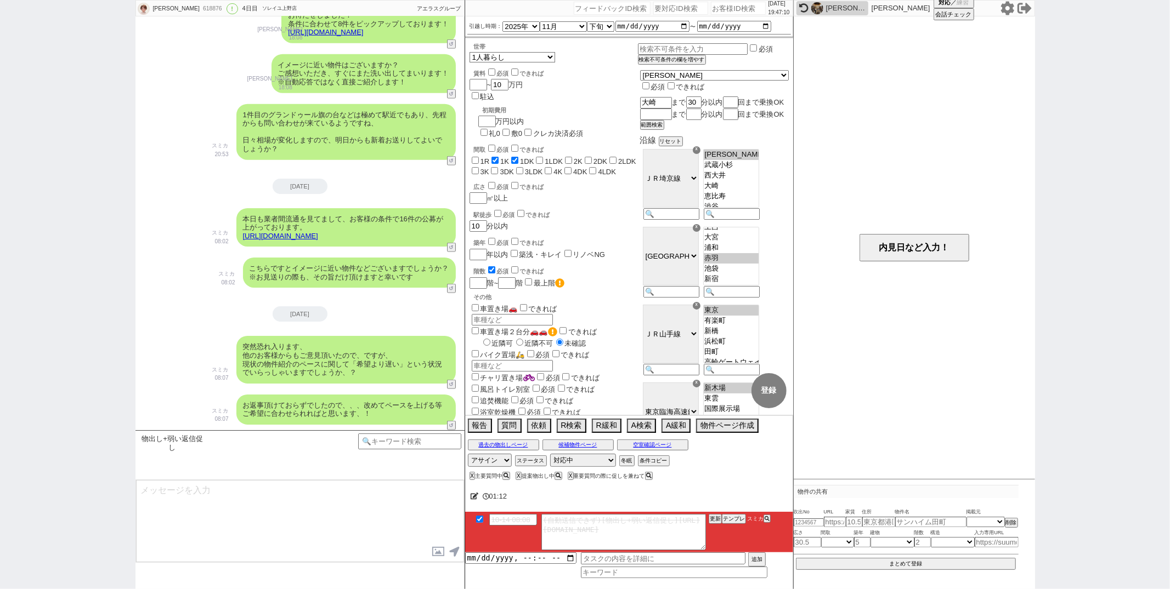
scroll to position [1036, 0]
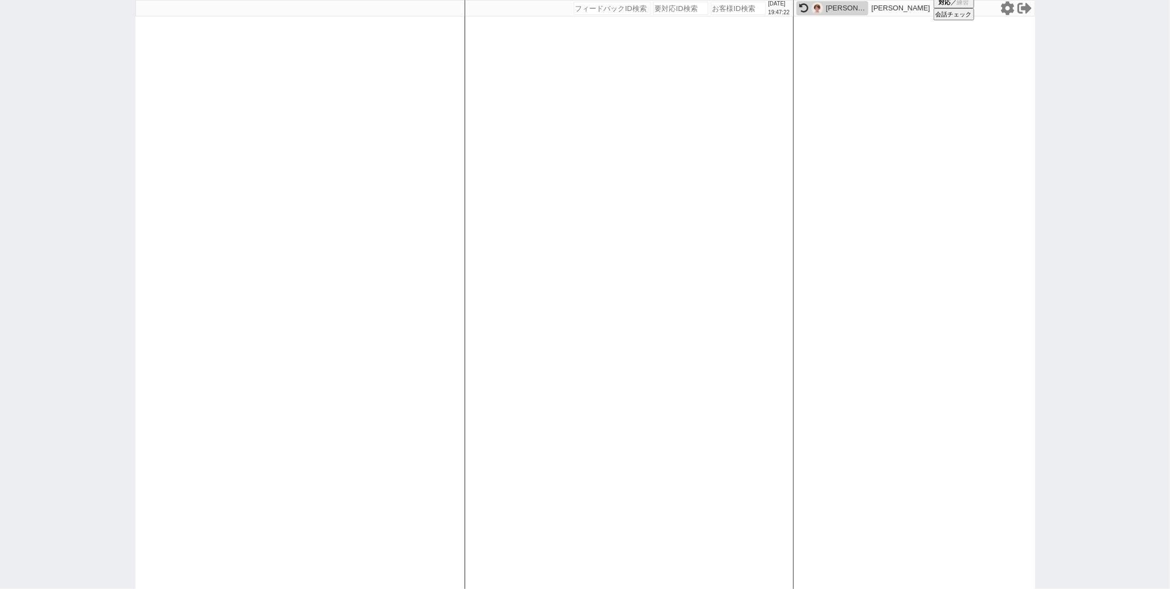
paste input "618835"
type input "618835"
select select
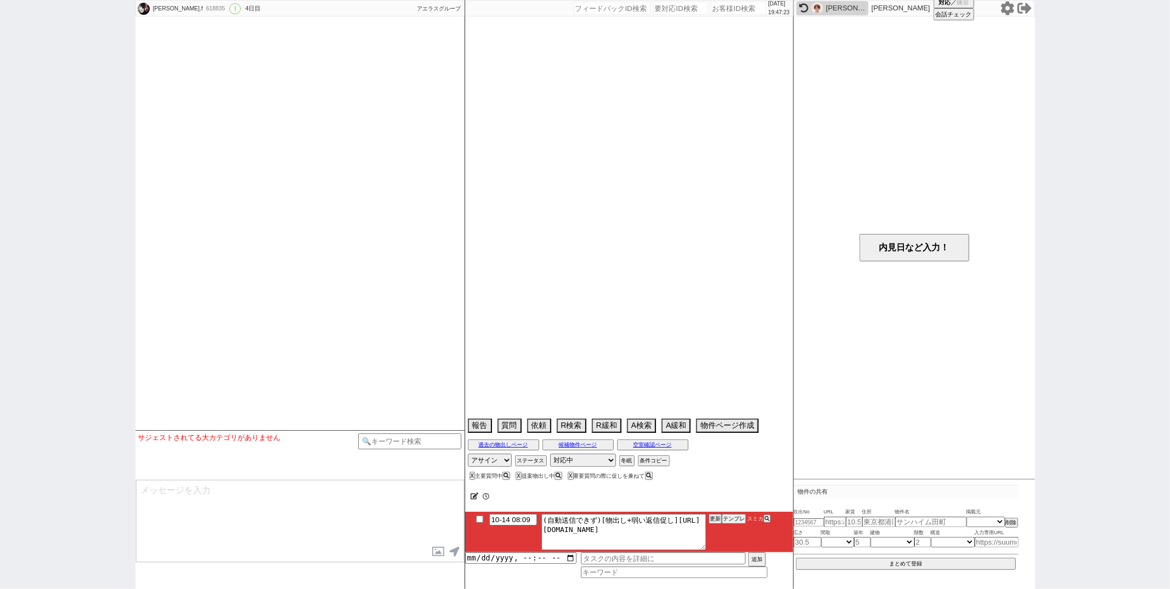
select select "2025"
select select "12"
select select "32"
select select "0"
select select "23"
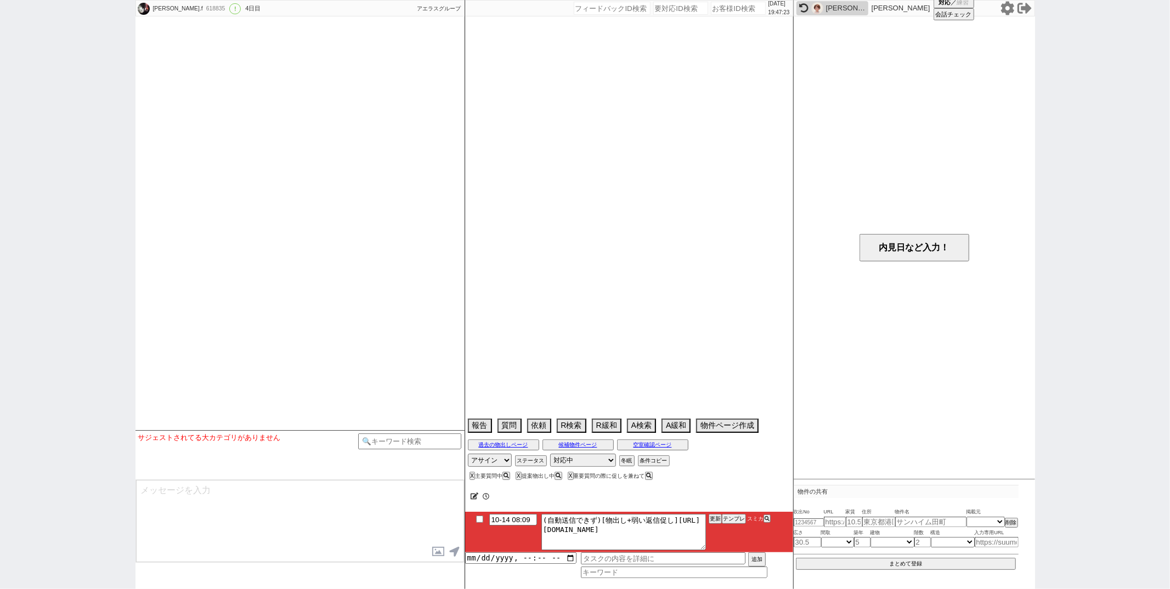
select select "750"
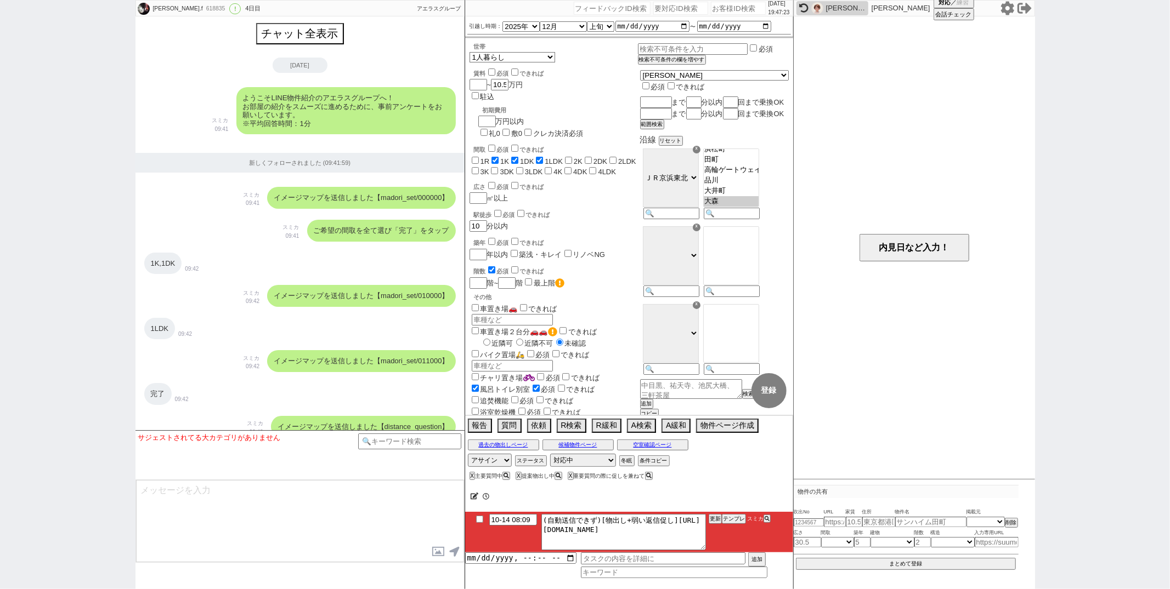
scroll to position [287, 0]
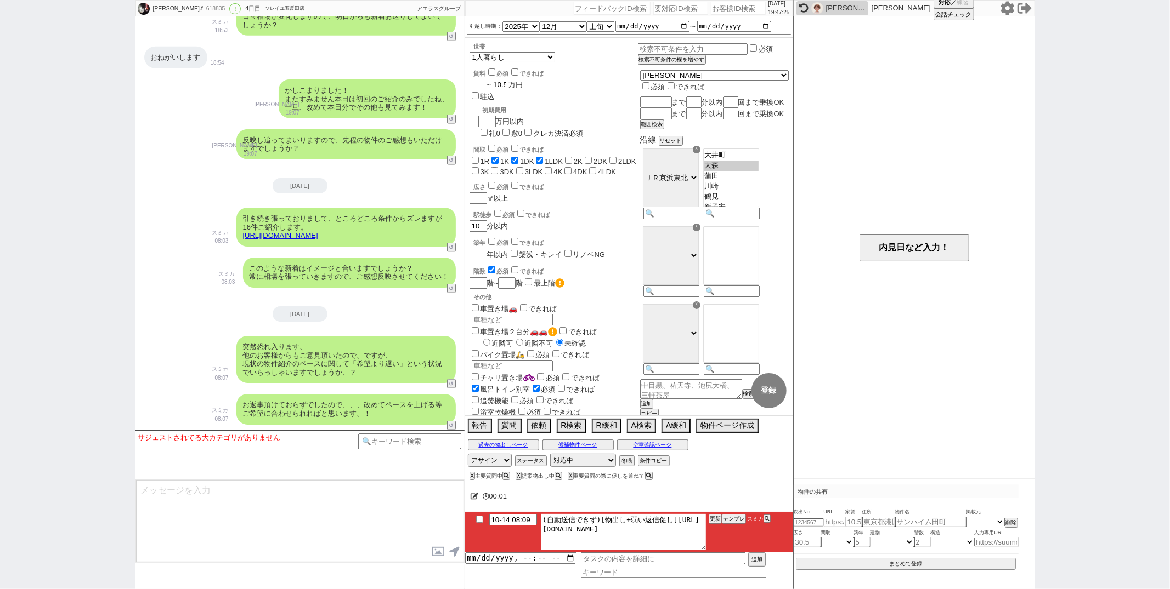
drag, startPoint x: 554, startPoint y: 530, endPoint x: 622, endPoint y: 552, distance: 72.0
click at [622, 552] on li "10-14 08:09 (自動送信できず)[物出し+弱い返信促し][URL][DOMAIN_NAME] 更新 テンプレ スミカ" at bounding box center [629, 532] width 328 height 41
click at [738, 520] on button "テンプレ" at bounding box center [734, 519] width 24 height 8
type textarea "その後も見ておりまして、賃料がズレますが追加でピックアップしてまいりました！ [URL][DOMAIN_NAME] 特に1件目の物件は南向きで人気のタイプです…"
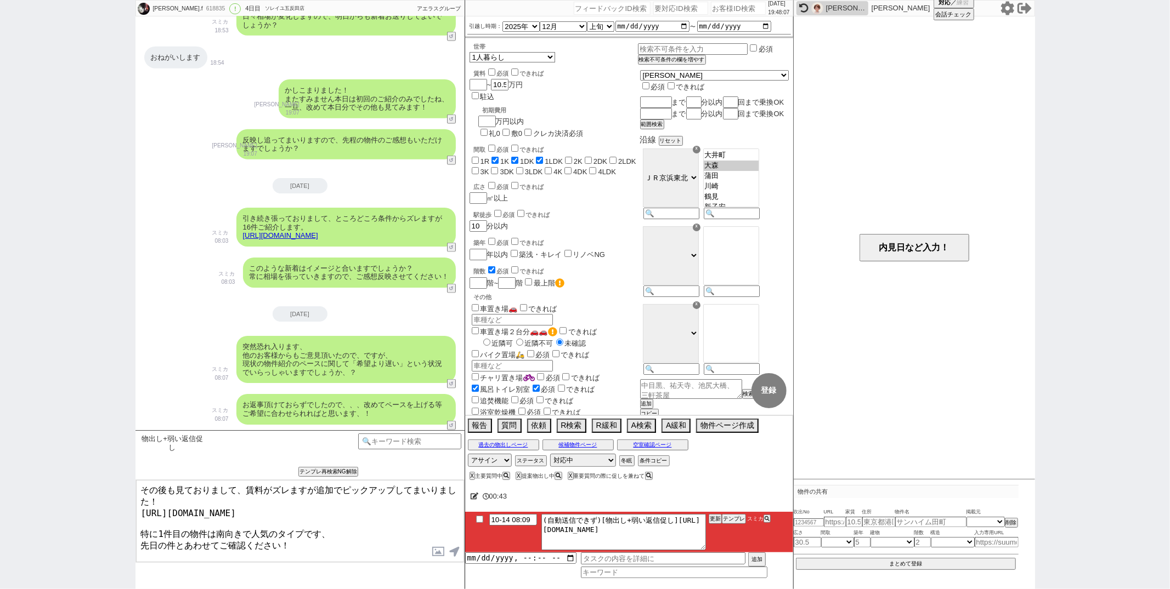
click at [351, 541] on textarea "その後も見ておりまして、賃料がズレますが追加でピックアップしてまいりました！ [URL][DOMAIN_NAME] 特に1件目の物件は南向きで人気のタイプです…" at bounding box center [300, 521] width 328 height 82
checkbox input "true"
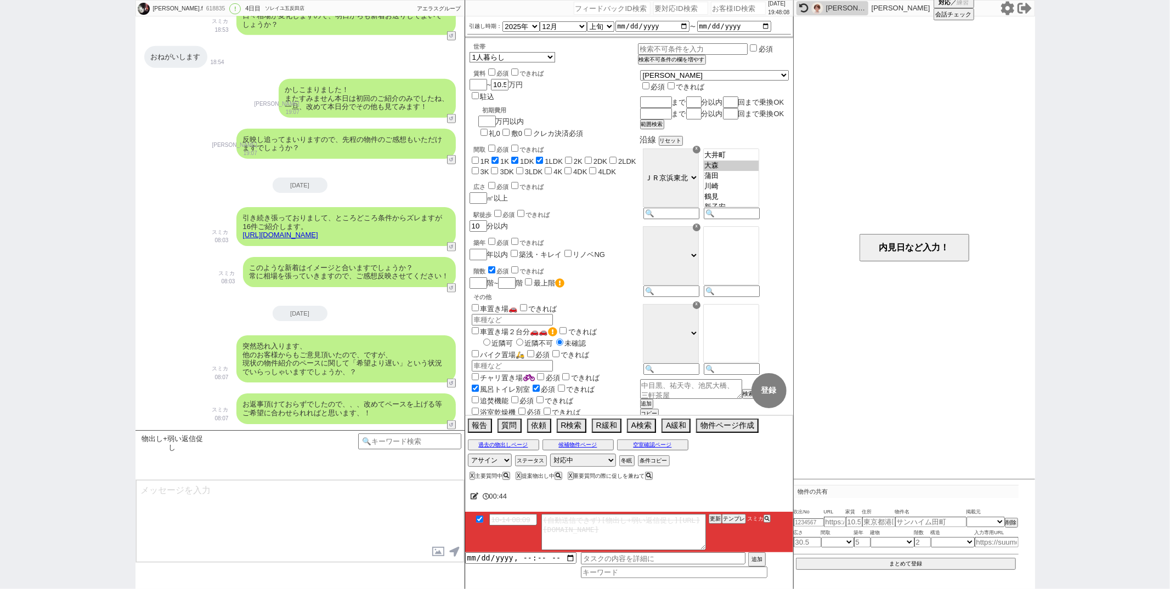
scroll to position [1275, 0]
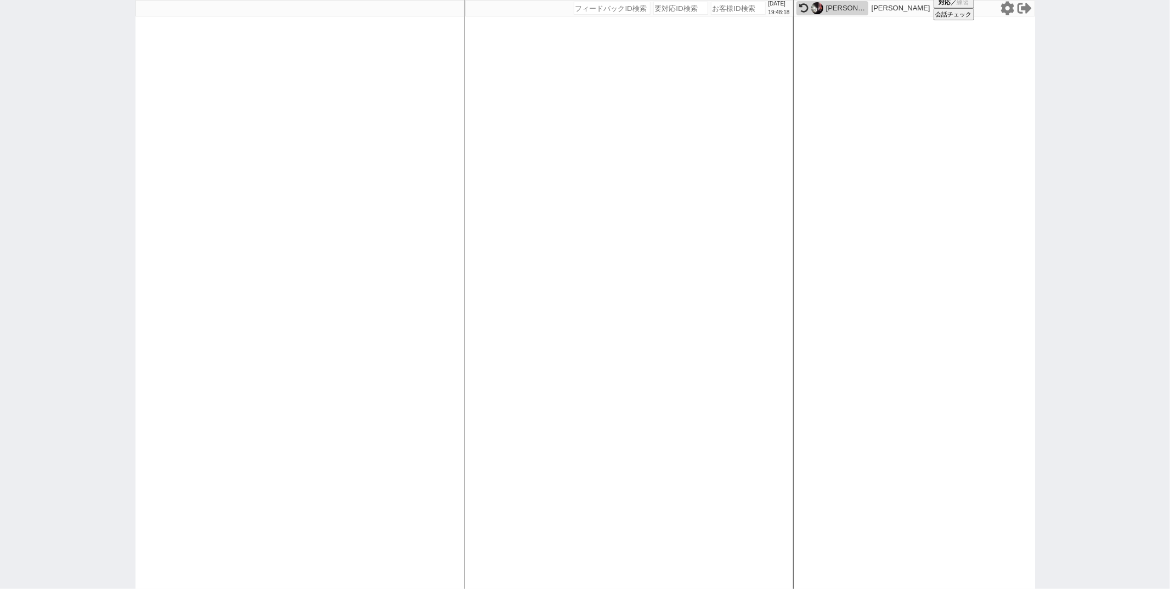
paste input "618816"
type input "618816"
select select
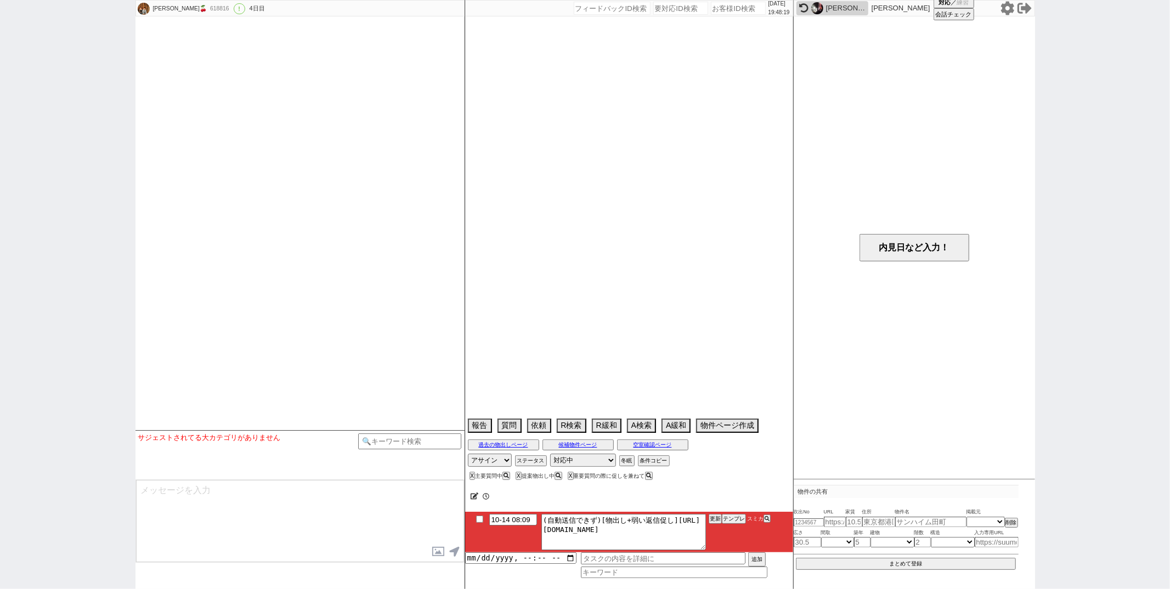
scroll to position [1429, 0]
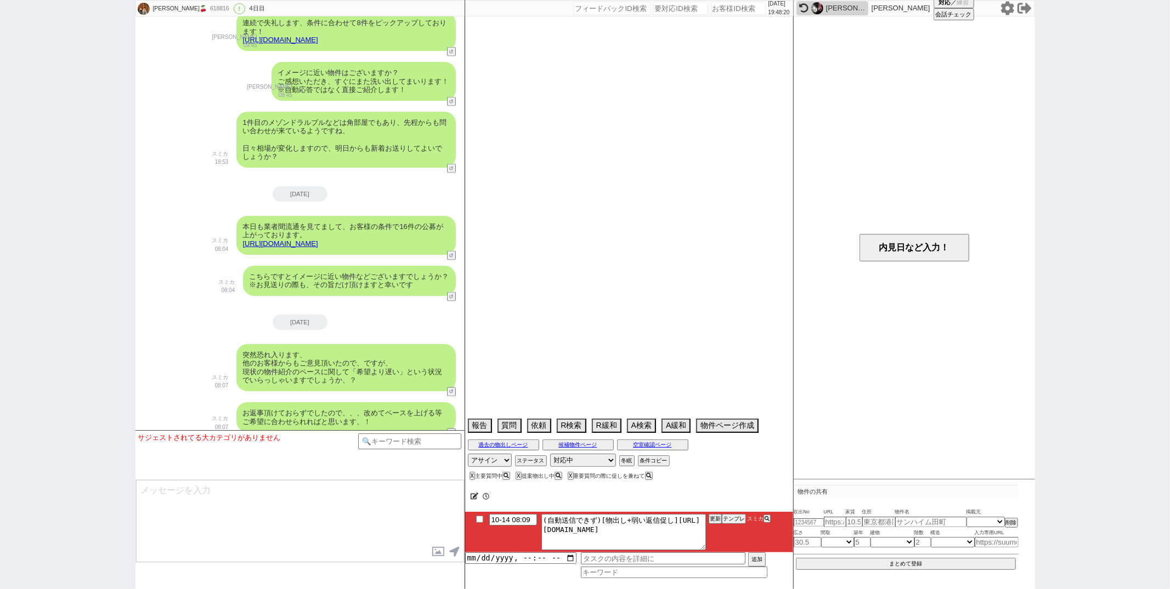
select select "15"
select select "6"
select select "75"
select select "14"
select select "60"
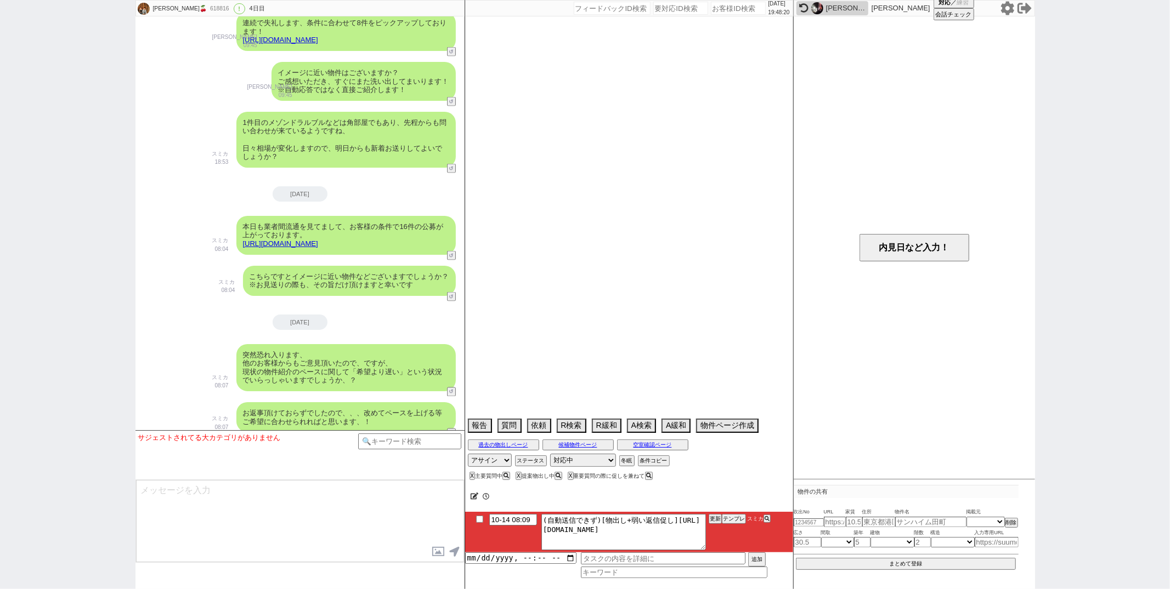
select select "820"
select select "59"
select select "65"
select select "1579"
select select "70"
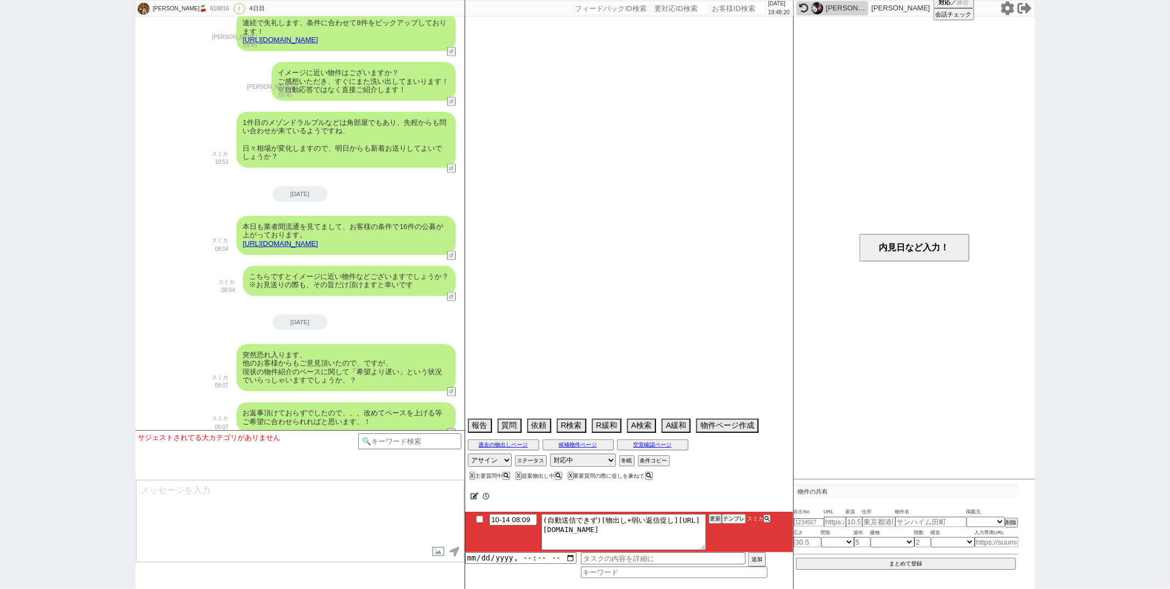
select select "1683"
select select "64"
select select "1559"
select select "67"
select select "23"
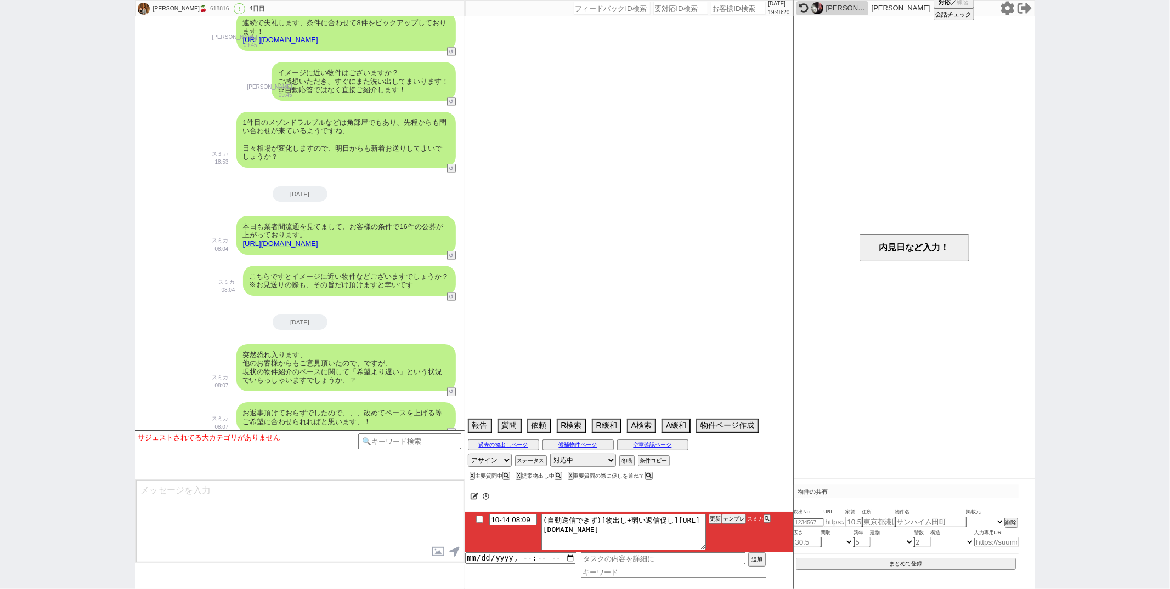
select select "731"
select select "62"
select select "[DATE]"
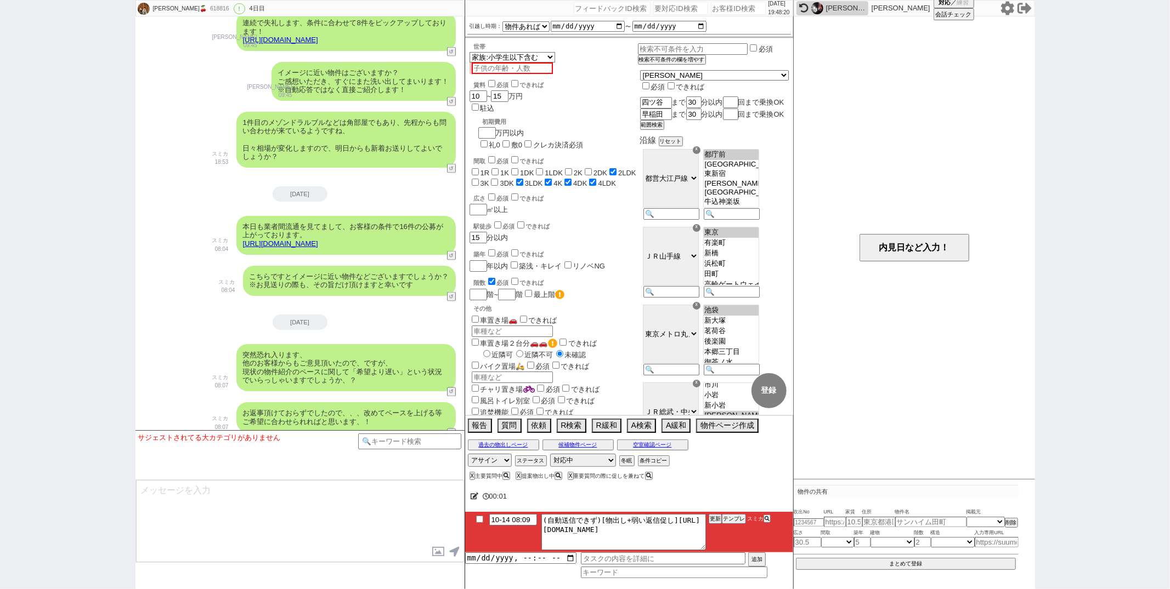
scroll to position [207, 0]
drag, startPoint x: 554, startPoint y: 529, endPoint x: 561, endPoint y: 537, distance: 11.3
click at [561, 537] on textarea "(自動送信できず)[物出し+弱い返信促し][URL][DOMAIN_NAME]" at bounding box center [623, 532] width 164 height 36
drag, startPoint x: 554, startPoint y: 527, endPoint x: 611, endPoint y: 578, distance: 76.1
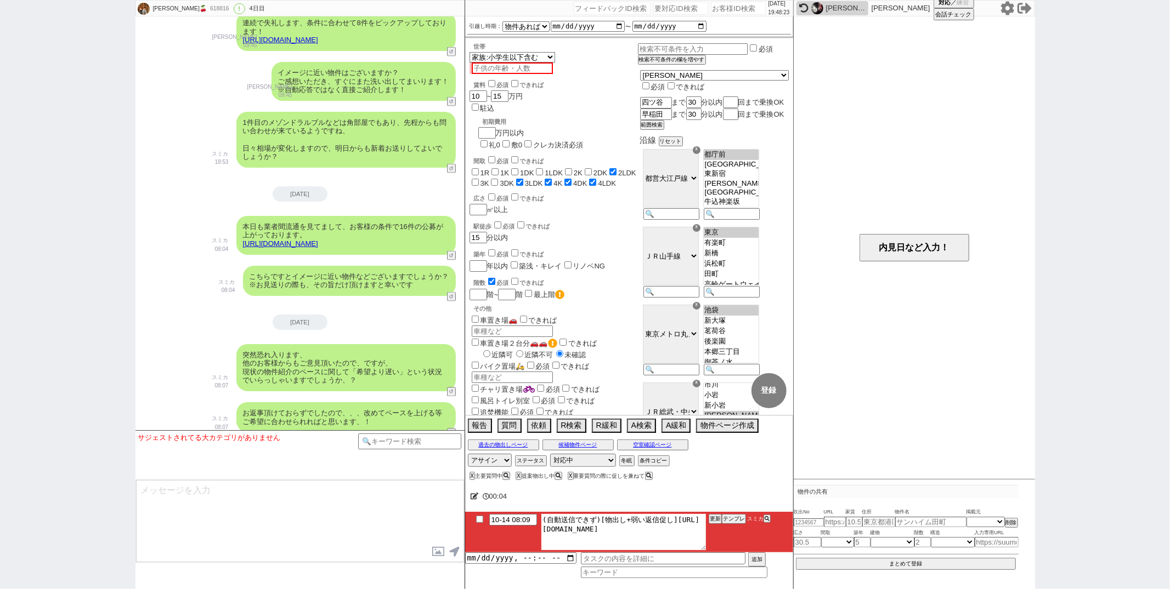
click at [612, 578] on div "10-14 08:09 (自動送信できず)[物出し+弱い返信促し][URL][DOMAIN_NAME] 更新 テンプレ スミカ 追加" at bounding box center [629, 545] width 328 height 66
click at [725, 519] on button "テンプレ" at bounding box center [734, 519] width 24 height 8
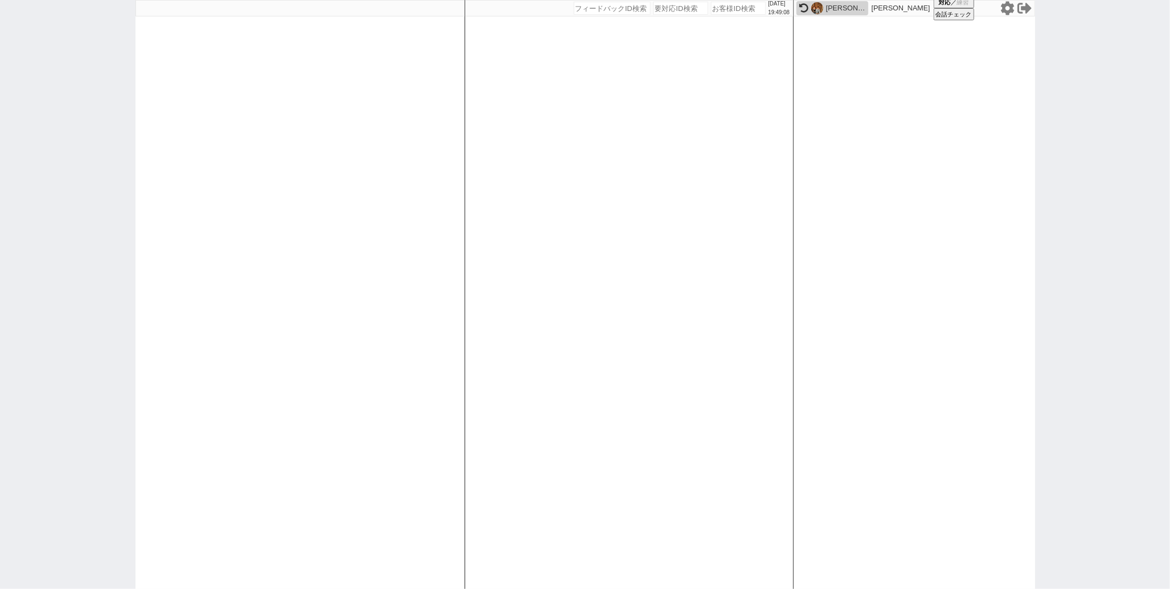
paste input "617581"
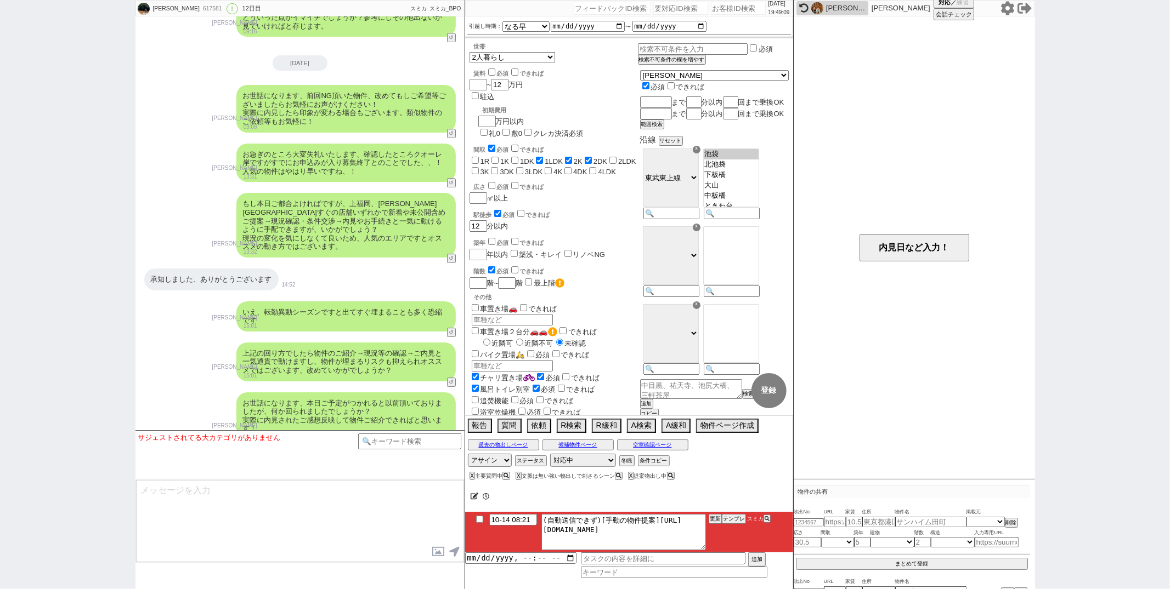
scroll to position [103, 0]
click at [735, 518] on button "テンプレ" at bounding box center [734, 519] width 24 height 8
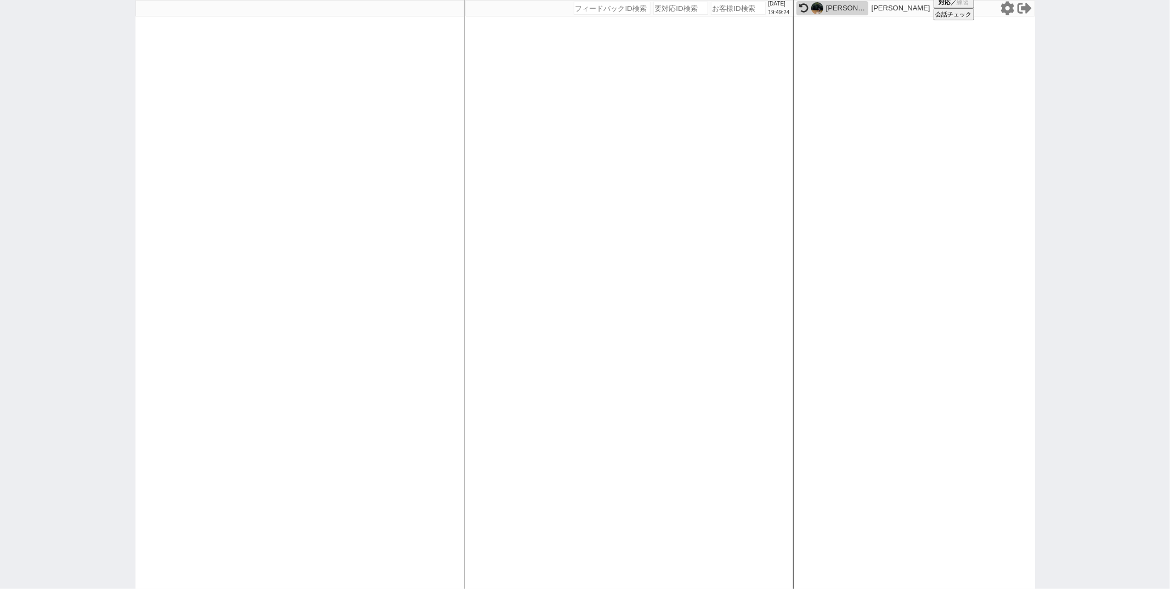
paste input "618326"
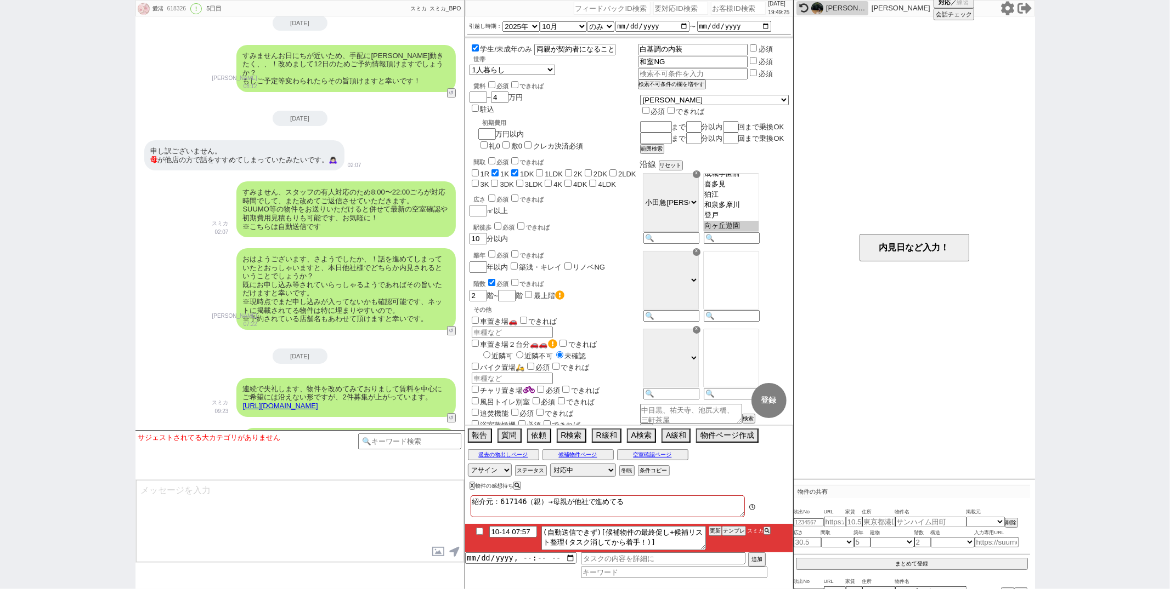
scroll to position [161, 0]
click at [725, 535] on button "テンプレ" at bounding box center [734, 531] width 24 height 8
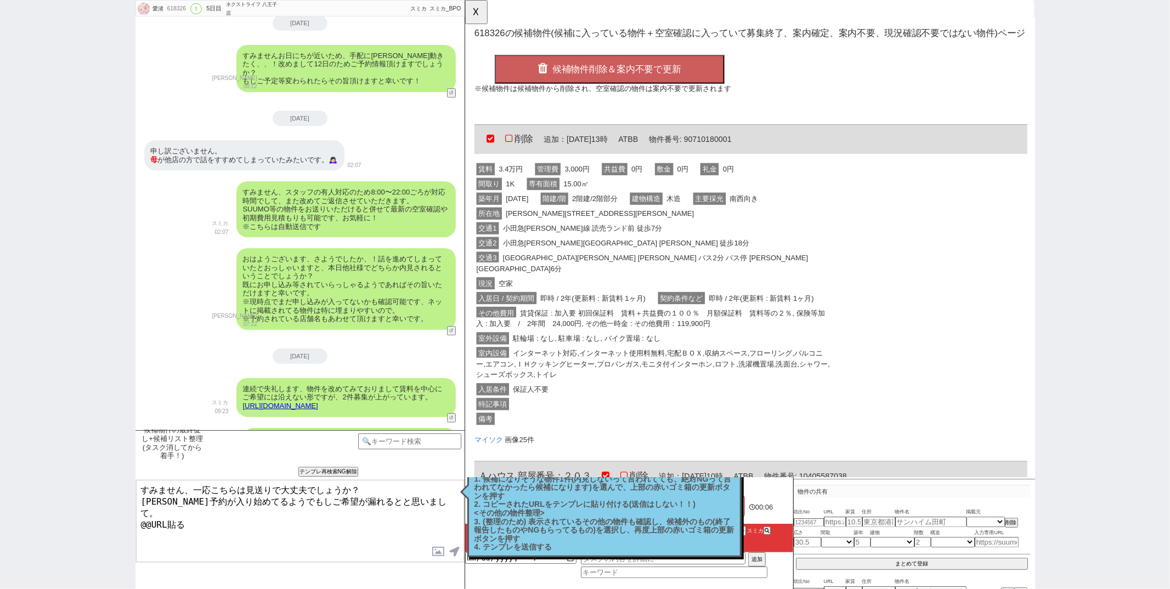
scroll to position [0, 0]
click at [604, 280] on span "[GEOGRAPHIC_DATA][PERSON_NAME] [PERSON_NAME] バス2分 バス停 [PERSON_NAME][GEOGRAPHIC_…" at bounding box center [654, 283] width 356 height 25
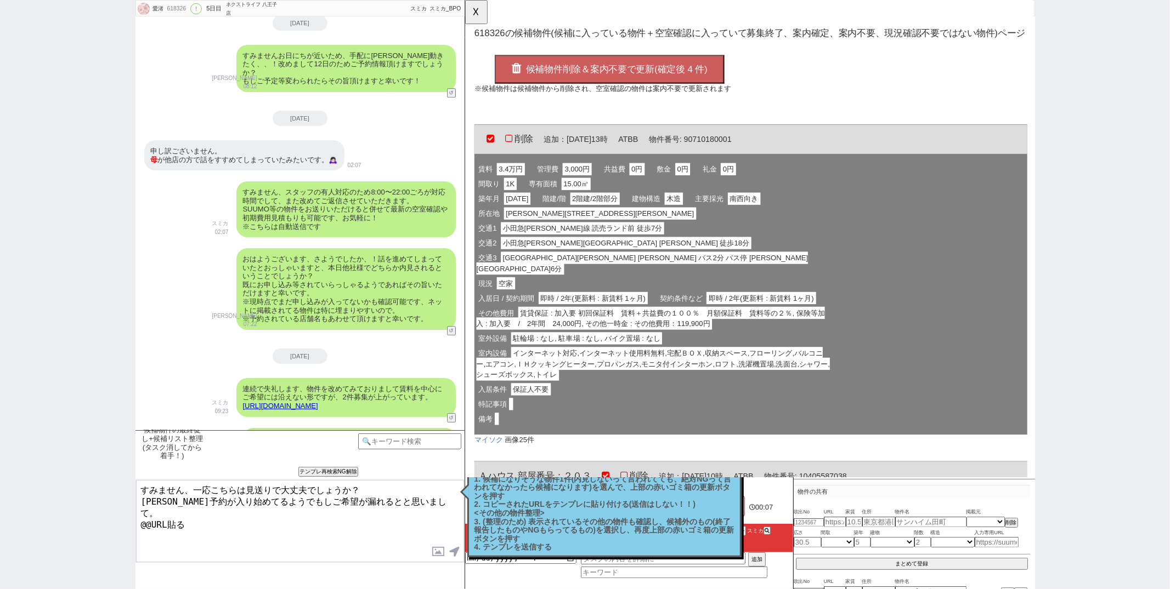
click at [621, 73] on span "候補物件削除＆案内不要で更新(確定後 4 件)" at bounding box center [627, 74] width 195 height 11
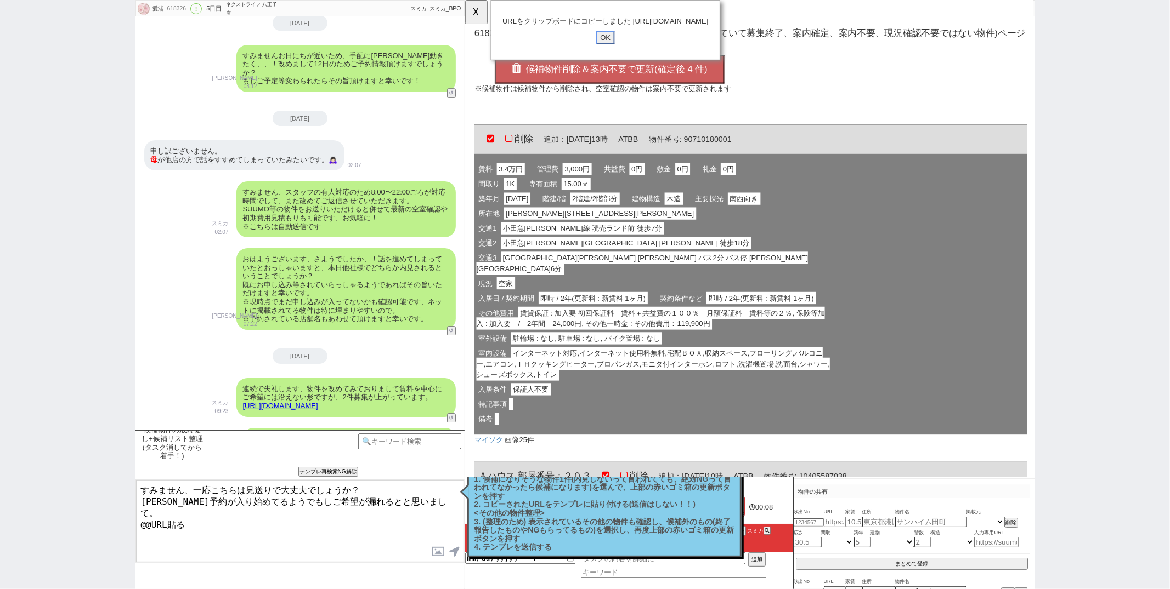
click at [609, 48] on input "OK" at bounding box center [615, 40] width 20 height 14
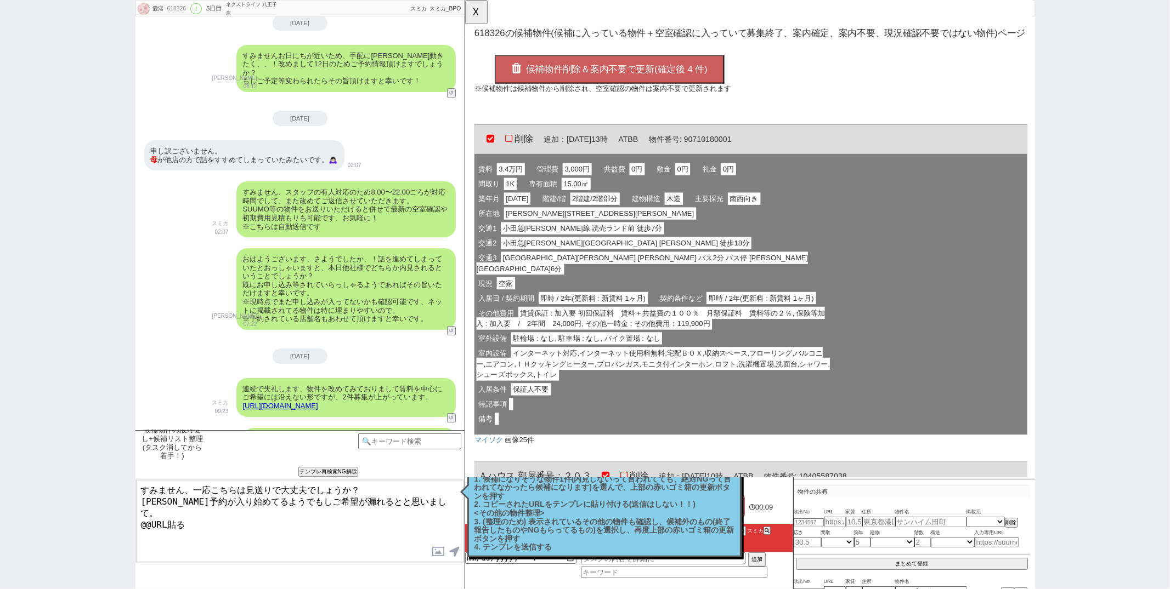
click at [186, 507] on textarea "すみません、一応こちらは見送りで大丈夫でしょうか？ [PERSON_NAME]予約が入り始めてるようでもしご希望が漏れるとと思いまして。 @@URL貼る" at bounding box center [300, 521] width 328 height 82
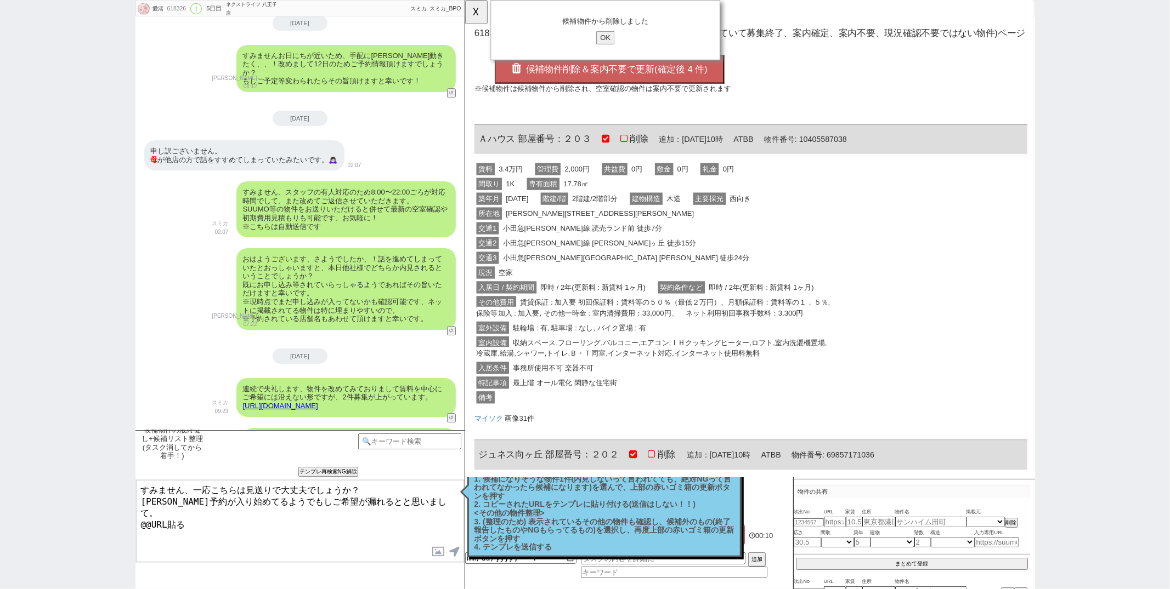
click at [185, 507] on textarea "すみません、一応こちらは見送りで大丈夫でしょうか？ [PERSON_NAME]予約が入り始めてるようでもしご希望が漏れるとと思いまして。 @@URL貼る" at bounding box center [300, 521] width 328 height 82
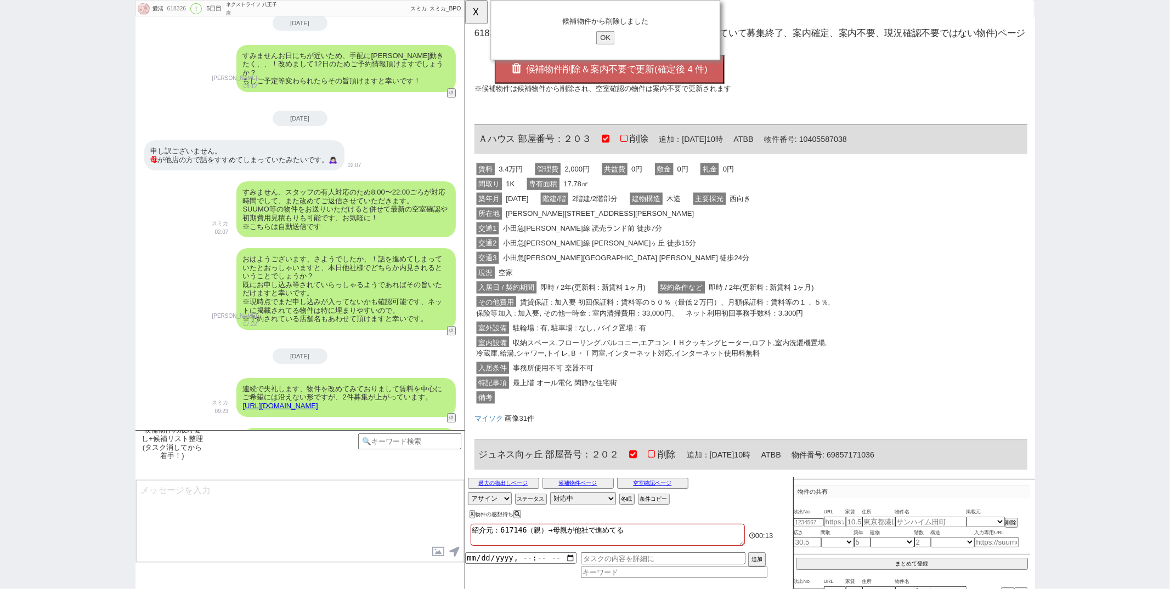
scroll to position [2813, 0]
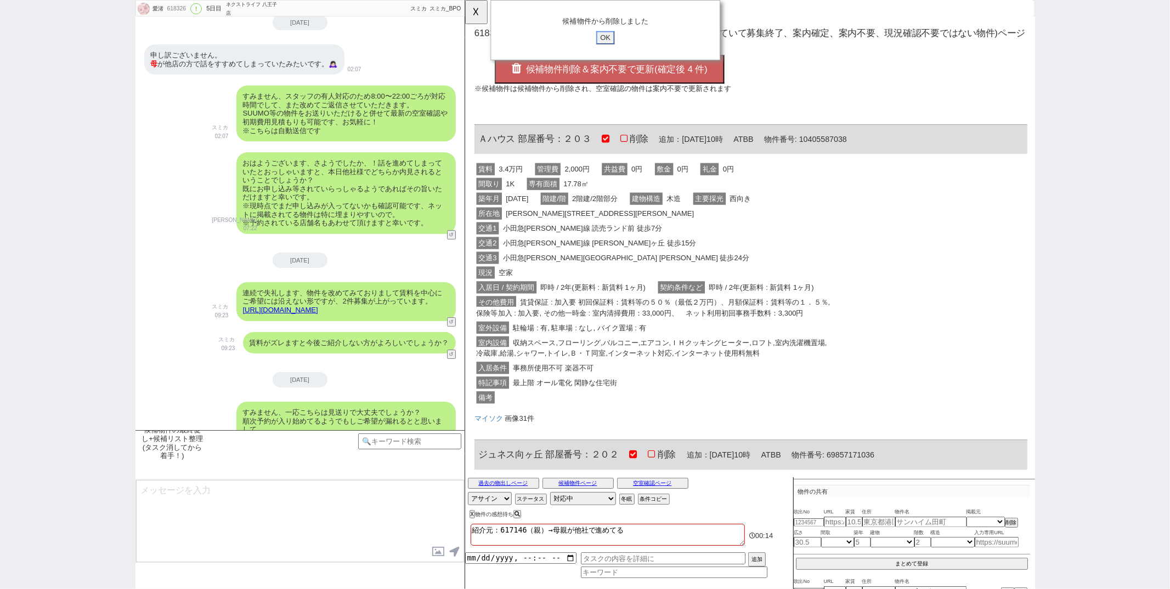
click at [616, 41] on input "OK" at bounding box center [615, 40] width 20 height 14
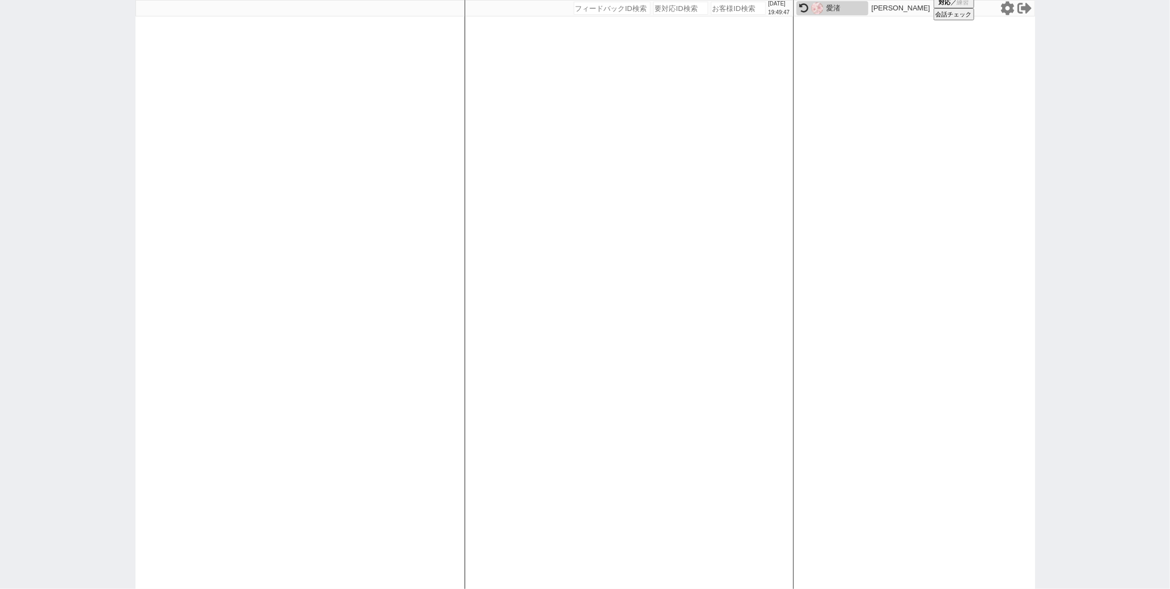
paste input "618719"
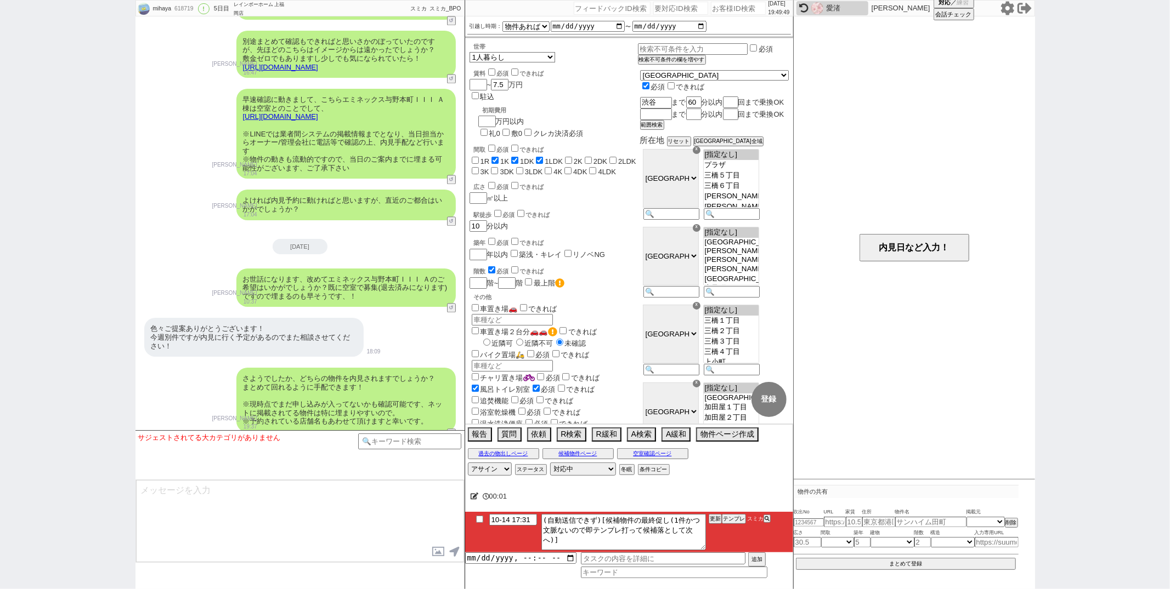
scroll to position [0, 0]
click at [733, 518] on button "テンプレ" at bounding box center [734, 519] width 24 height 8
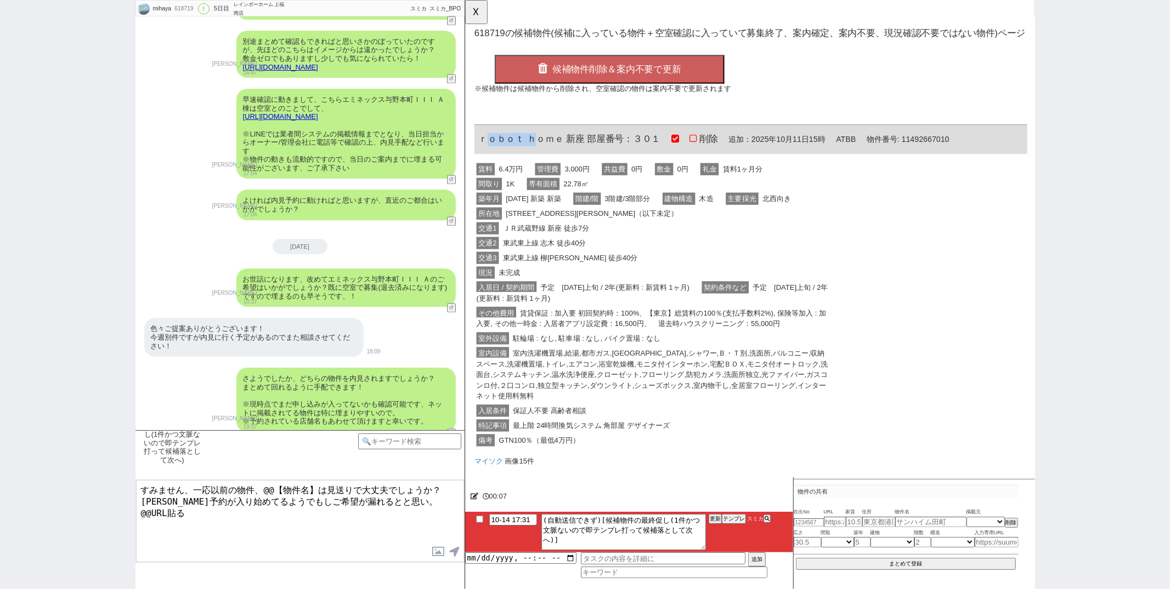
drag, startPoint x: 485, startPoint y: 146, endPoint x: 536, endPoint y: 147, distance: 51.6
click at [536, 147] on span "ｒｏｂｏｔ ｈｏｍｅ 新座 部屋番号：３０１" at bounding box center [577, 149] width 196 height 11
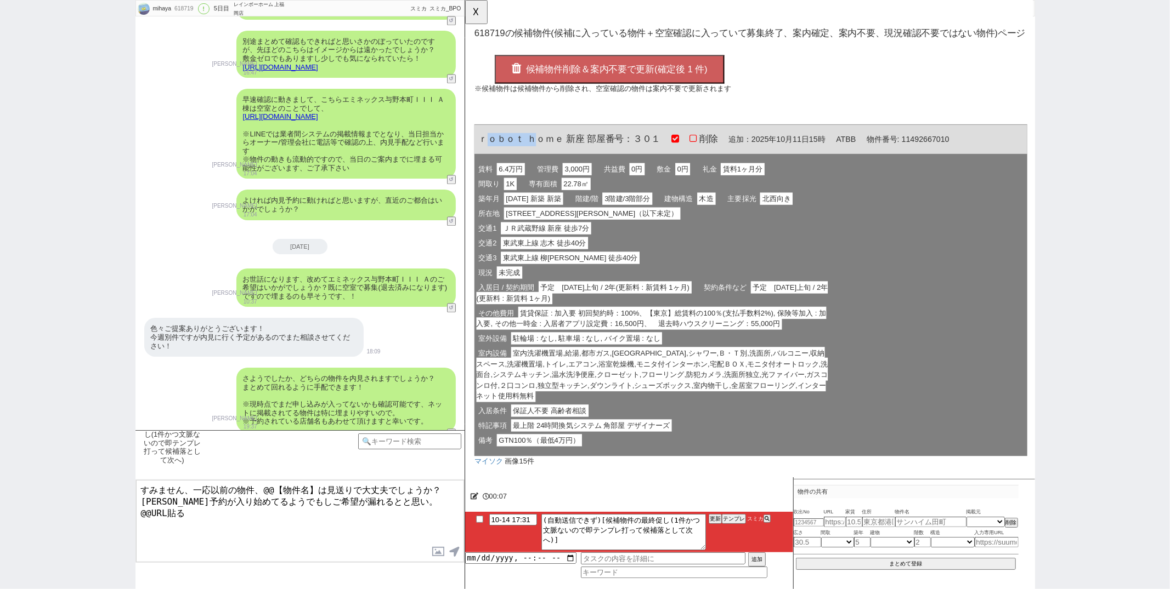
click at [536, 147] on span "ｒｏｂｏｔ ｈｏｍｅ 新座 部屋番号：３０１" at bounding box center [577, 149] width 196 height 11
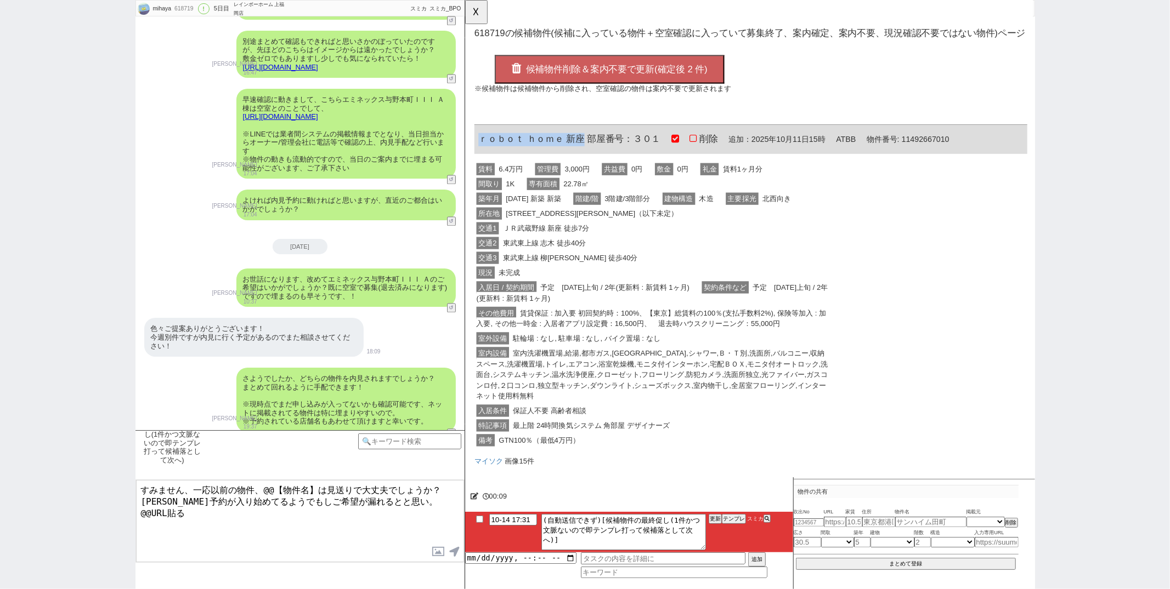
drag, startPoint x: 478, startPoint y: 148, endPoint x: 593, endPoint y: 146, distance: 115.2
click at [593, 146] on span "ｒｏｂｏｔ ｈｏｍｅ 新座 部屋番号：３０１" at bounding box center [577, 149] width 196 height 11
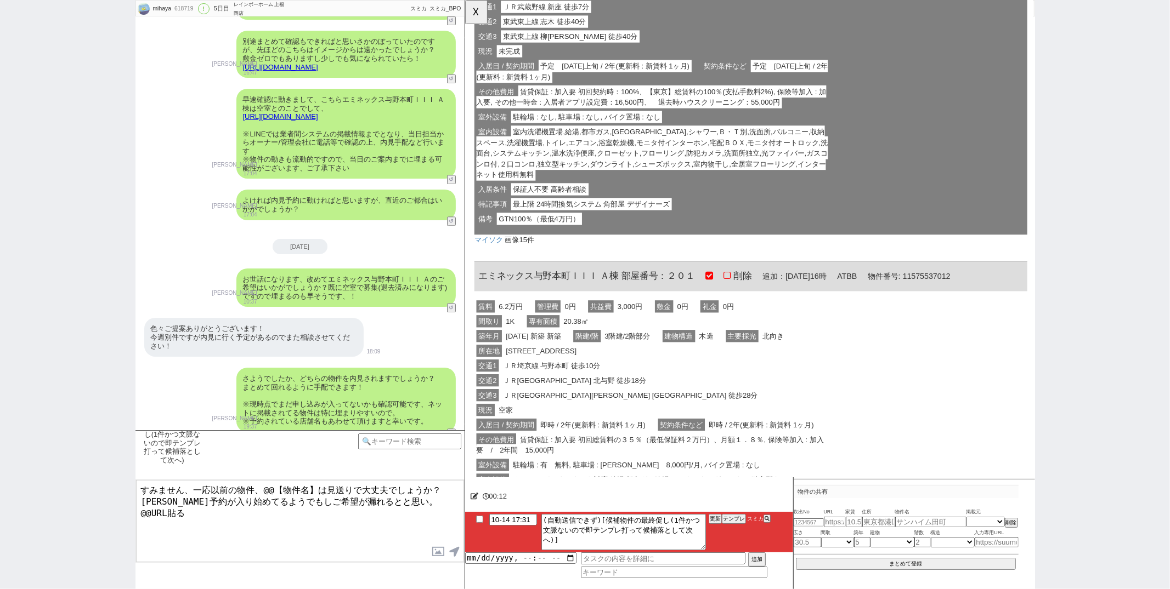
scroll to position [299, 0]
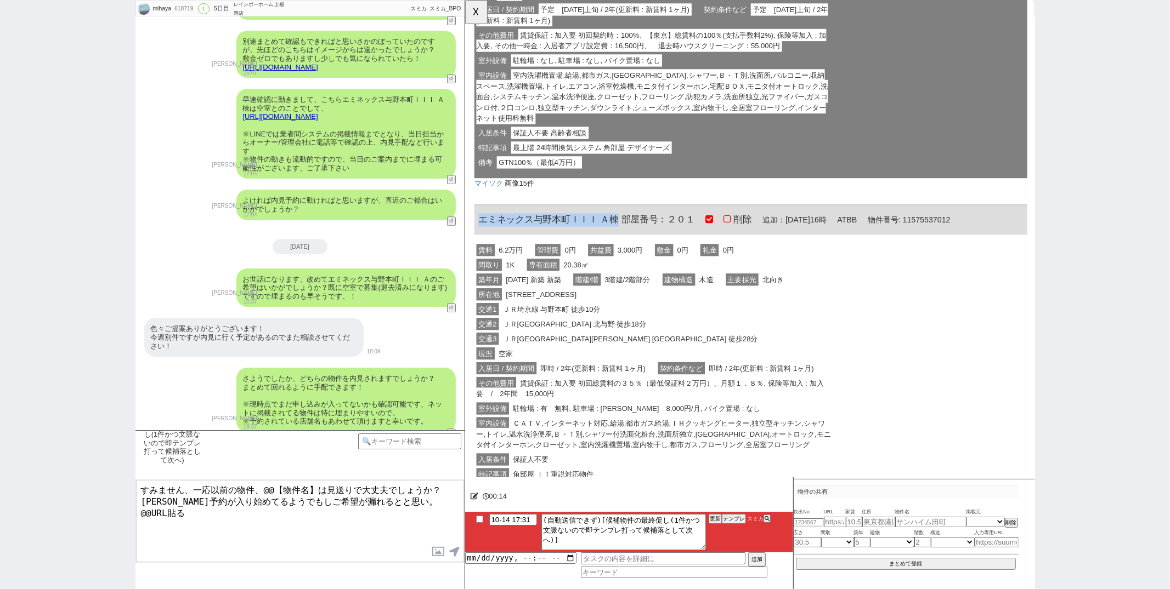
drag, startPoint x: 481, startPoint y: 231, endPoint x: 628, endPoint y: 229, distance: 147.0
click at [628, 231] on span "エミネックス与野本町ＩＩＩ Ａ棟 部屋番号：２０１" at bounding box center [595, 236] width 232 height 11
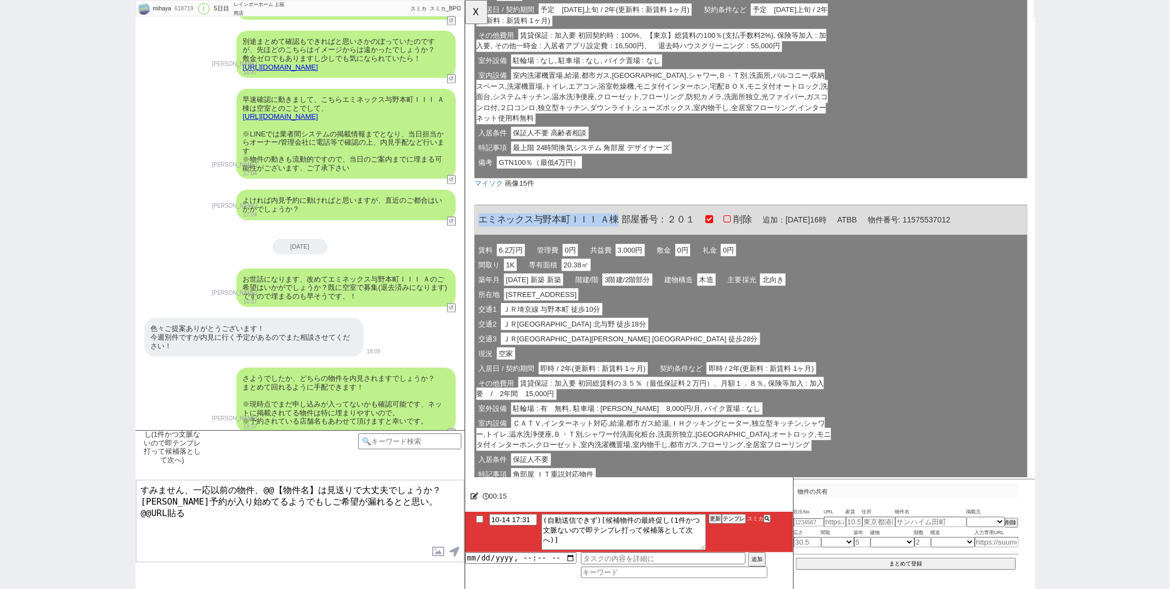
copy span "エミネックス与野本町ＩＩＩ Ａ棟"
click at [316, 492] on textarea "すみません、一応以前の物件、@@【物件名】は見送りで大丈夫でしょうか？ [PERSON_NAME]予約が入り始めてるようでもしご希望が漏れるとと思い。 @@U…" at bounding box center [300, 521] width 328 height 82
paste textarea "ミネックス与野本町ＩＩＩ Ａ棟"
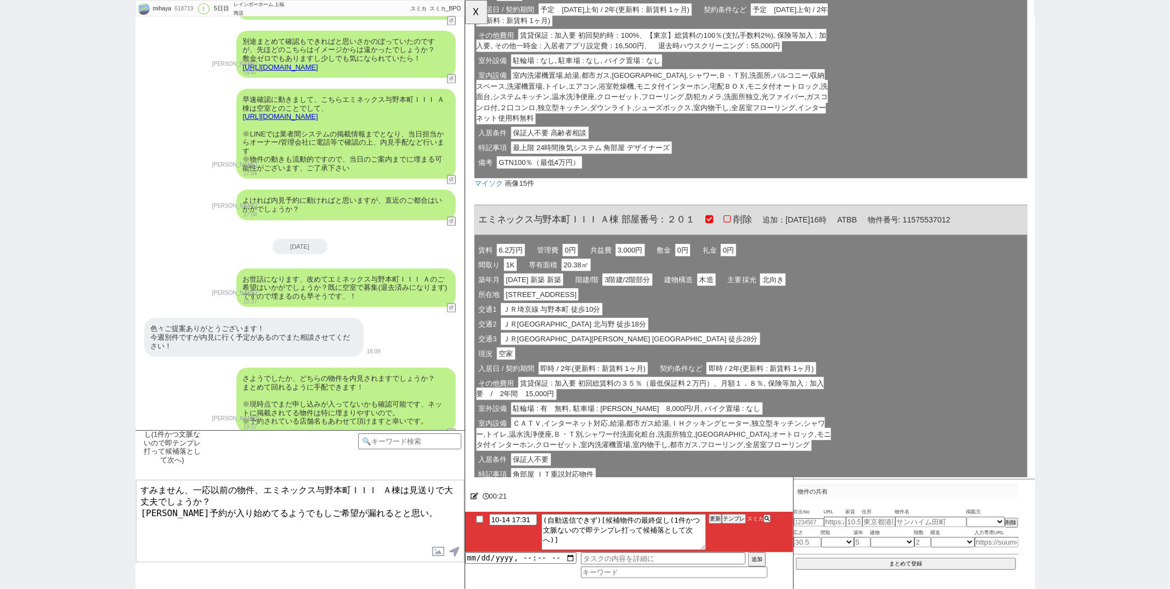
click at [886, 110] on div "ｒｏｂｏｔ ｈｏｍｅ 新座 部屋番号：３０１ 削除 追加：[DATE]15時 ATBB 物件番号: 11492667010 賃料 6.4万円 管理費 3,00…" at bounding box center [771, 14] width 594 height 357
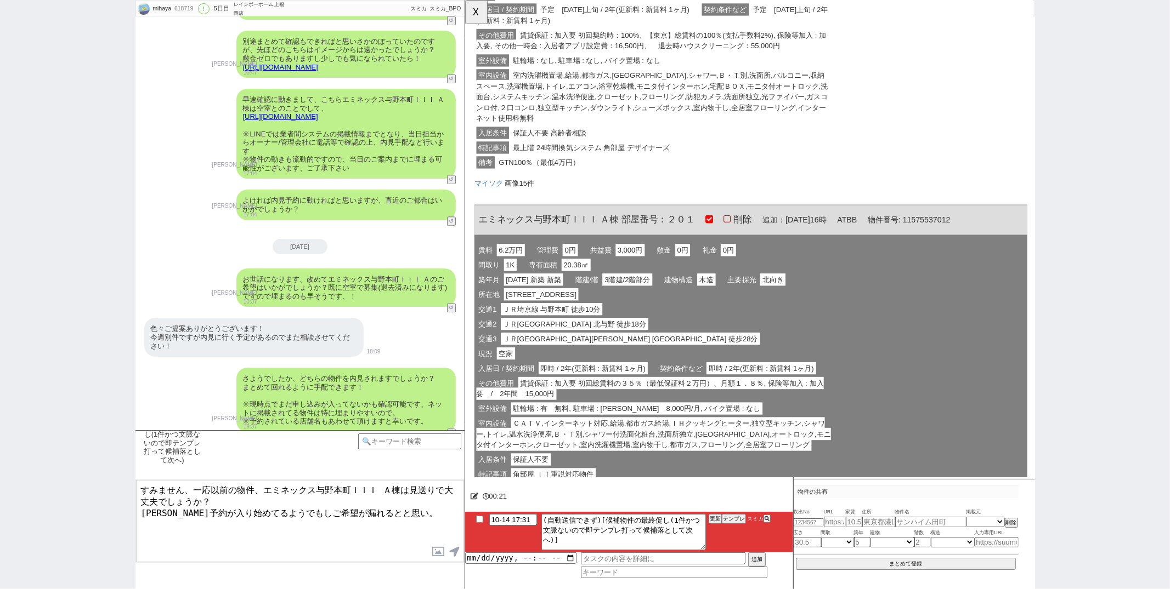
scroll to position [0, 0]
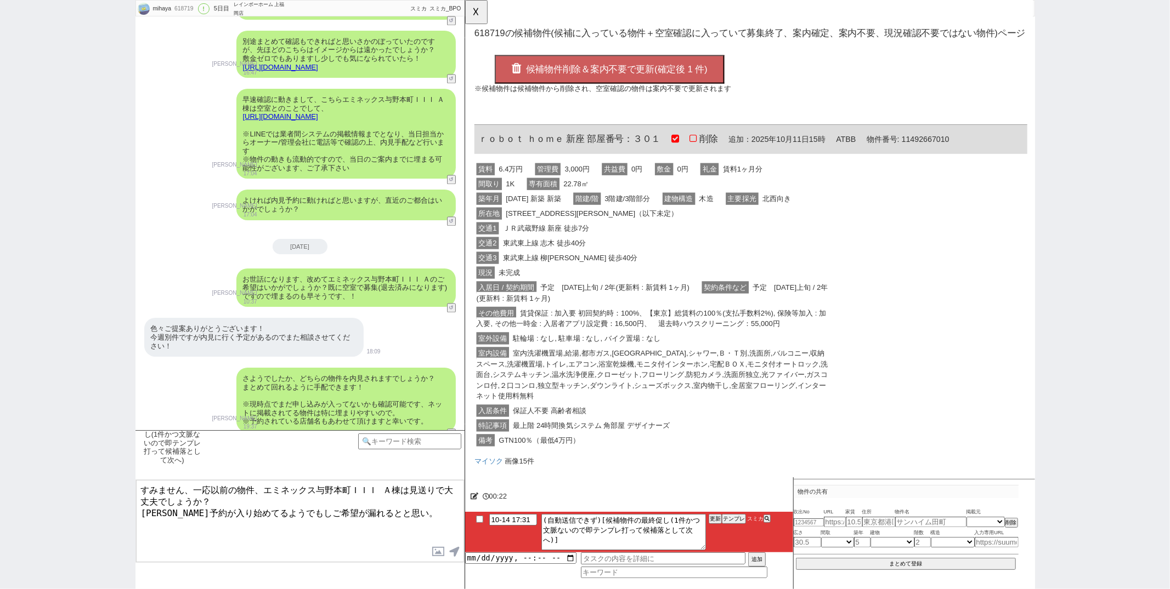
click at [687, 80] on button "候補物件削除＆案内不要で更新(確定後 1 件)" at bounding box center [619, 74] width 247 height 31
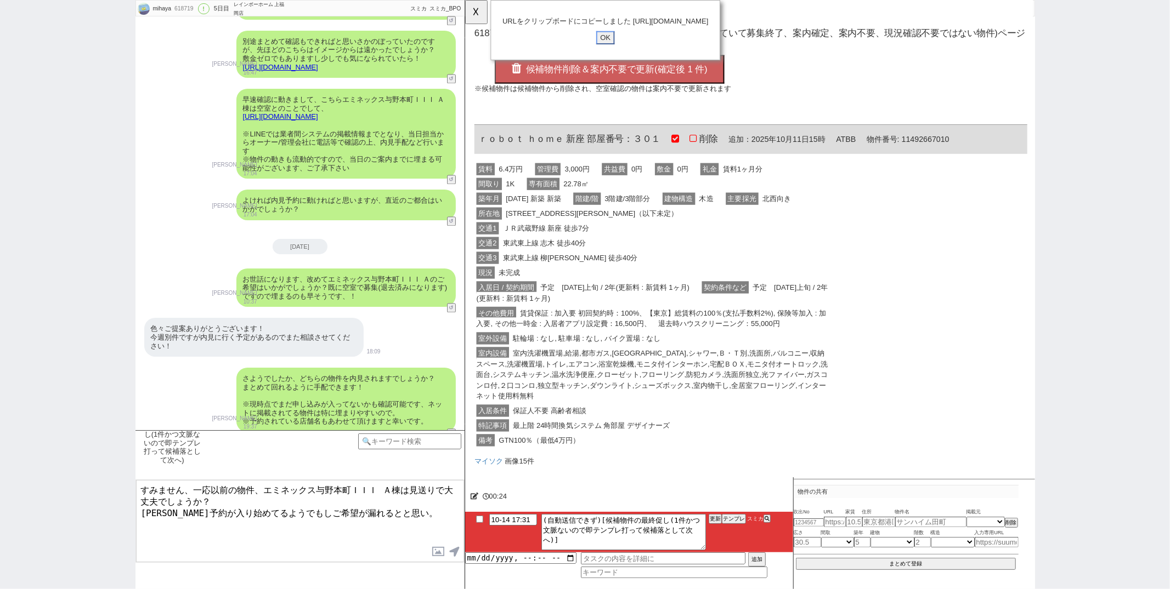
click at [611, 46] on input "OK" at bounding box center [615, 40] width 20 height 14
click at [616, 38] on input "OK" at bounding box center [615, 40] width 20 height 14
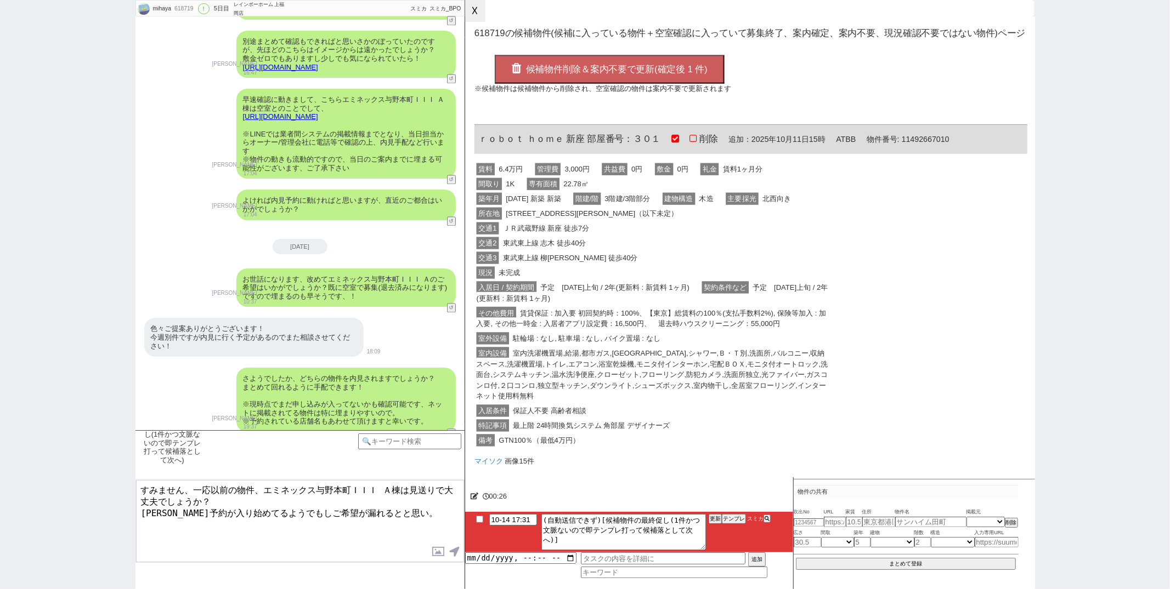
click at [476, 15] on button "☓" at bounding box center [475, 11] width 20 height 22
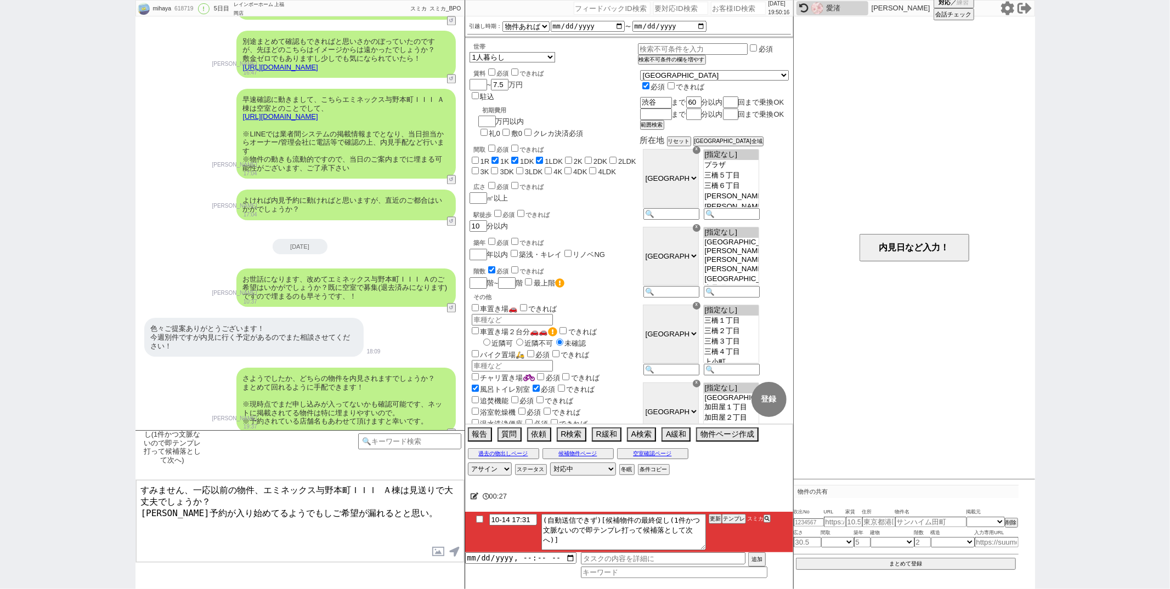
click at [214, 527] on textarea "すみません、一応以前の物件、エミネックス与野本町ＩＩＩ Ａ棟は見送りで大丈夫でしょうか？ [PERSON_NAME]予約が入り始めてるようでもしご希望が漏れる…" at bounding box center [300, 521] width 328 height 82
paste textarea "[URL][DOMAIN_NAME]"
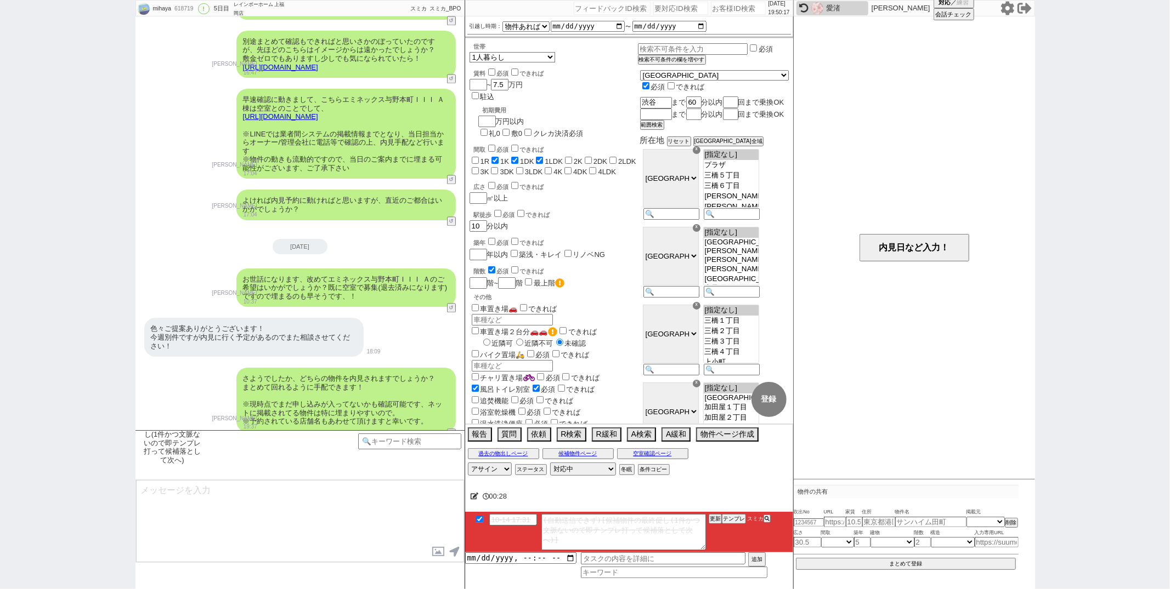
scroll to position [2109, 0]
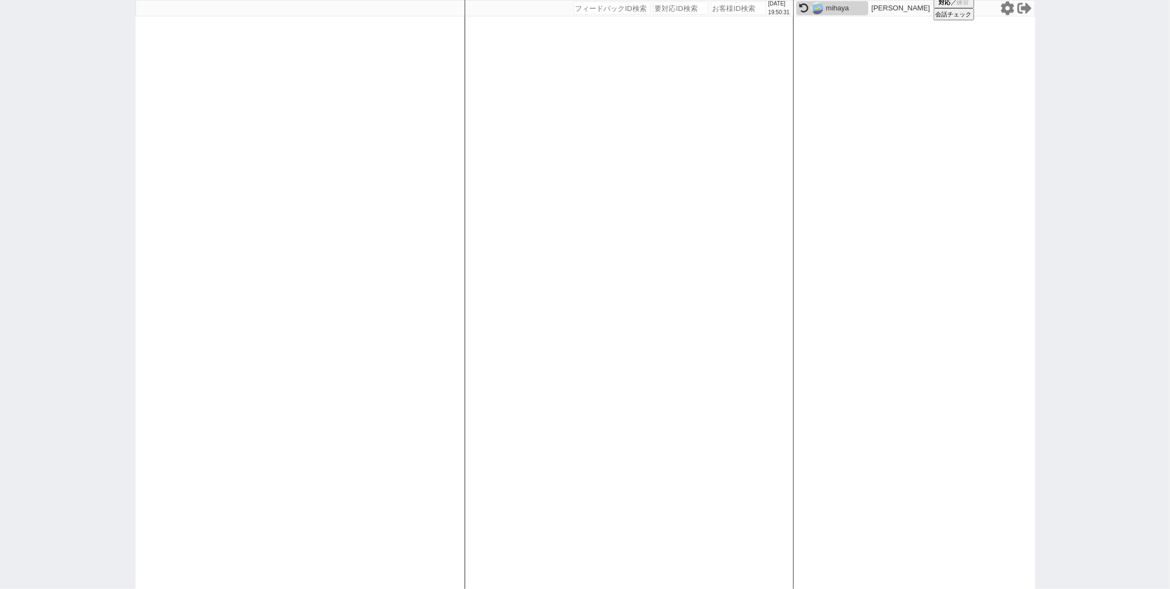
paste input "618884"
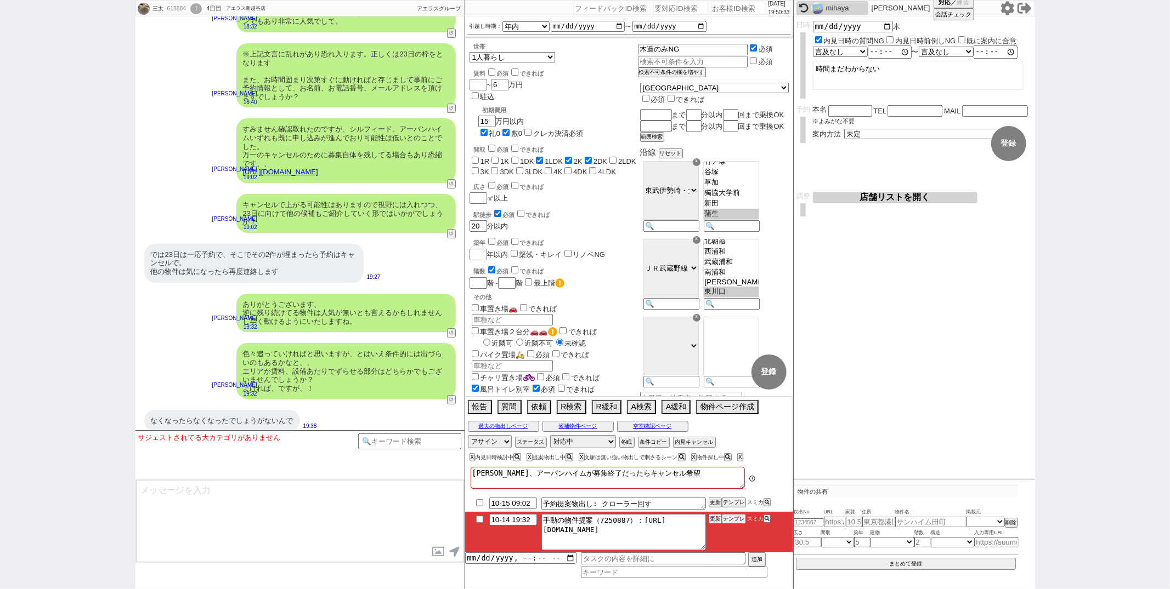
scroll to position [92, 0]
click at [727, 521] on button "テンプレ" at bounding box center [734, 519] width 24 height 8
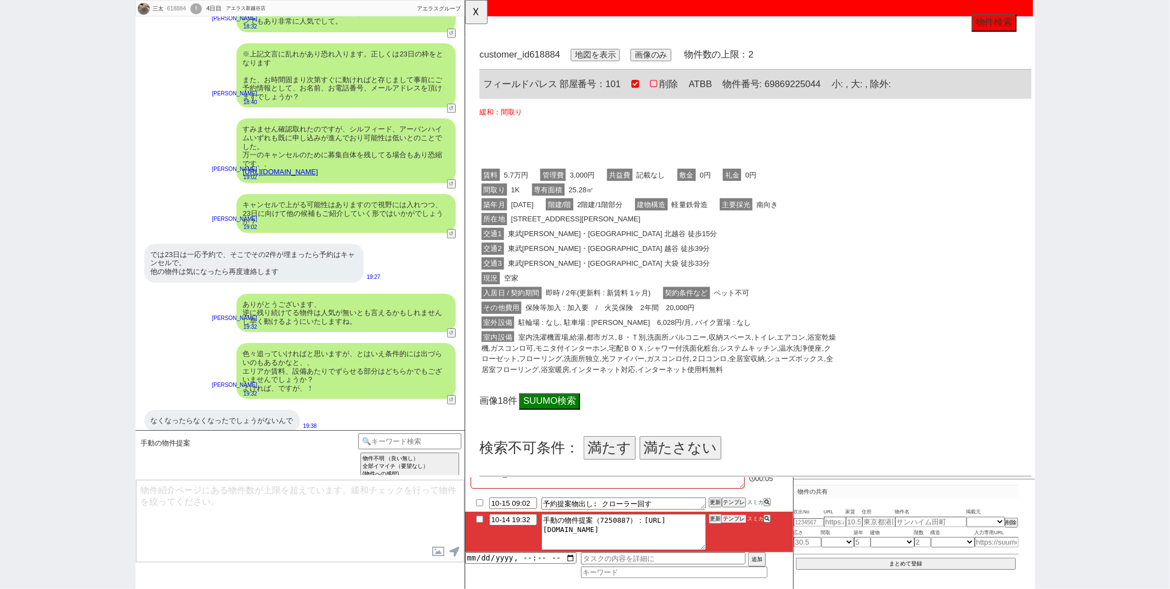
scroll to position [0, 0]
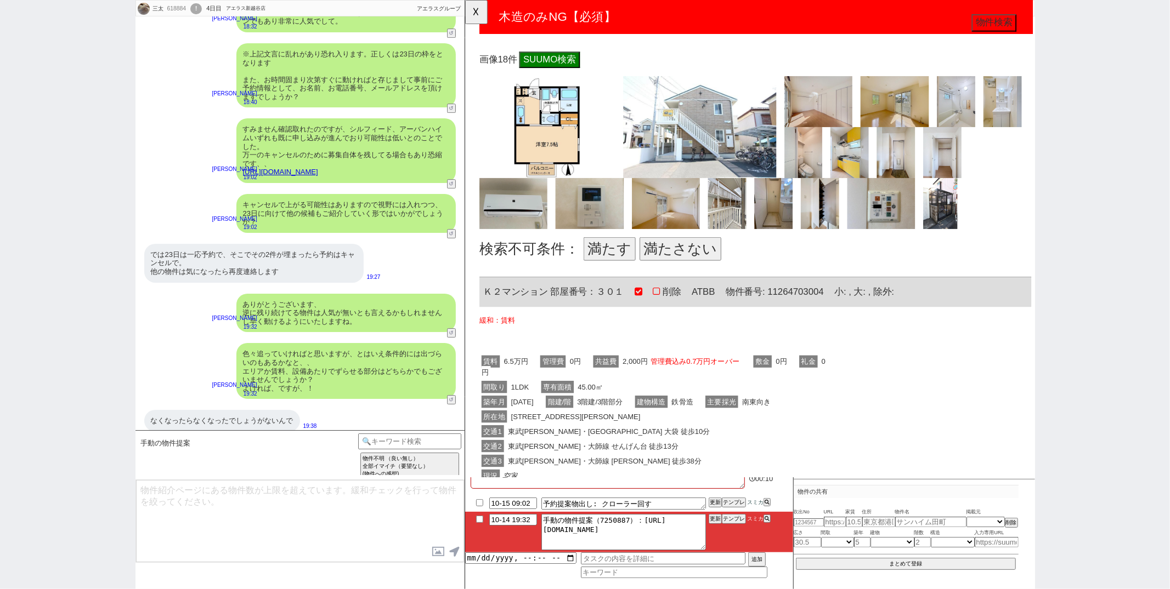
click at [611, 264] on button "満たす" at bounding box center [620, 267] width 56 height 25
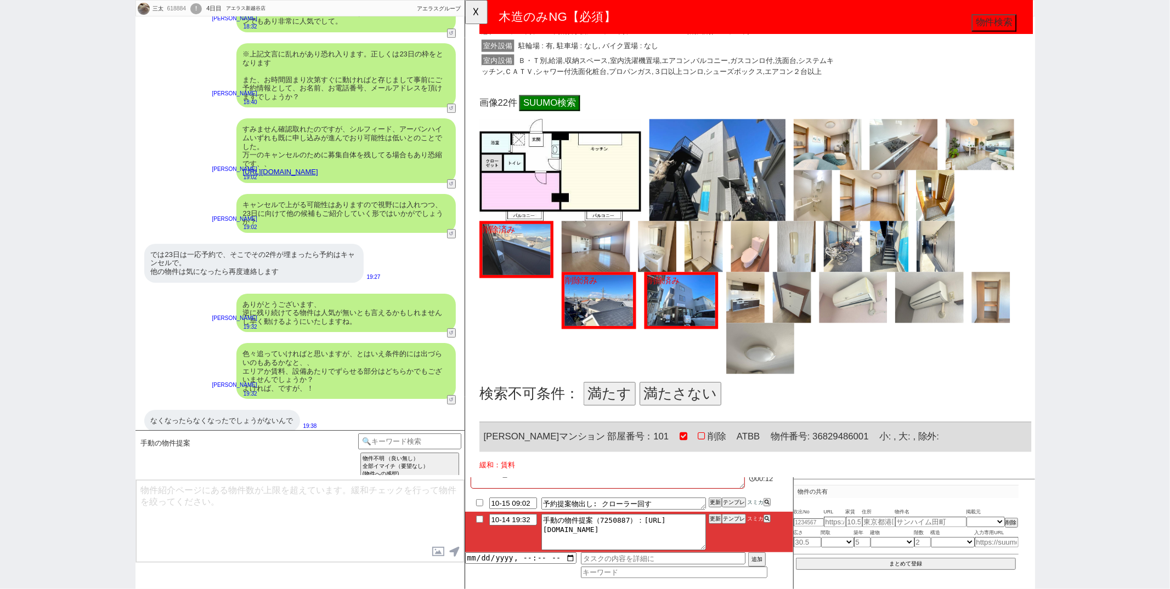
scroll to position [950, 0]
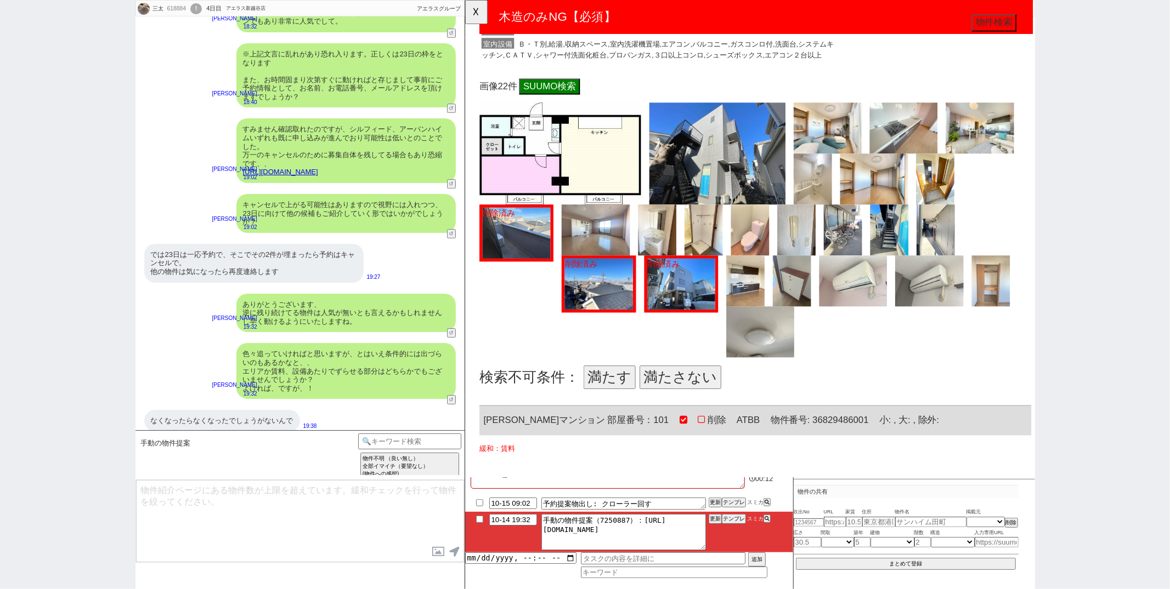
click at [614, 407] on button "満たす" at bounding box center [620, 405] width 56 height 25
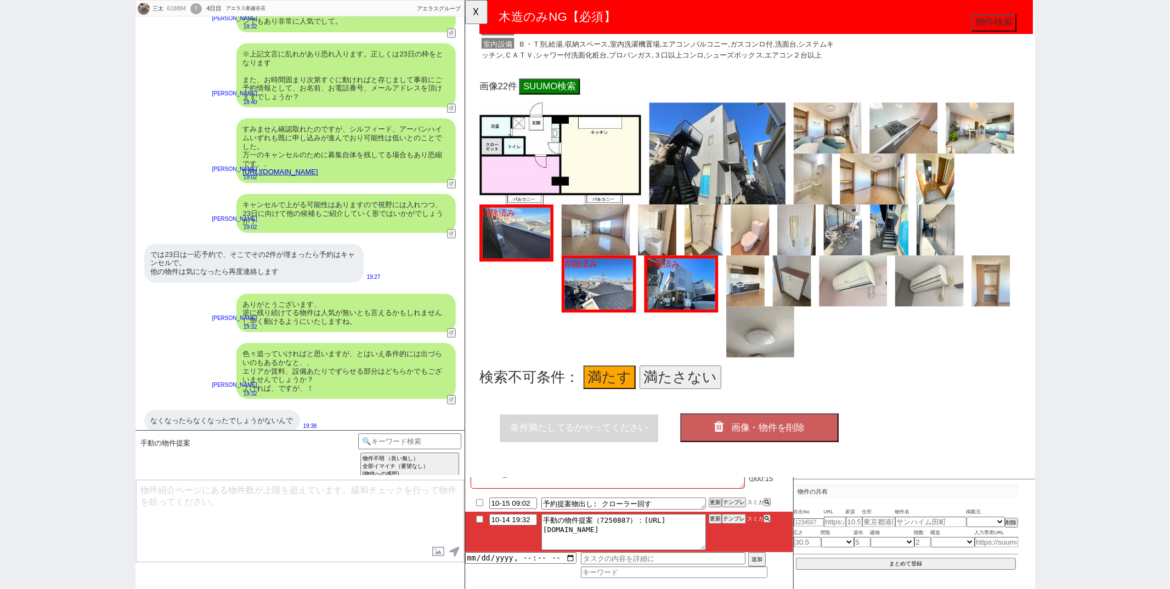
click at [733, 452] on icon "button" at bounding box center [739, 458] width 15 height 13
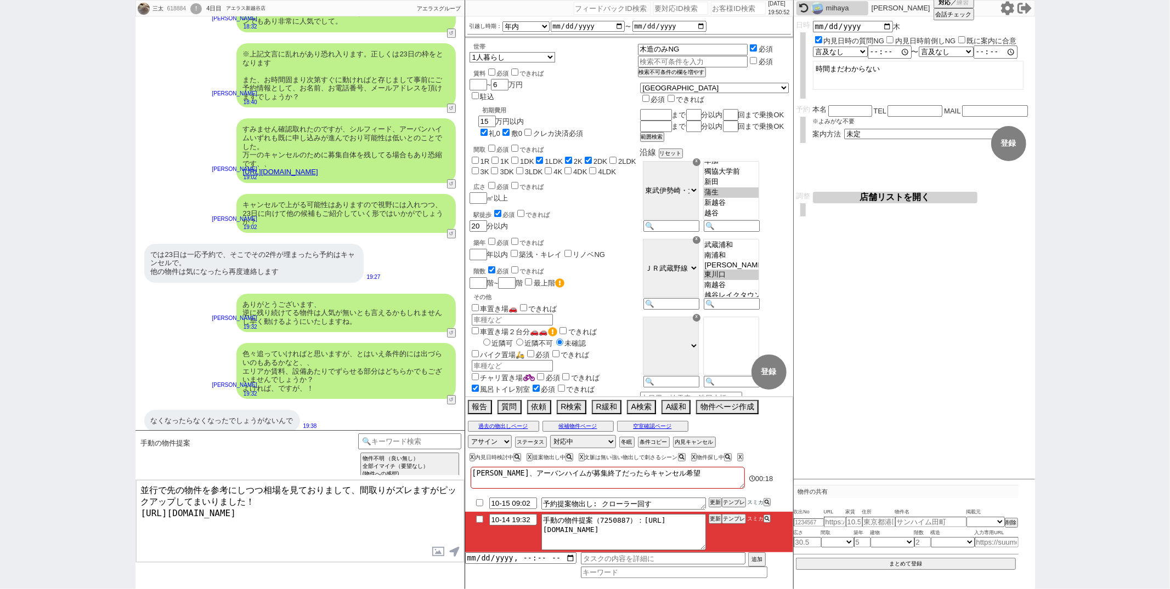
click at [140, 491] on textarea "並行で先の物件を参考にしつつ相場を見ておりまして、間取りがズレますがピックアップしてまいりました！ [URL][DOMAIN_NAME]" at bounding box center [300, 521] width 328 height 82
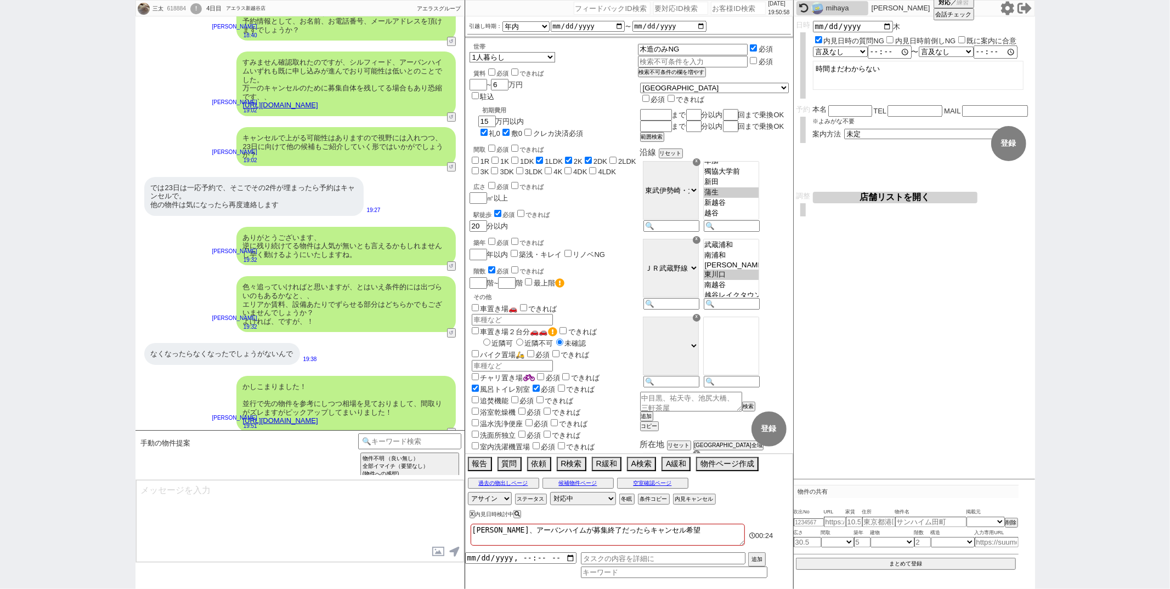
scroll to position [2975, 0]
